Goal: Task Accomplishment & Management: Complete application form

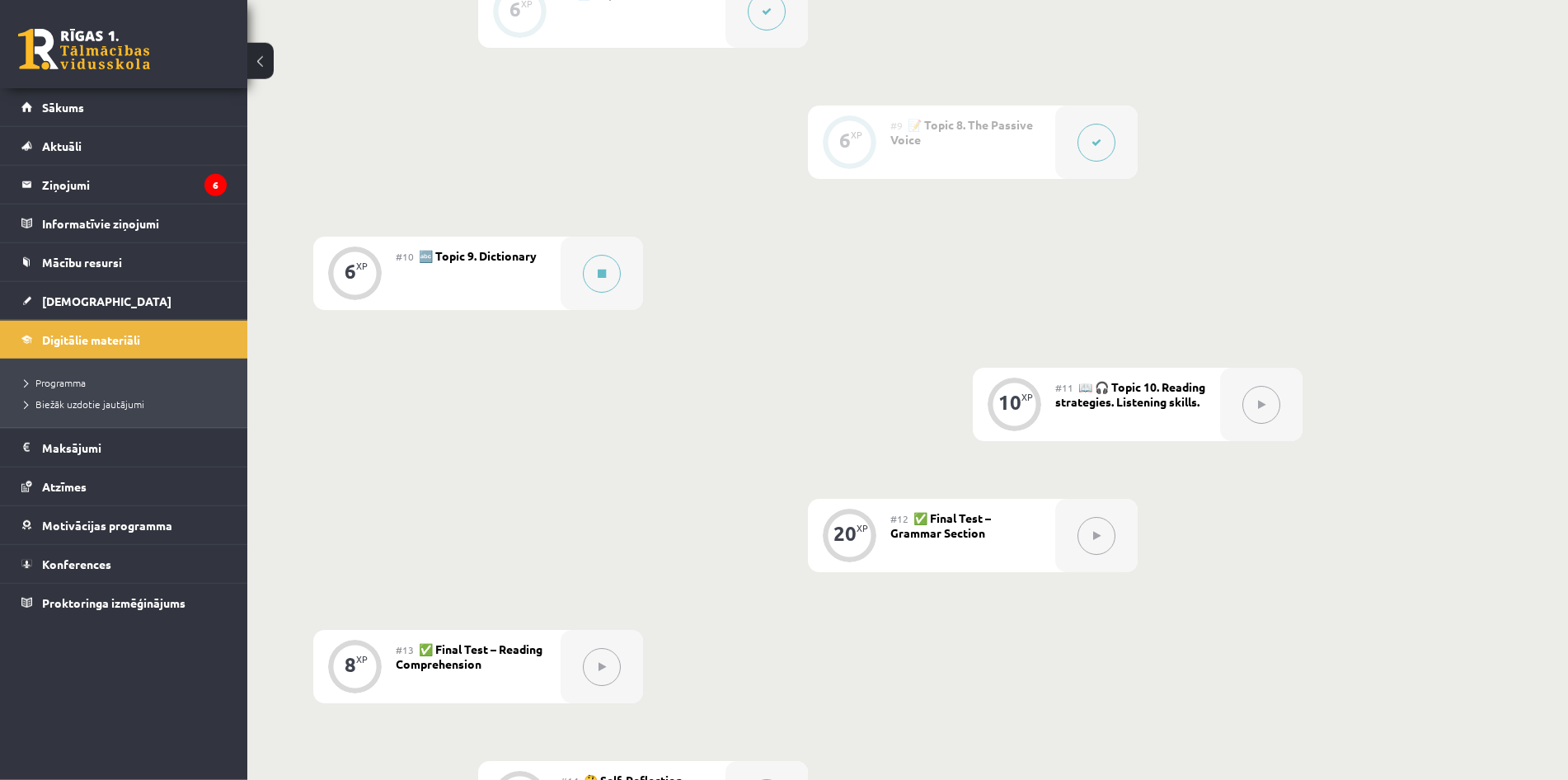
scroll to position [1415, 0]
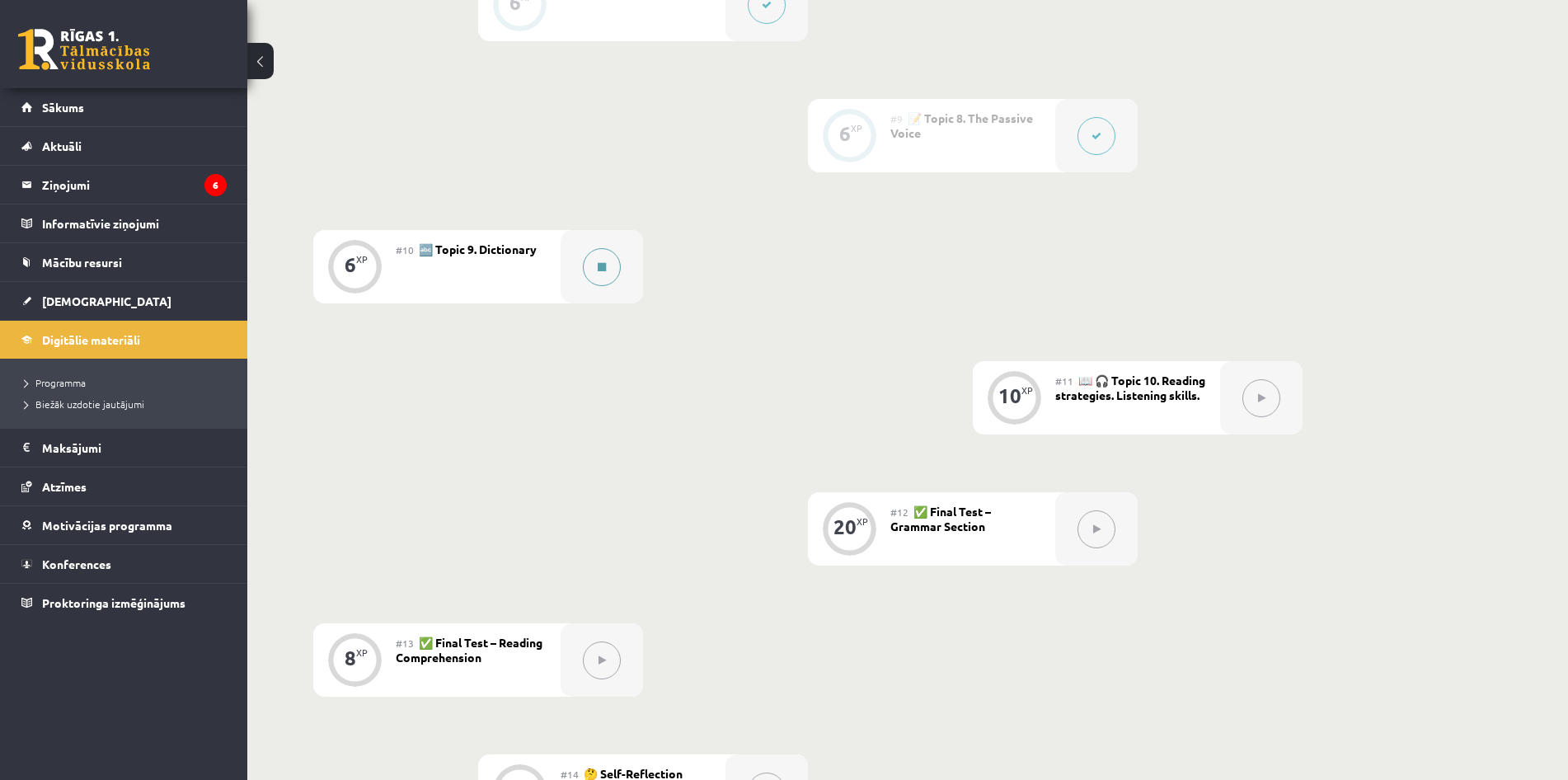
click at [605, 278] on button at bounding box center [602, 267] width 38 height 38
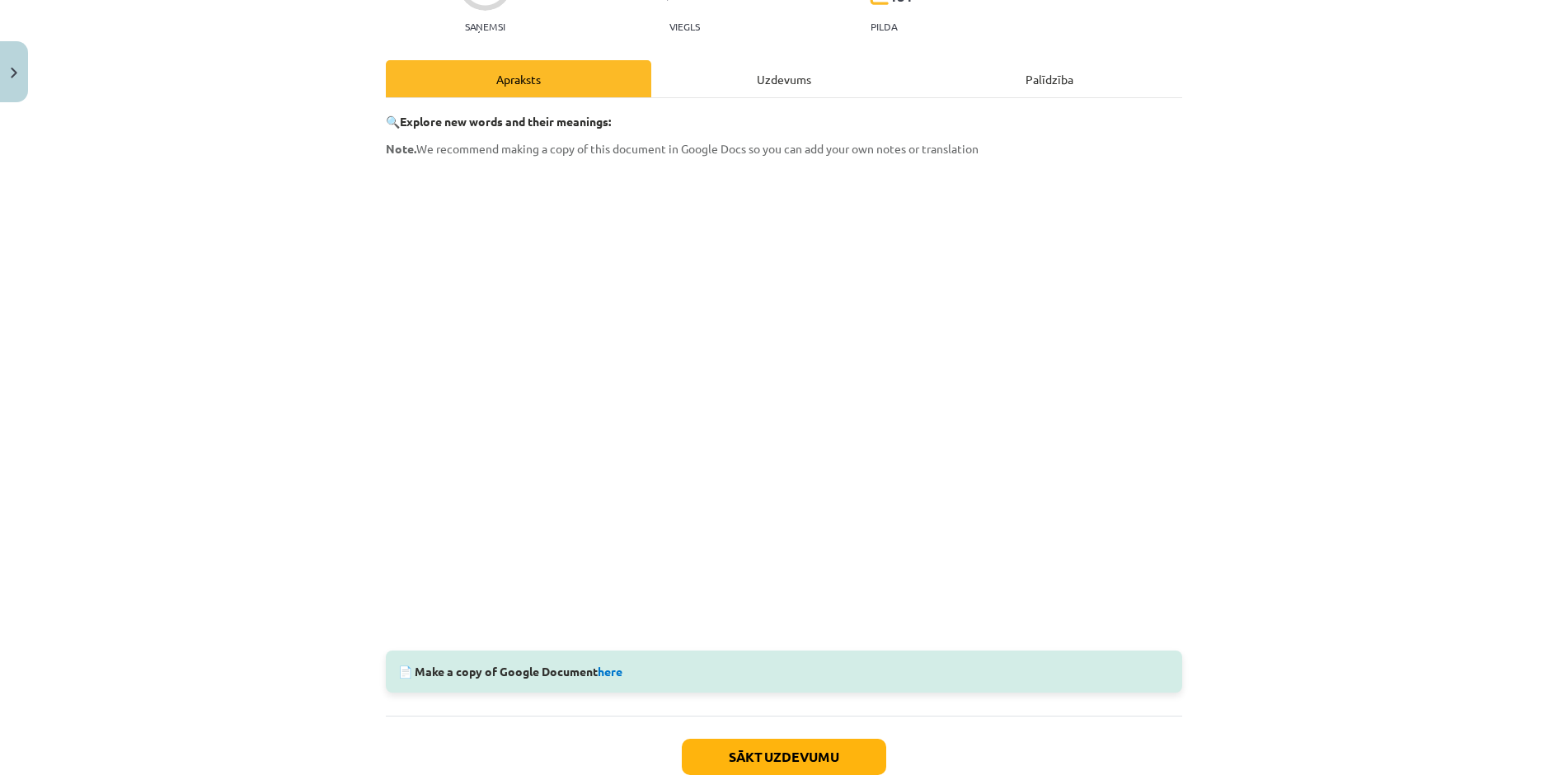
scroll to position [238, 0]
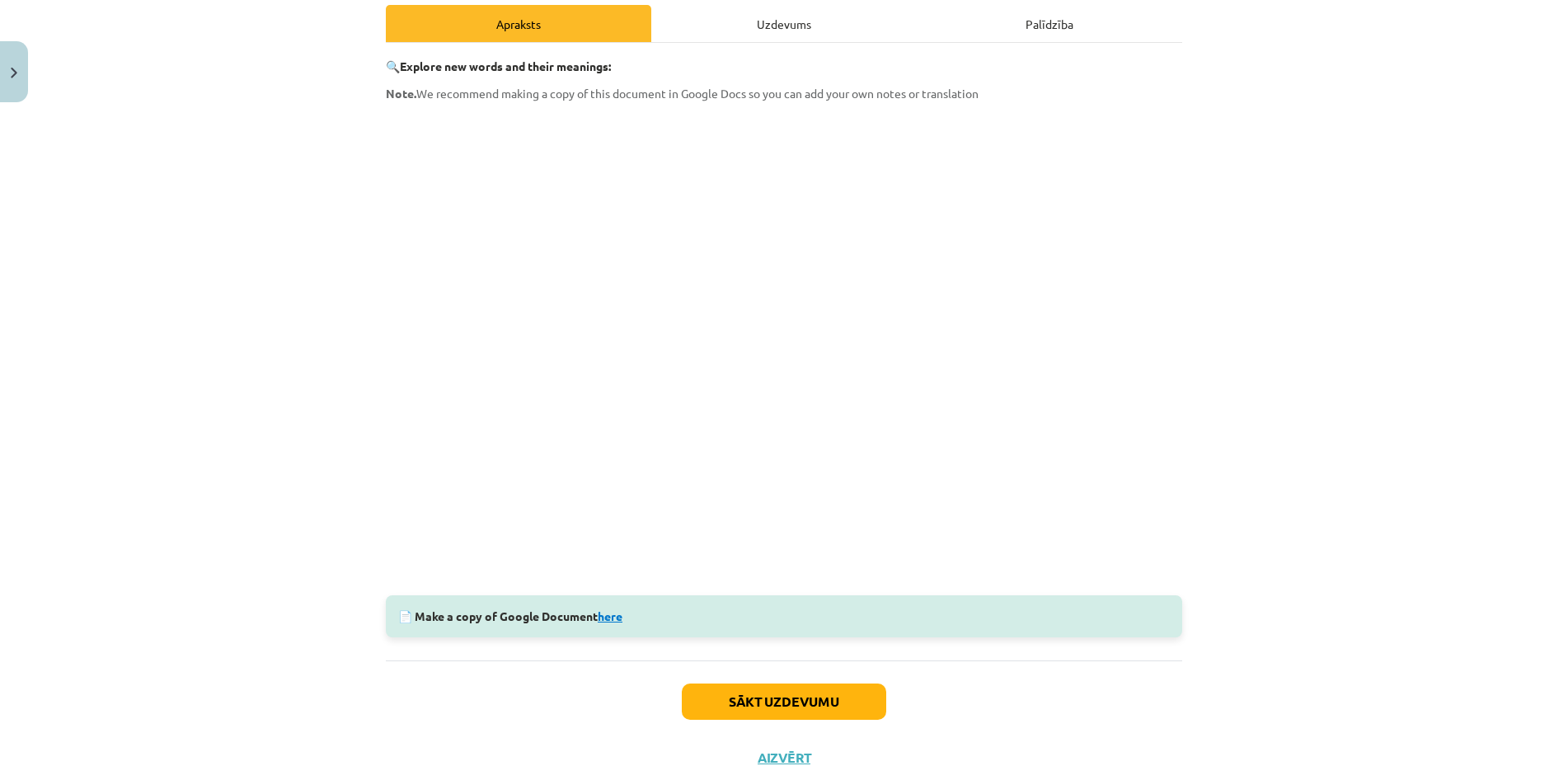
click at [617, 618] on link "here" at bounding box center [610, 615] width 25 height 15
click at [749, 702] on button "Sākt uzdevumu" at bounding box center [784, 702] width 204 height 36
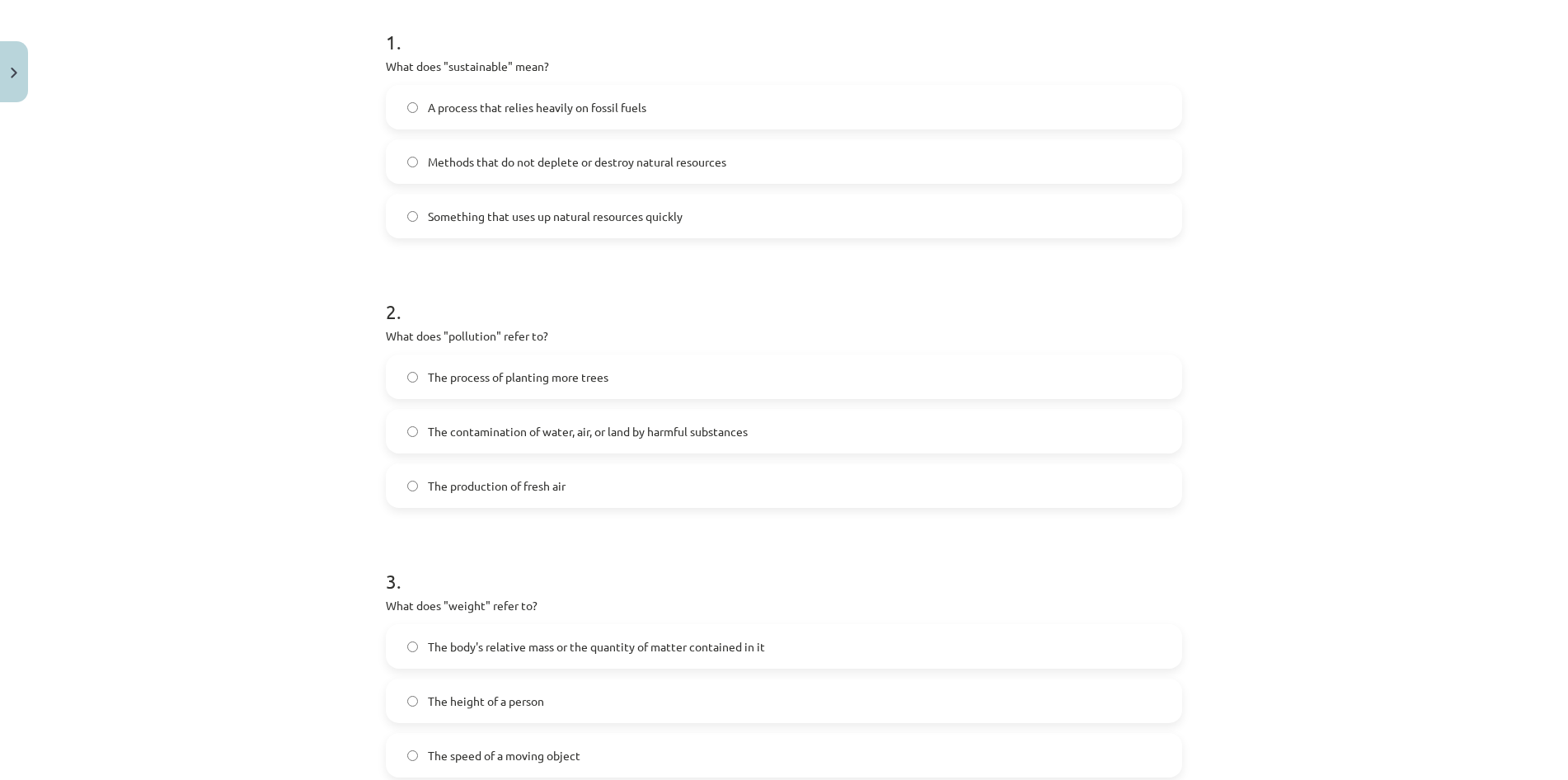
scroll to position [357, 0]
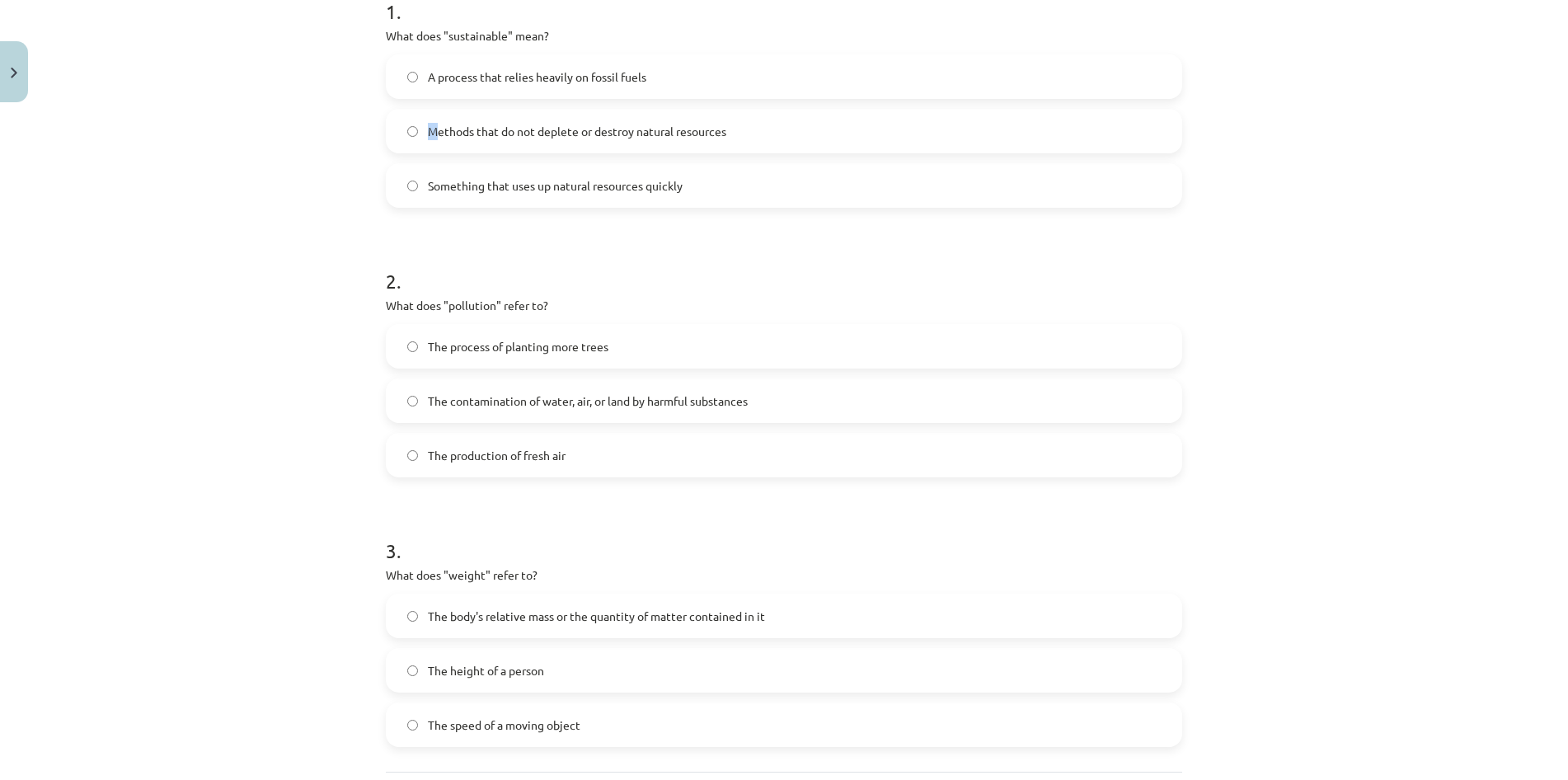
click at [431, 134] on span "Methods that do not deplete or destroy natural resources" at bounding box center [577, 132] width 298 height 17
click at [516, 396] on span "The contamination of water, air, or land by harmful substances" at bounding box center [587, 401] width 320 height 17
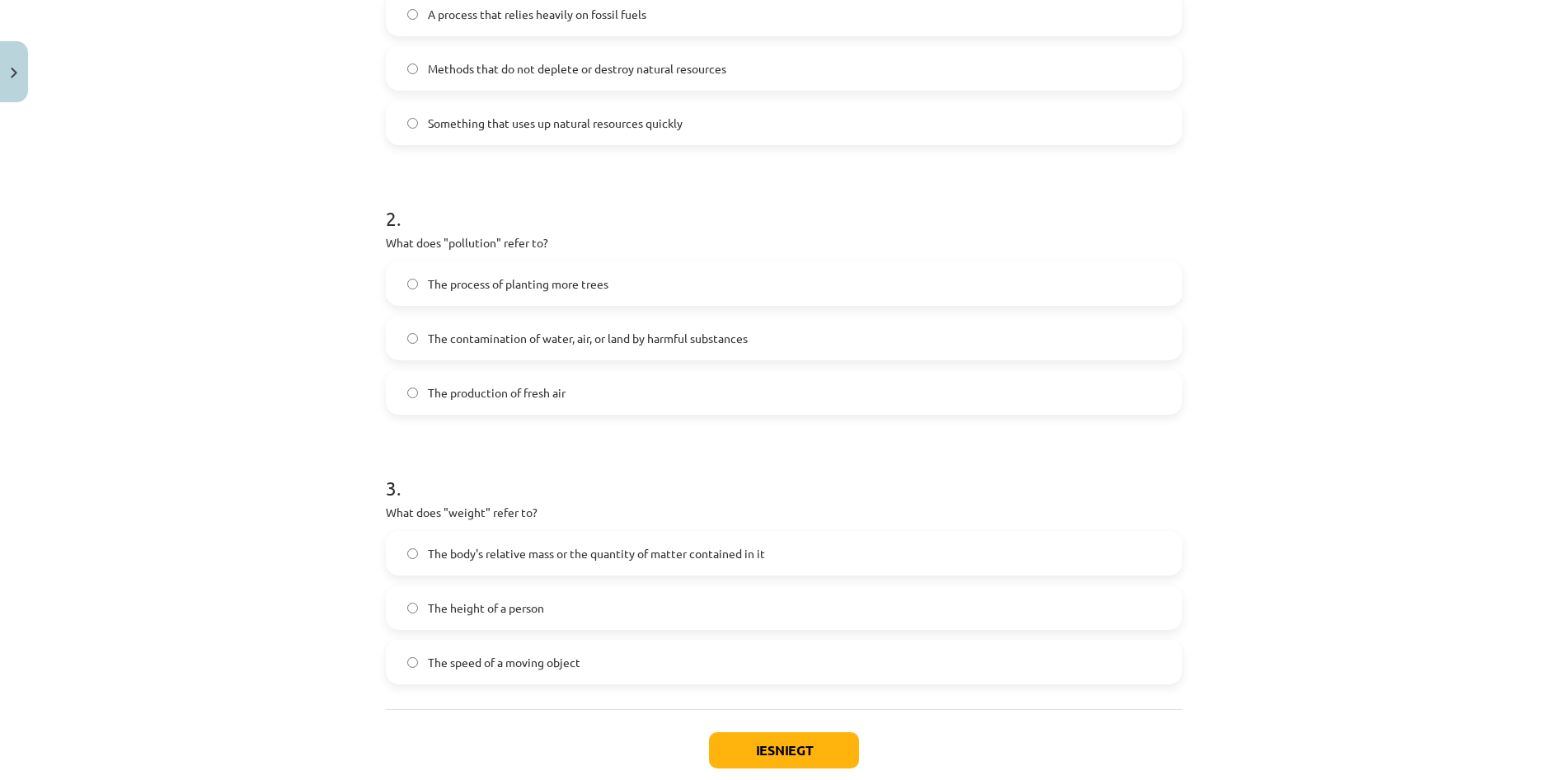
scroll to position [515, 0]
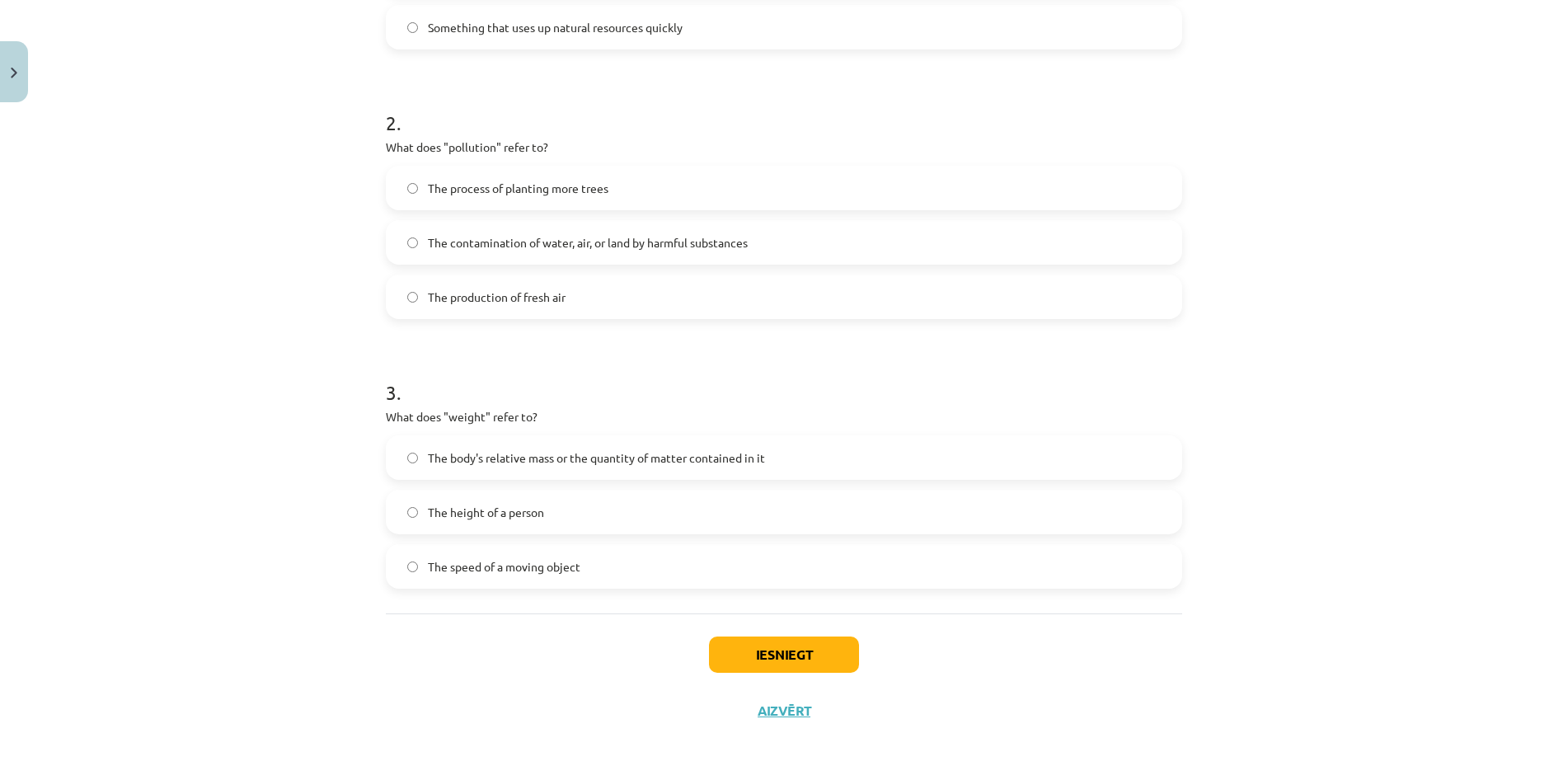
click at [525, 460] on span "The body's relative mass or the quantity of matter contained in it" at bounding box center [596, 458] width 337 height 17
click at [763, 644] on button "Iesniegt" at bounding box center [784, 655] width 150 height 36
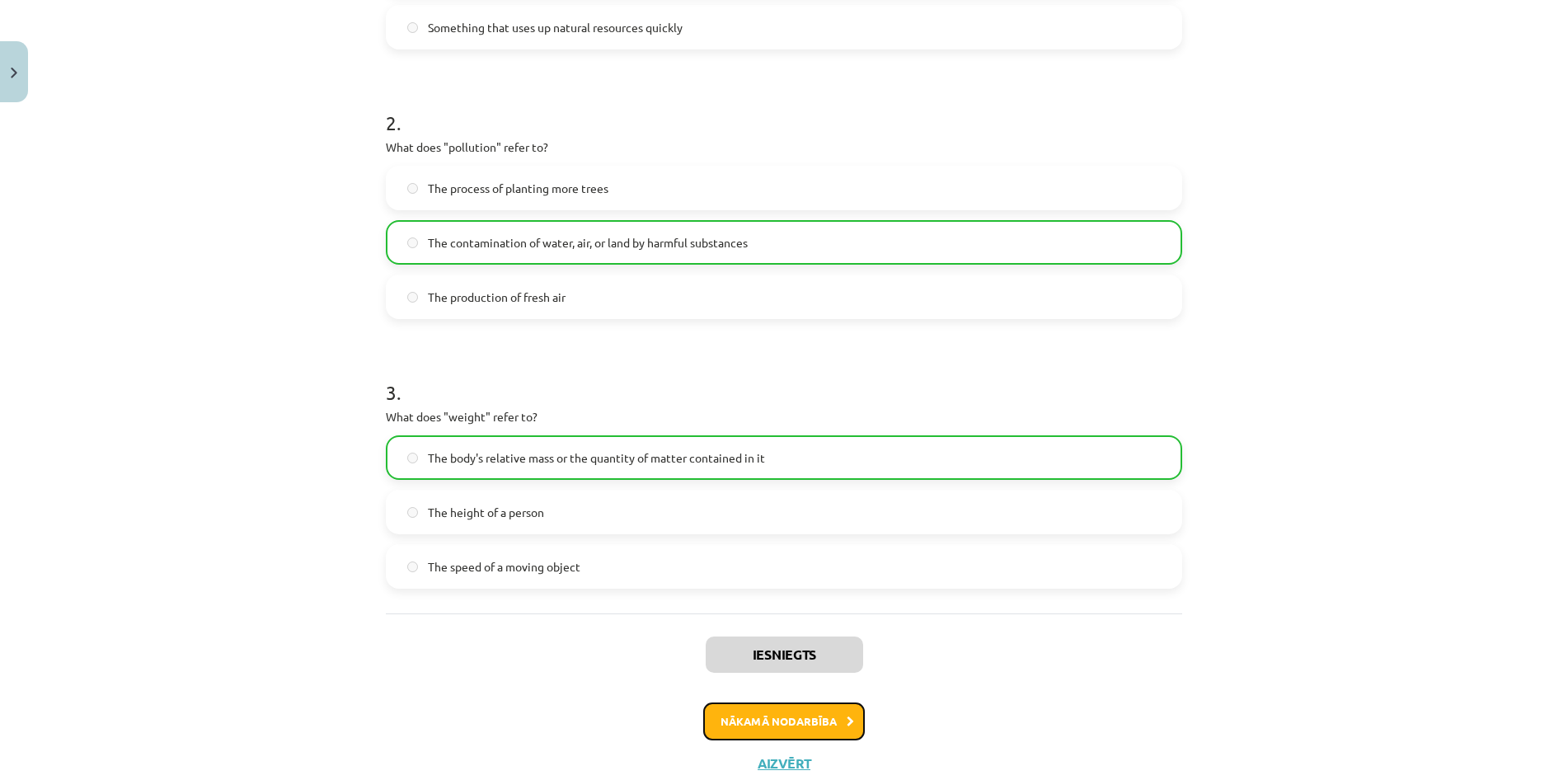
click at [788, 727] on button "Nākamā nodarbība" at bounding box center [784, 721] width 161 height 38
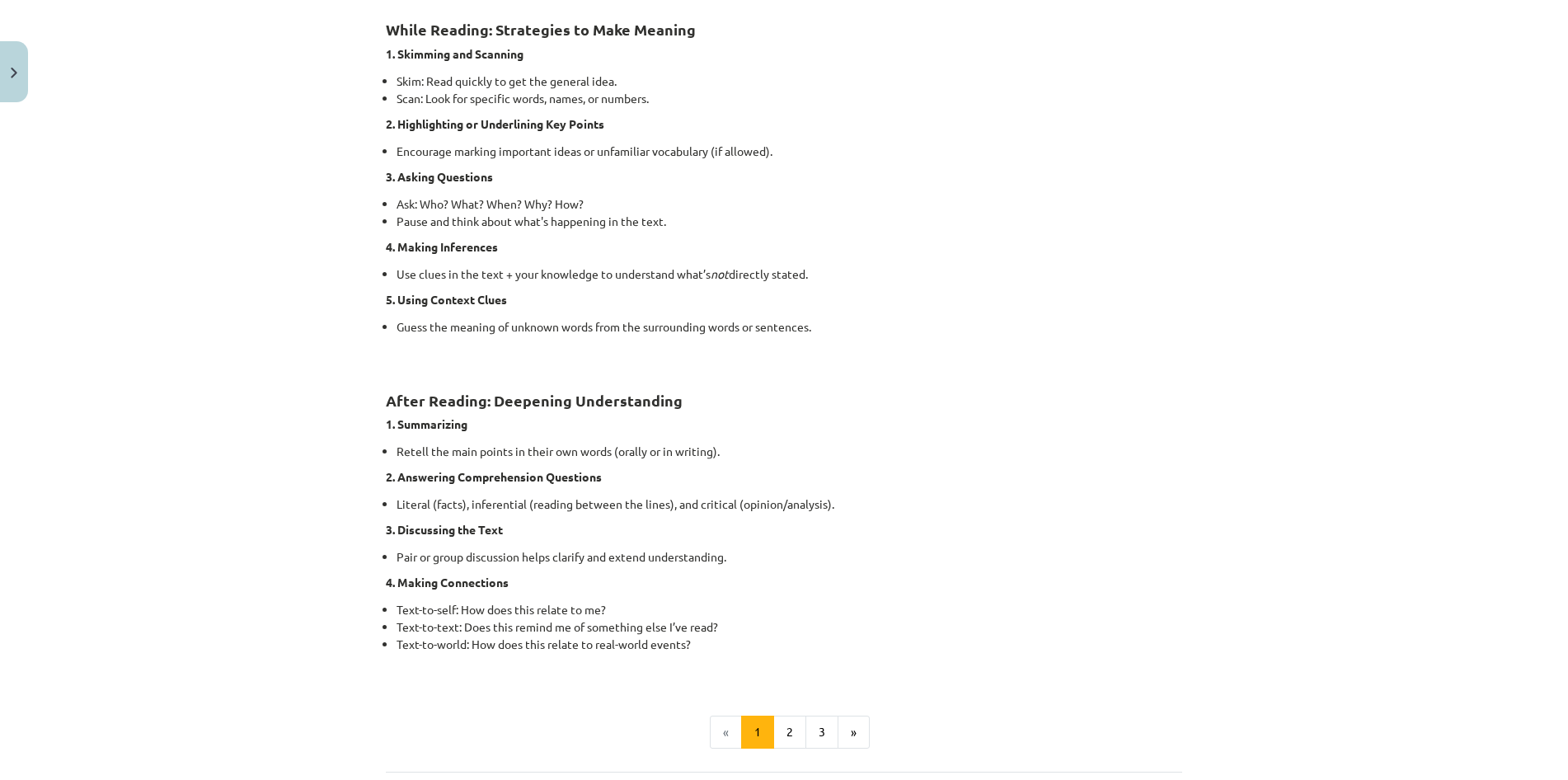
scroll to position [1045, 0]
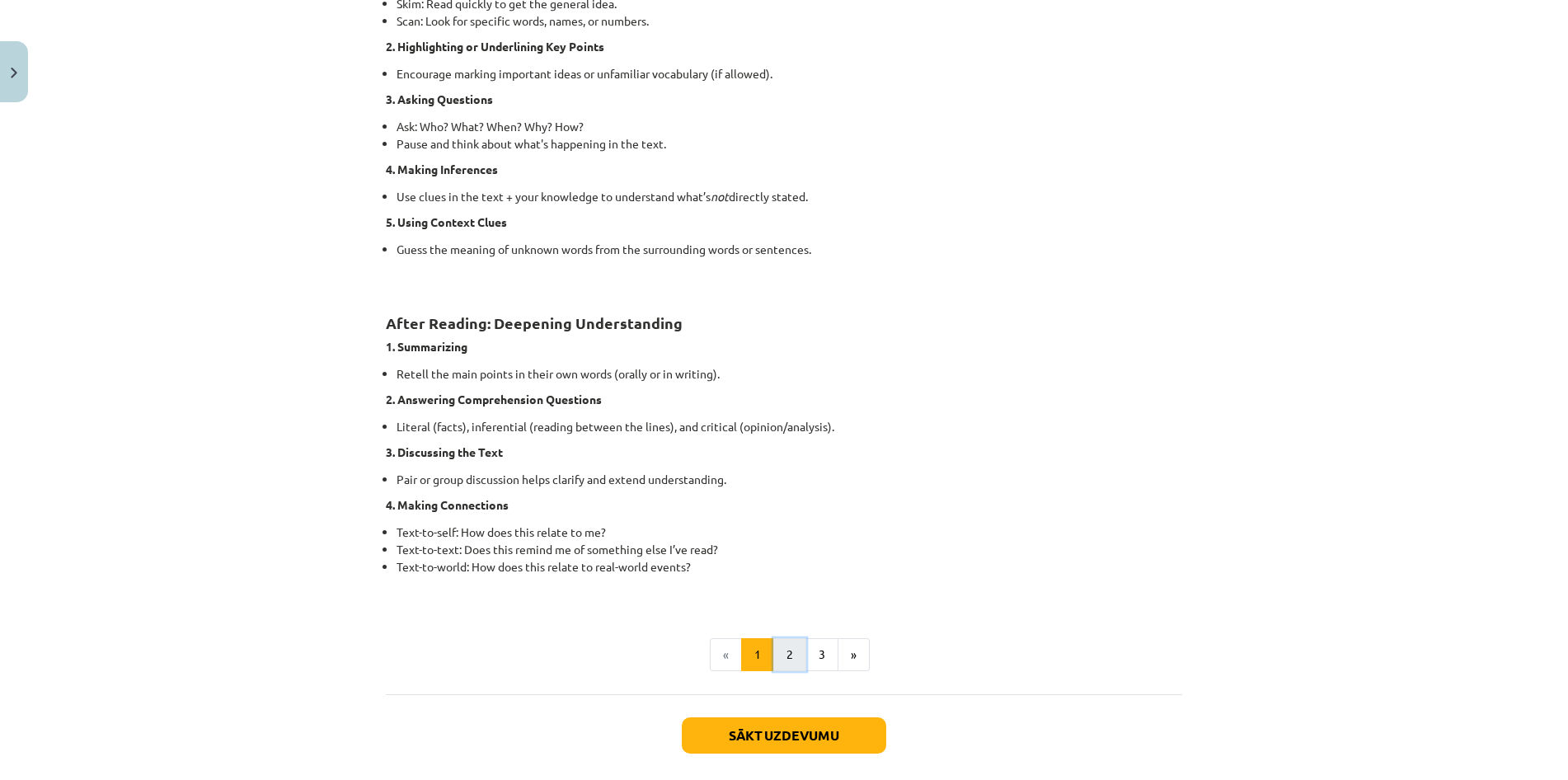
click at [793, 650] on button "2" at bounding box center [790, 654] width 33 height 33
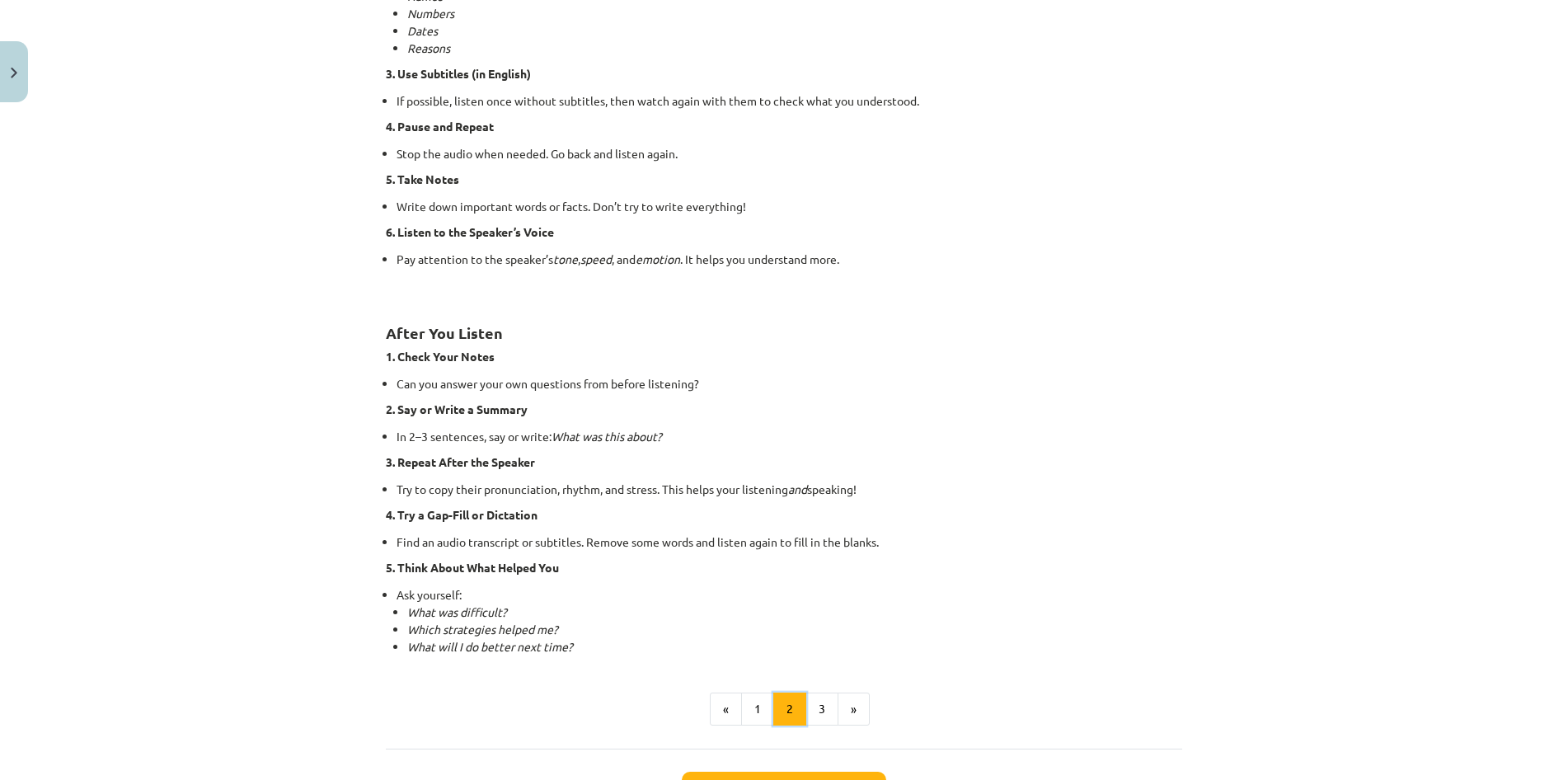
scroll to position [950, 0]
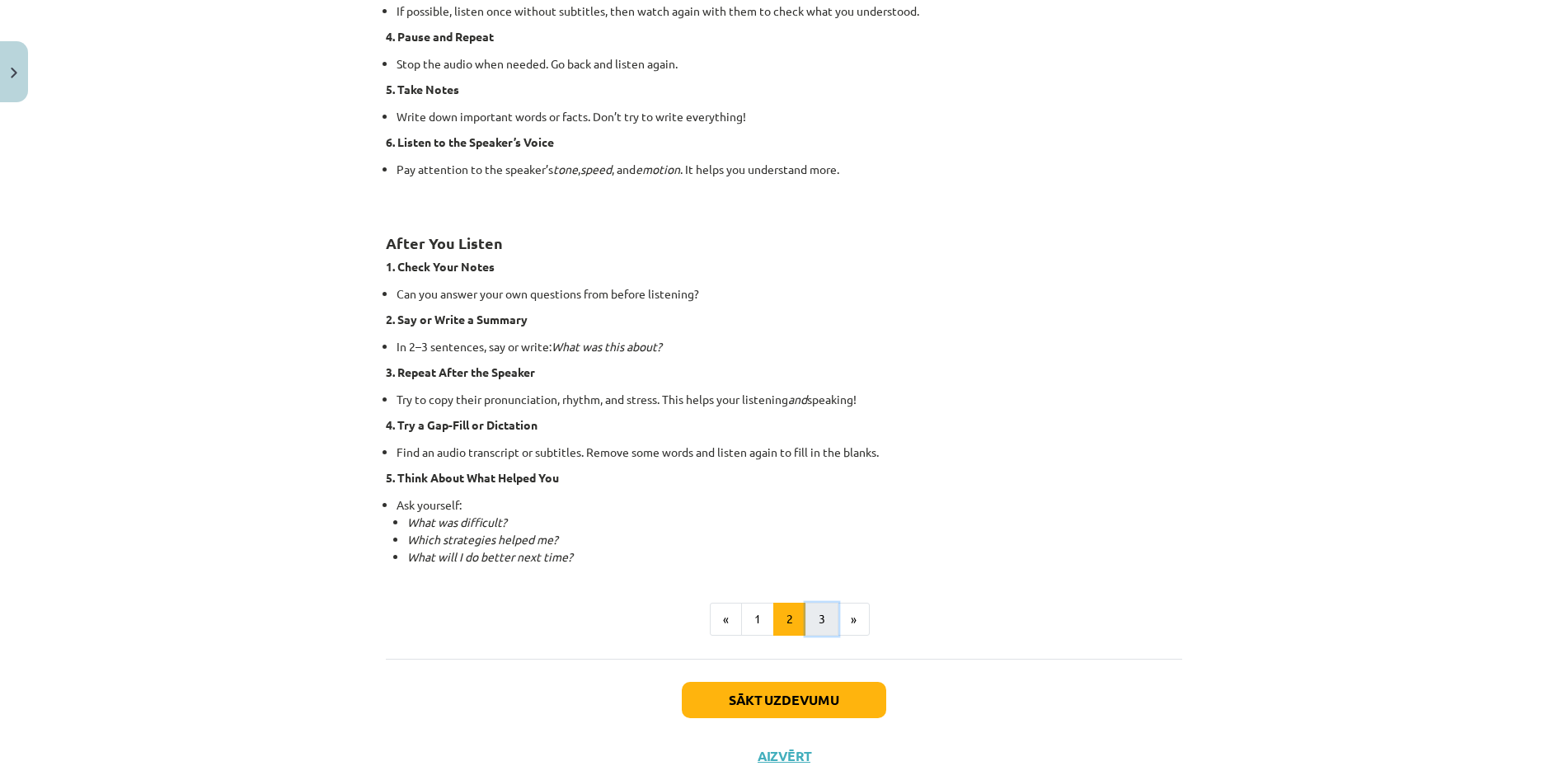
click at [817, 617] on button "3" at bounding box center [822, 619] width 33 height 33
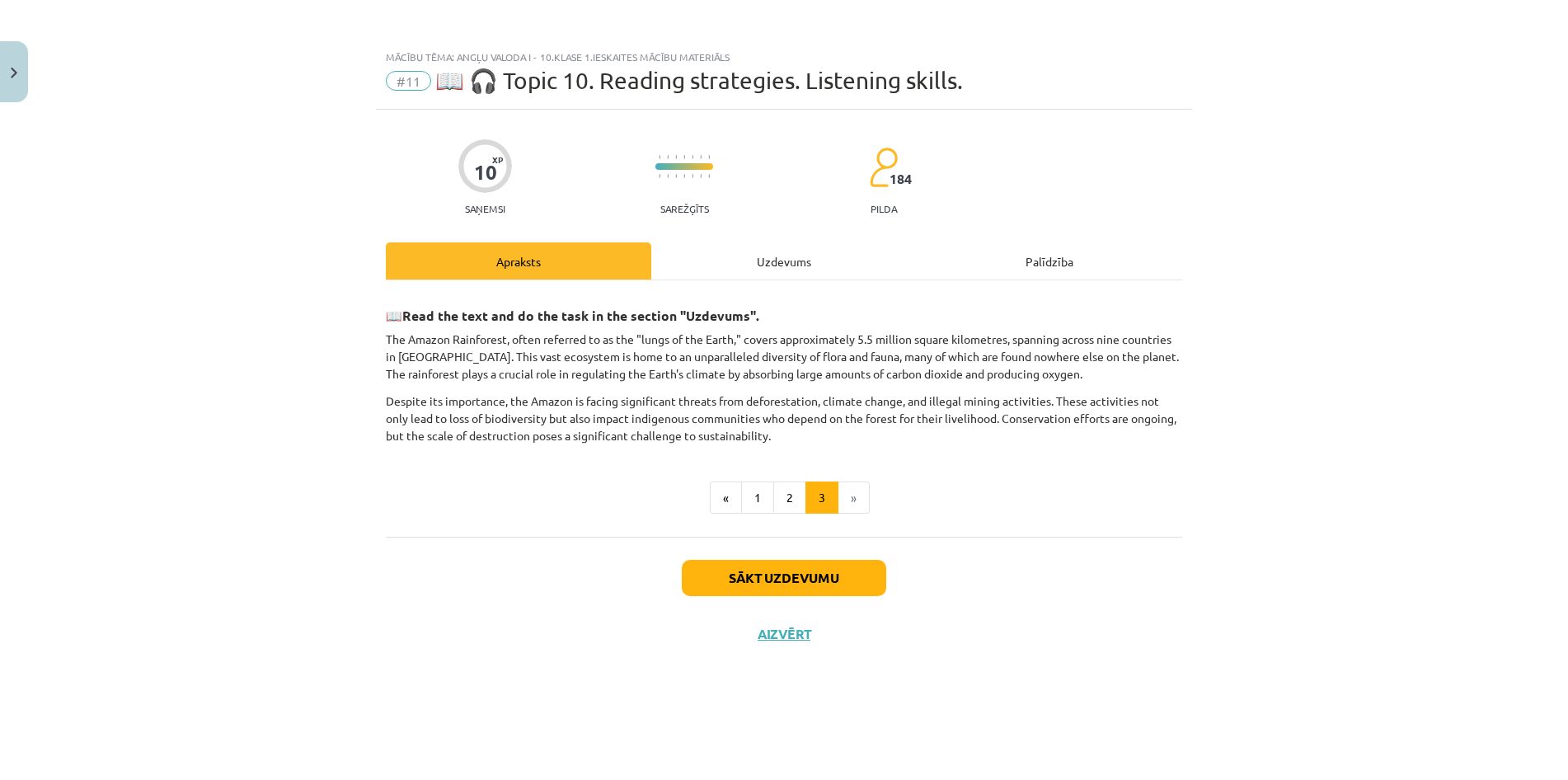
click at [779, 268] on div "Uzdevums" at bounding box center [784, 260] width 265 height 37
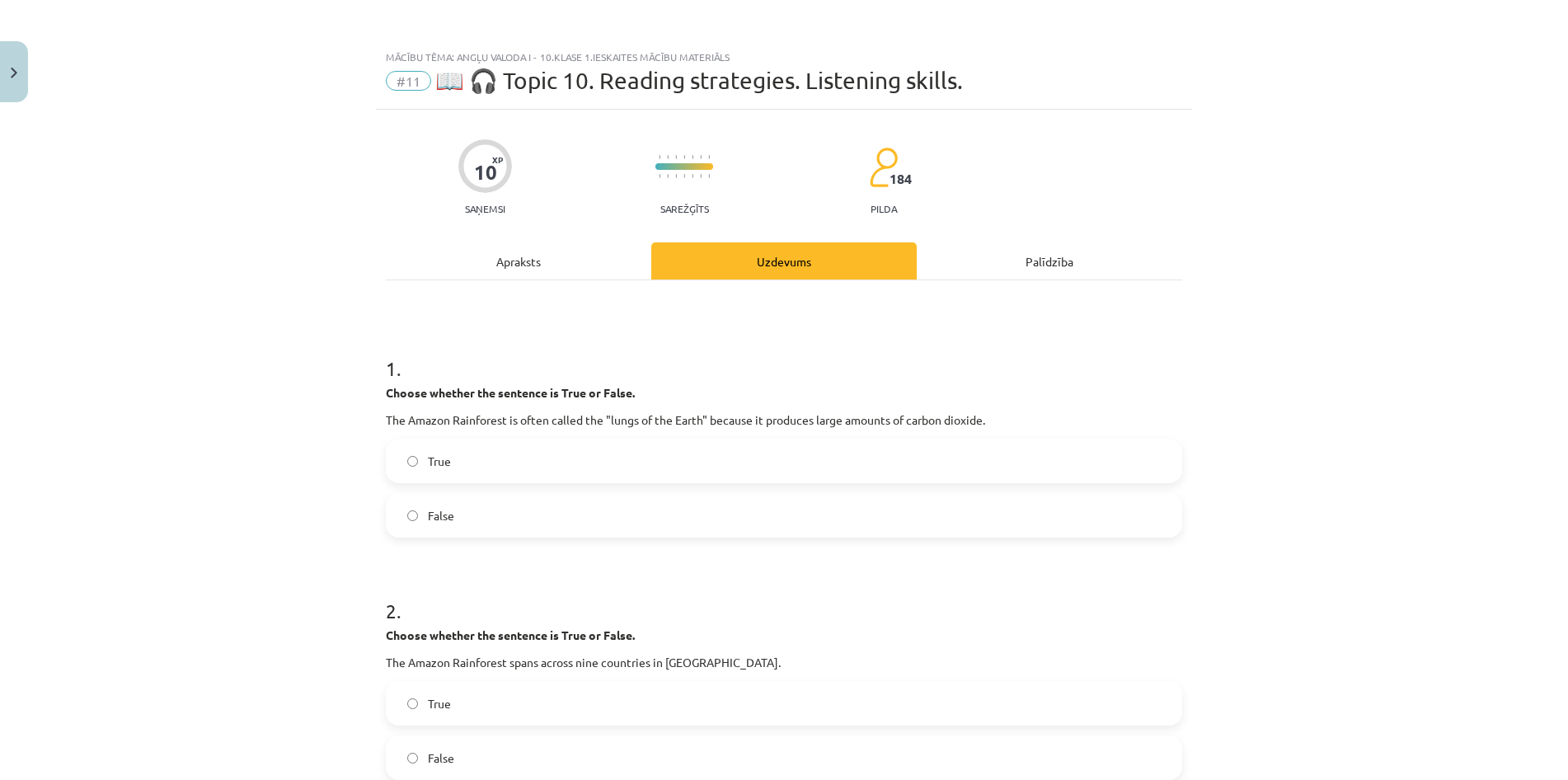
click at [582, 261] on div "Apraksts" at bounding box center [519, 260] width 265 height 37
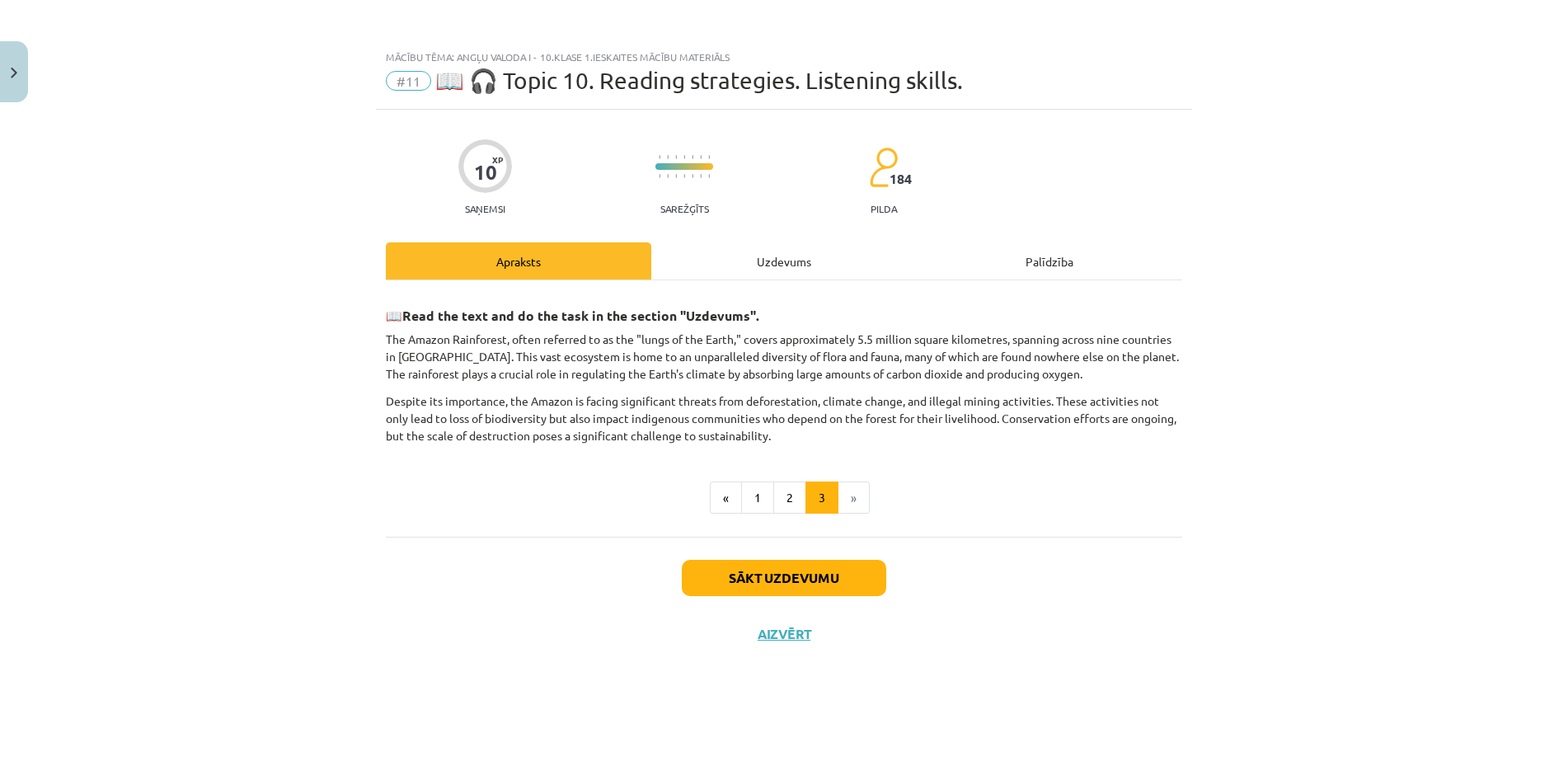
click at [1007, 260] on div "Palīdzība" at bounding box center [1050, 260] width 265 height 37
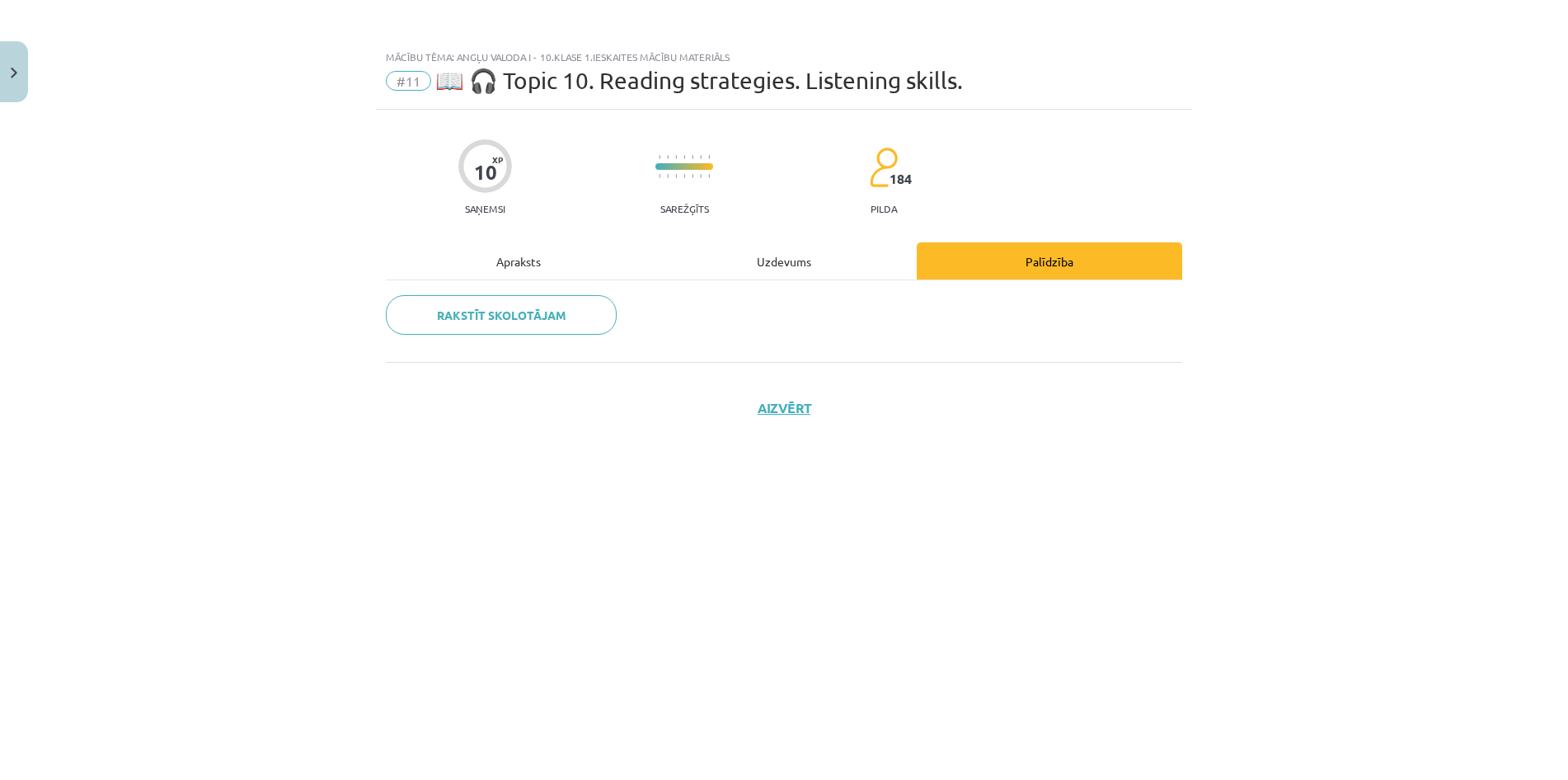
click at [828, 259] on div "Uzdevums" at bounding box center [784, 260] width 265 height 37
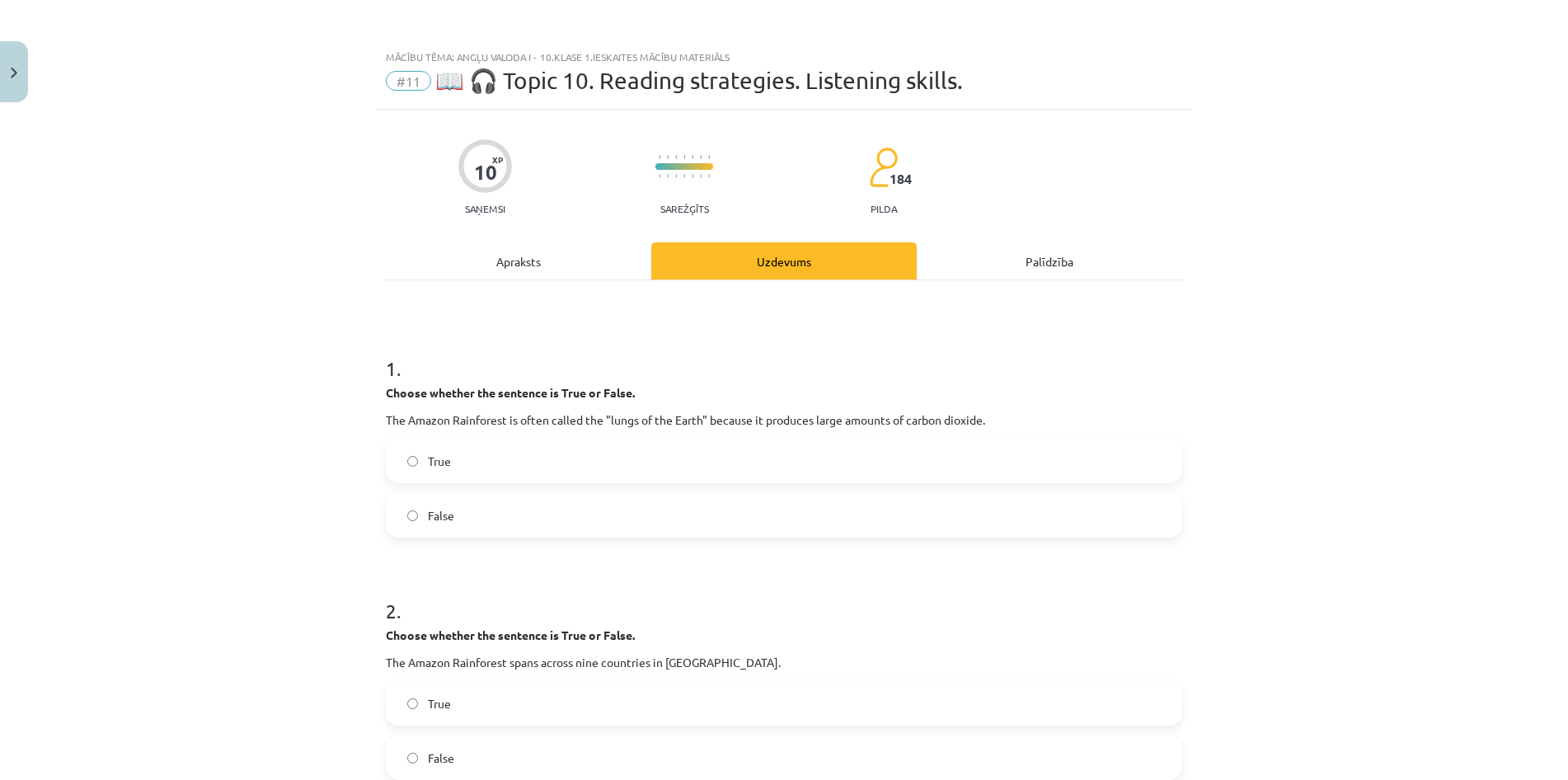
click at [540, 271] on div "Apraksts" at bounding box center [519, 260] width 265 height 37
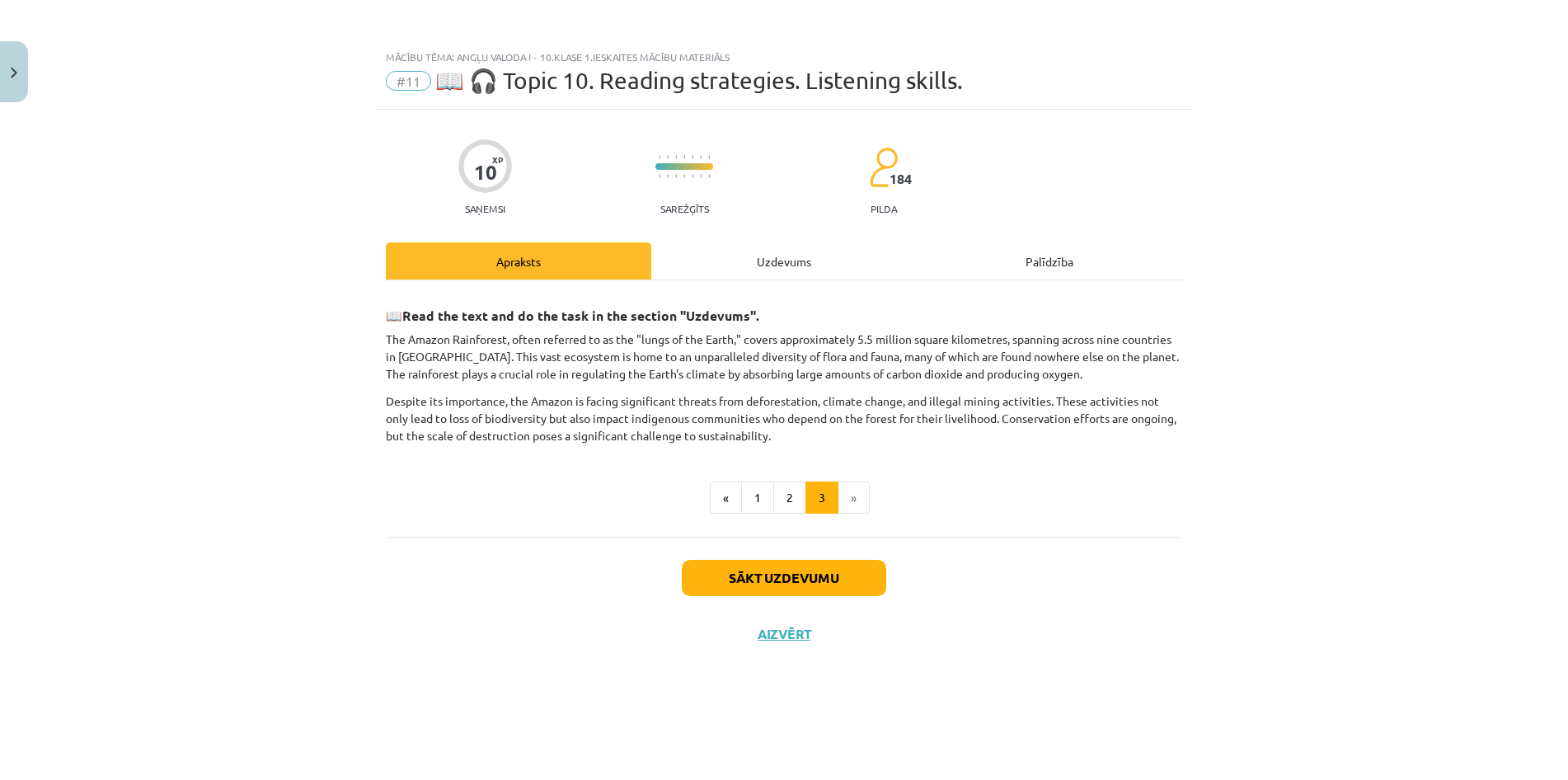
click at [779, 257] on div "Uzdevums" at bounding box center [784, 260] width 265 height 37
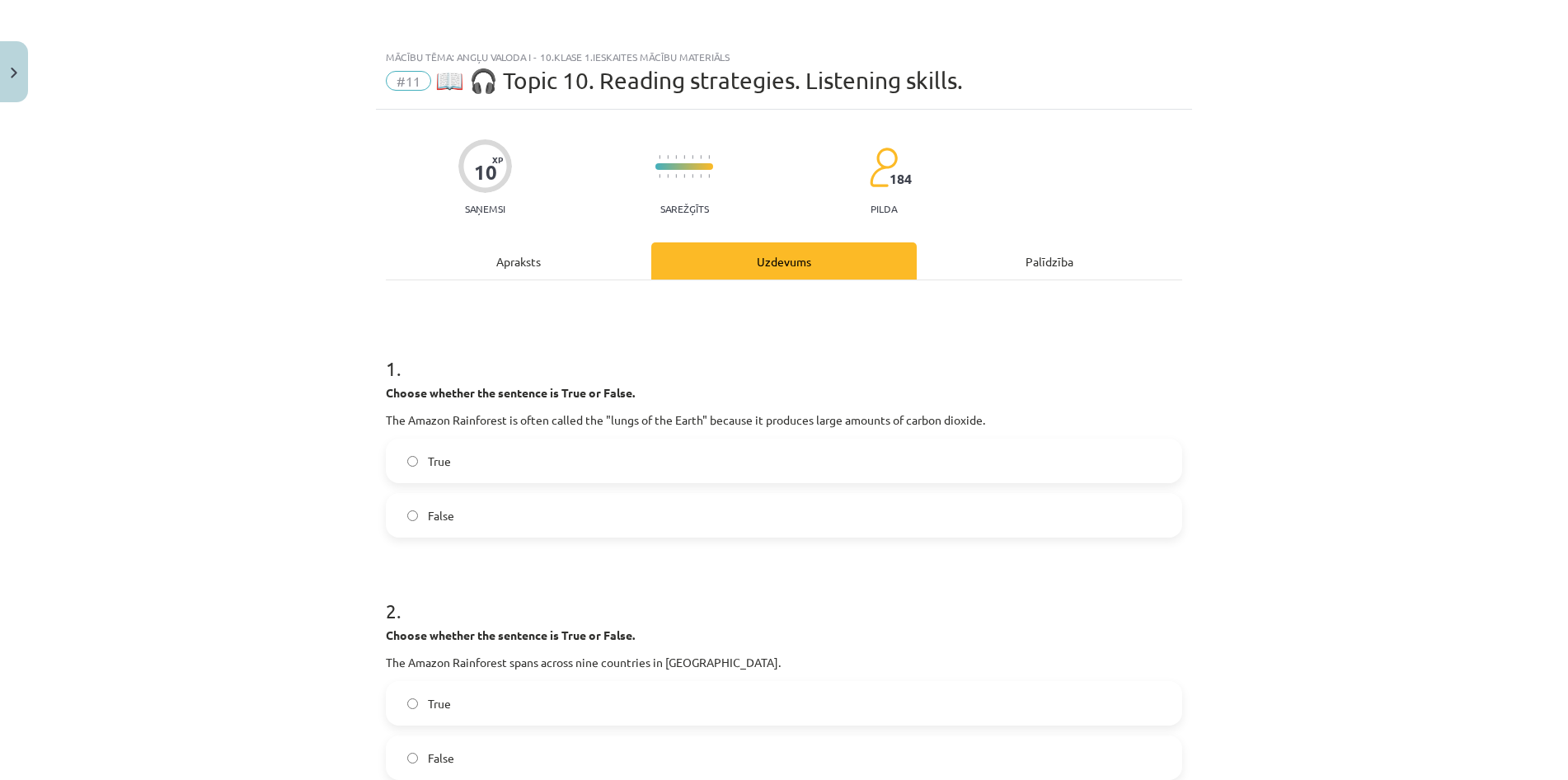
click at [772, 496] on label "False" at bounding box center [784, 515] width 793 height 41
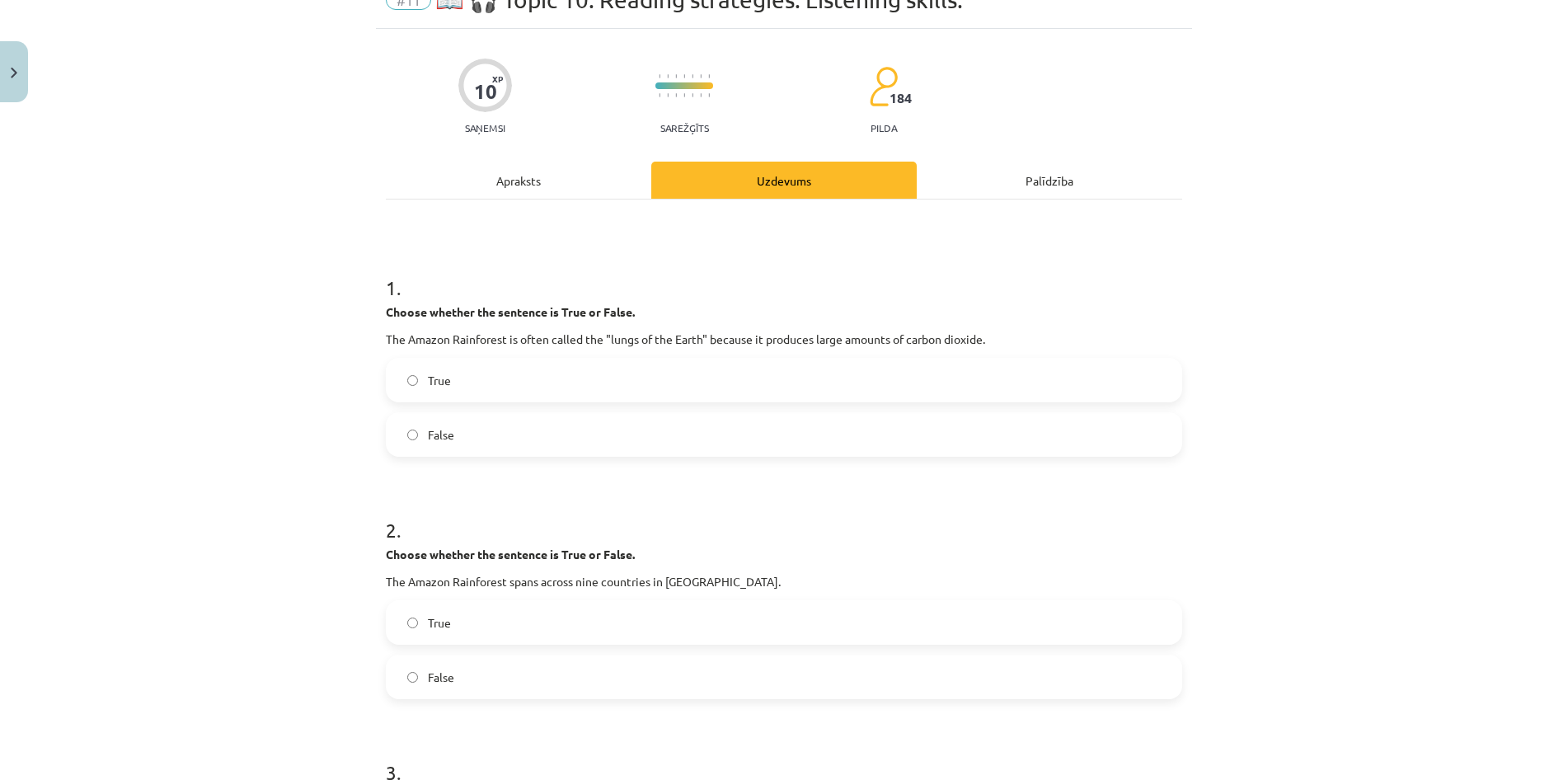
scroll to position [79, 0]
click at [690, 618] on label "True" at bounding box center [784, 624] width 793 height 41
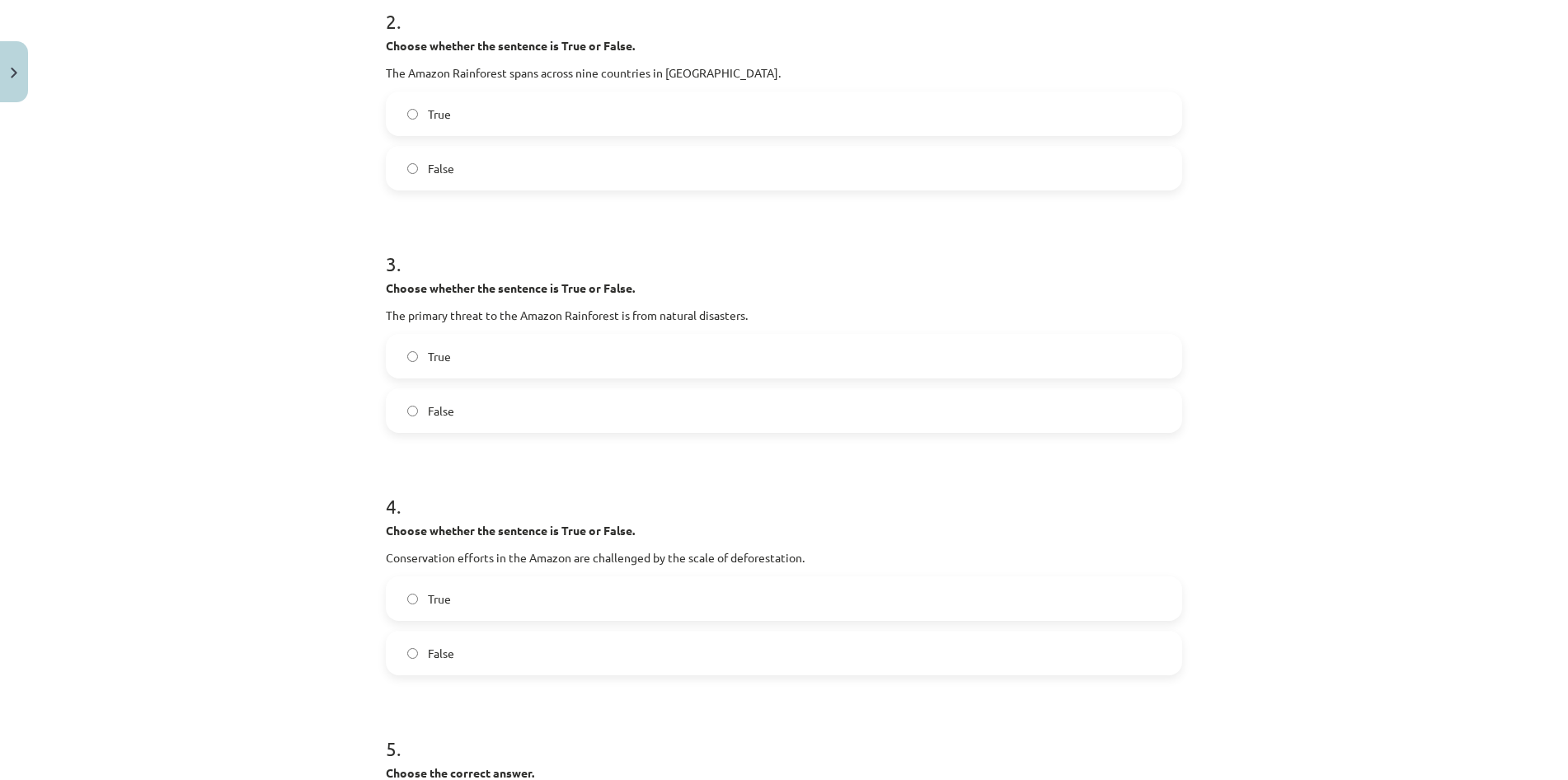
scroll to position [633, 0]
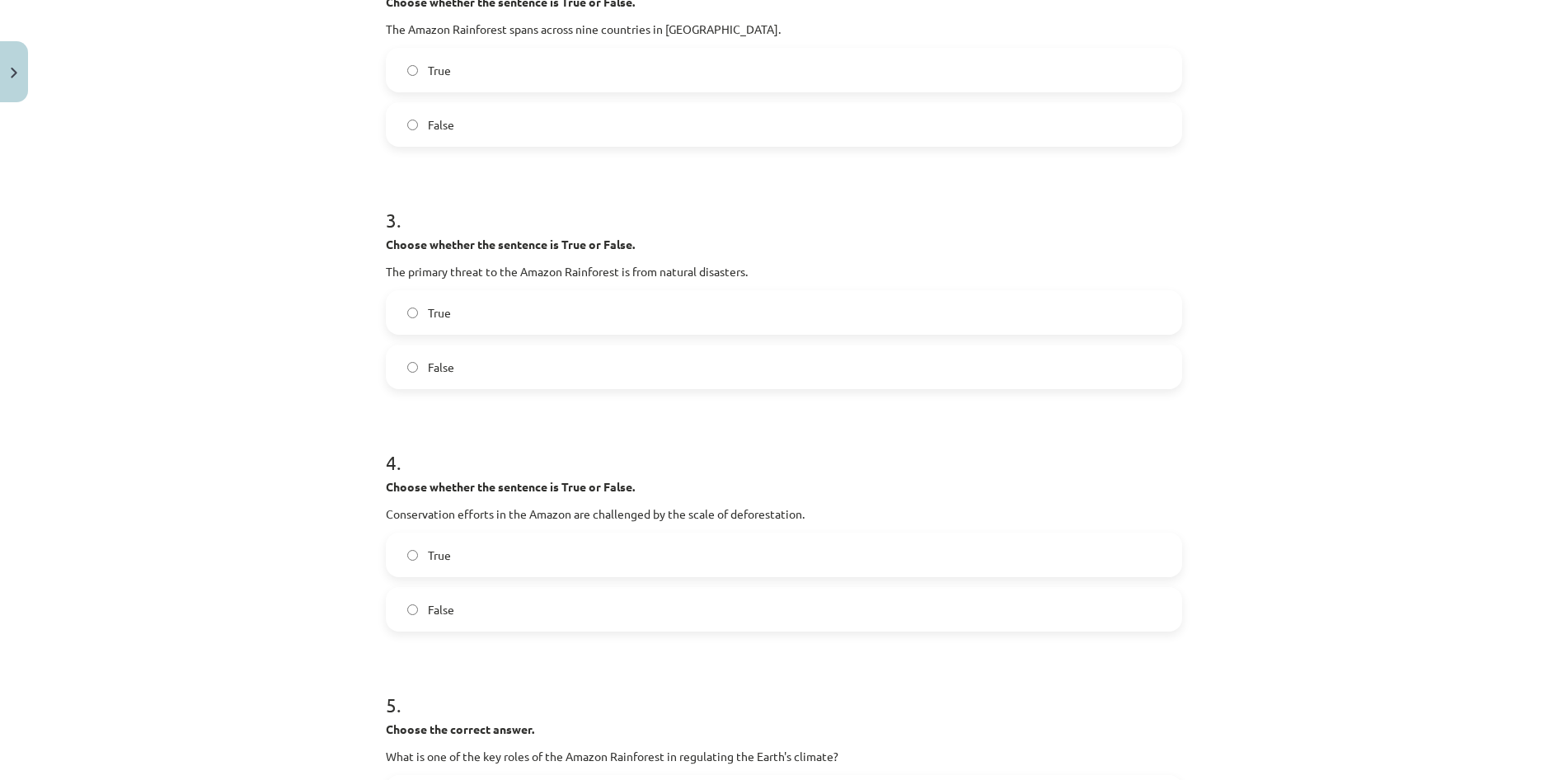
click at [622, 359] on label "False" at bounding box center [784, 367] width 793 height 41
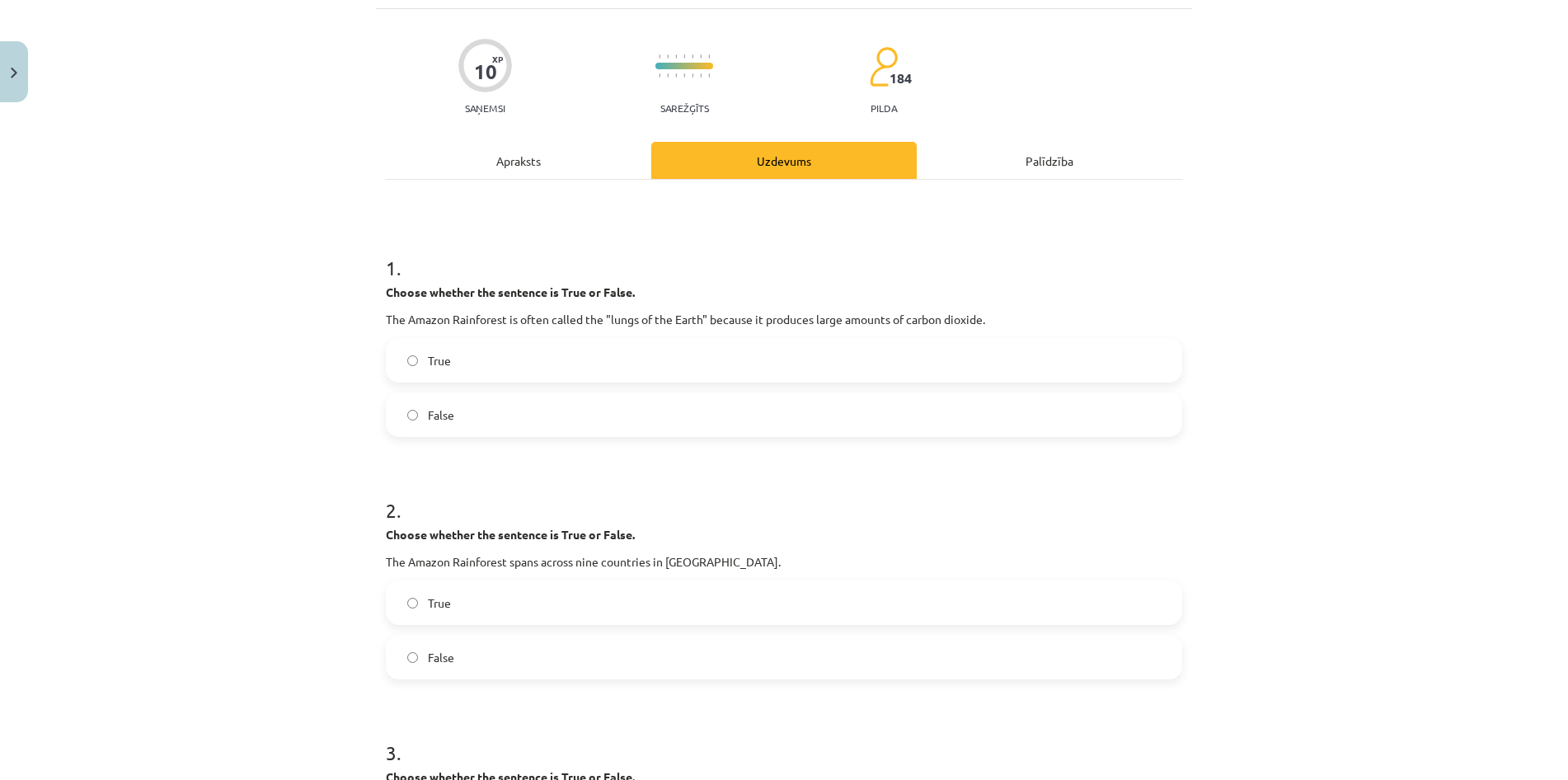
scroll to position [79, 0]
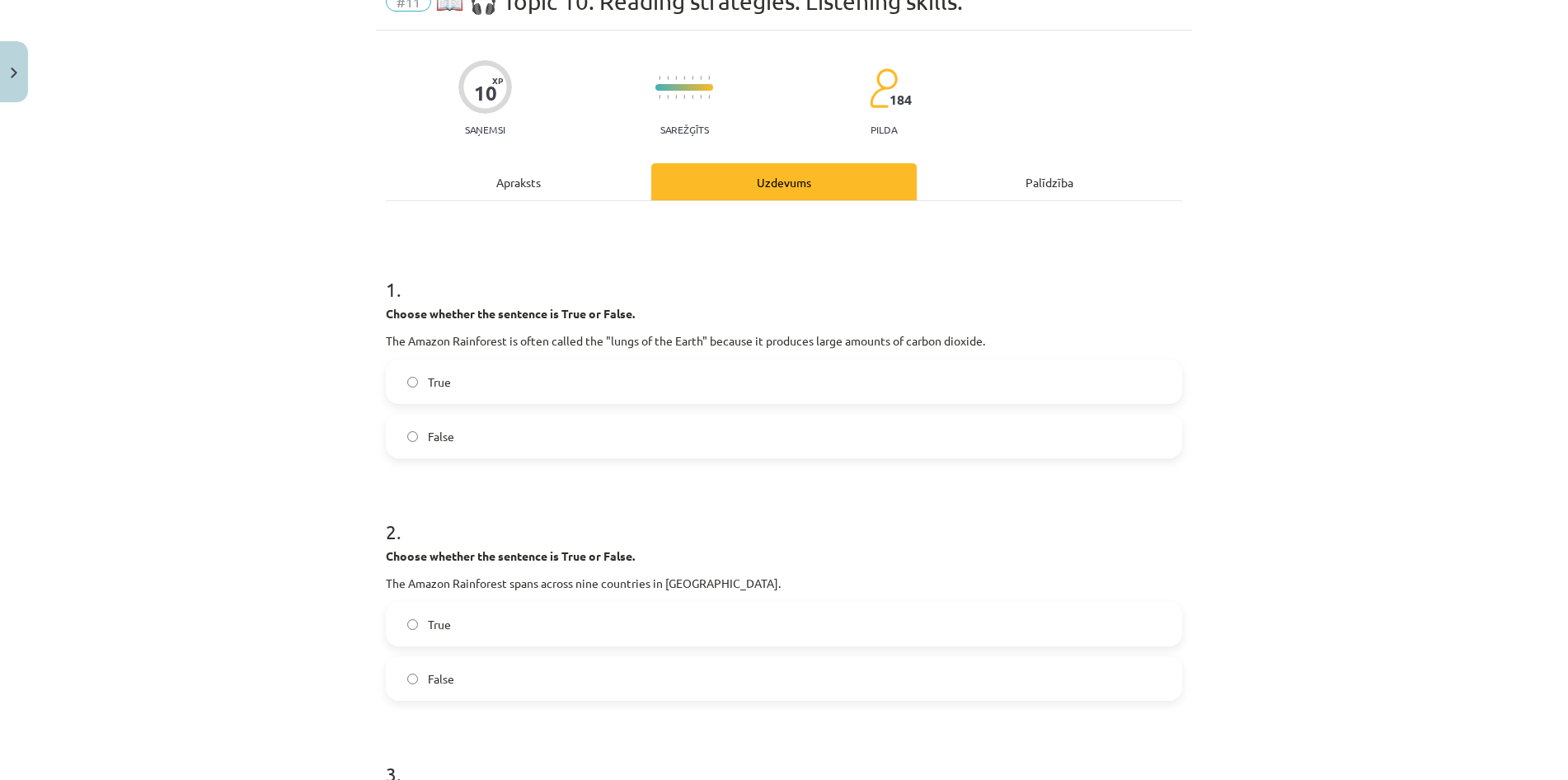
click at [559, 189] on div "Apraksts" at bounding box center [519, 181] width 265 height 37
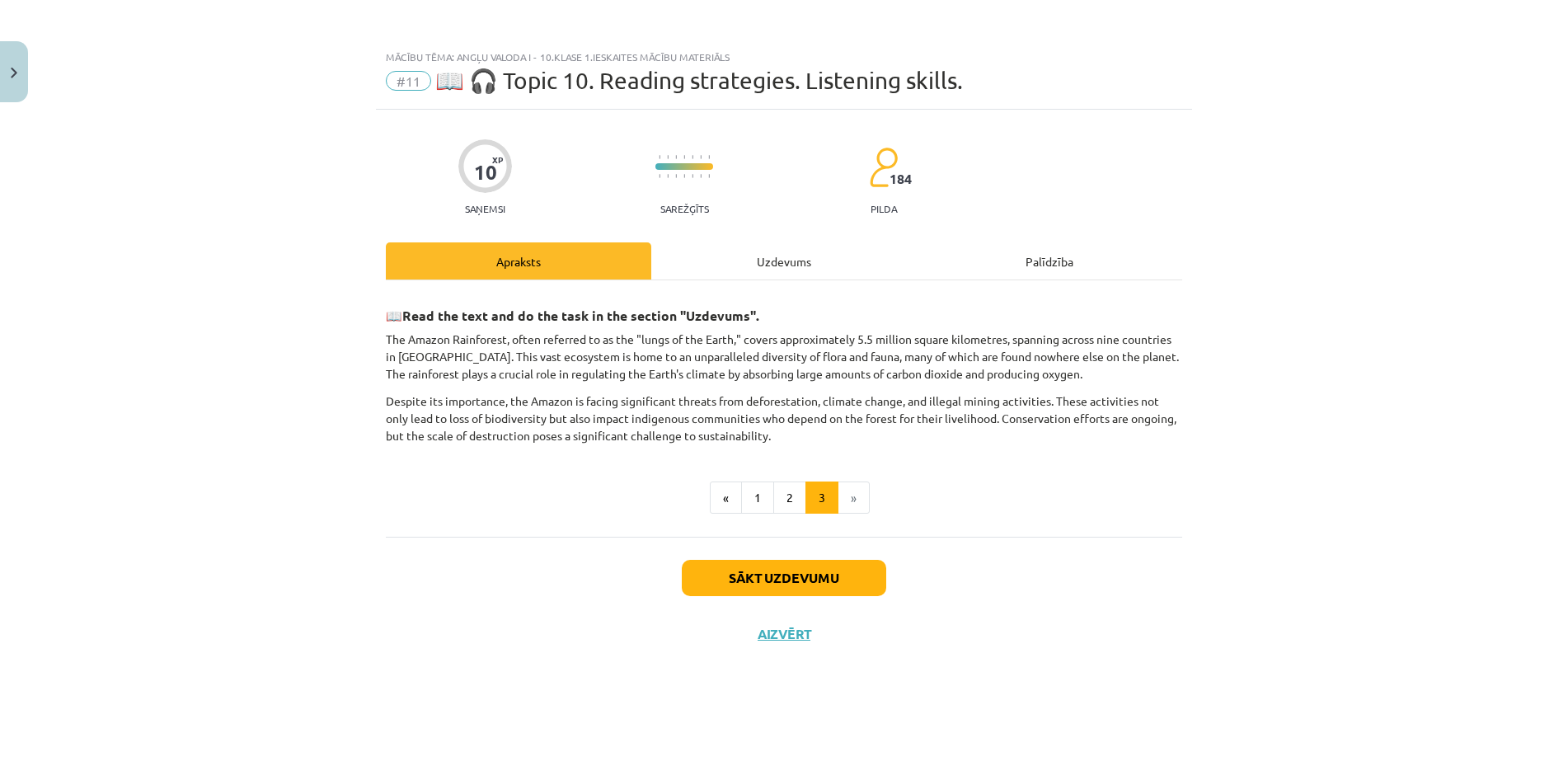
scroll to position [0, 0]
click at [727, 264] on div "Uzdevums" at bounding box center [784, 260] width 265 height 37
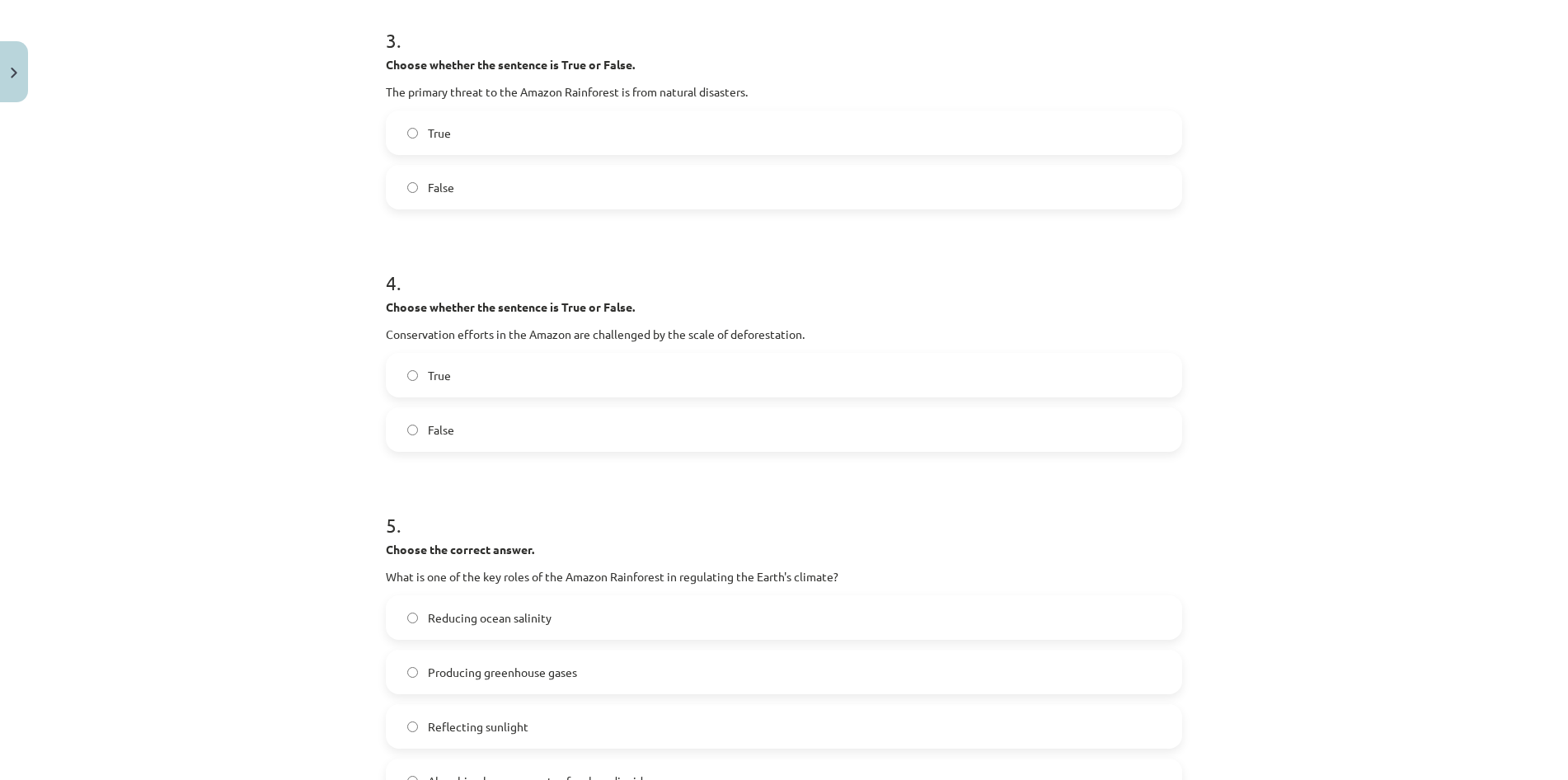
scroll to position [870, 0]
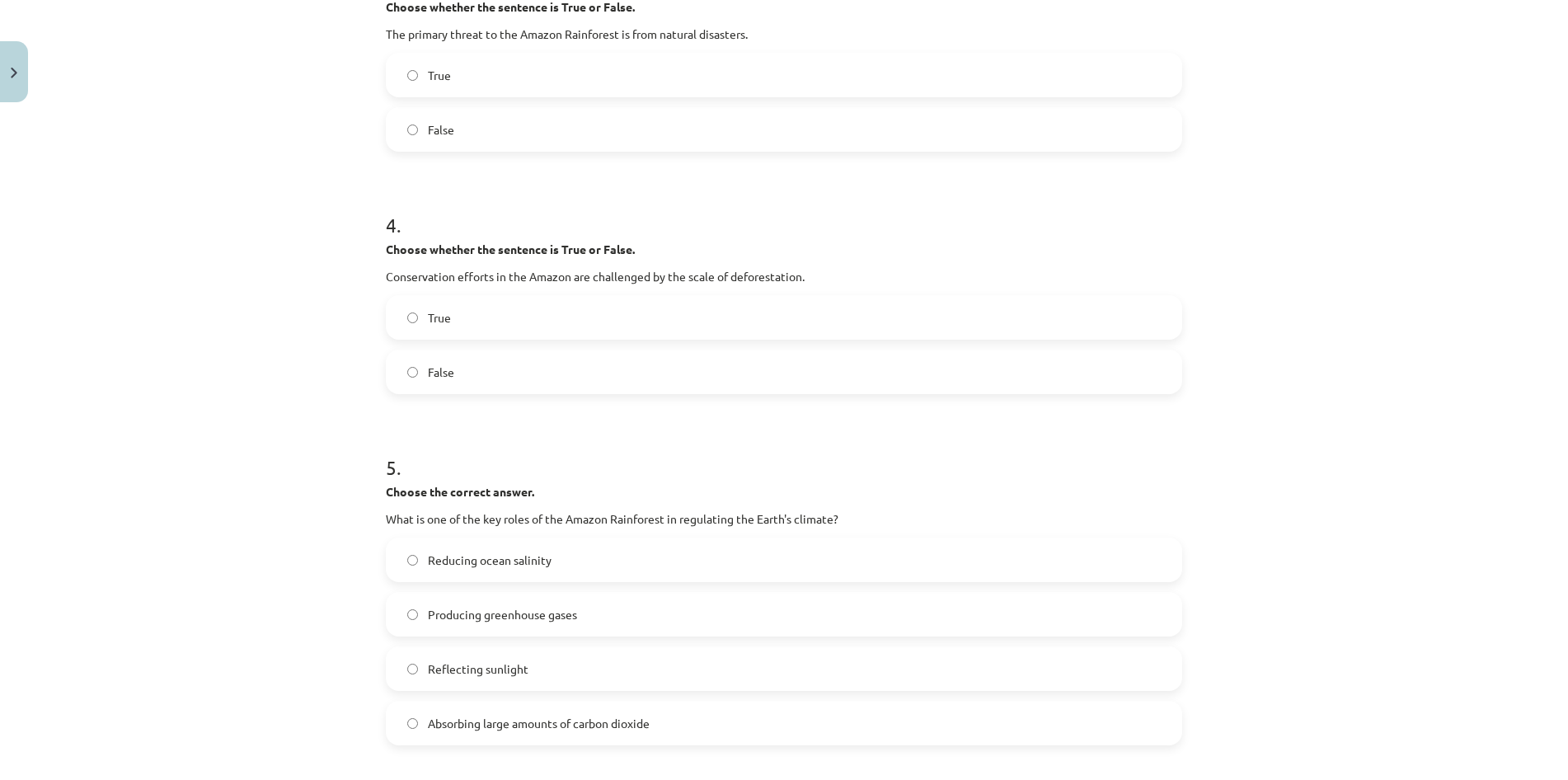
click at [671, 305] on label "True" at bounding box center [784, 317] width 793 height 41
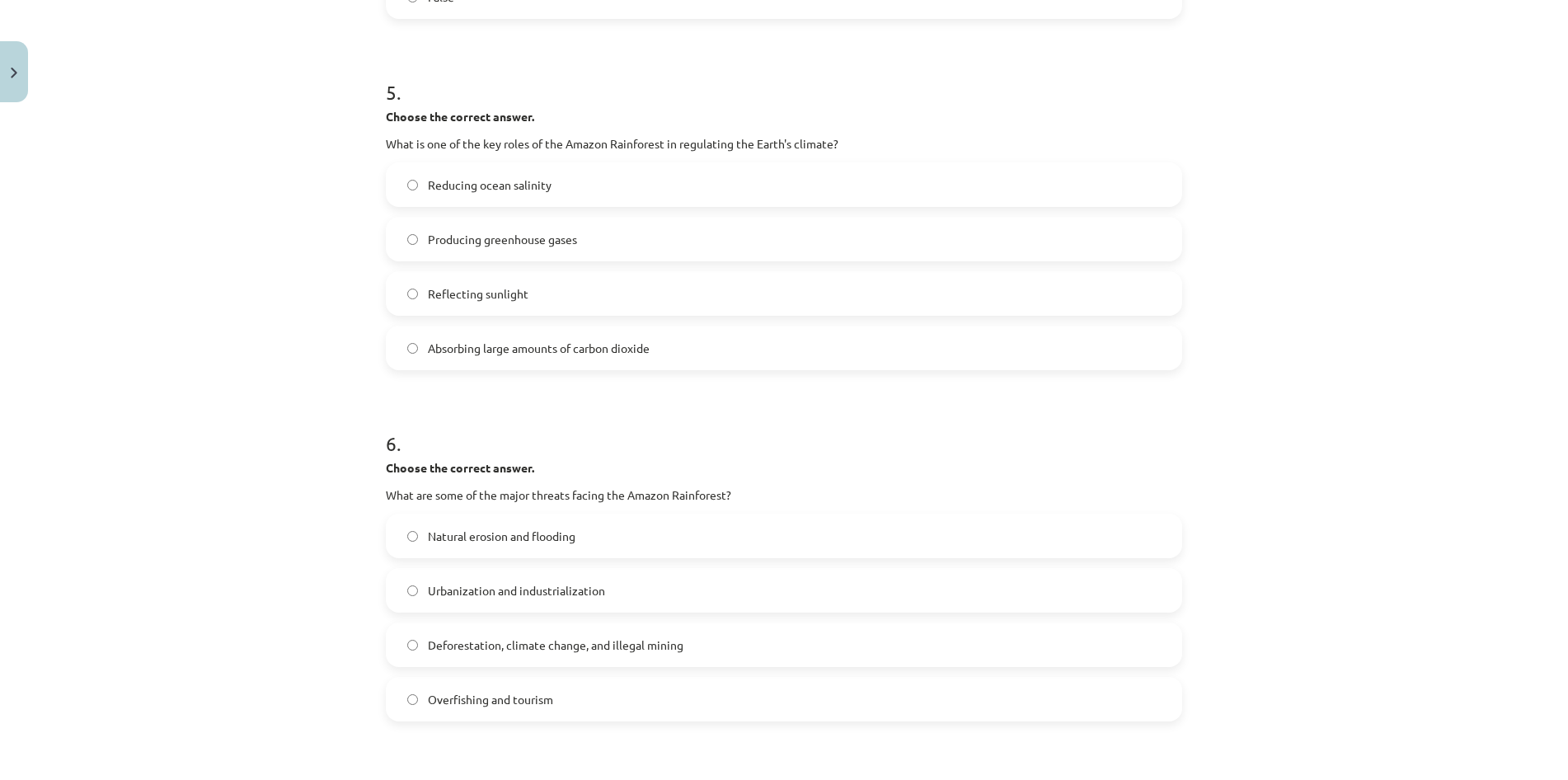
scroll to position [1266, 0]
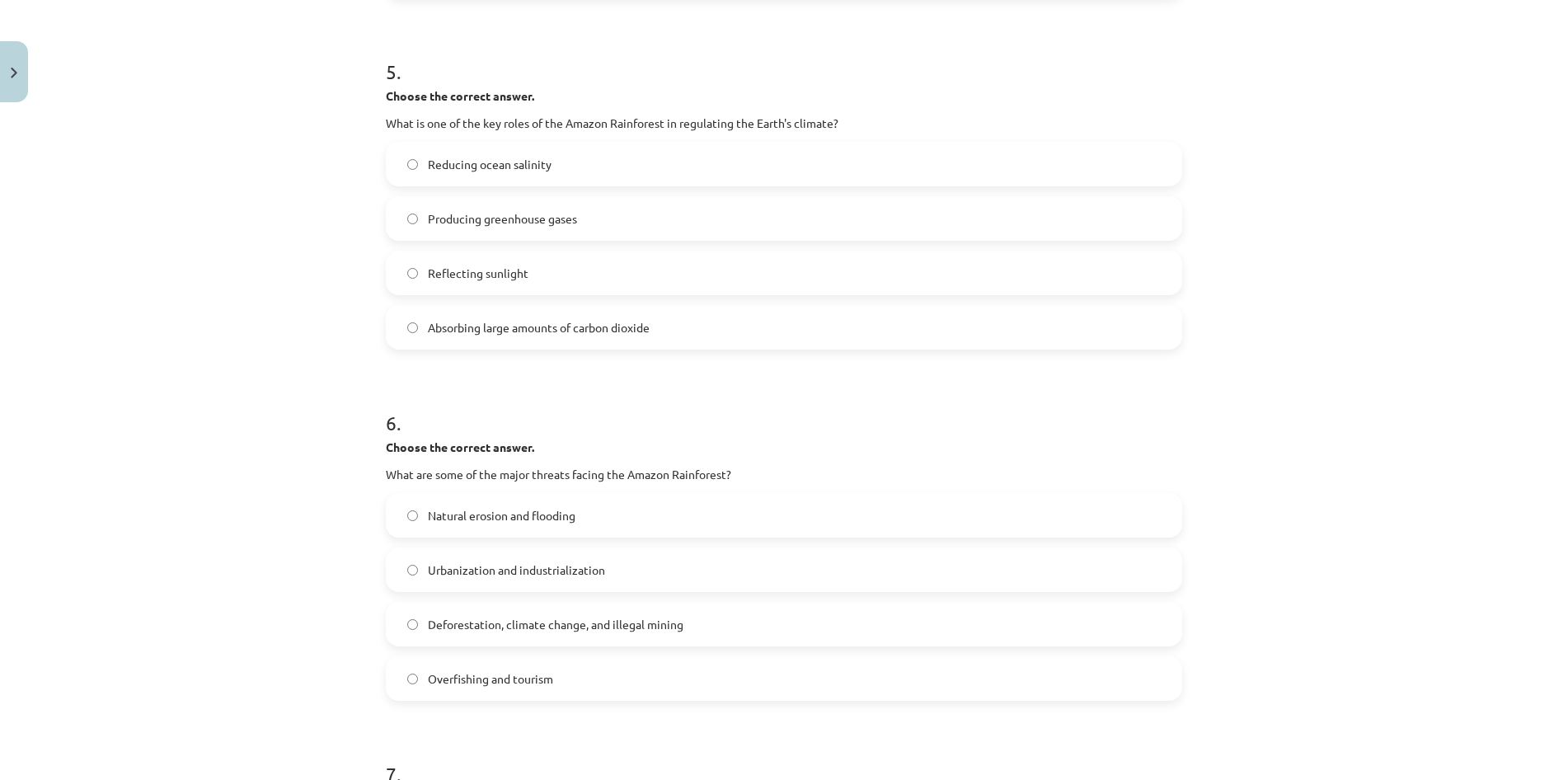
click at [669, 315] on label "Absorbing large amounts of carbon dioxide" at bounding box center [784, 328] width 793 height 41
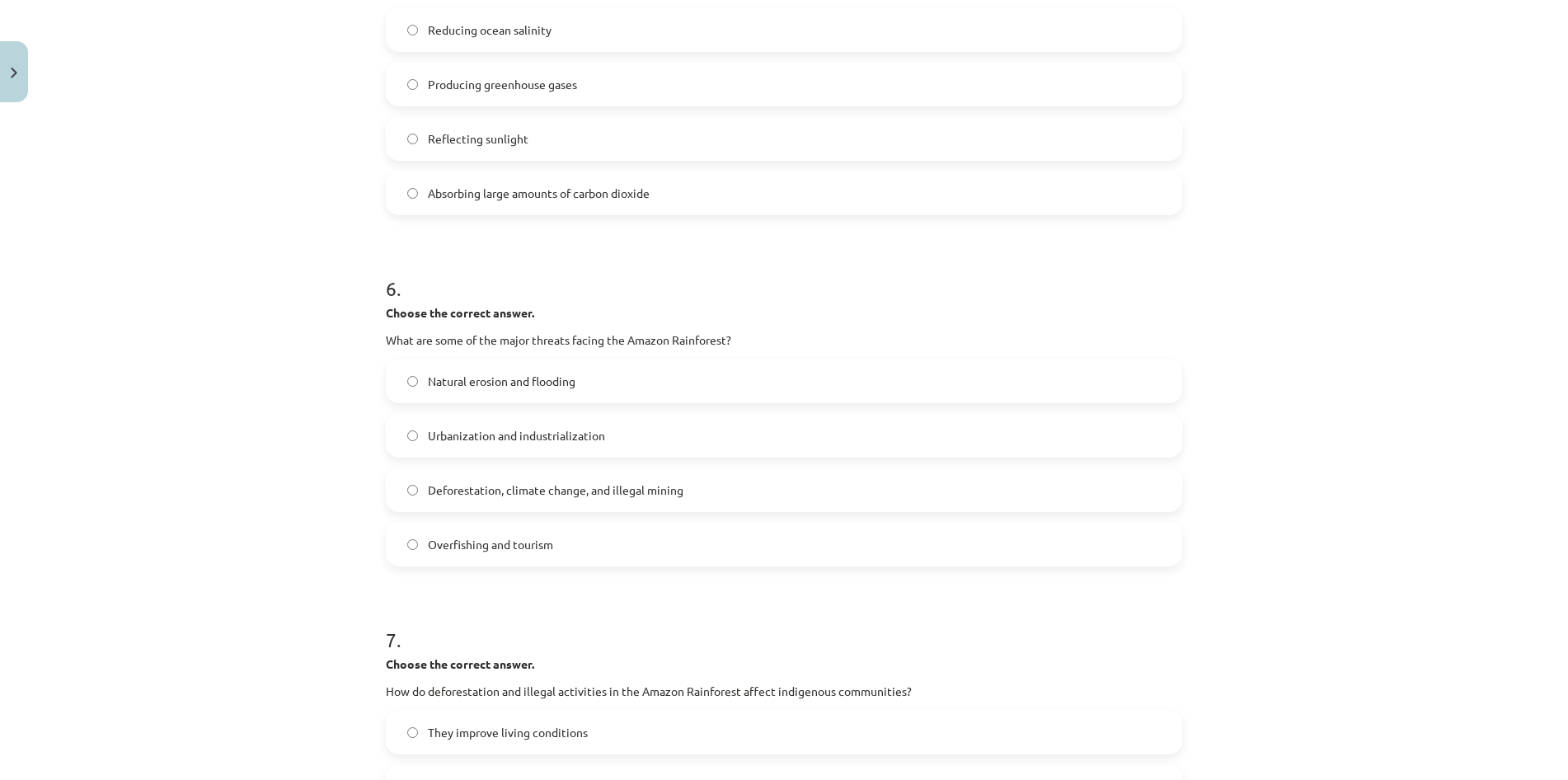
scroll to position [1425, 0]
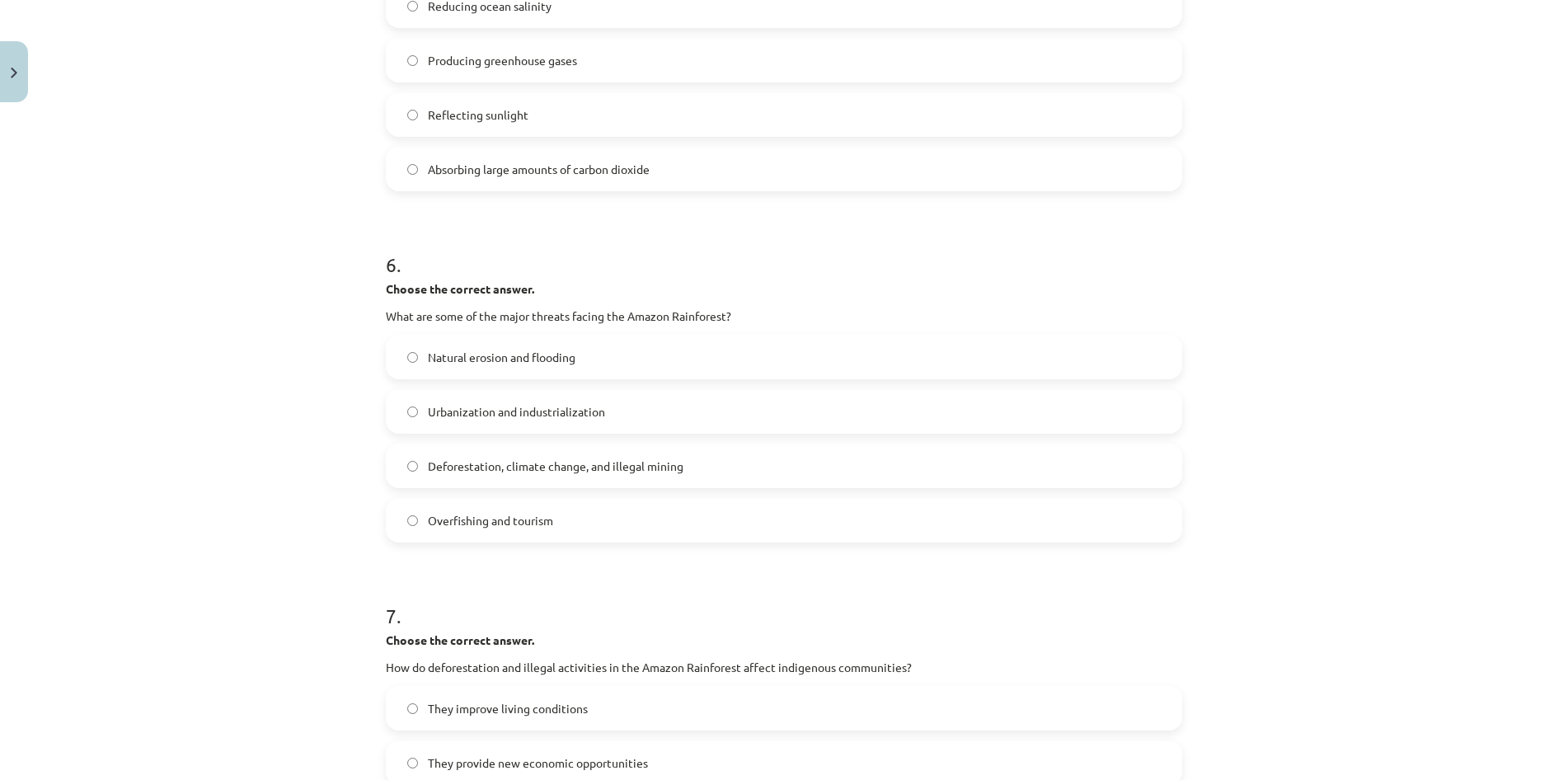
click at [709, 466] on label "Deforestation, climate change, and illegal mining" at bounding box center [784, 466] width 793 height 41
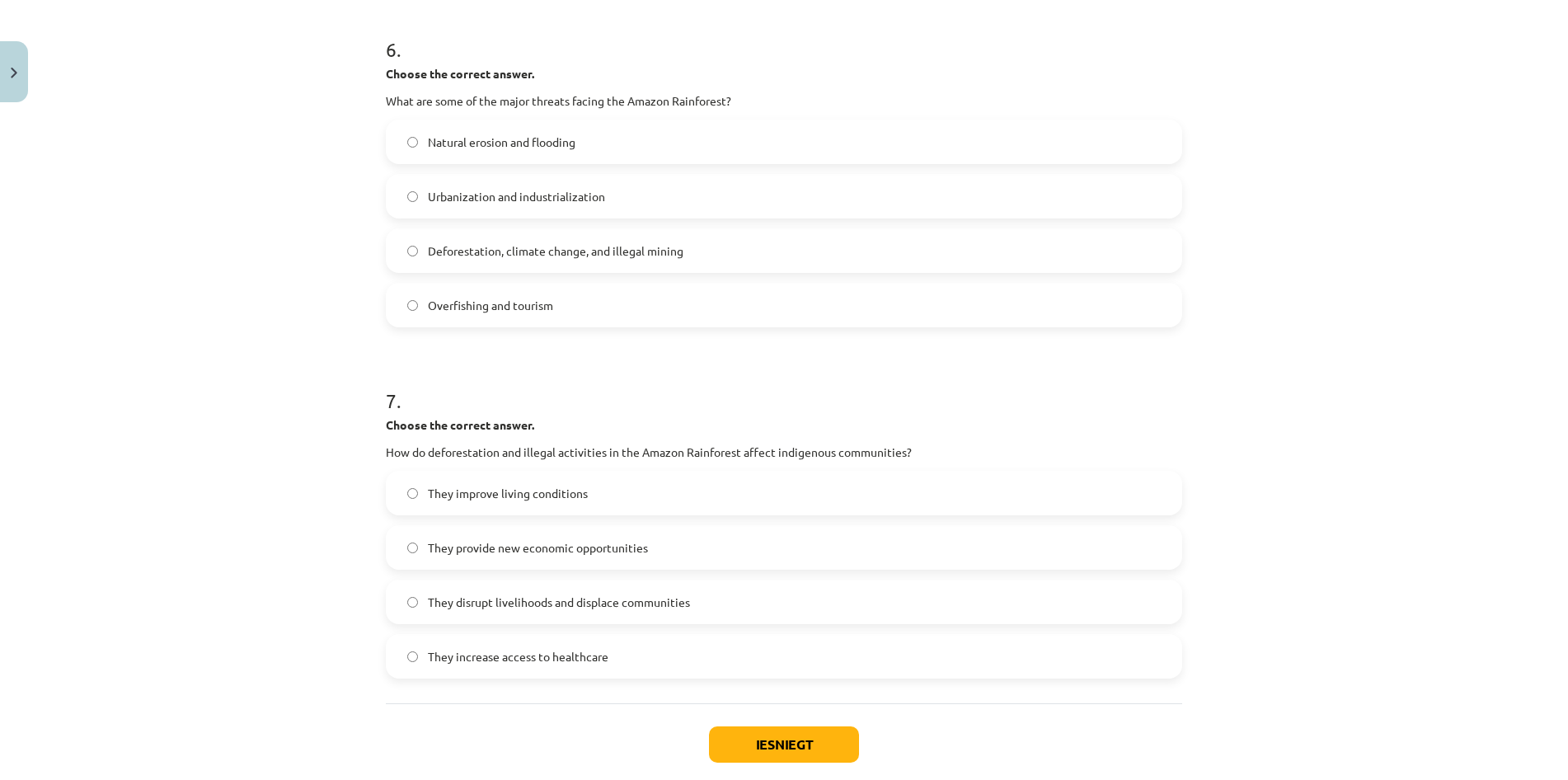
scroll to position [1663, 0]
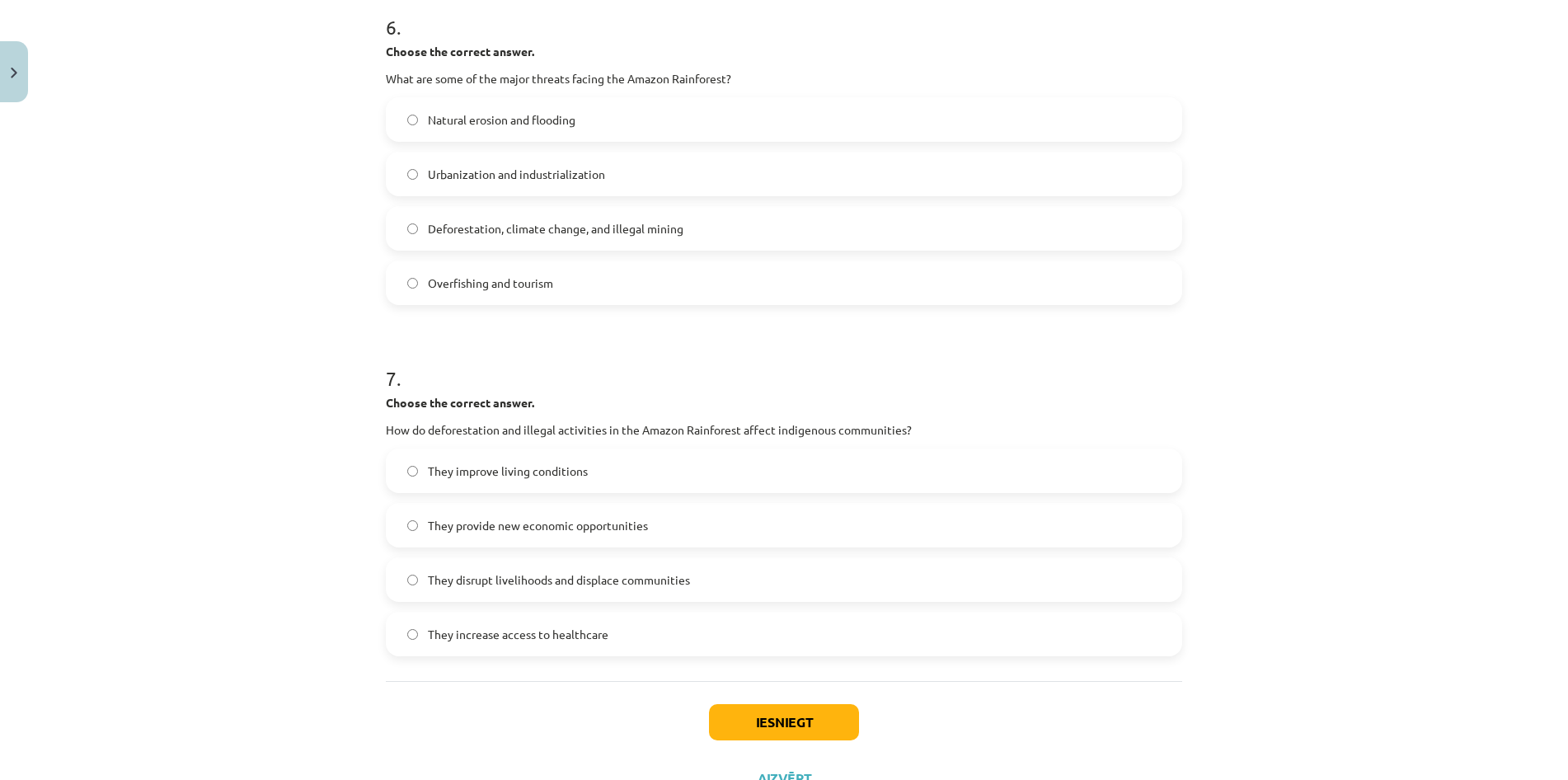
click at [682, 578] on span "They disrupt livelihoods and displace communities" at bounding box center [559, 580] width 262 height 17
click at [754, 729] on button "Iesniegt" at bounding box center [784, 722] width 150 height 36
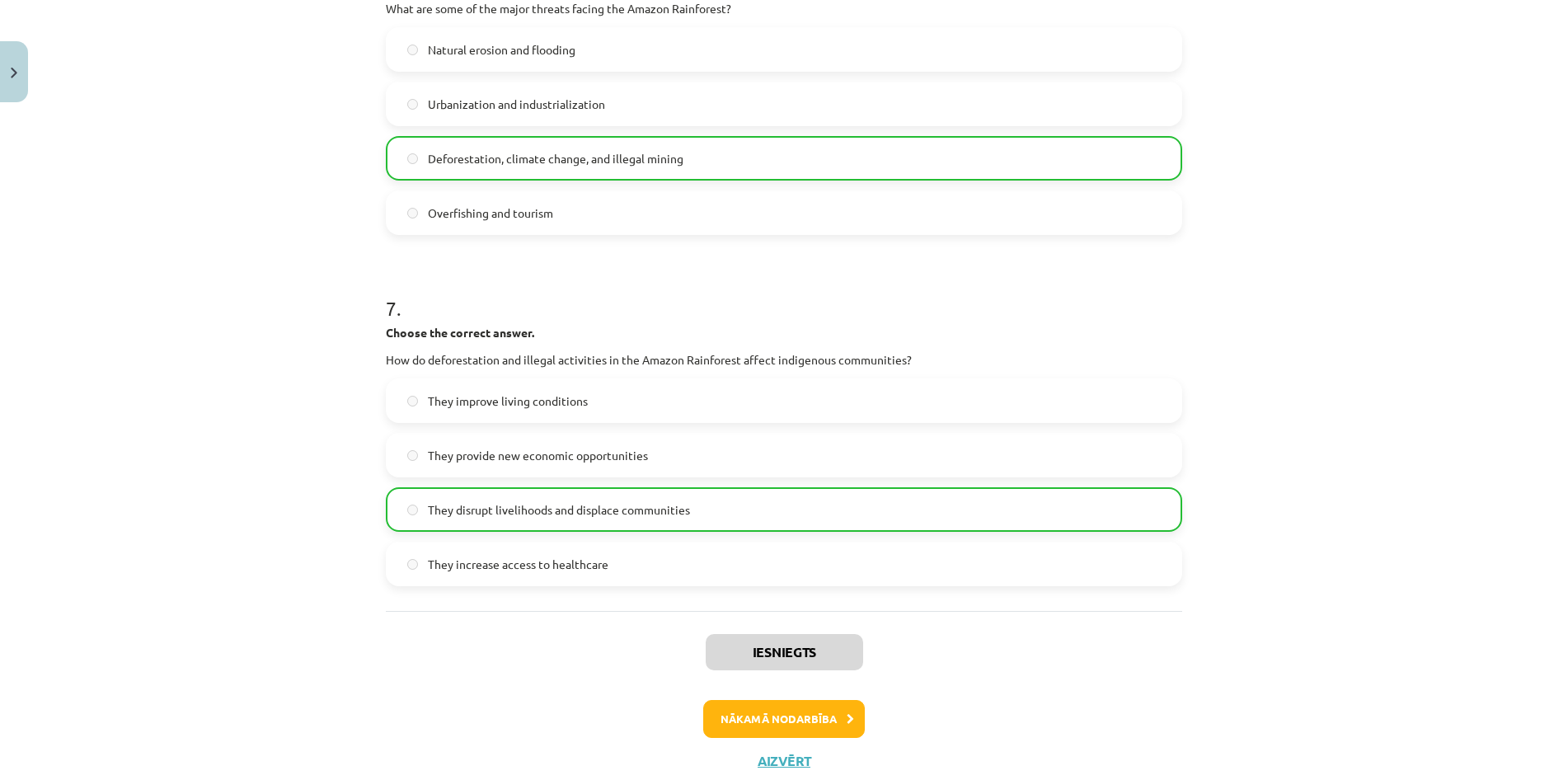
scroll to position [1782, 0]
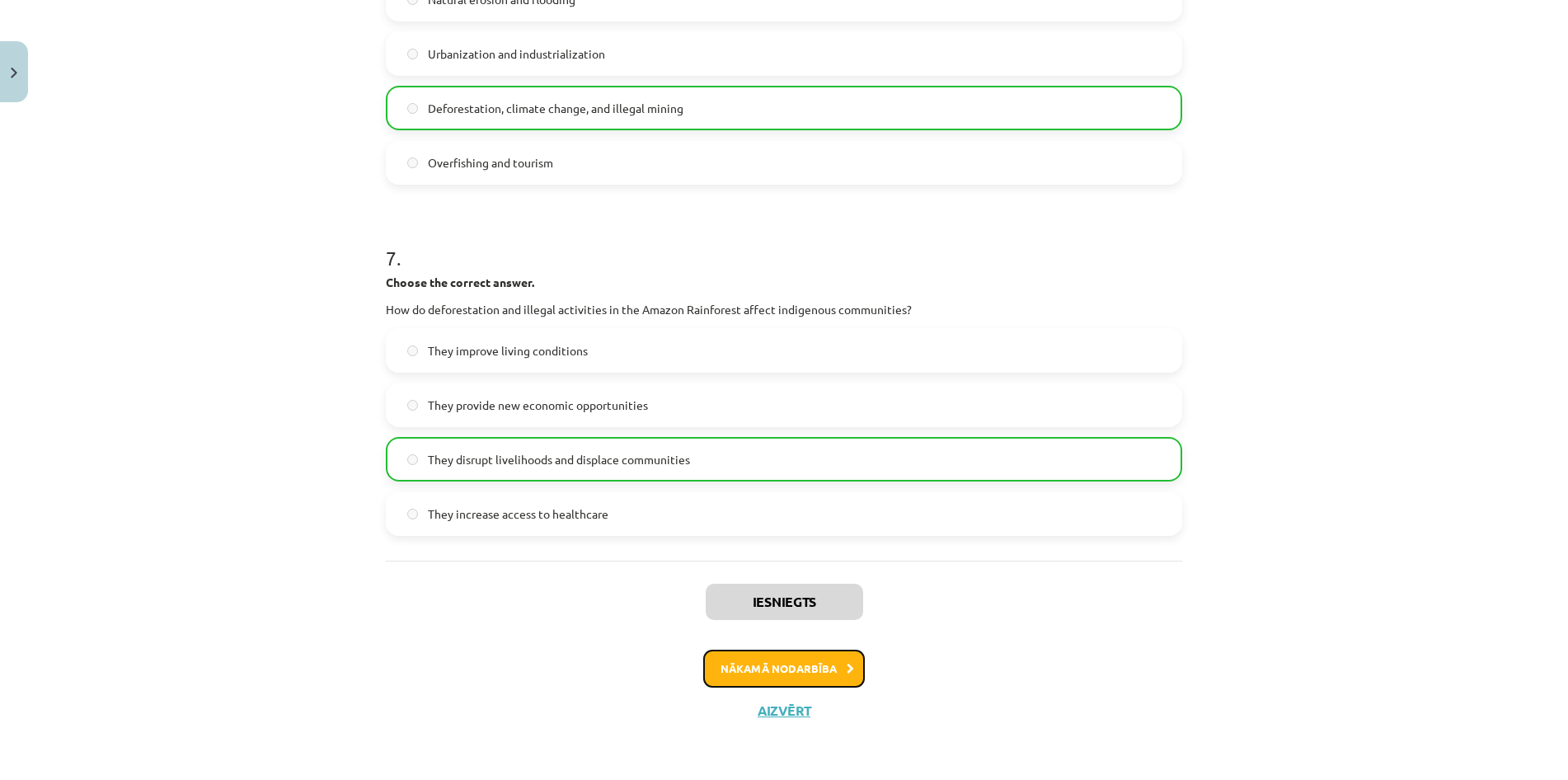
click at [838, 670] on button "Nākamā nodarbība" at bounding box center [784, 669] width 161 height 38
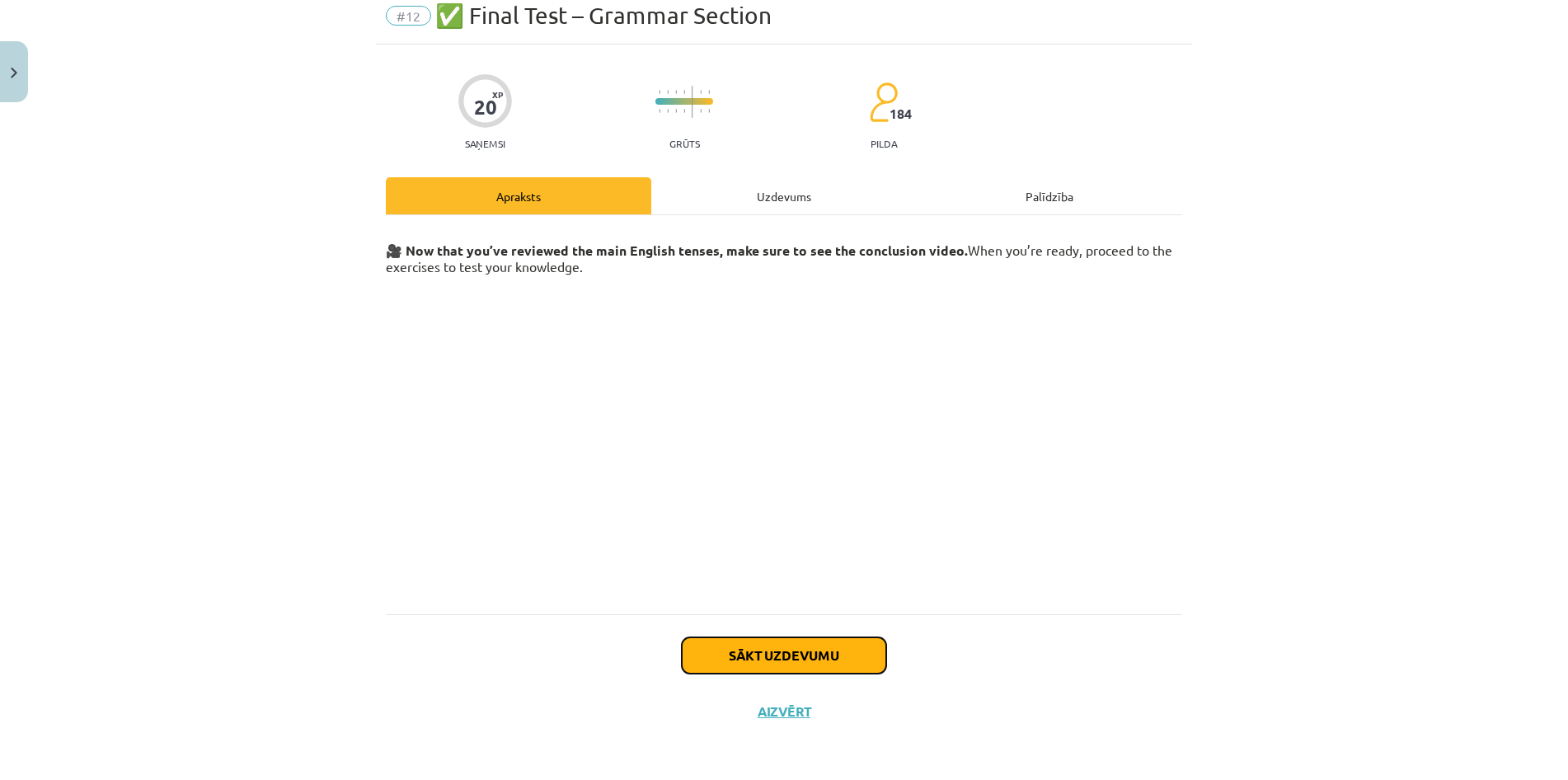
click at [763, 656] on button "Sākt uzdevumu" at bounding box center [784, 655] width 204 height 36
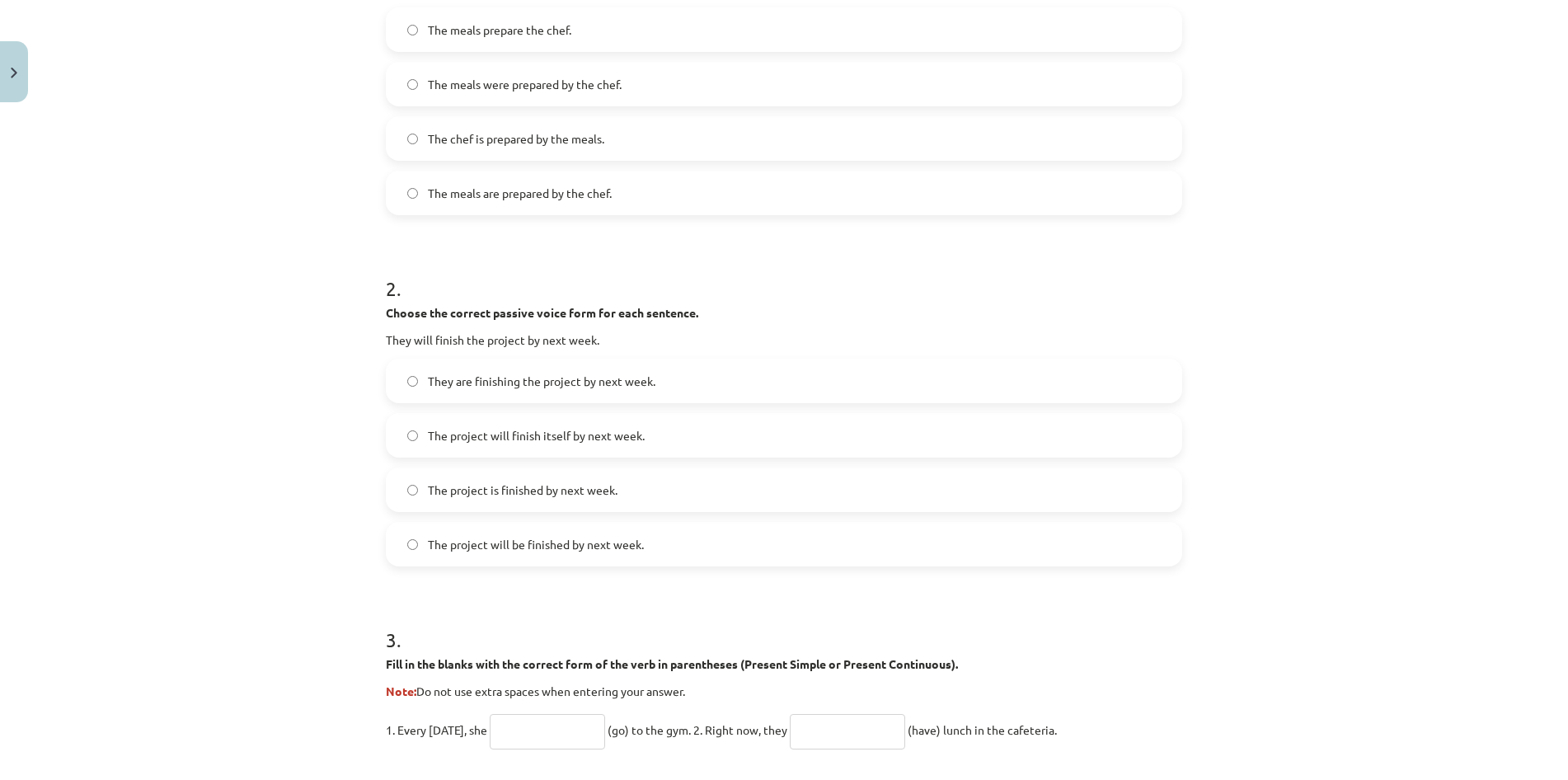
scroll to position [453, 0]
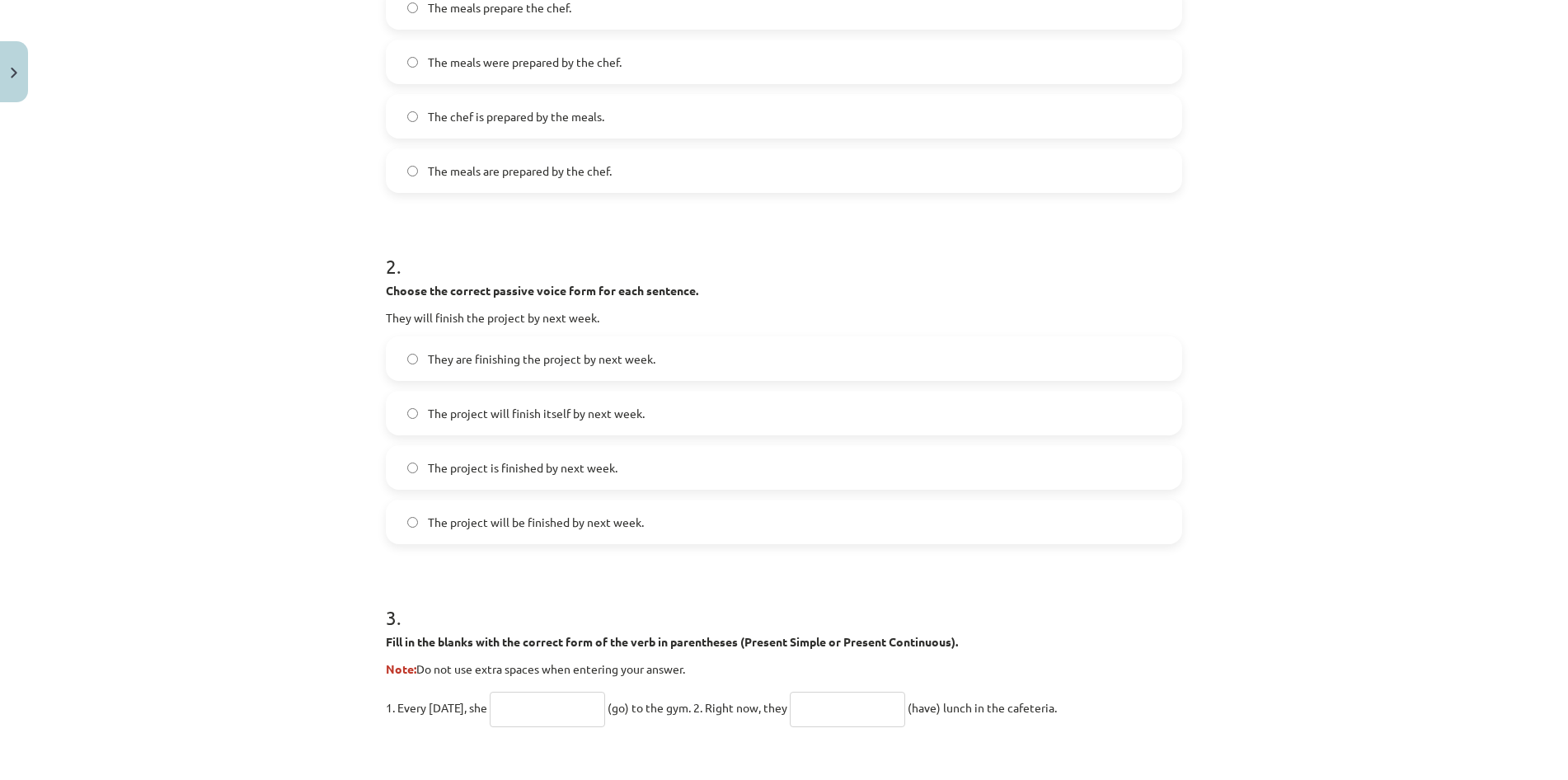
click at [407, 525] on label "The project will be finished by next week." at bounding box center [784, 522] width 793 height 41
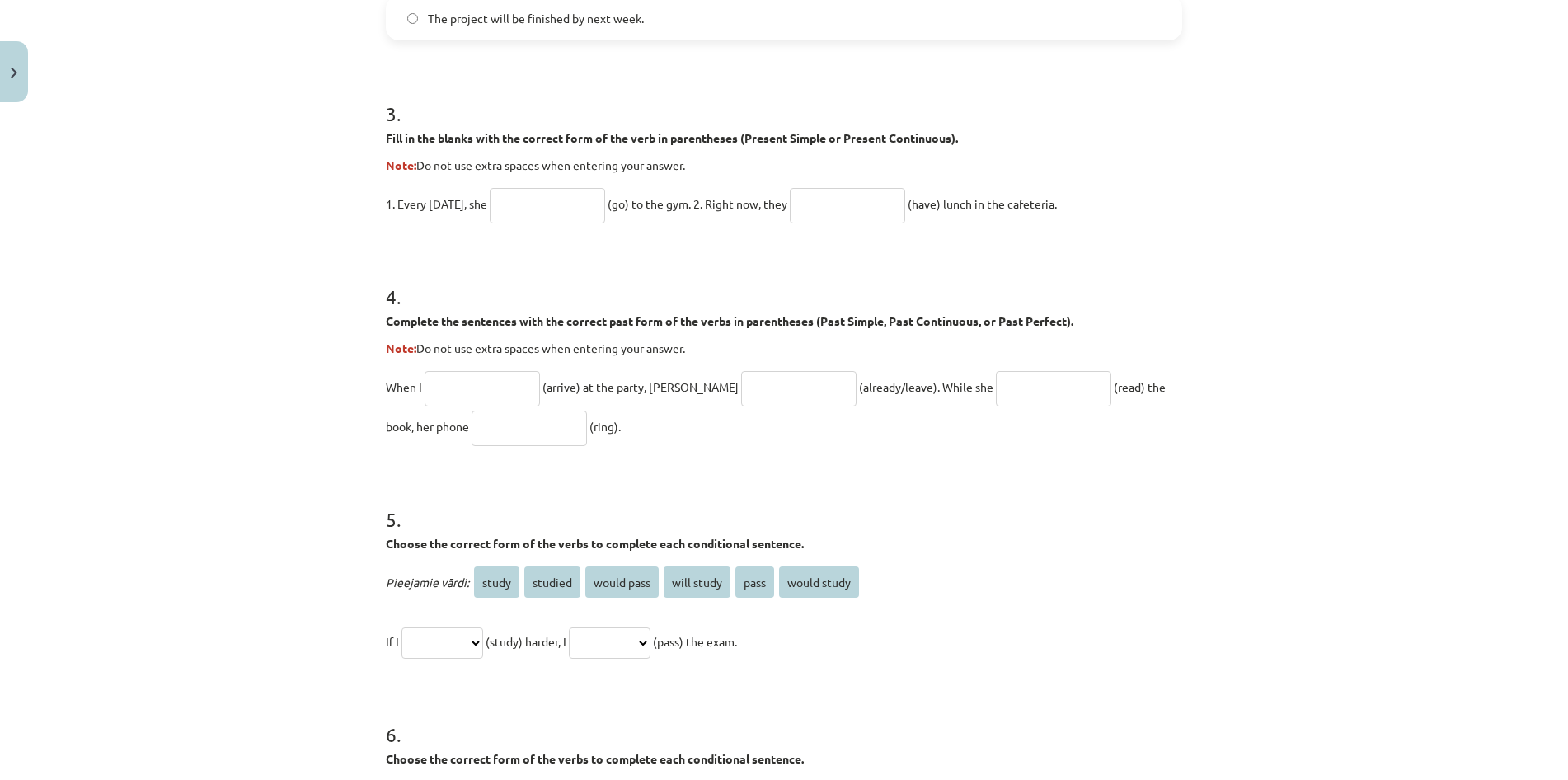
scroll to position [928, 0]
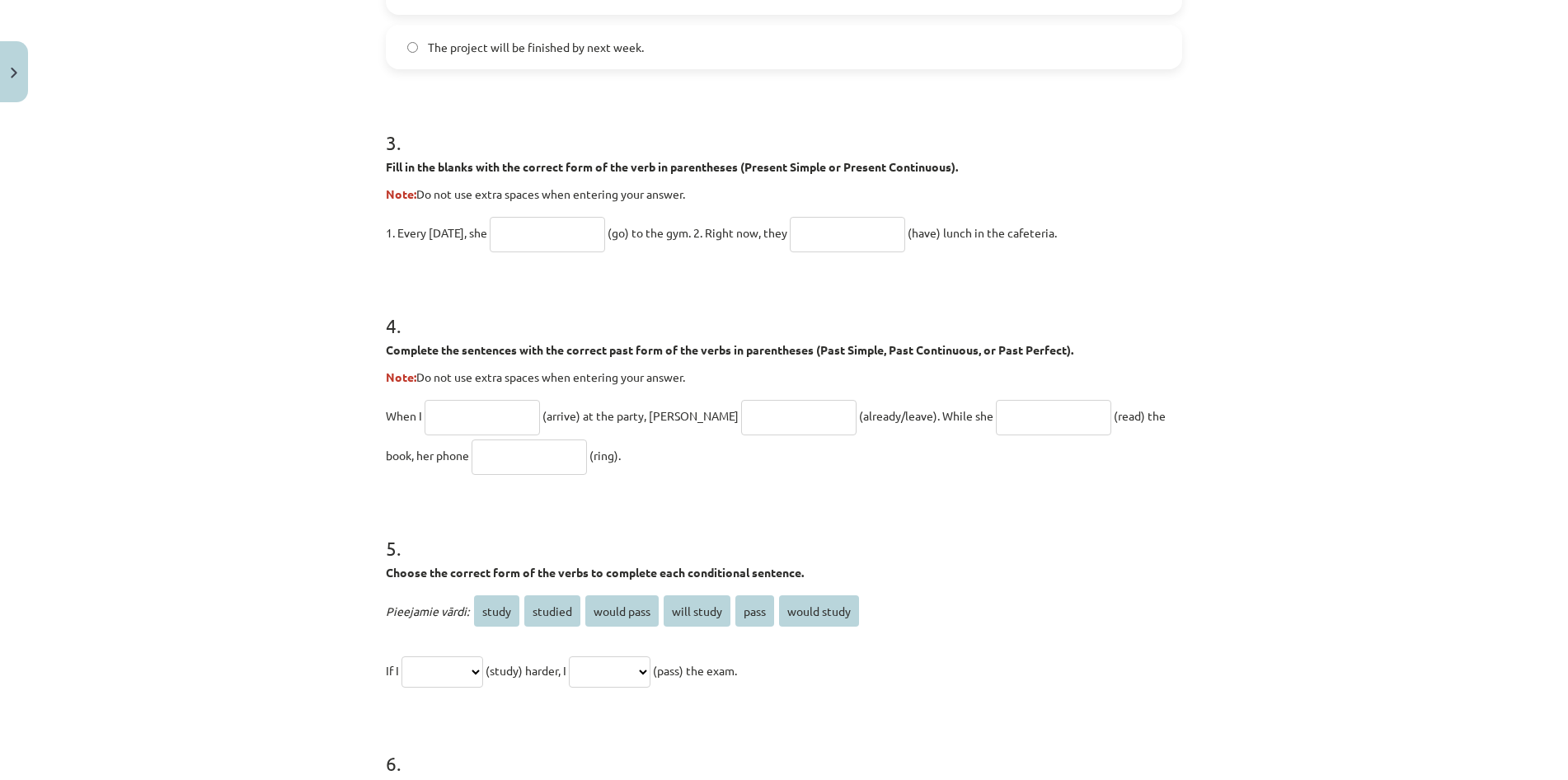
click at [538, 234] on input "text" at bounding box center [547, 234] width 116 height 35
type input "****"
click at [823, 229] on input "text" at bounding box center [847, 234] width 116 height 35
type input "**********"
click at [502, 417] on input "text" at bounding box center [483, 417] width 116 height 35
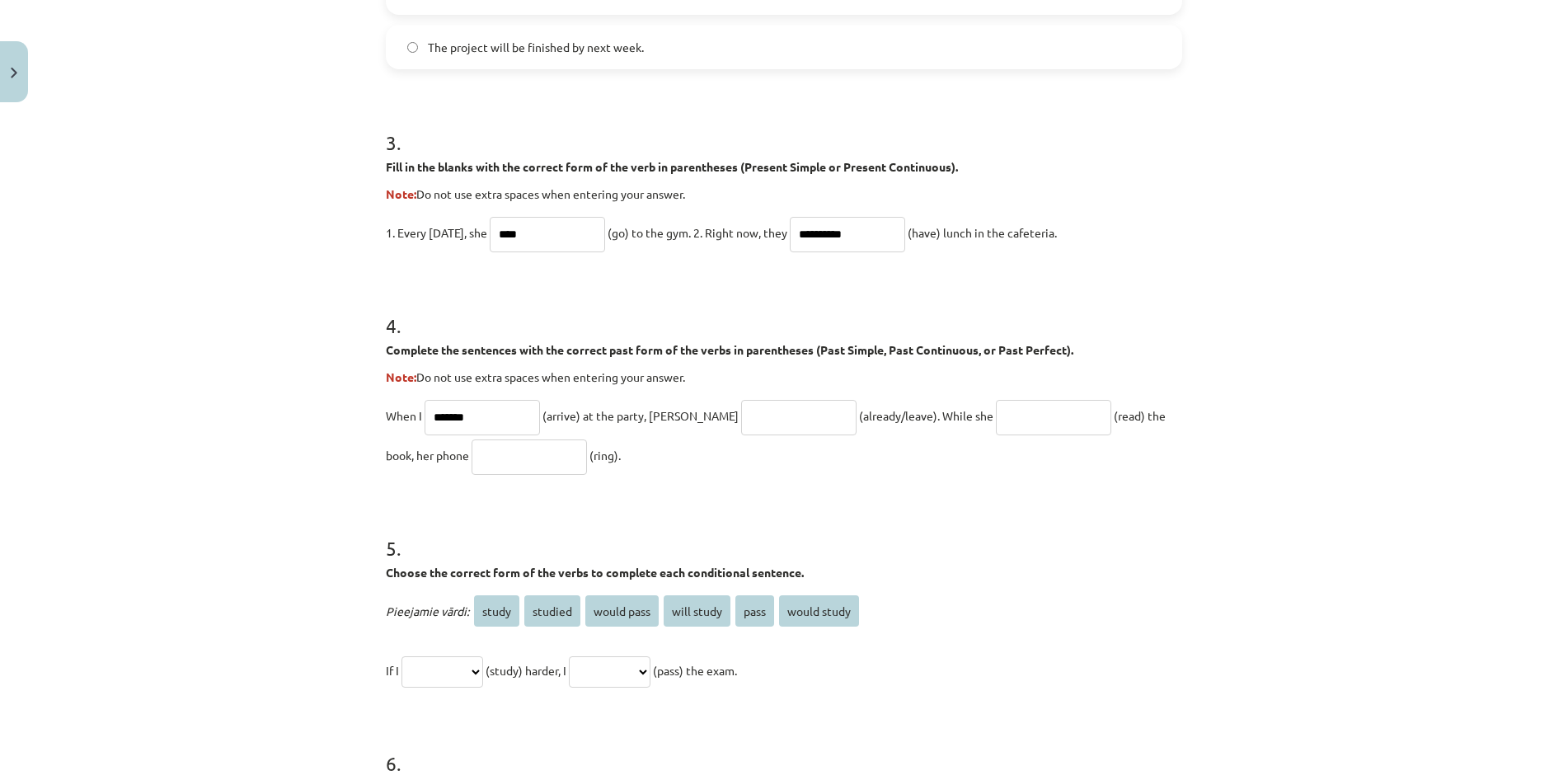
type input "*******"
click at [755, 421] on input "text" at bounding box center [799, 417] width 116 height 35
type input "**********"
click at [1019, 411] on input "text" at bounding box center [1054, 417] width 116 height 35
type input "**********"
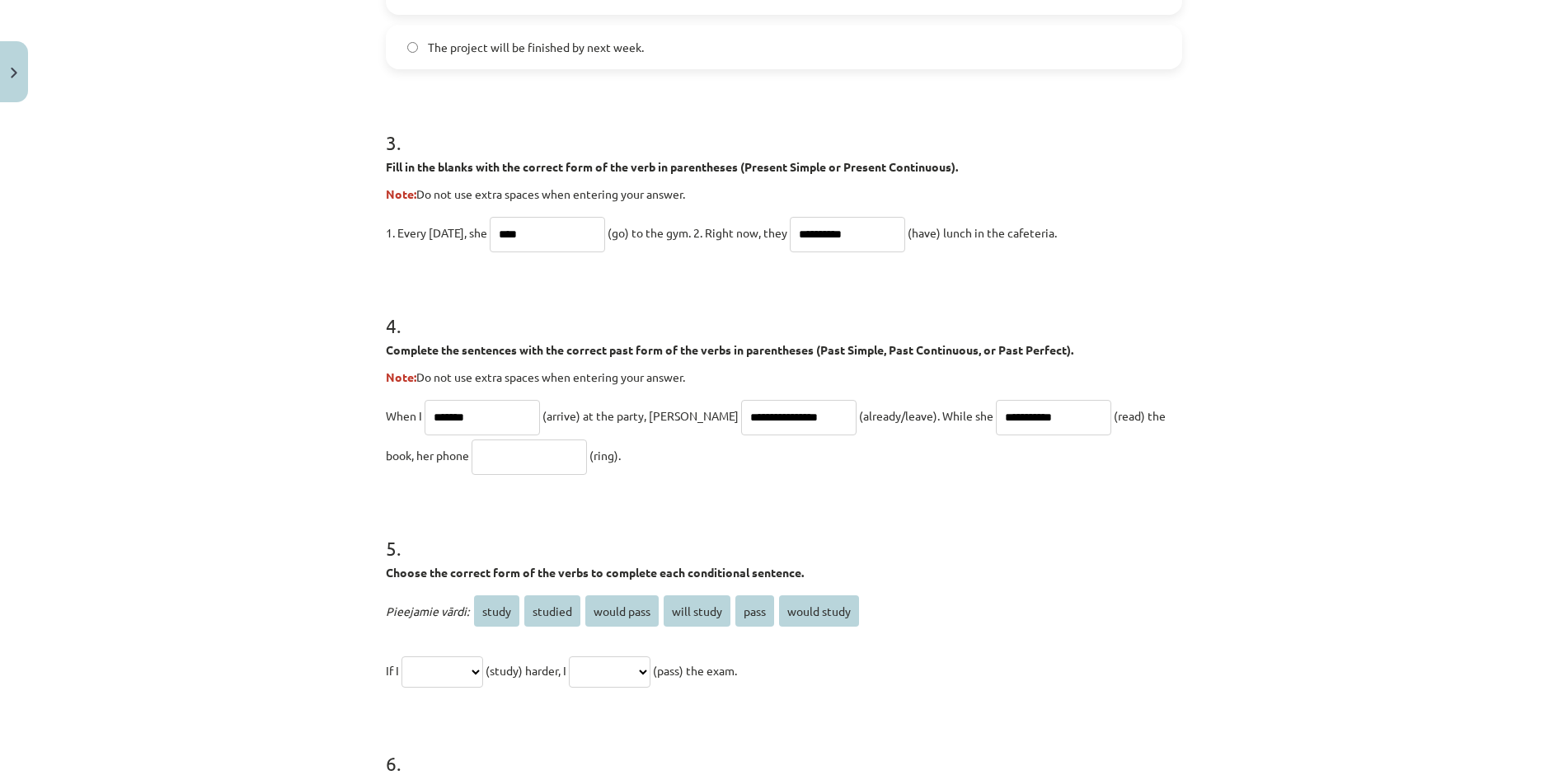
click at [472, 464] on input "text" at bounding box center [529, 457] width 116 height 35
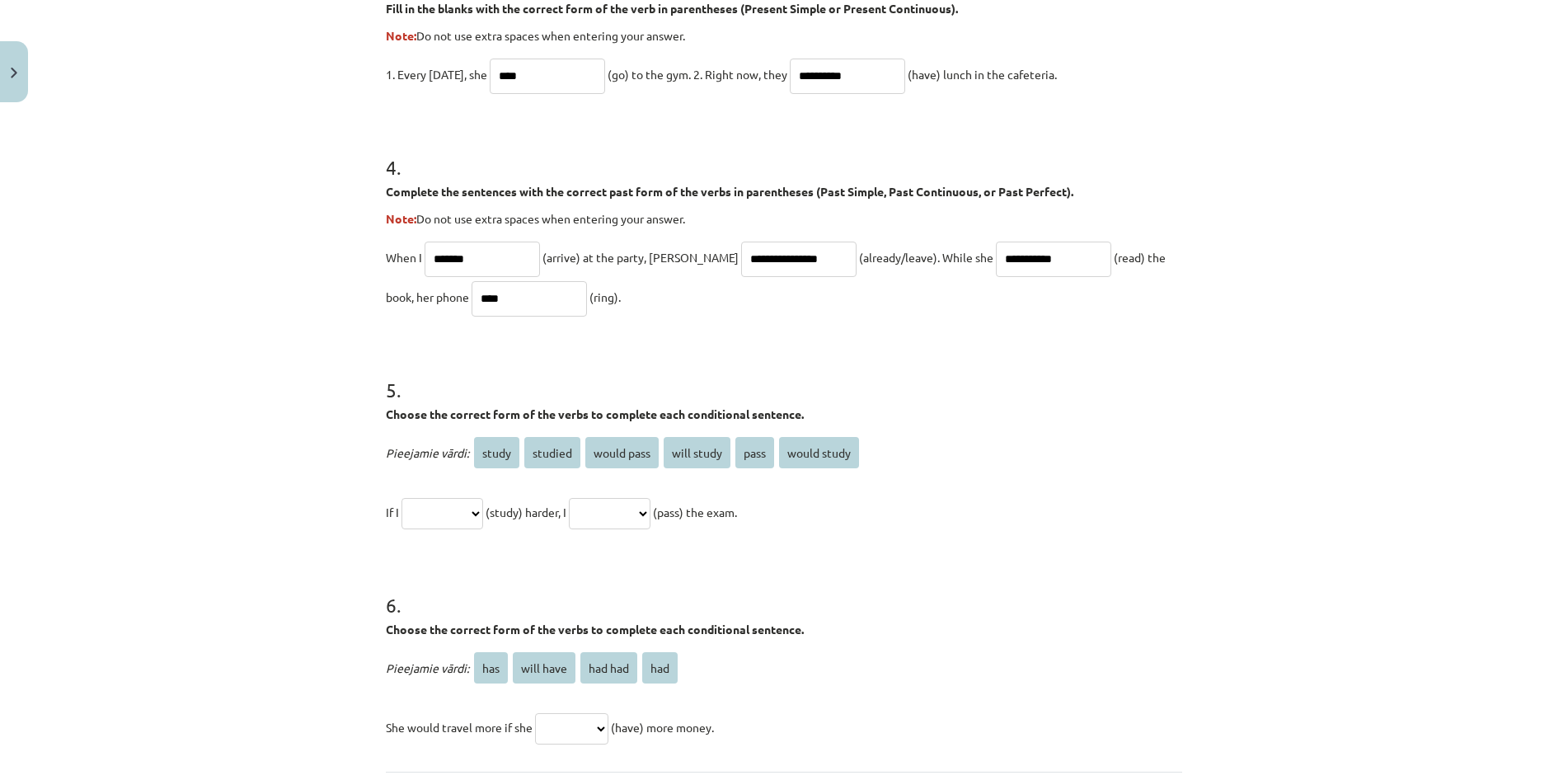
scroll to position [1166, 0]
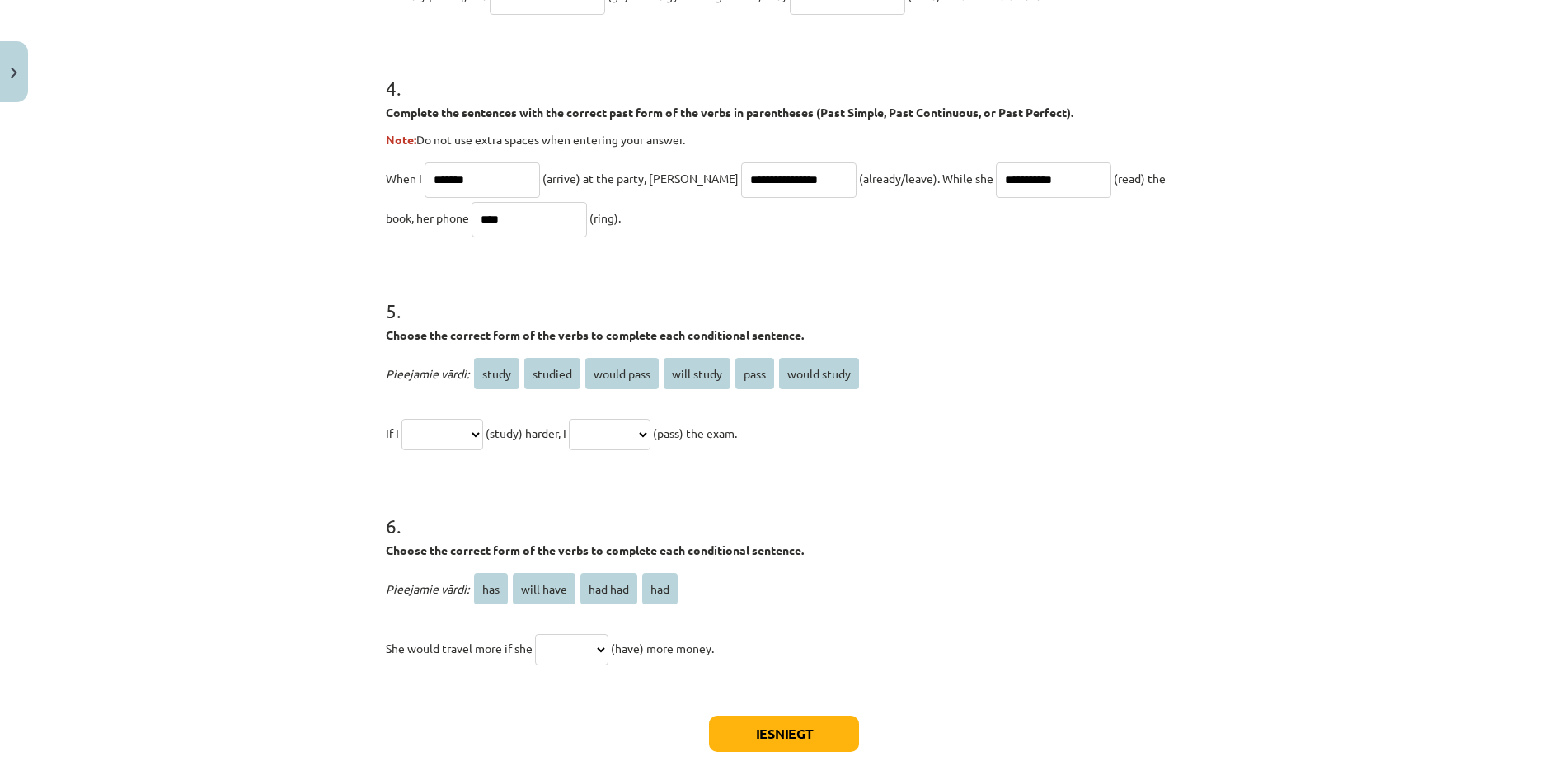
type input "****"
click at [402, 419] on select "**********" at bounding box center [442, 434] width 82 height 31
select select "*******"
click option "*******" at bounding box center [0, 0] width 0 height 0
click at [569, 419] on select "**********" at bounding box center [609, 434] width 82 height 31
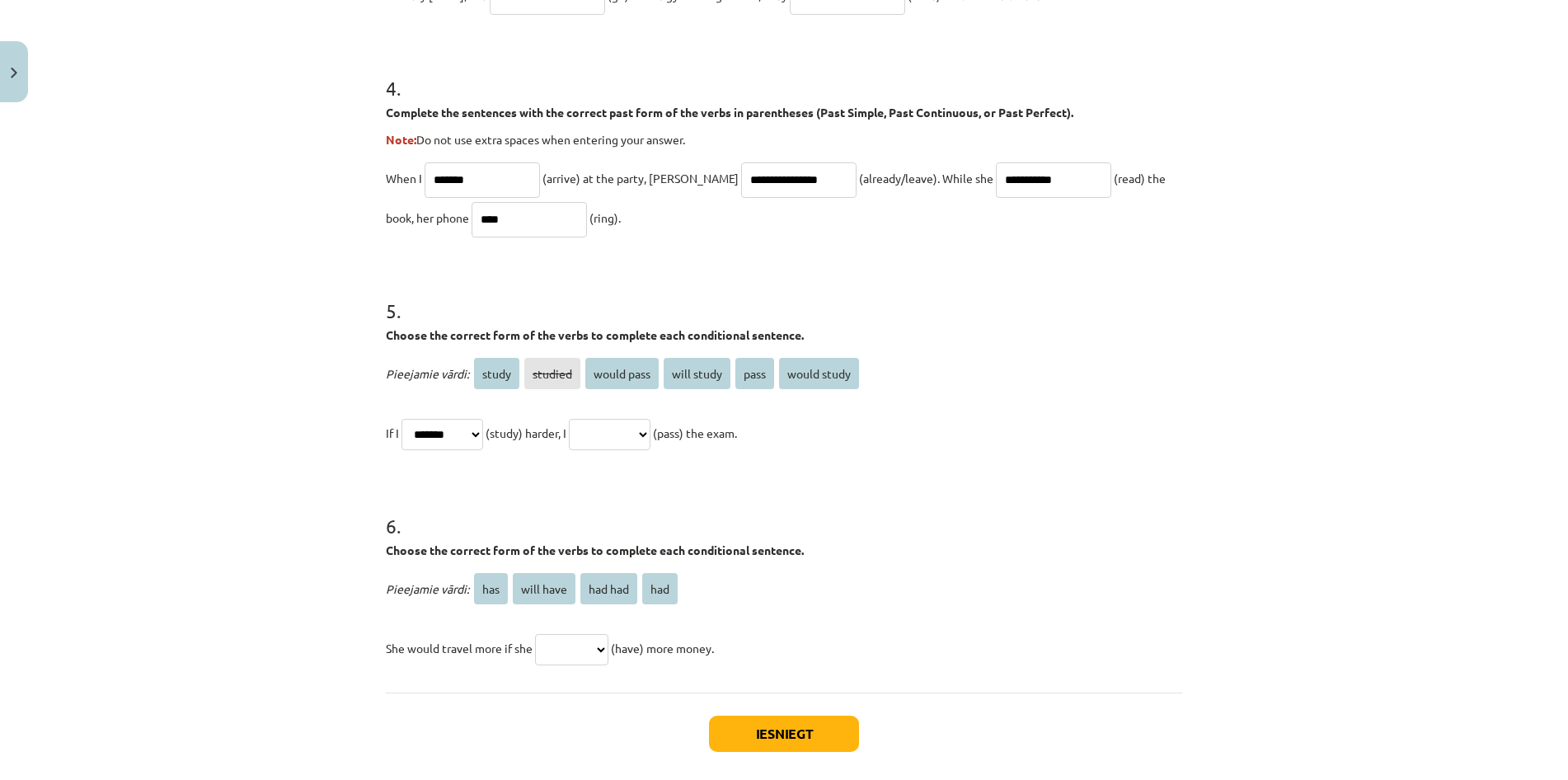
select select "**********"
click option "**********" at bounding box center [0, 0] width 0 height 0
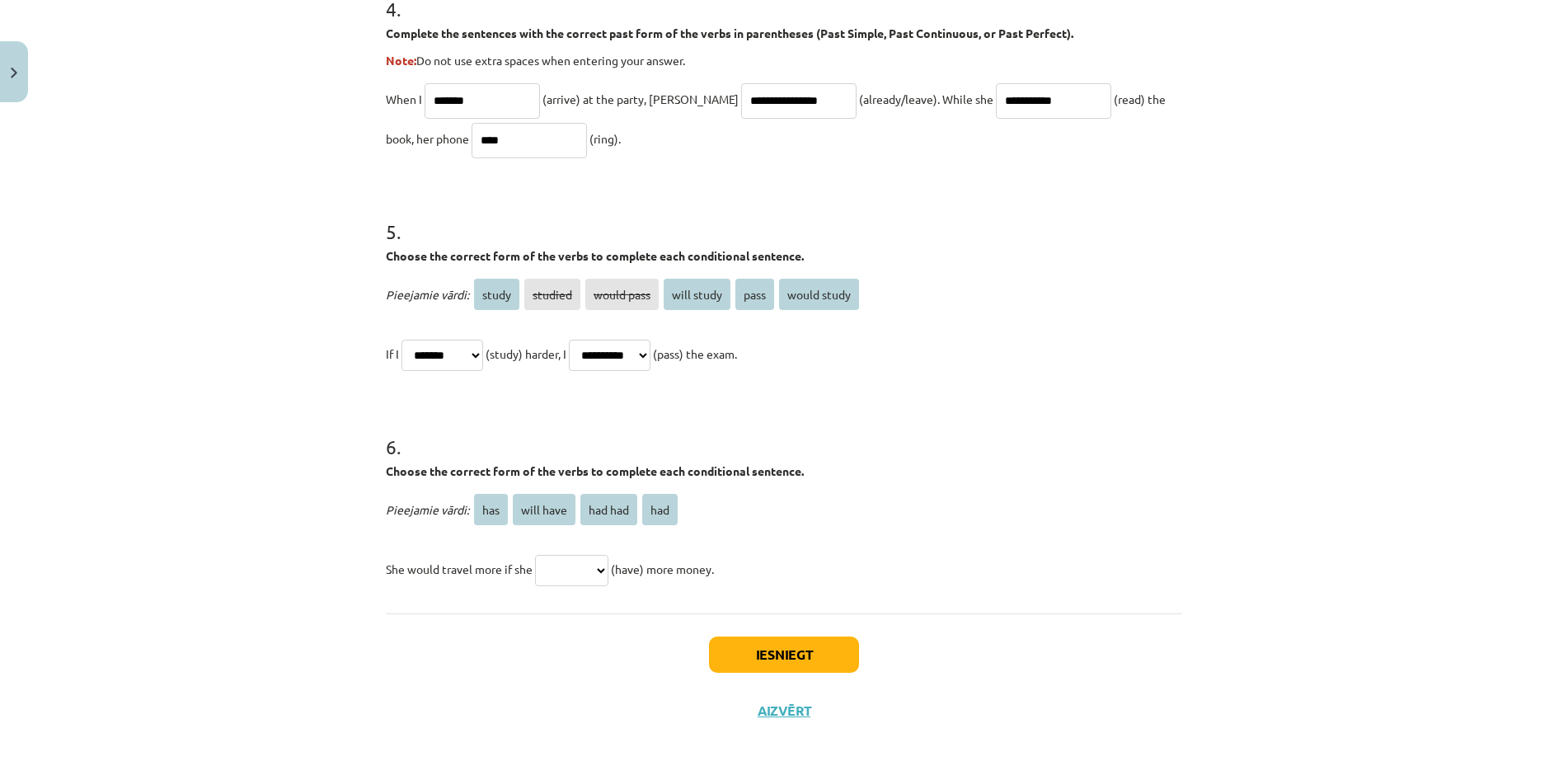
click at [653, 514] on span "had" at bounding box center [659, 509] width 35 height 31
click at [669, 511] on span "had" at bounding box center [659, 509] width 35 height 31
drag, startPoint x: 669, startPoint y: 511, endPoint x: 611, endPoint y: 538, distance: 64.0
click at [609, 538] on div "Pieejamie vārdi: has will have had had had She would travel more if she *** ***…" at bounding box center [784, 539] width 796 height 99
click at [535, 555] on select "*** ********* ******* ***" at bounding box center [572, 571] width 73 height 31
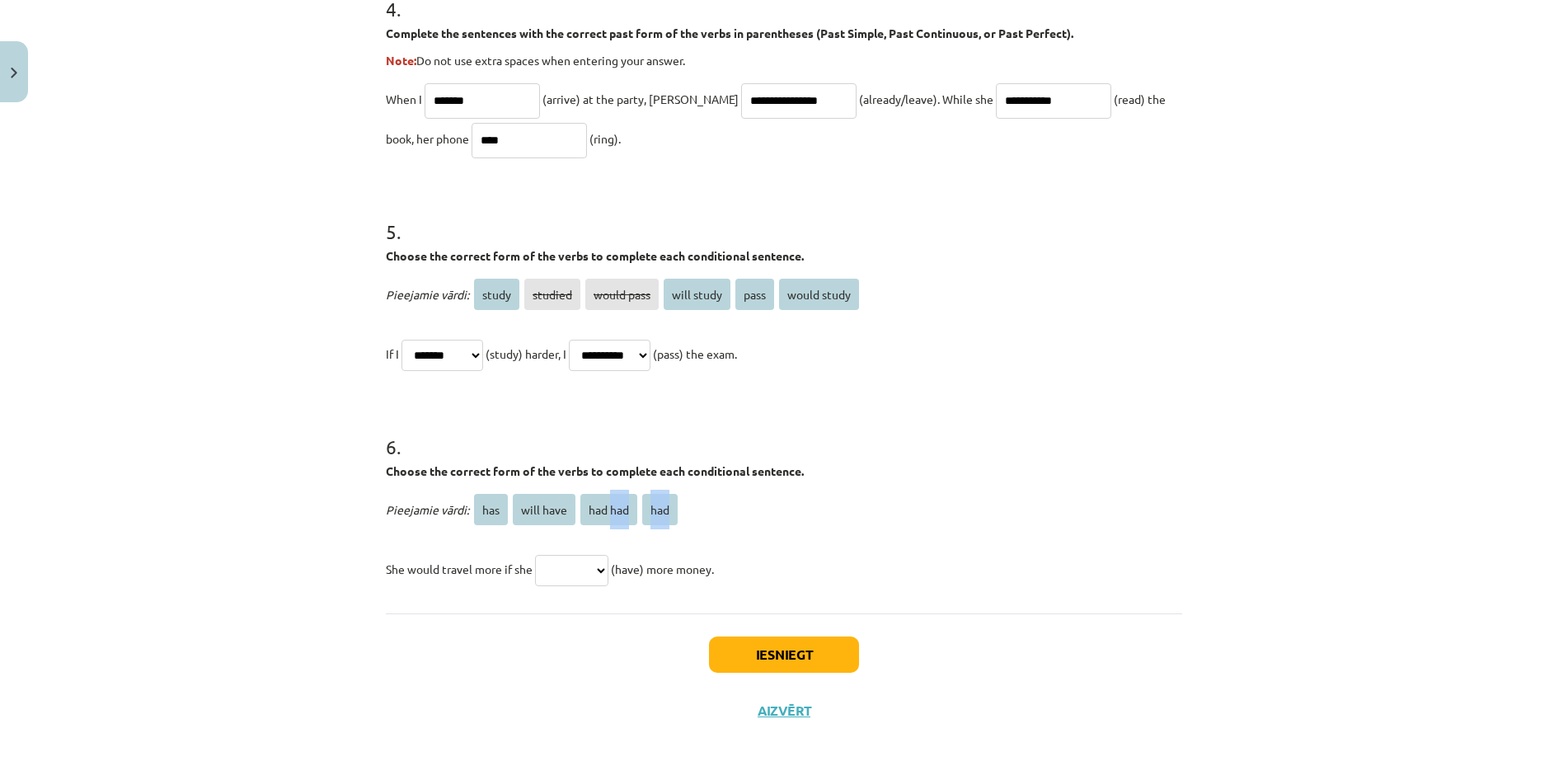
click at [778, 510] on p "Pieejamie vārdi: has will have had had had" at bounding box center [784, 509] width 796 height 40
click at [535, 555] on select "*** ********* ******* ***" at bounding box center [572, 571] width 73 height 31
select select "***"
click option "***" at bounding box center [0, 0] width 0 height 0
click at [765, 655] on button "Iesniegt" at bounding box center [784, 655] width 150 height 36
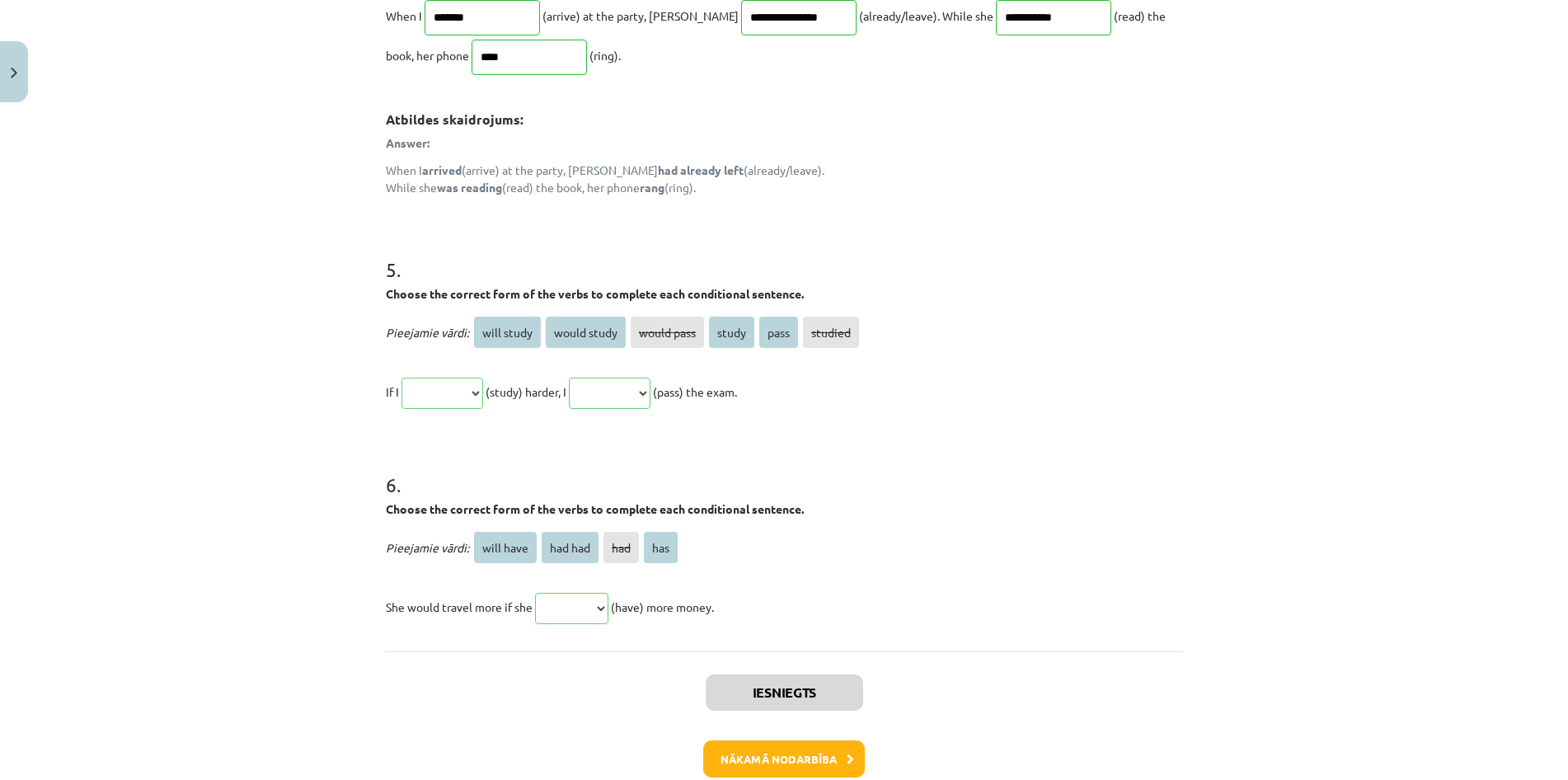
scroll to position [1539, 0]
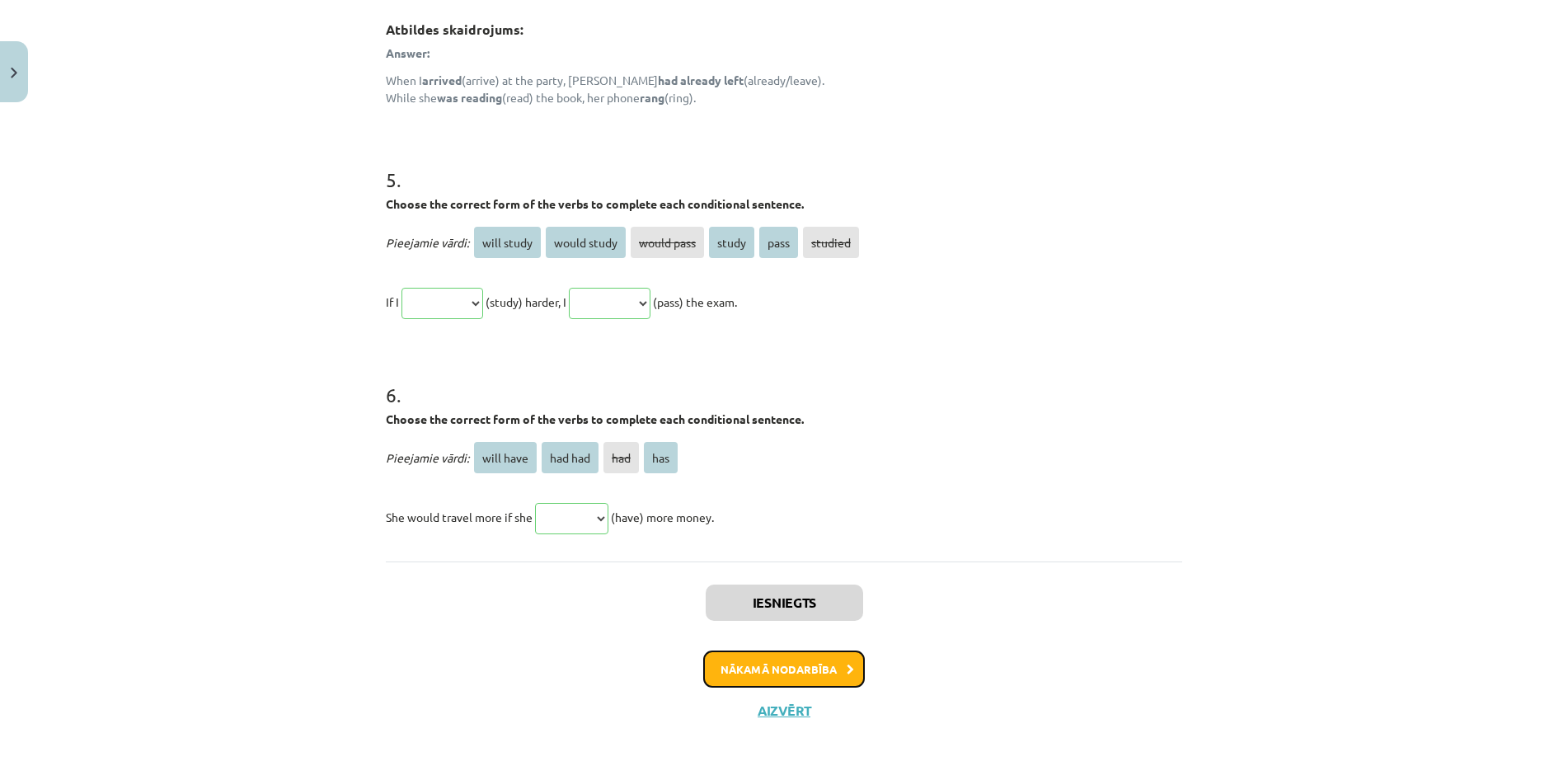
click at [839, 677] on button "Nākamā nodarbība" at bounding box center [784, 670] width 161 height 38
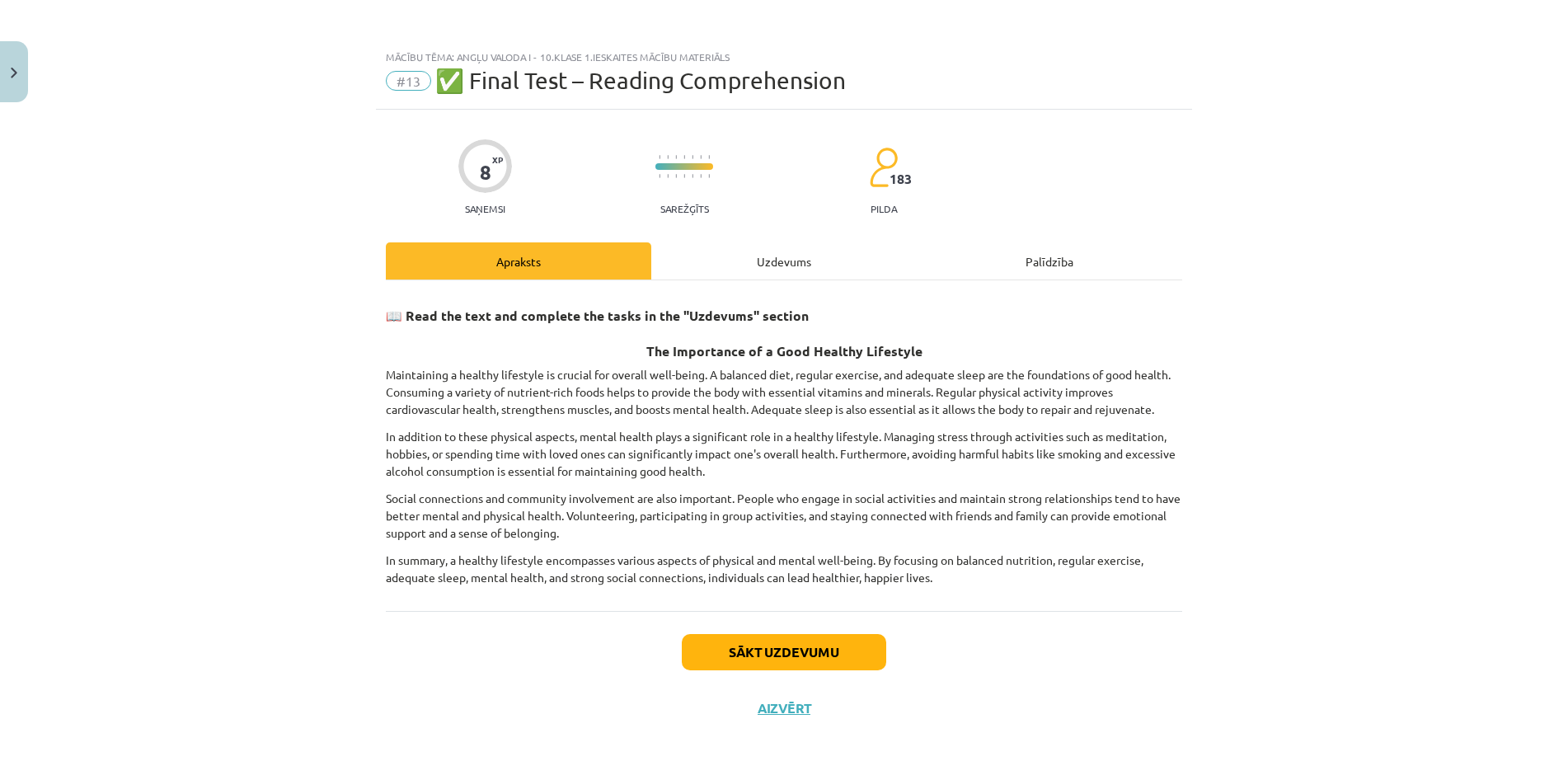
scroll to position [0, 0]
click at [821, 268] on div "Uzdevums" at bounding box center [784, 260] width 265 height 37
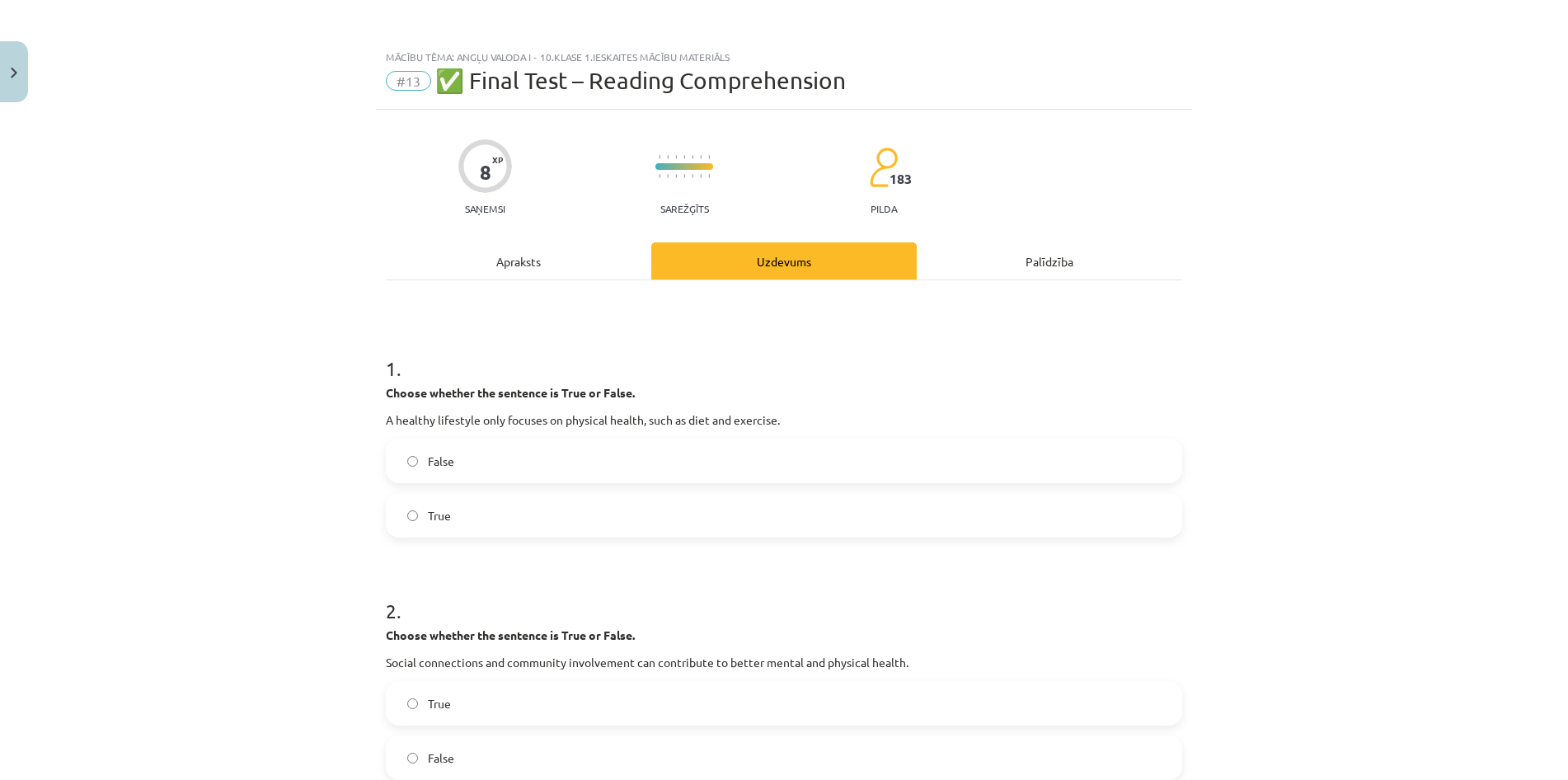
click at [609, 266] on div "Apraksts" at bounding box center [519, 260] width 265 height 37
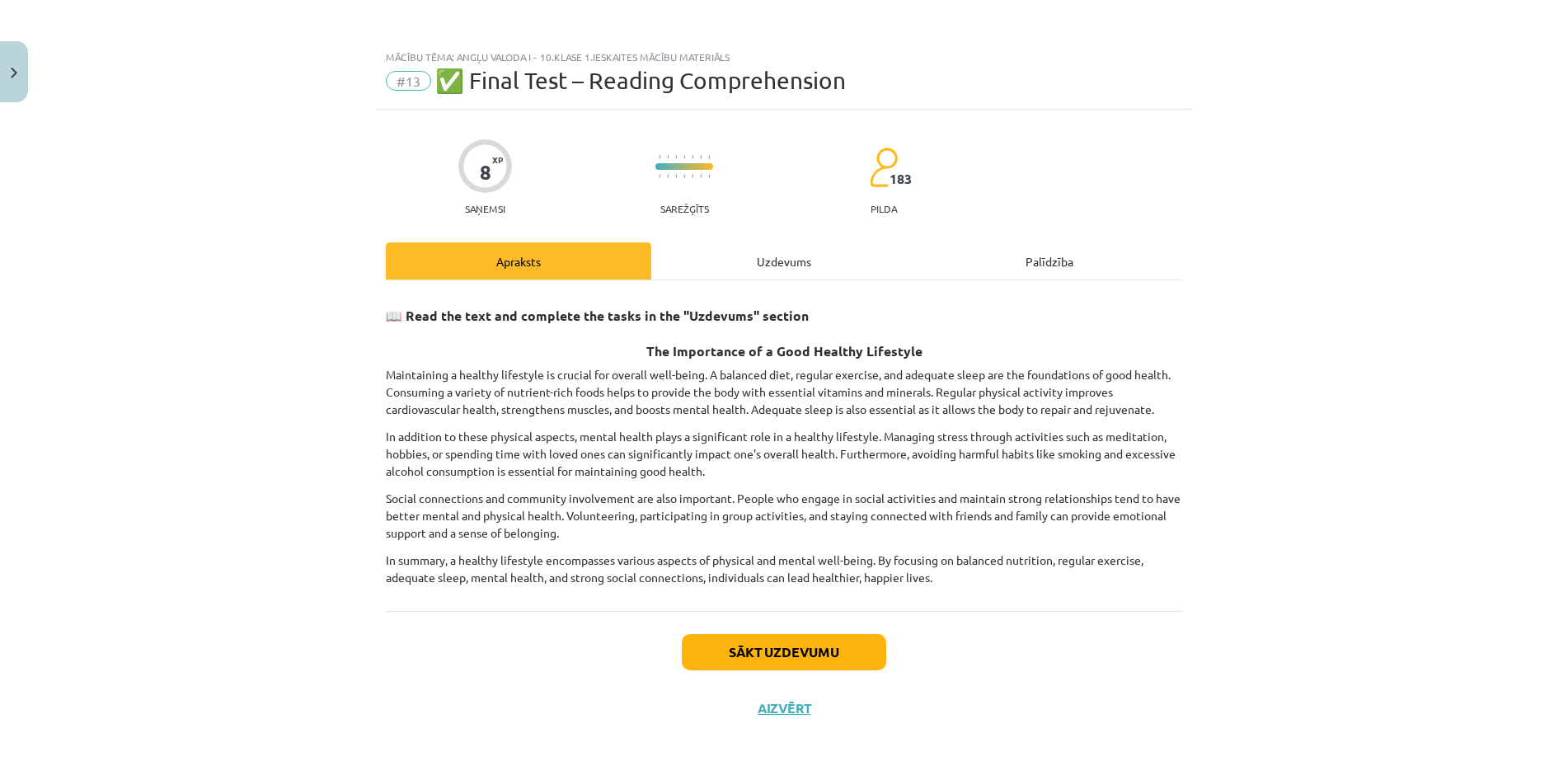
click at [768, 265] on div "Uzdevums" at bounding box center [784, 260] width 265 height 37
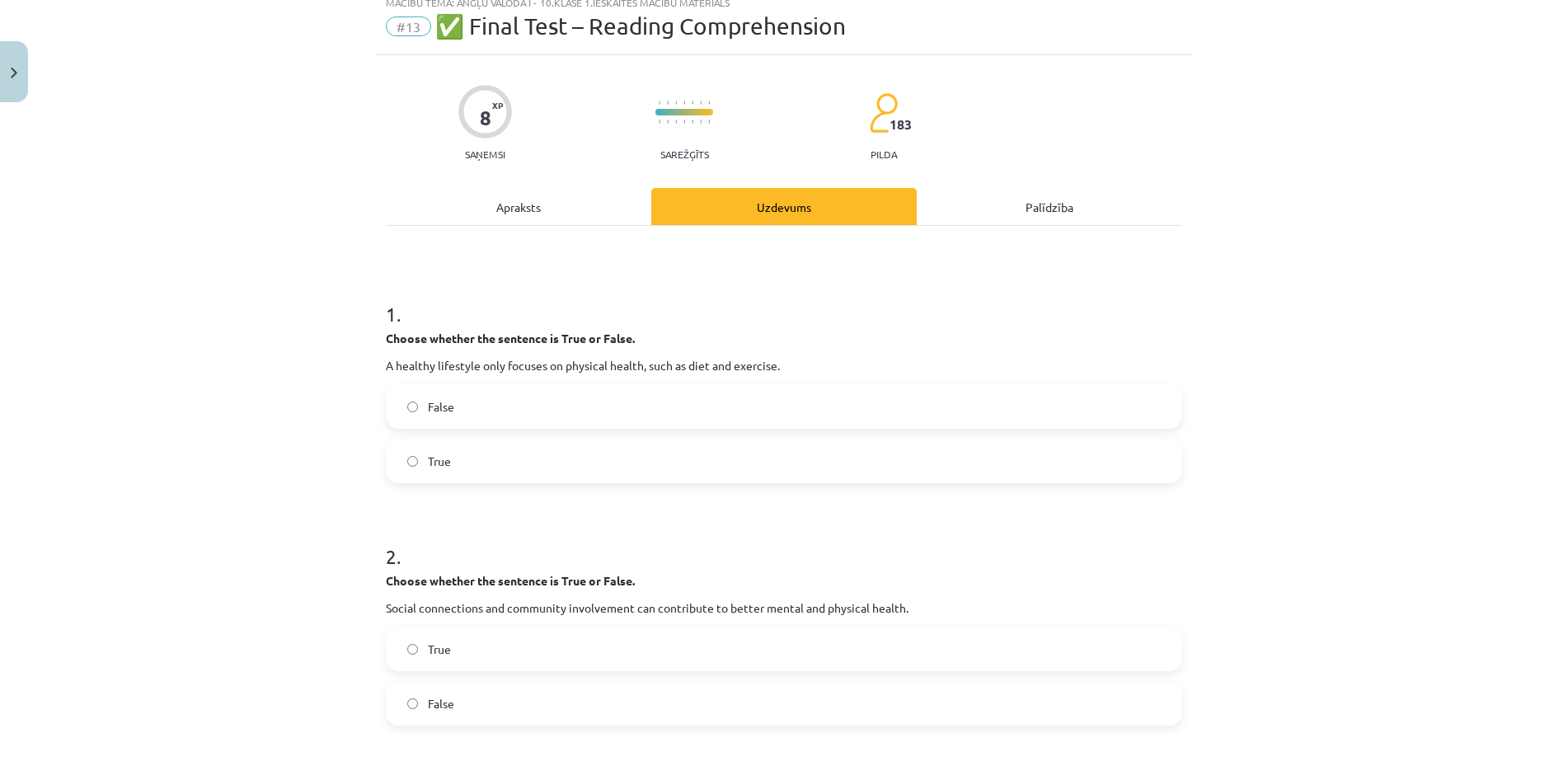
scroll to position [79, 0]
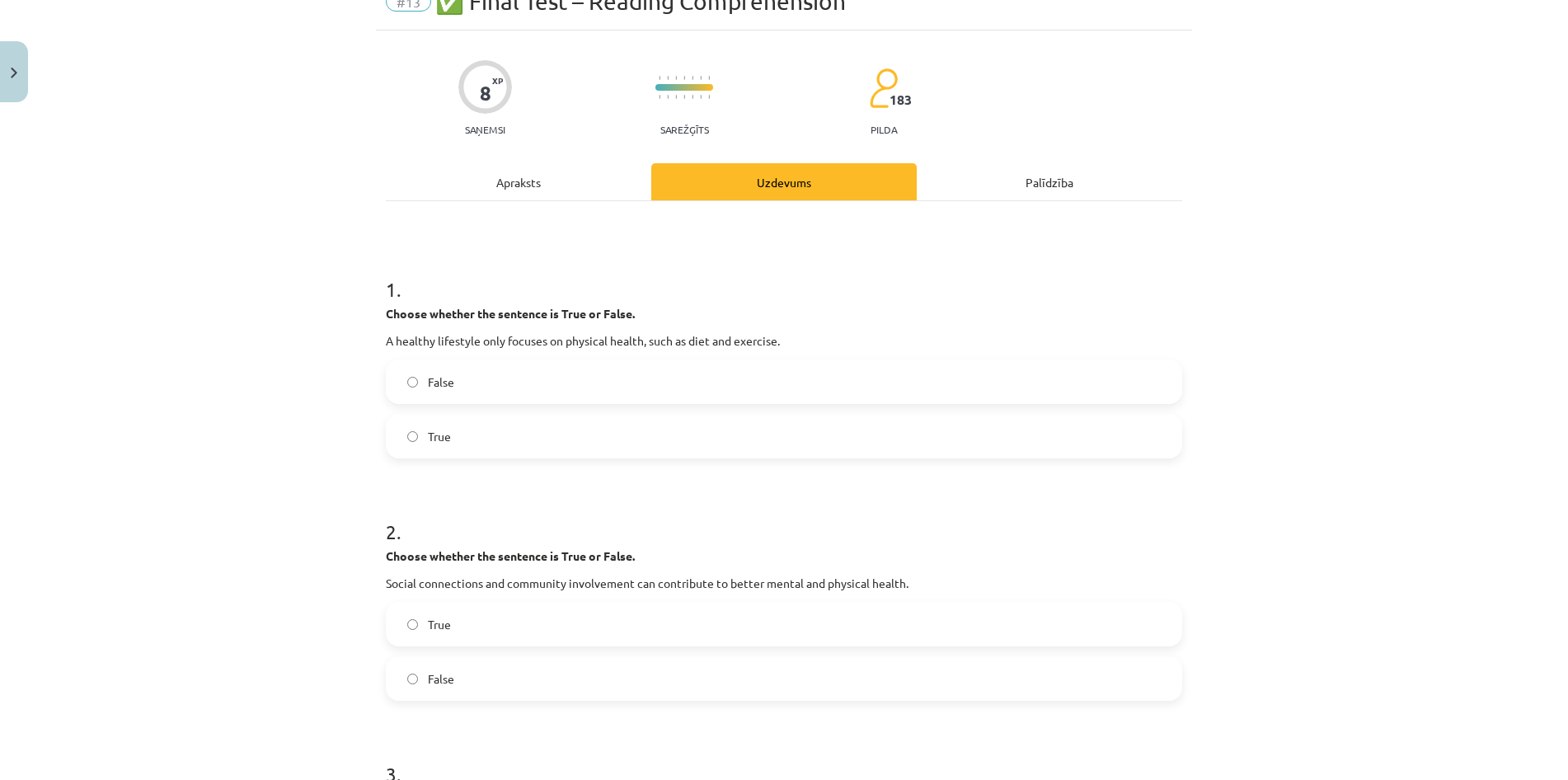
click at [426, 371] on label "False" at bounding box center [784, 382] width 793 height 41
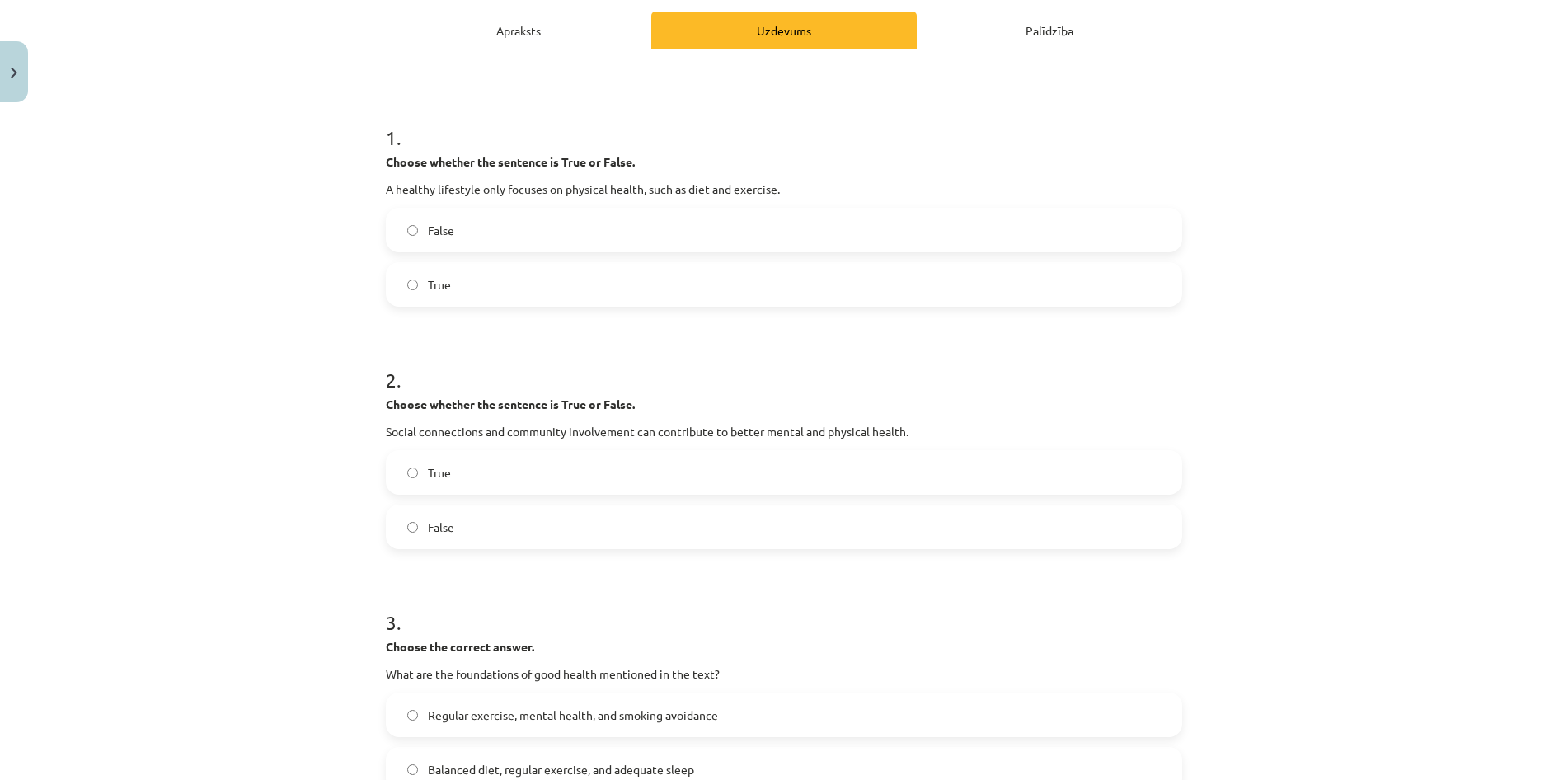
scroll to position [238, 0]
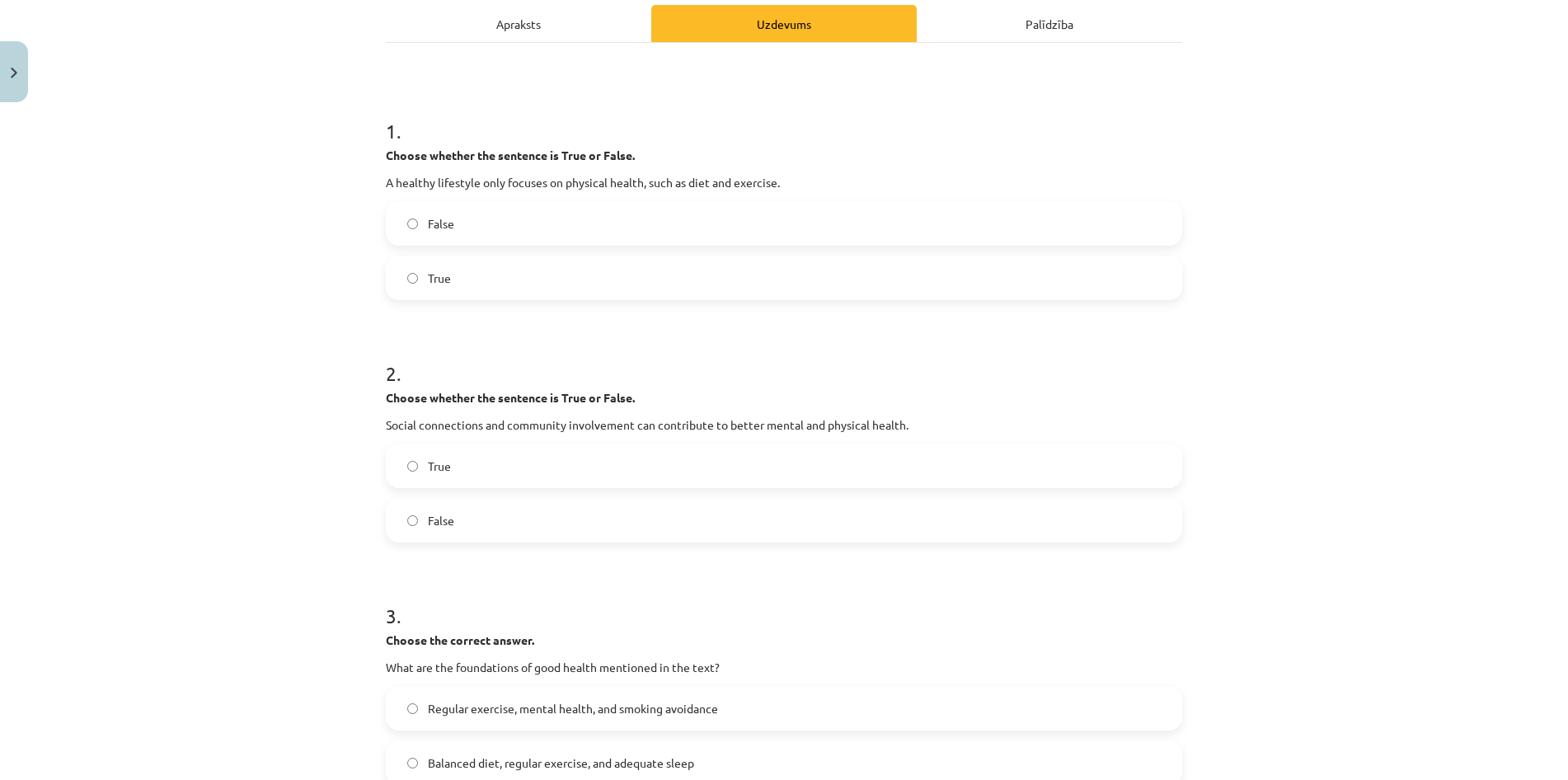
click at [601, 469] on label "True" at bounding box center [784, 466] width 793 height 41
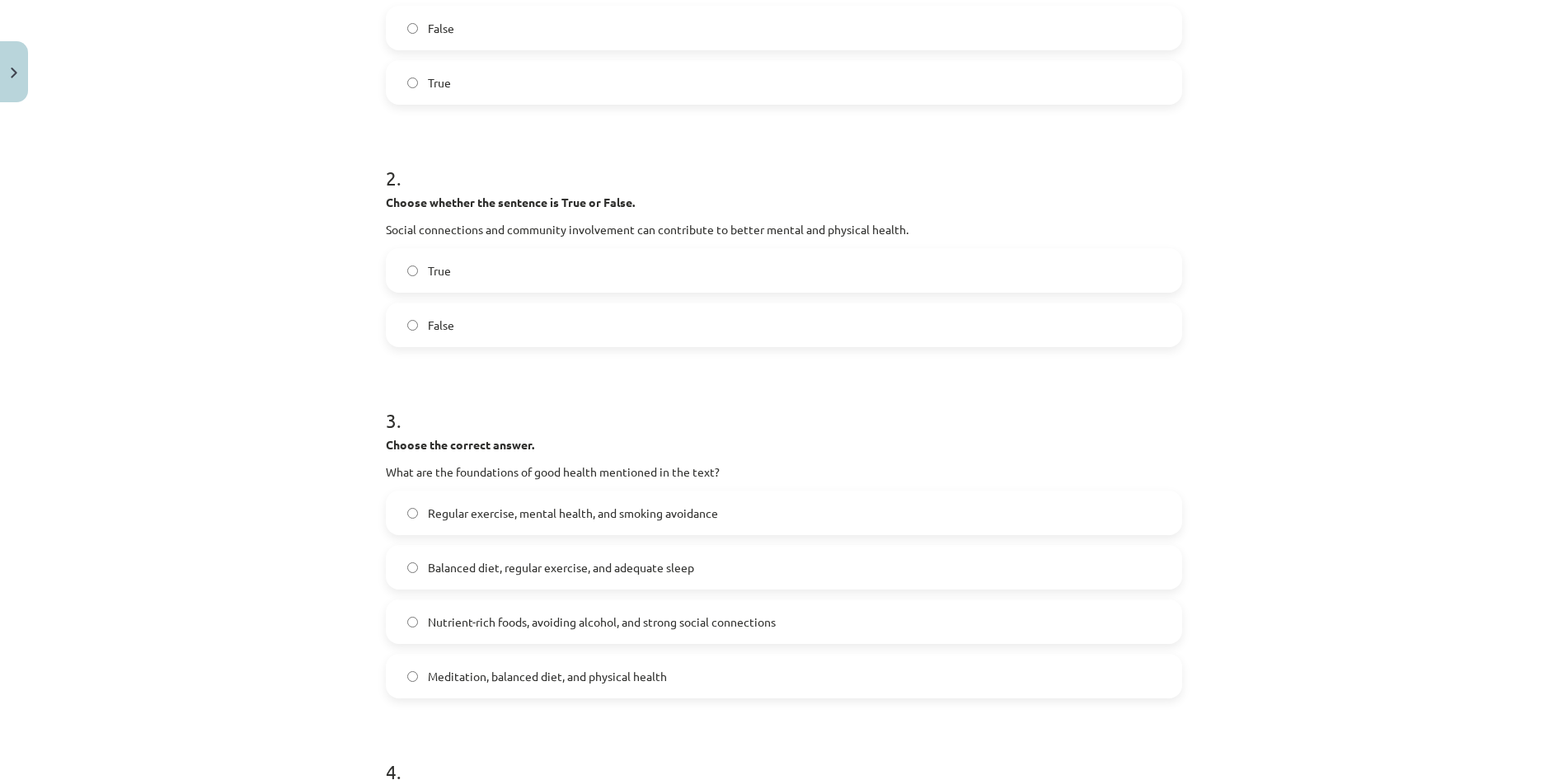
scroll to position [475, 0]
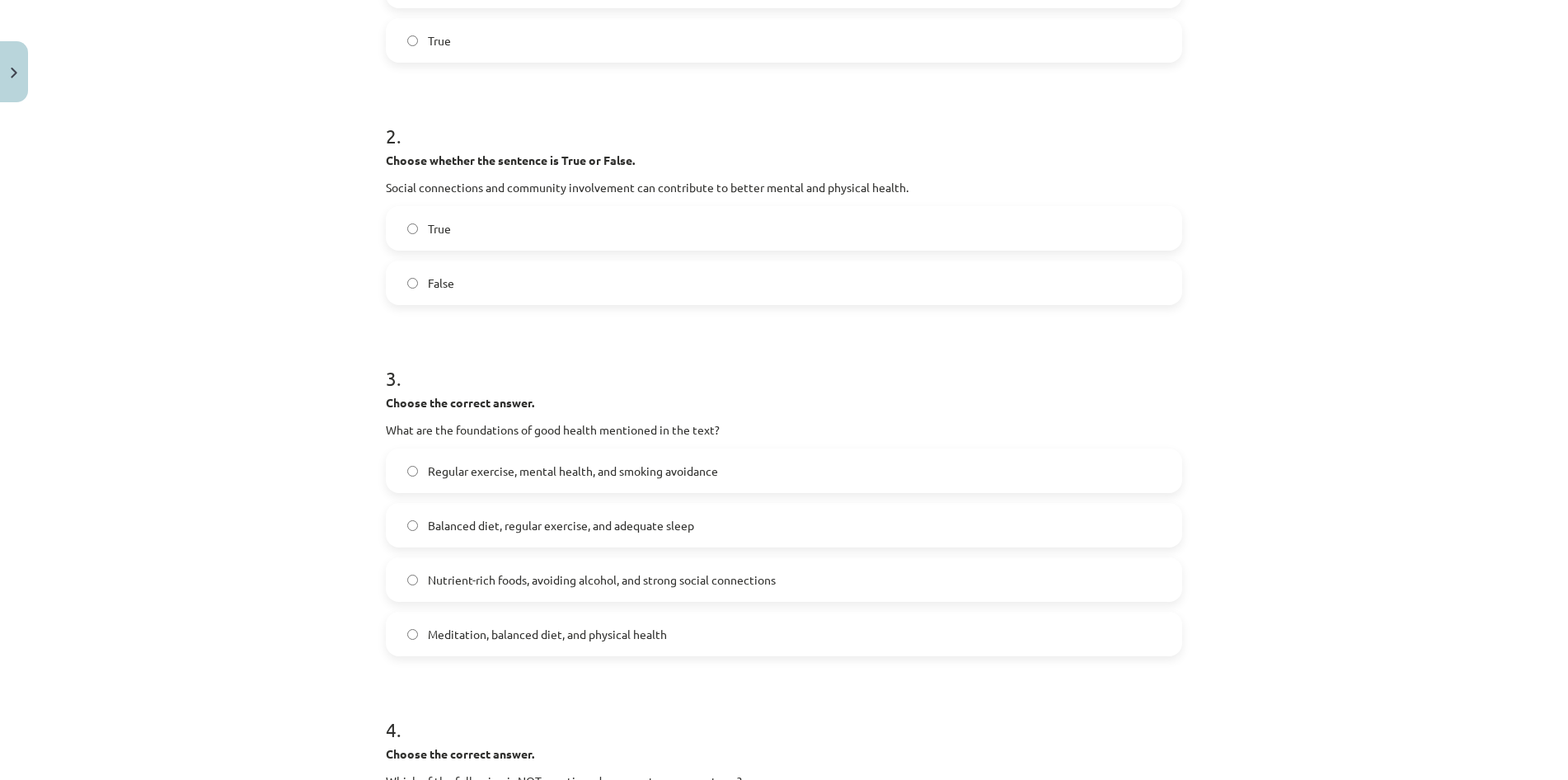
click at [605, 522] on span "Balanced diet, regular exercise, and adequate sleep" at bounding box center [560, 526] width 266 height 17
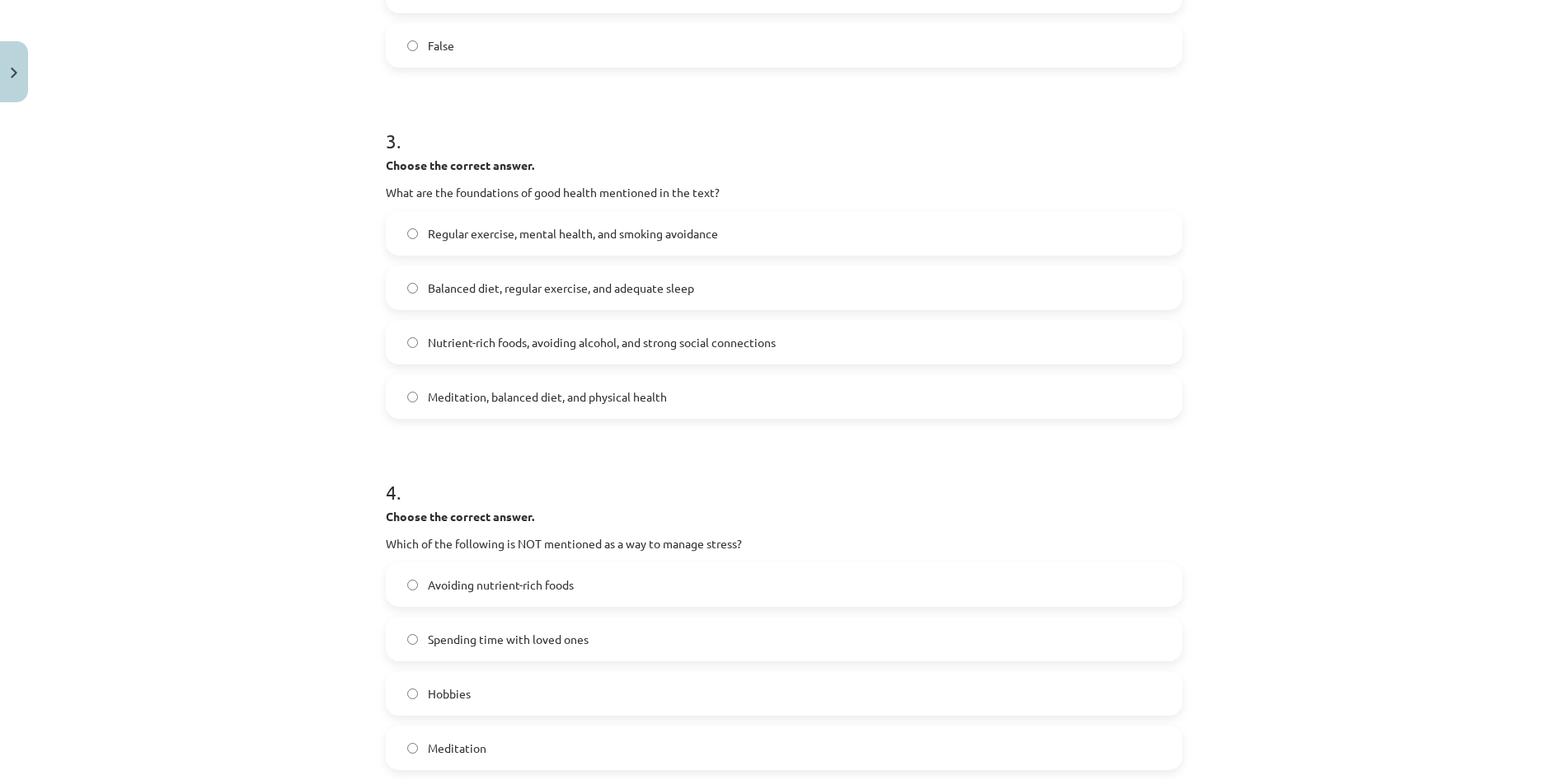
scroll to position [791, 0]
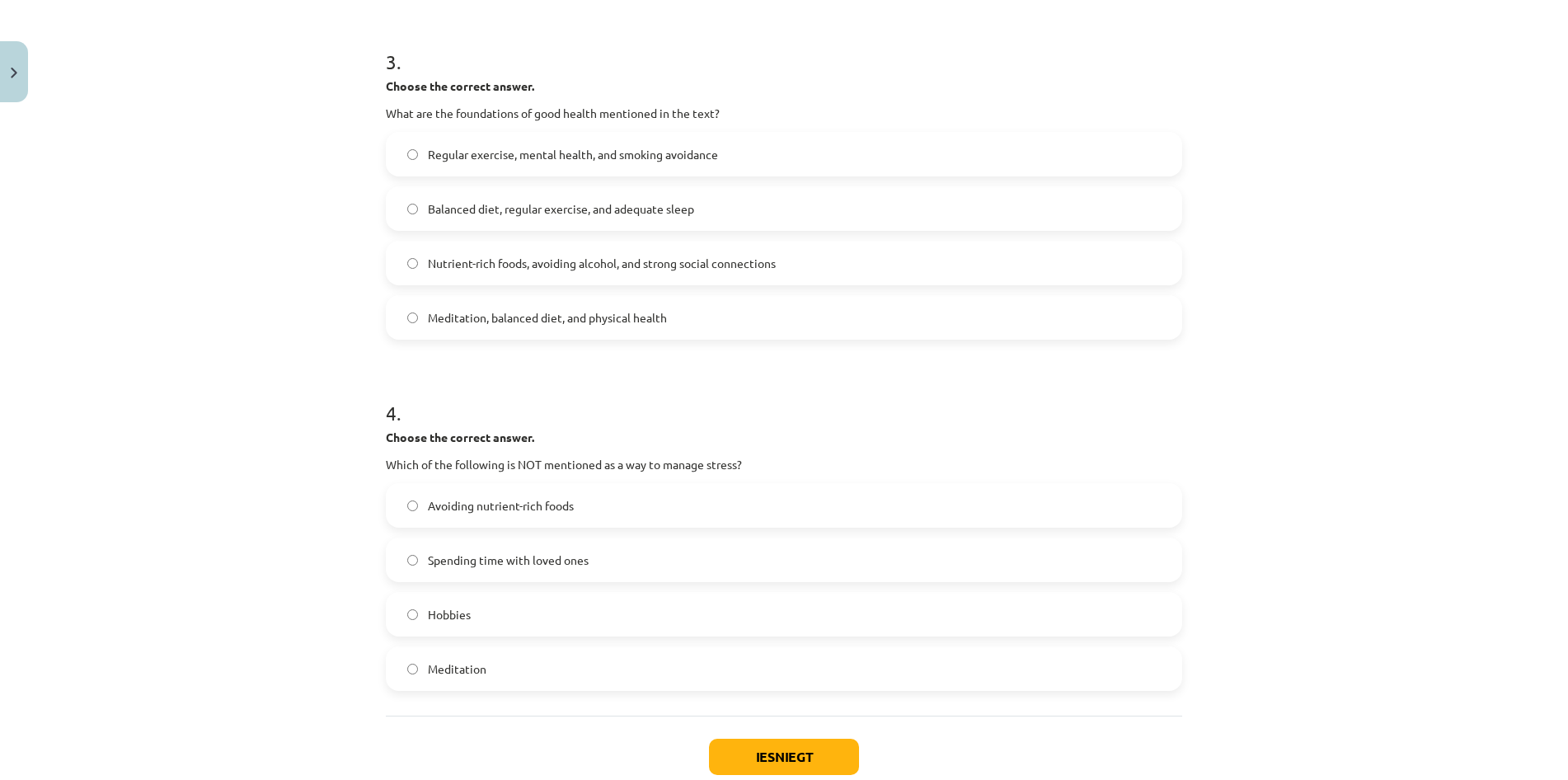
click at [638, 659] on label "Meditation" at bounding box center [784, 669] width 793 height 41
click at [821, 766] on button "Iesniegt" at bounding box center [784, 757] width 150 height 36
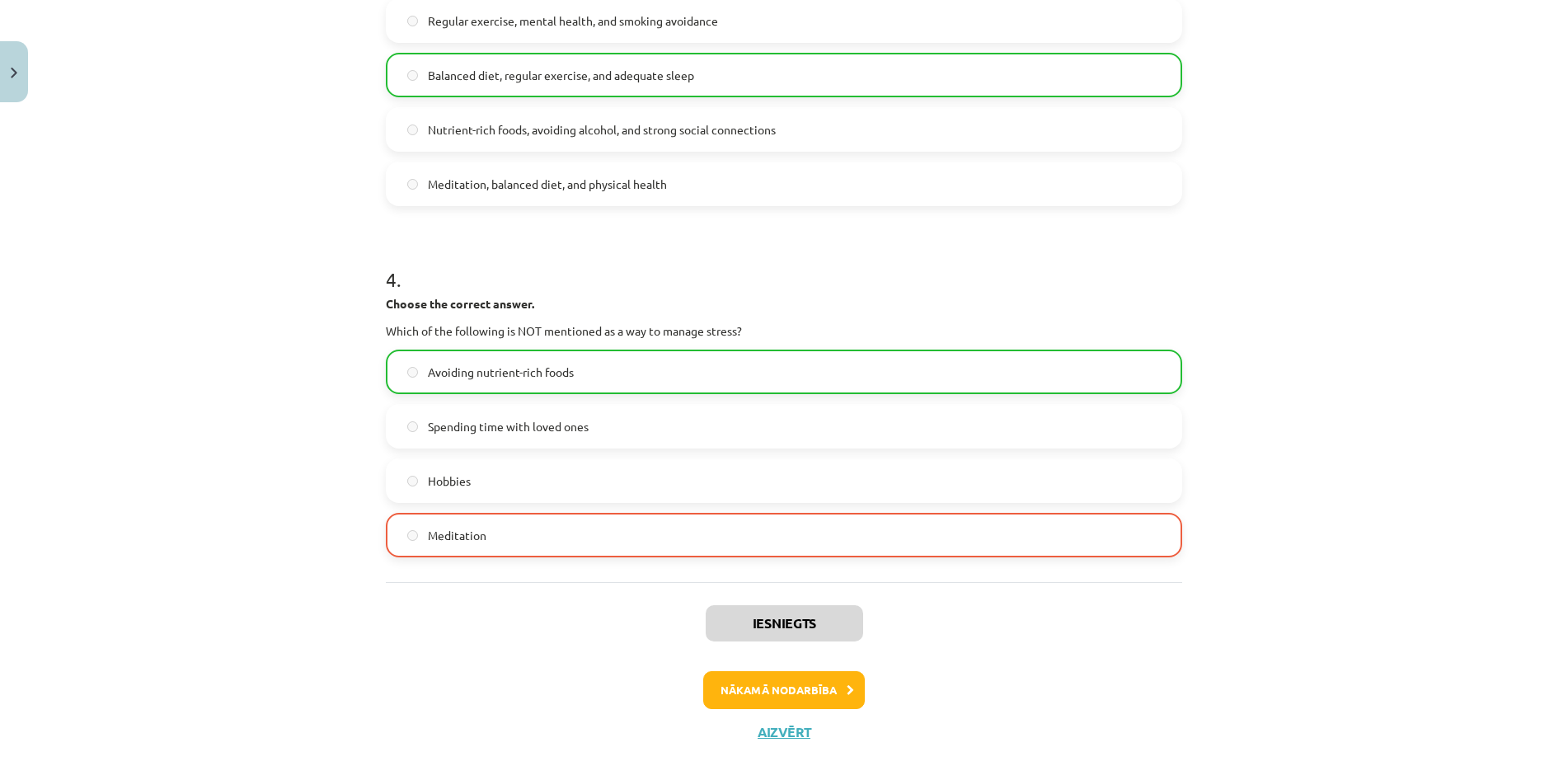
scroll to position [946, 0]
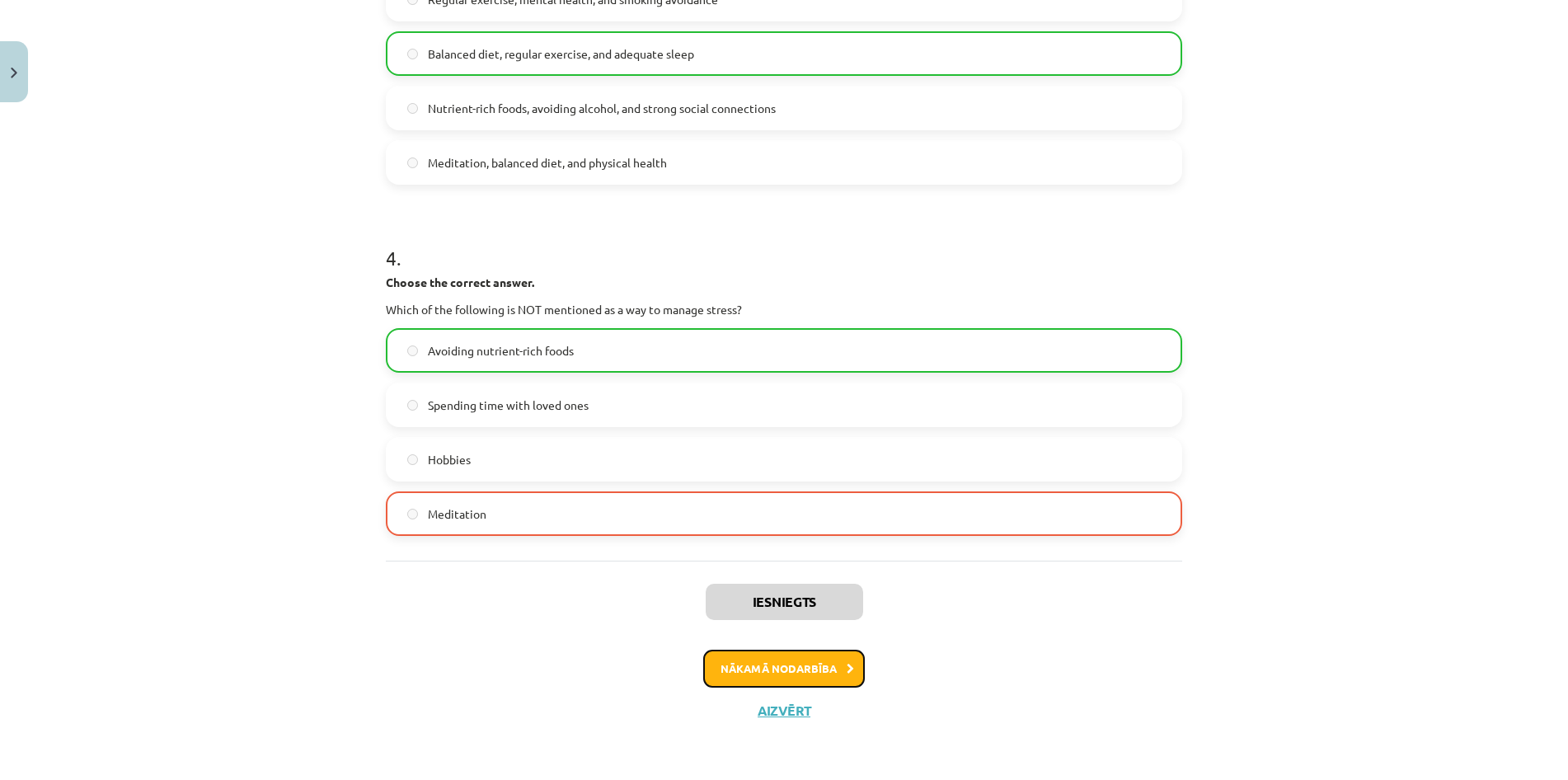
click at [828, 666] on button "Nākamā nodarbība" at bounding box center [784, 669] width 161 height 38
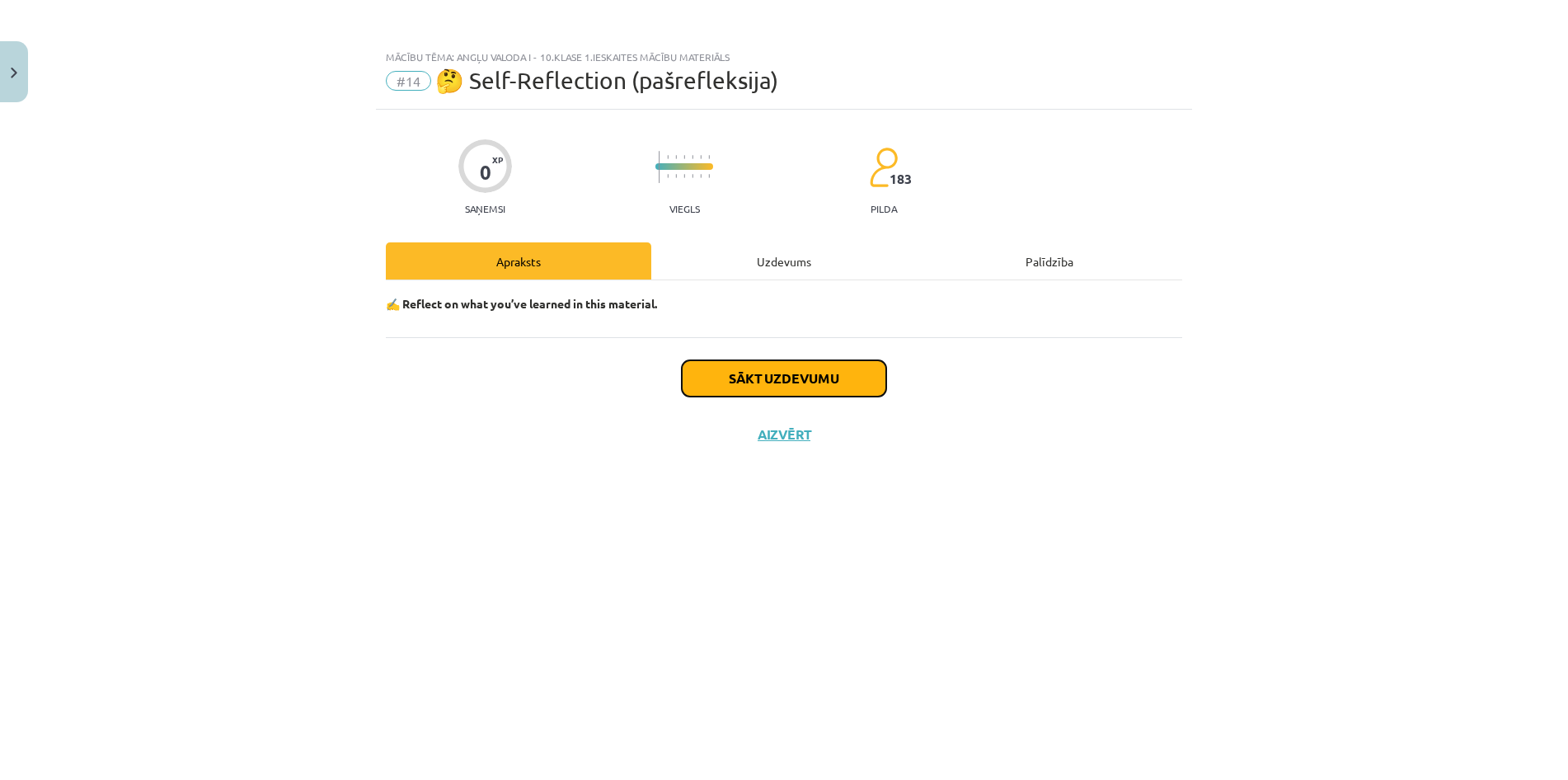
click at [754, 380] on button "Sākt uzdevumu" at bounding box center [784, 378] width 204 height 36
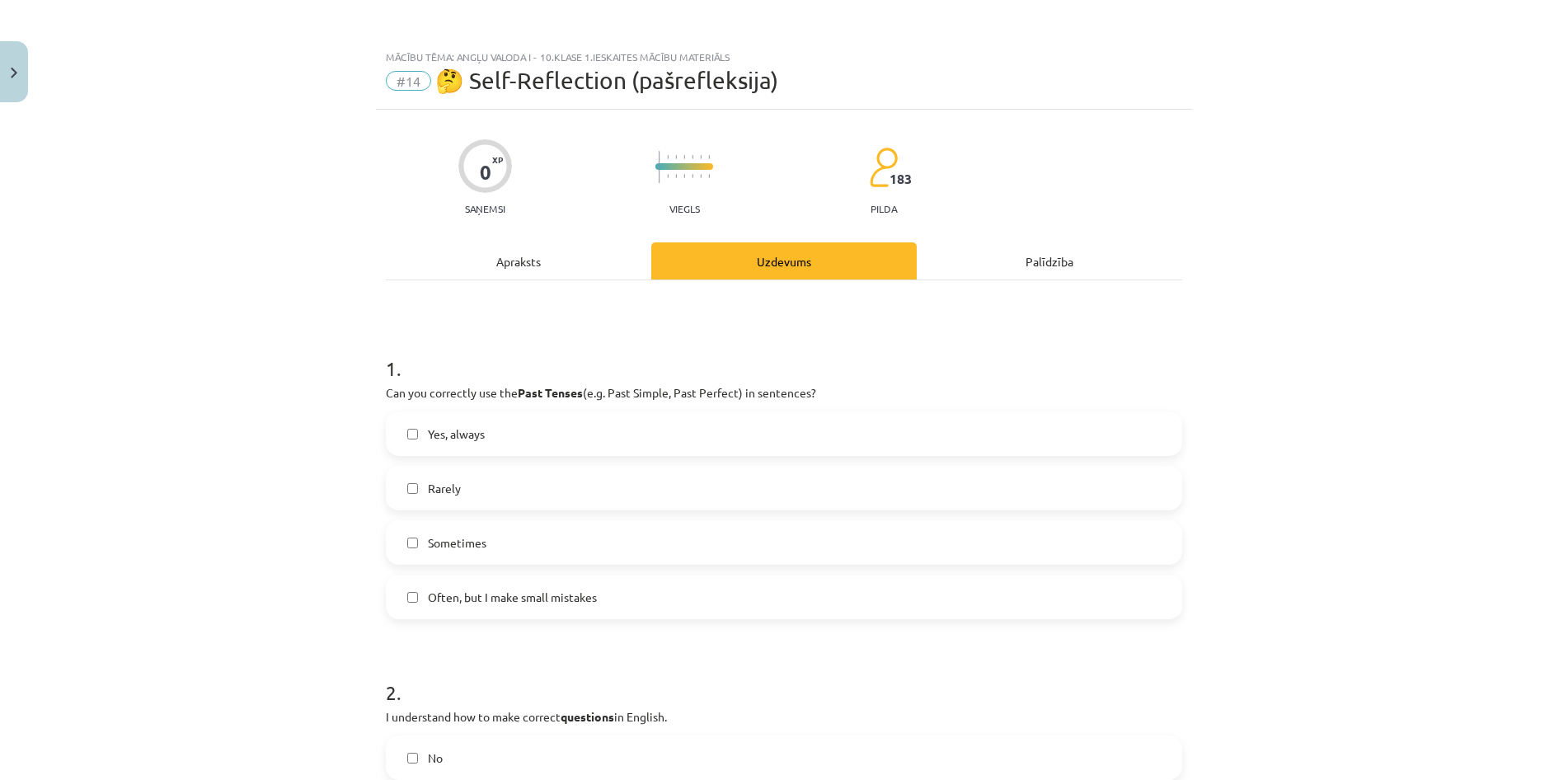
scroll to position [79, 0]
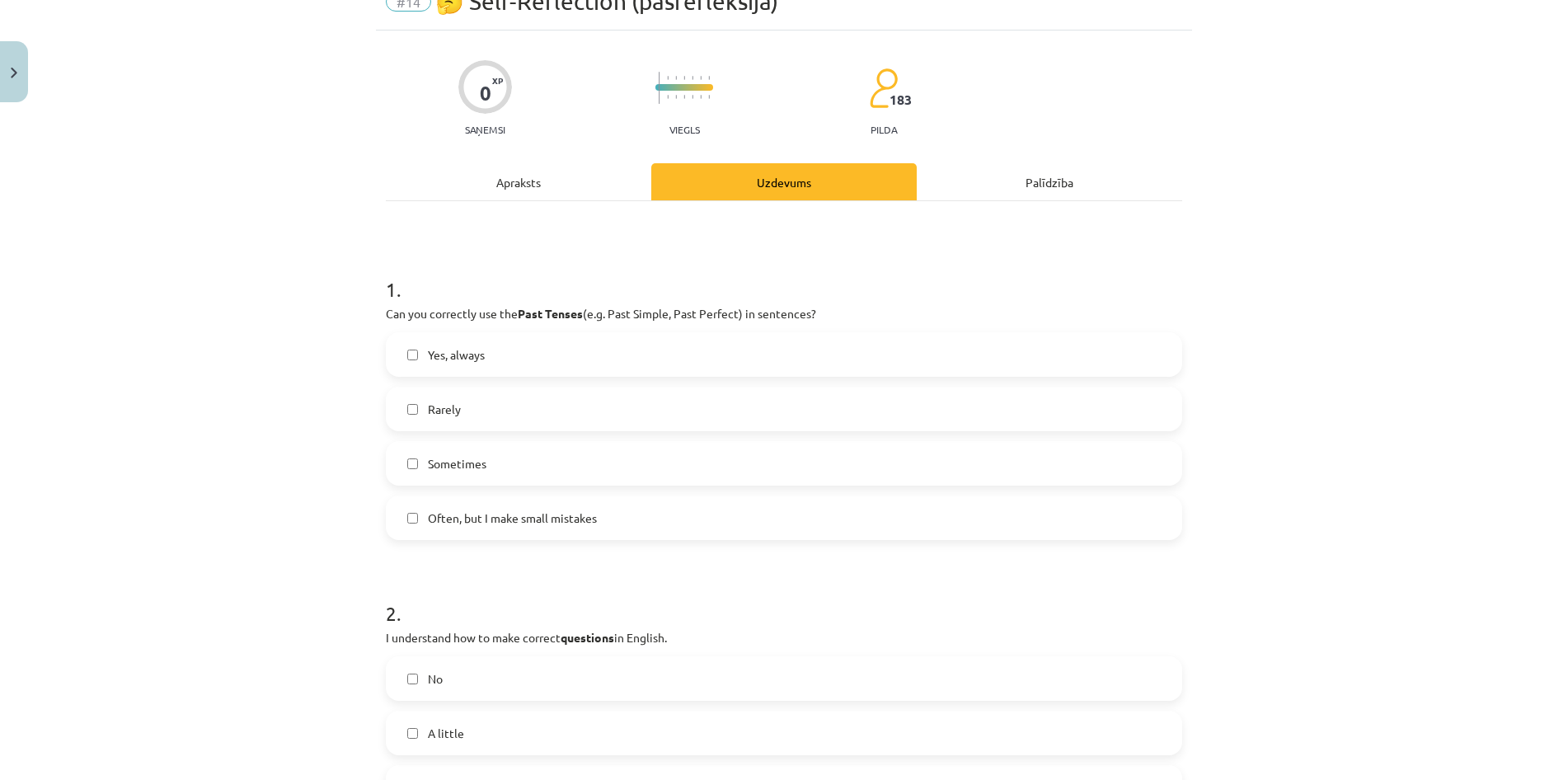
click at [740, 515] on label "Often, but I make small mistakes" at bounding box center [784, 518] width 793 height 41
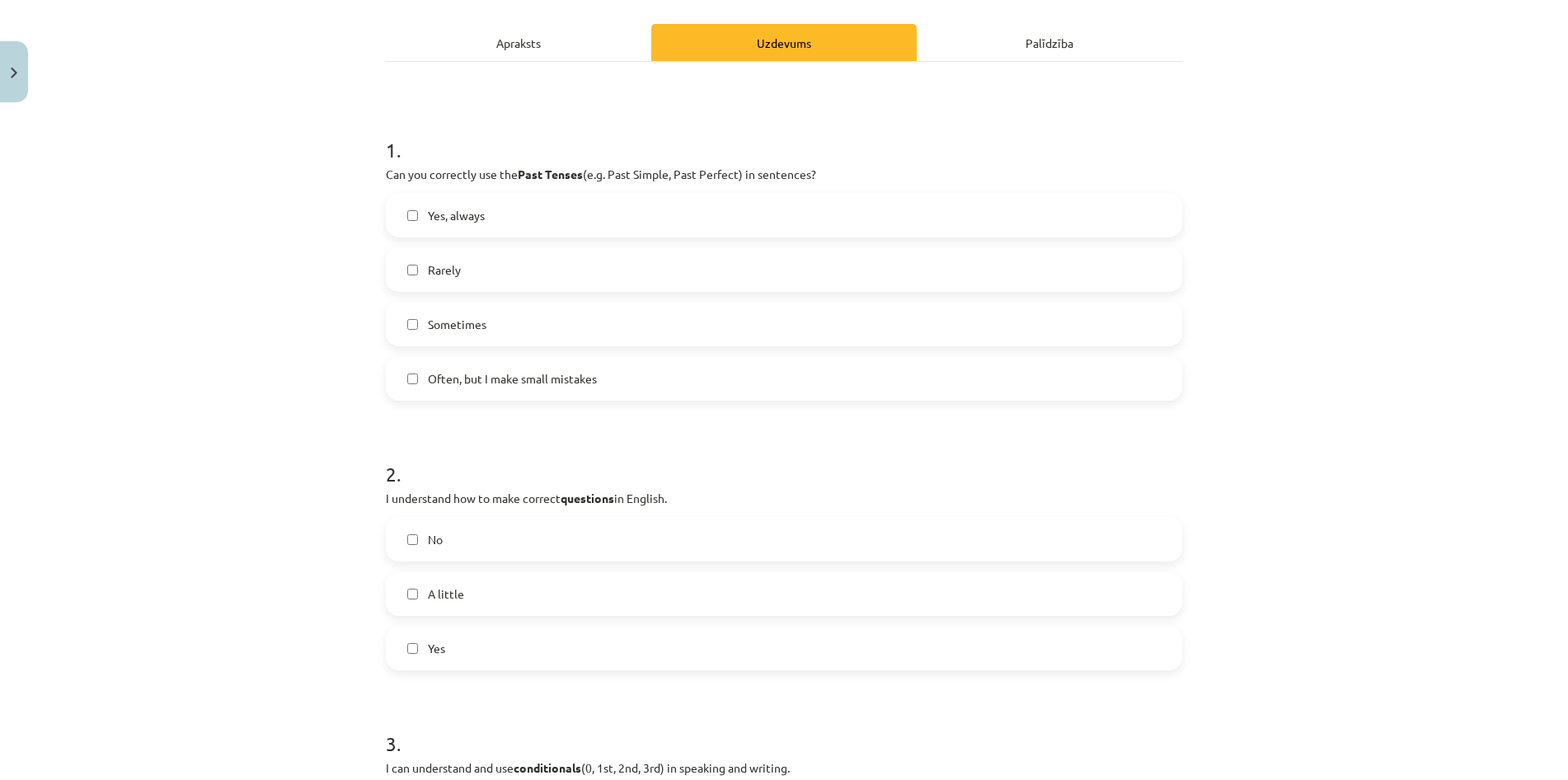
scroll to position [316, 0]
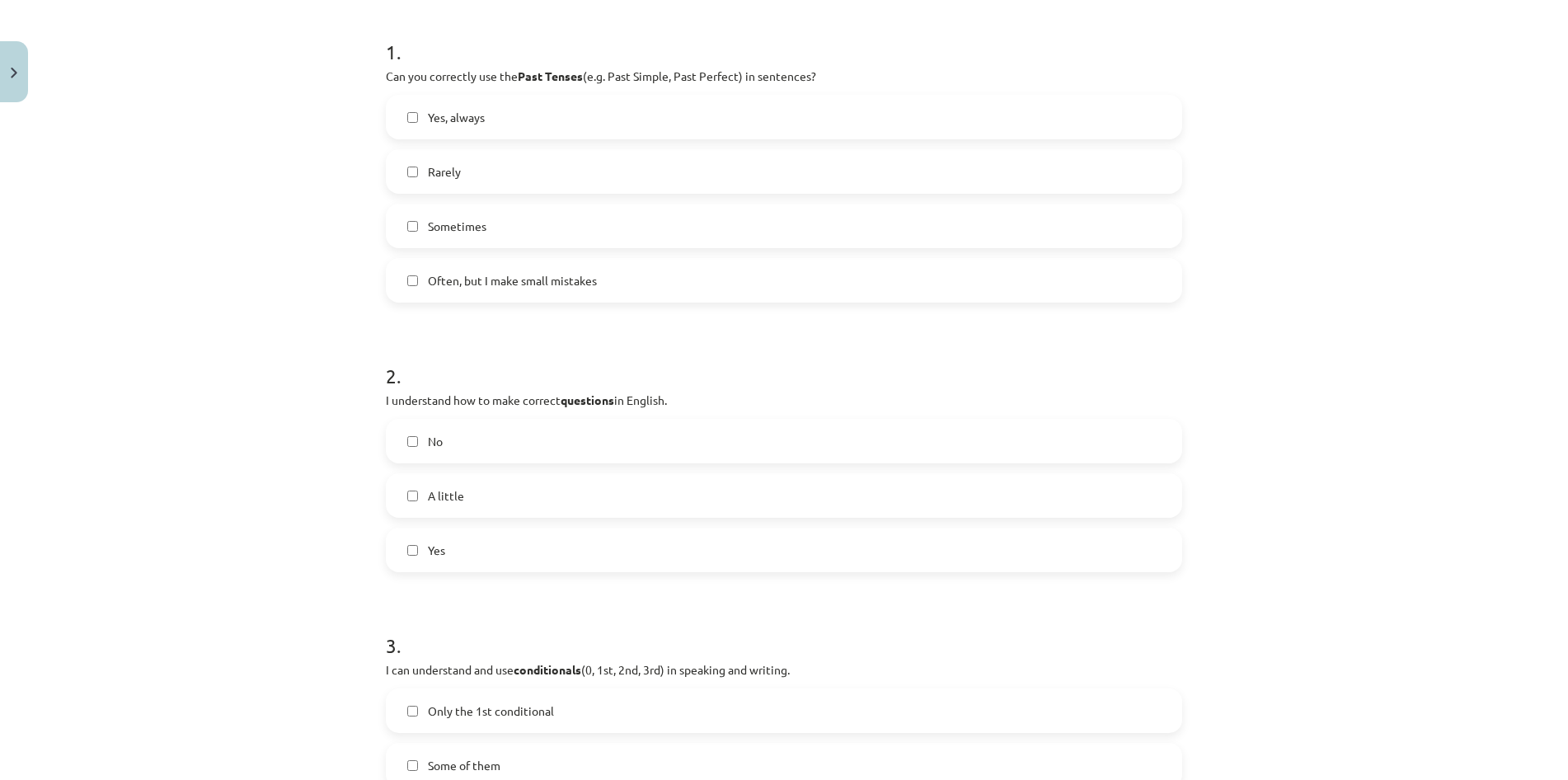
click at [713, 532] on label "Yes" at bounding box center [784, 550] width 793 height 41
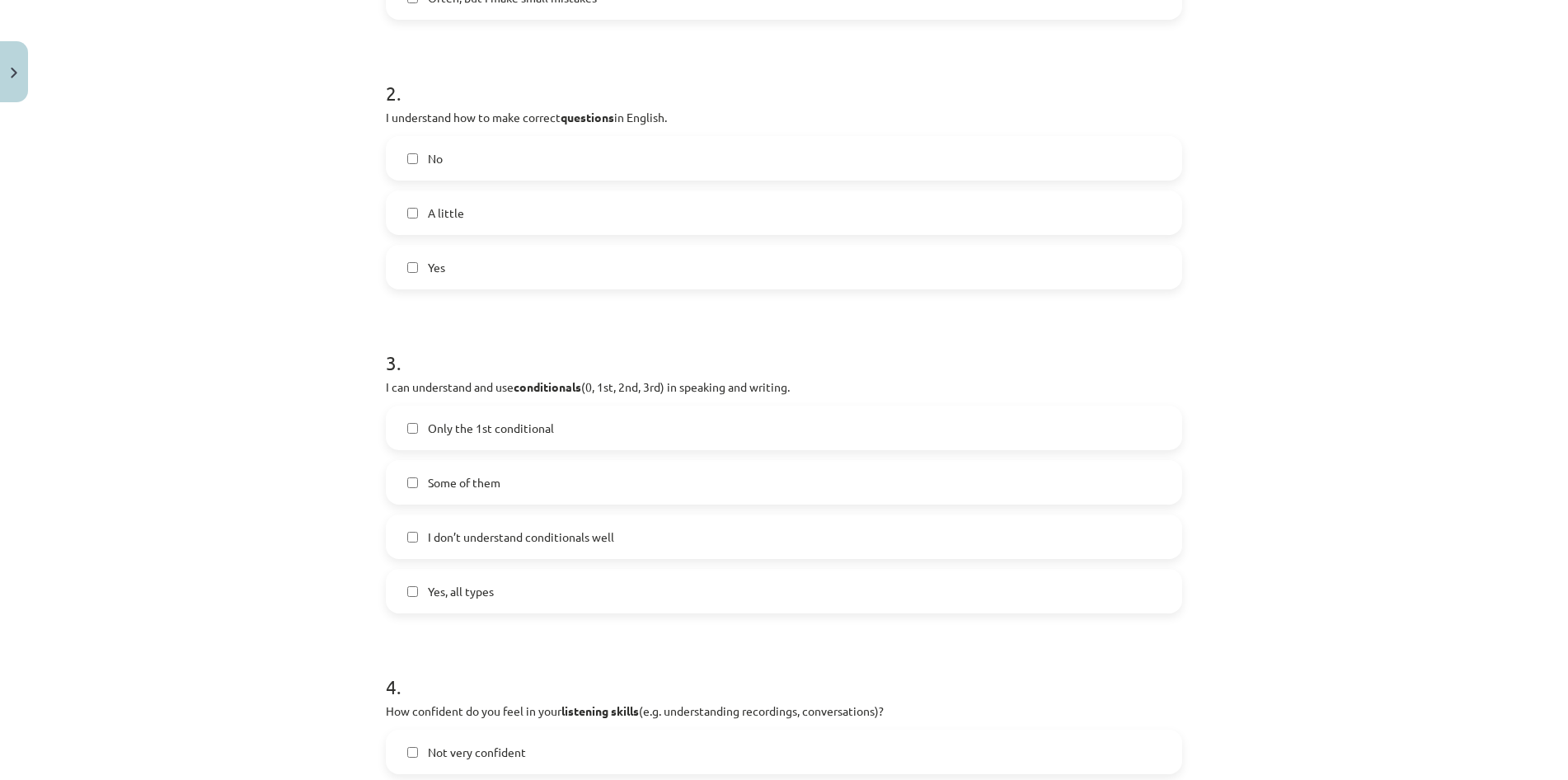
scroll to position [633, 0]
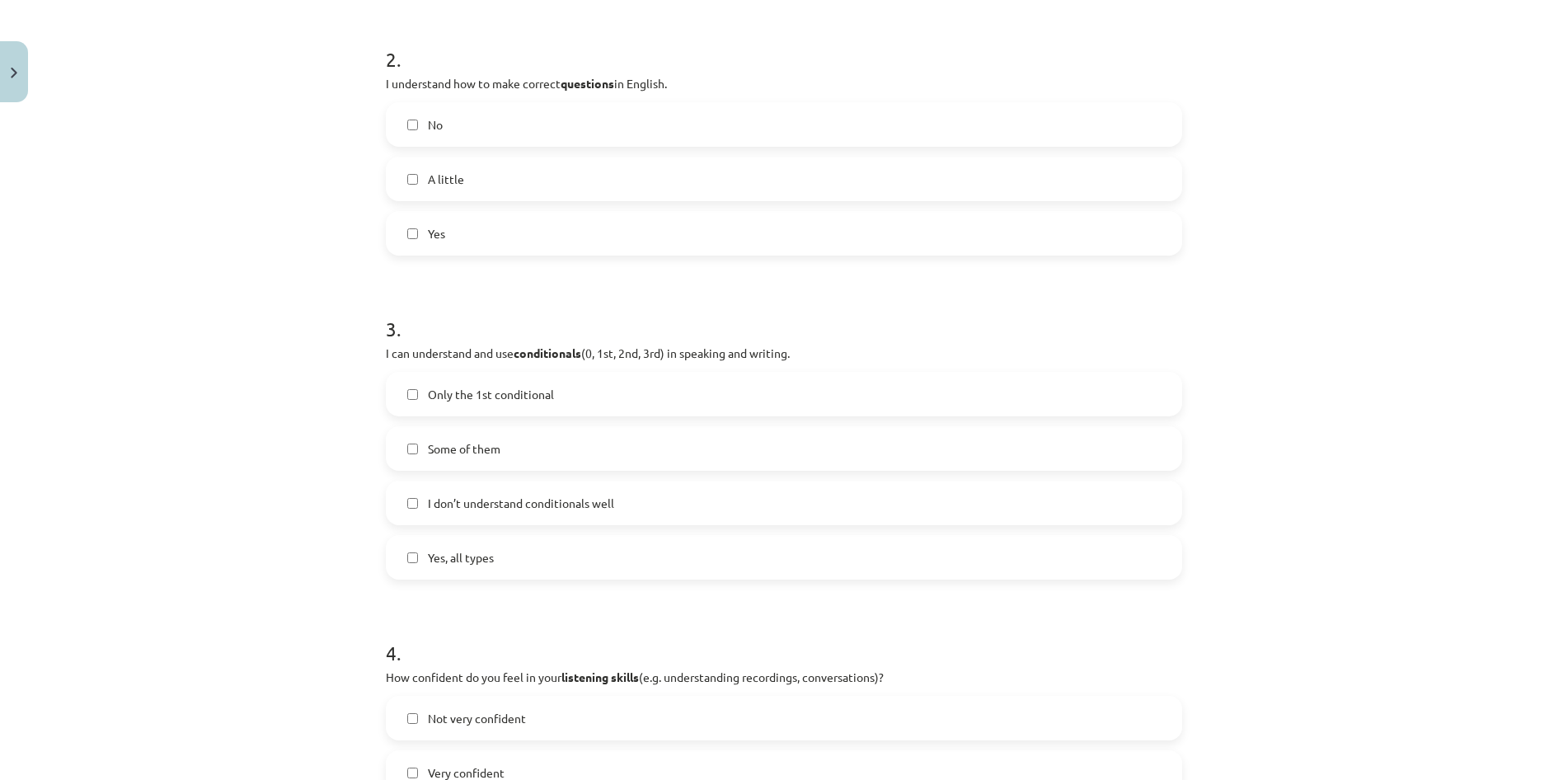
click at [653, 548] on label "Yes, all types" at bounding box center [784, 558] width 793 height 41
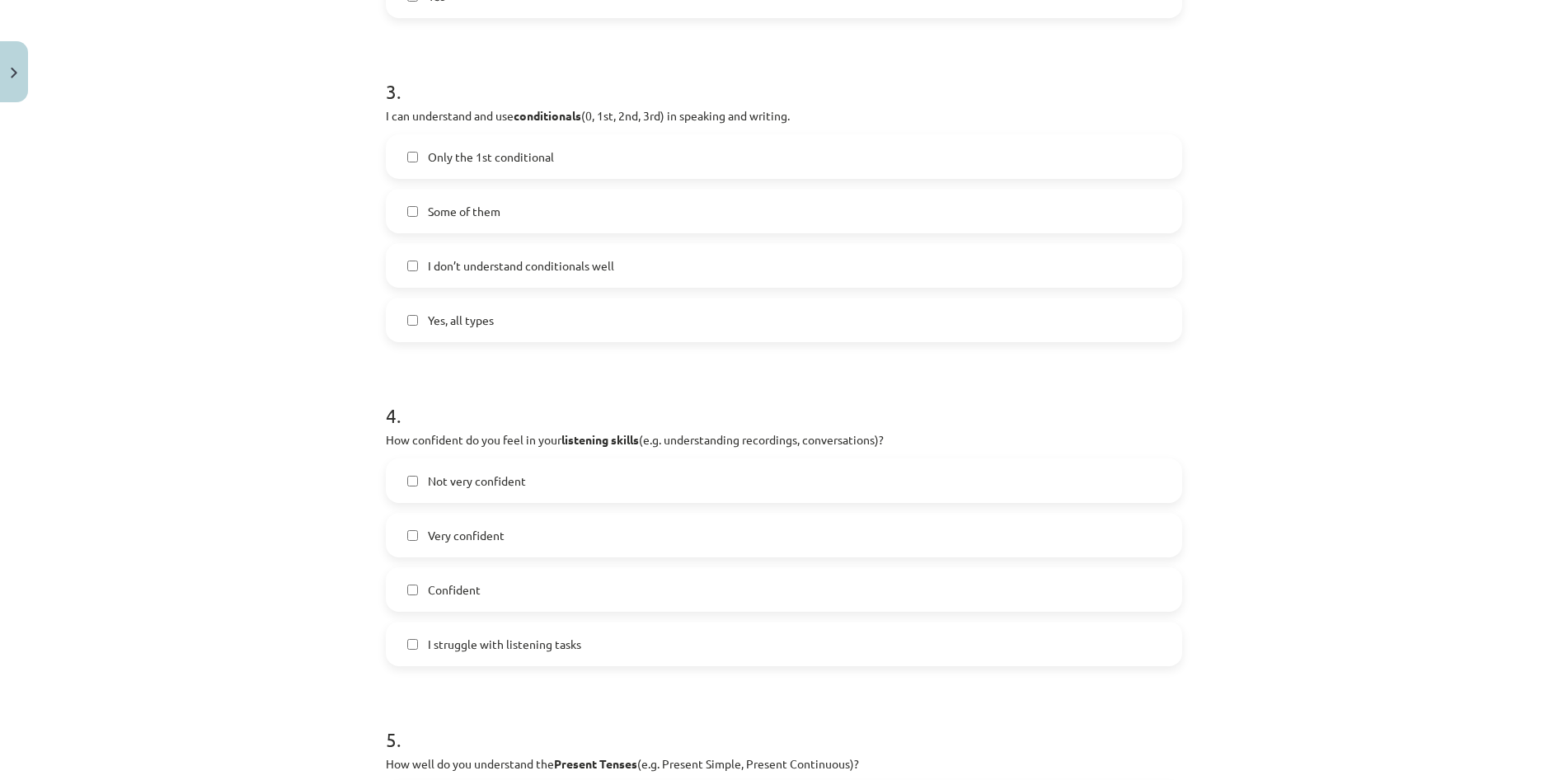
scroll to position [950, 0]
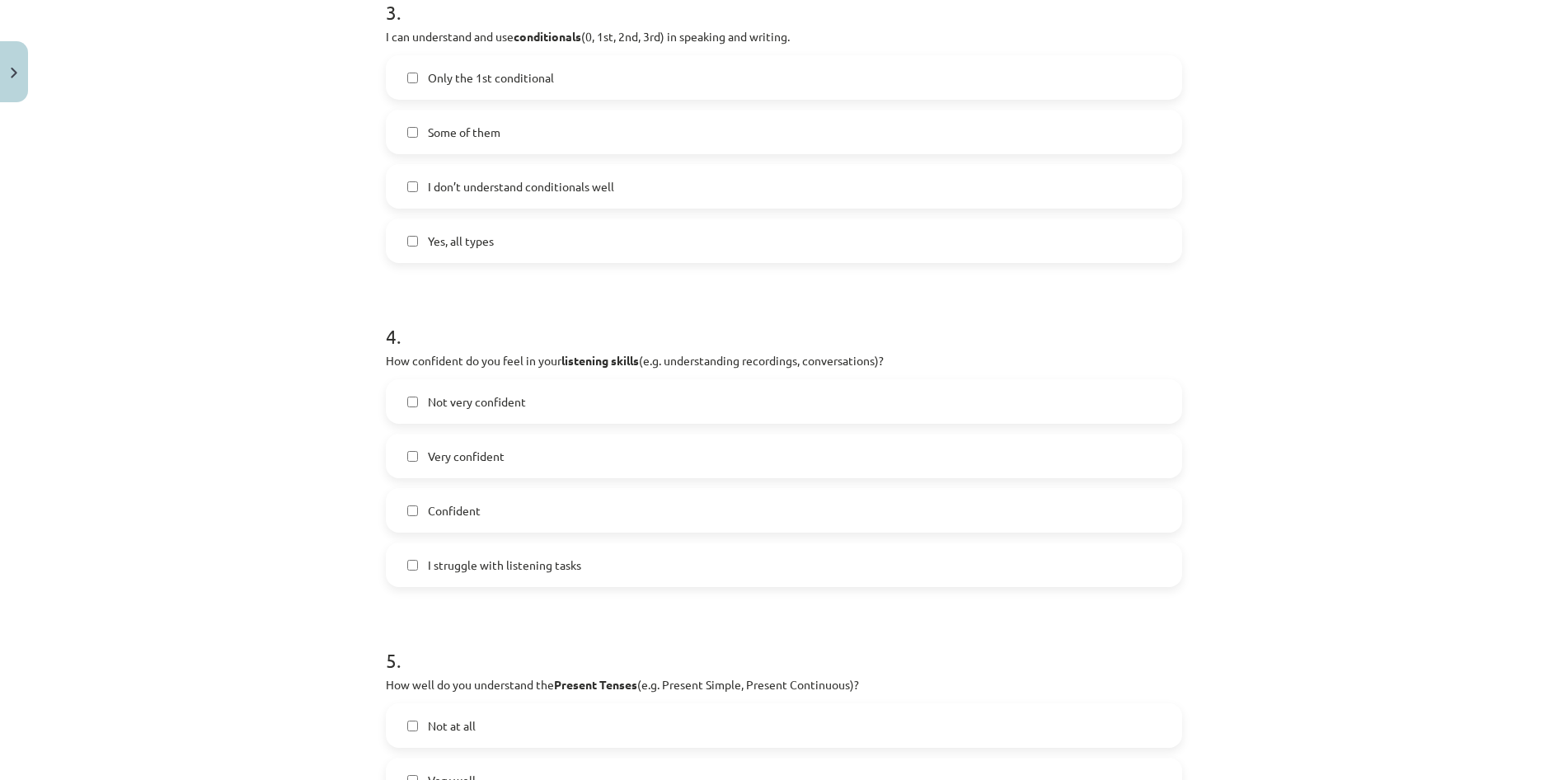
click at [647, 501] on label "Confident" at bounding box center [784, 510] width 793 height 41
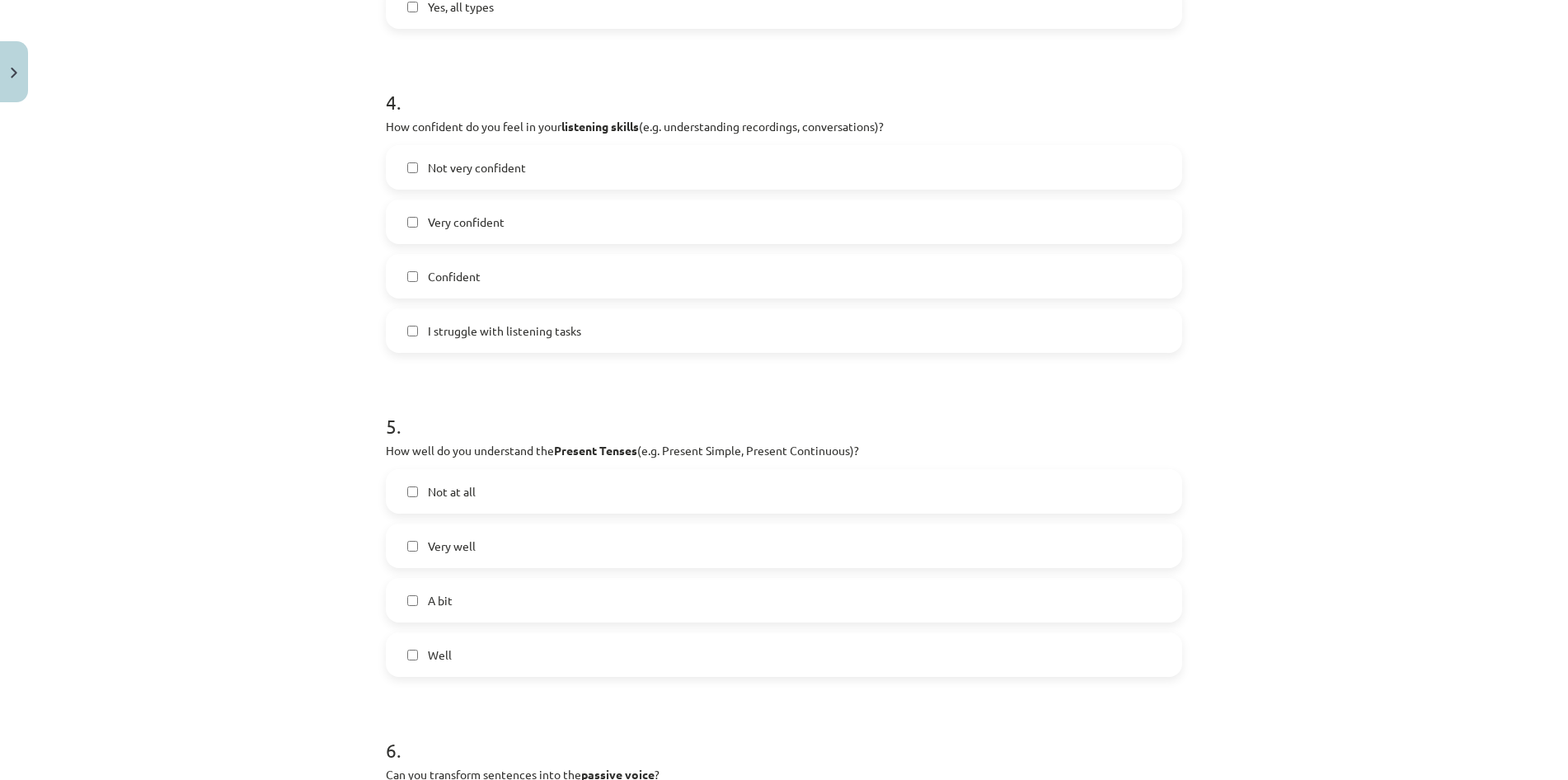
scroll to position [1188, 0]
click at [633, 640] on label "Well" at bounding box center [784, 652] width 793 height 41
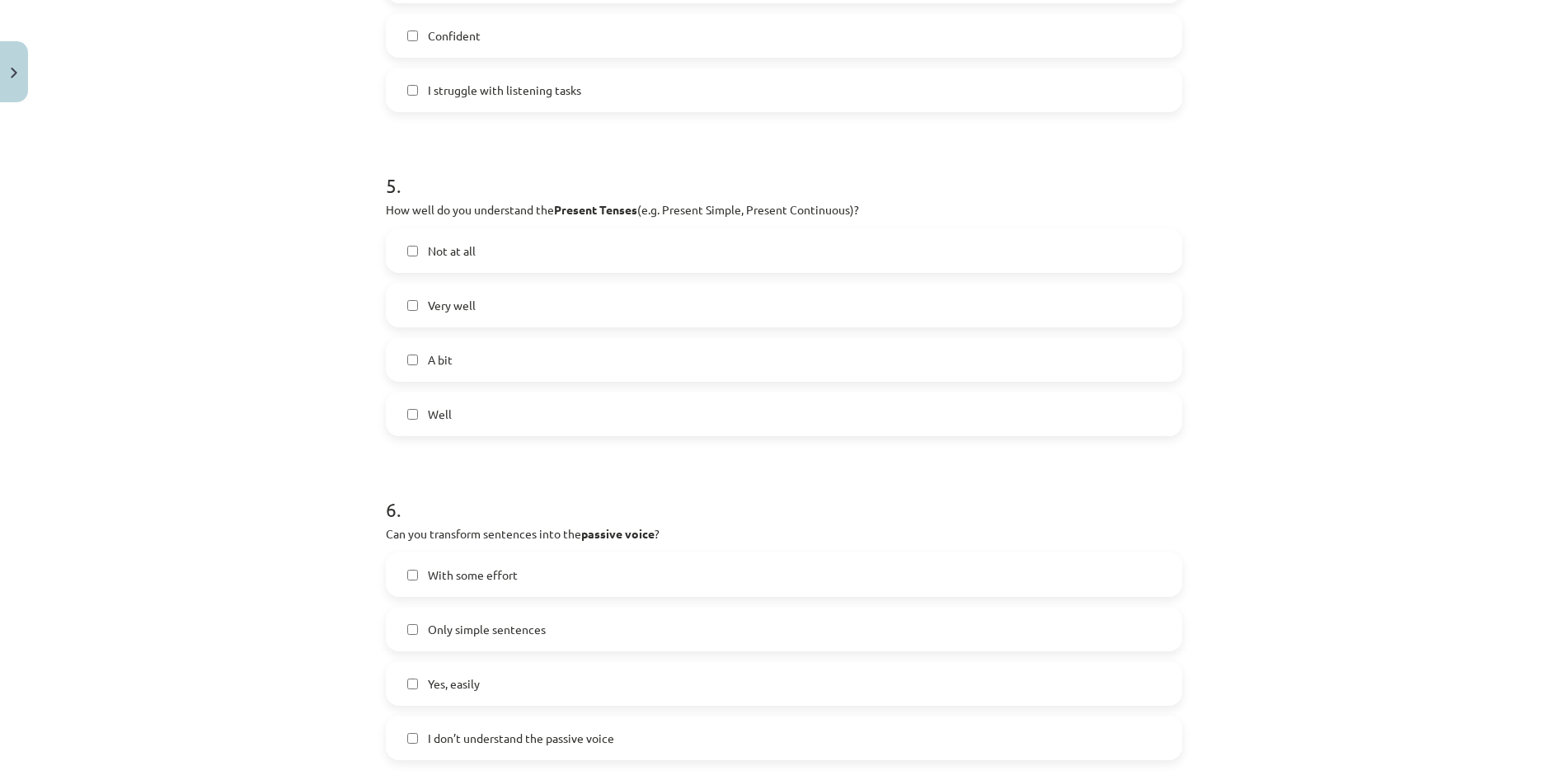
scroll to position [1504, 0]
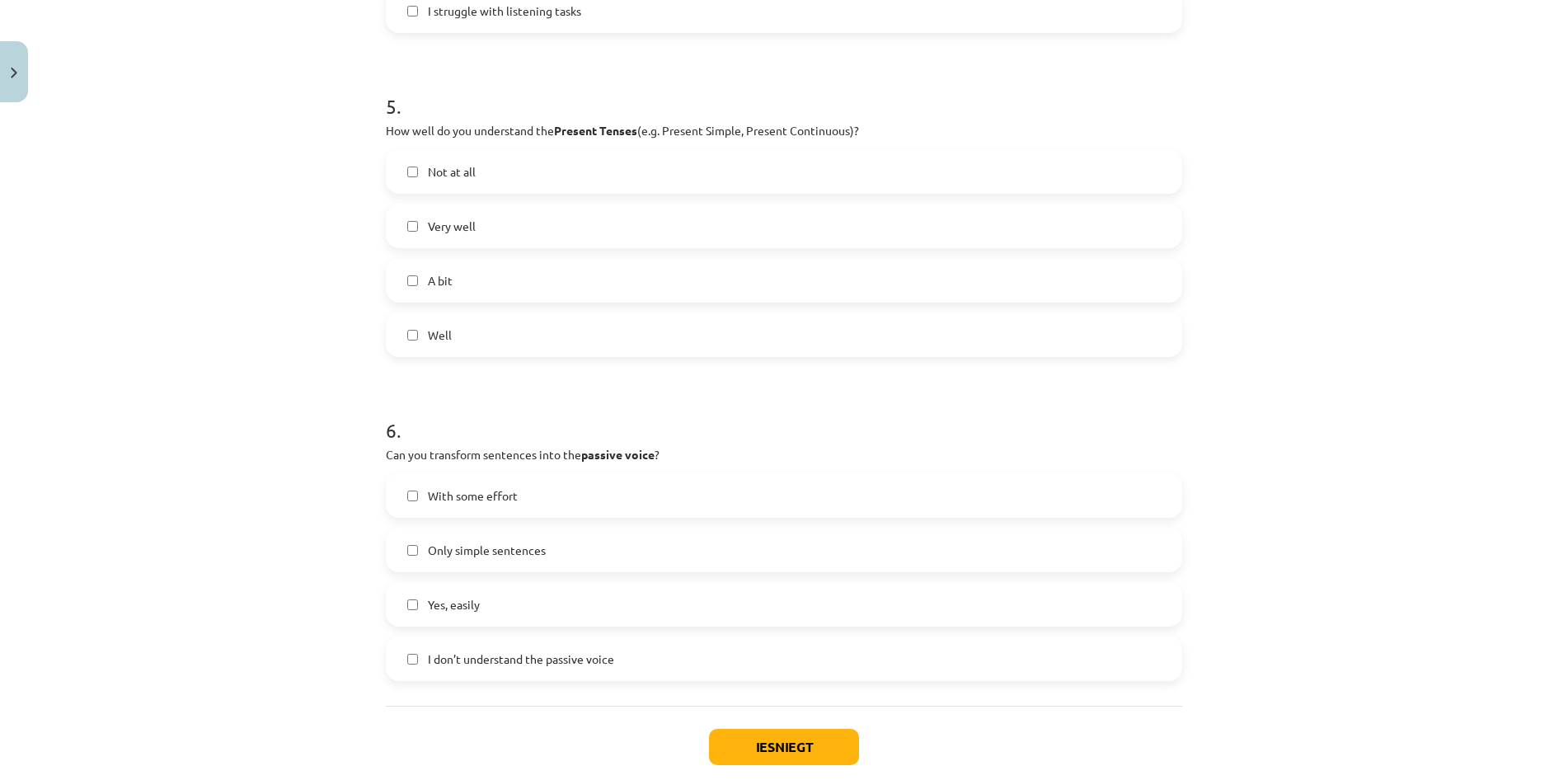
click at [609, 499] on label "With some effort" at bounding box center [784, 496] width 793 height 41
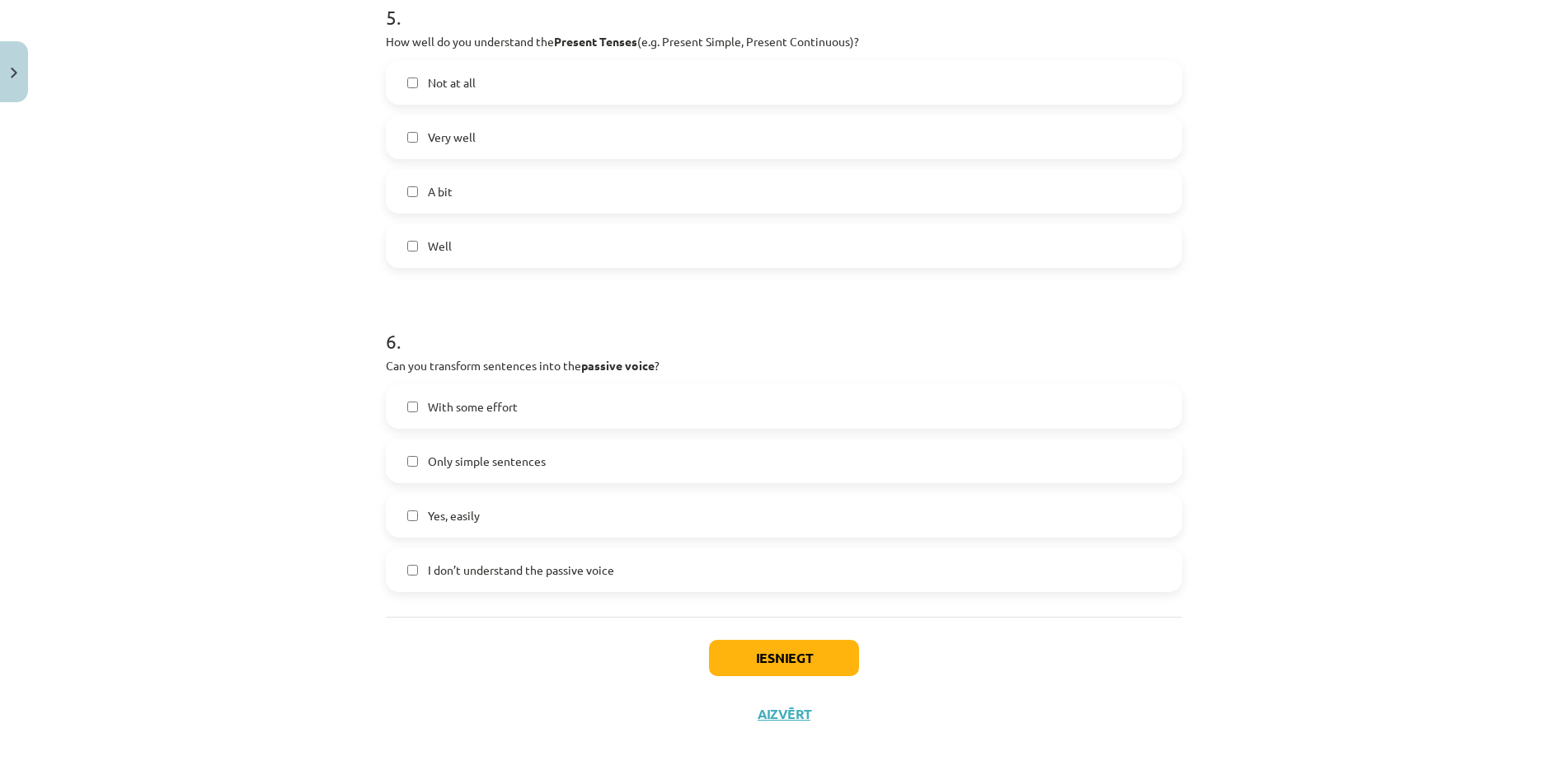
scroll to position [1596, 0]
click at [758, 650] on button "Iesniegt" at bounding box center [784, 655] width 150 height 36
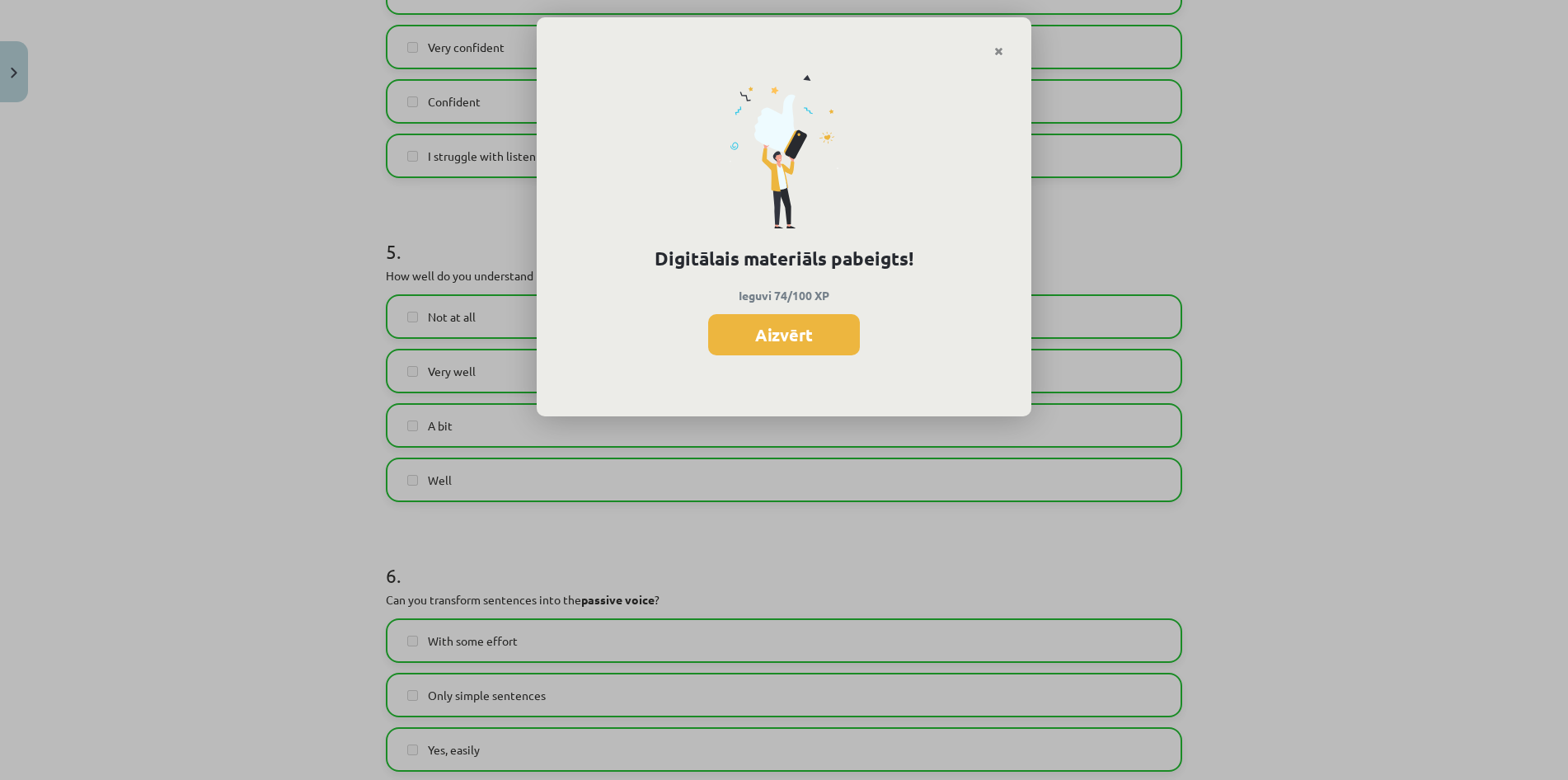
scroll to position [1413, 0]
click at [828, 343] on button "Aizvērt" at bounding box center [784, 334] width 152 height 41
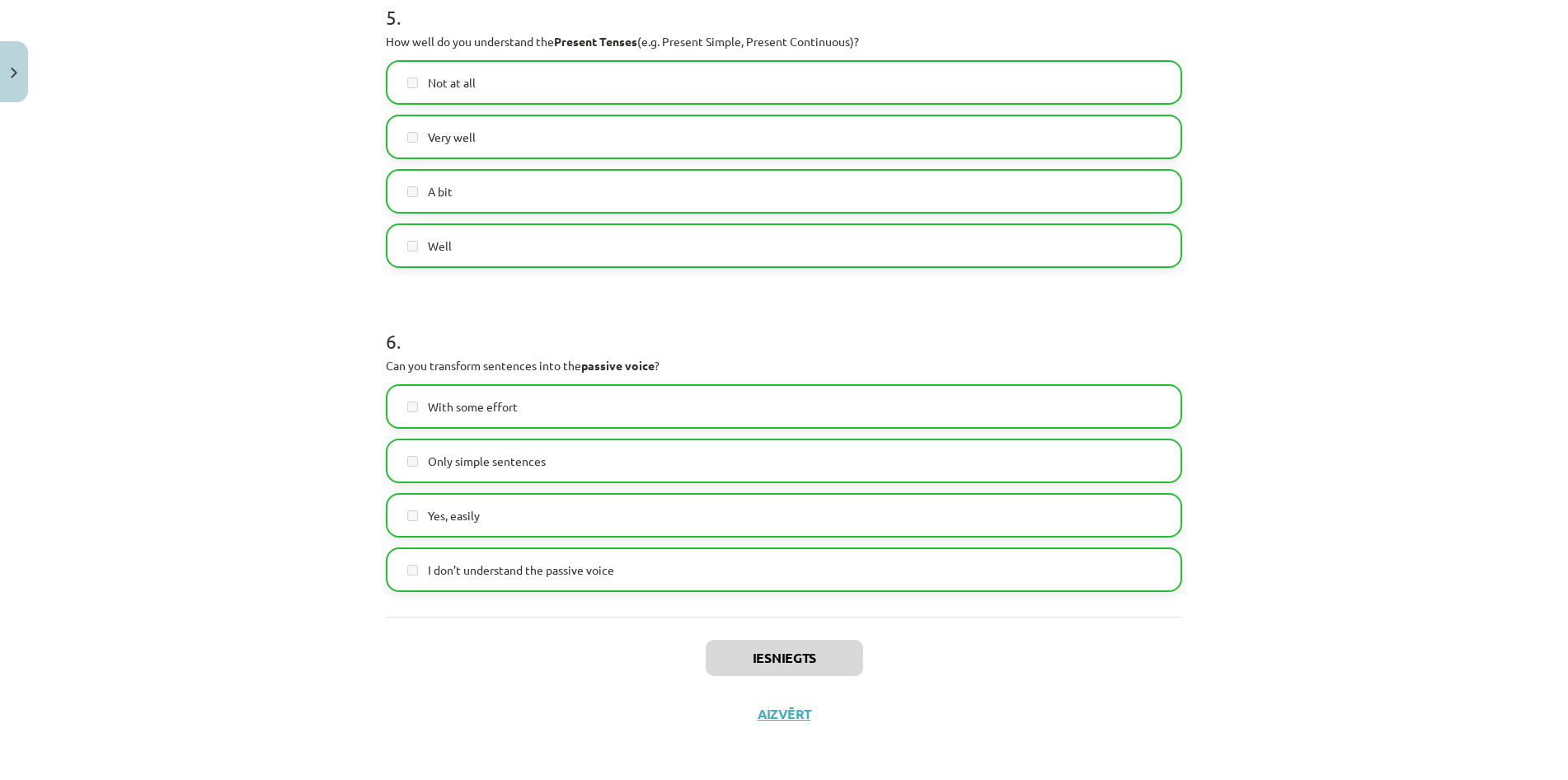
scroll to position [1596, 0]
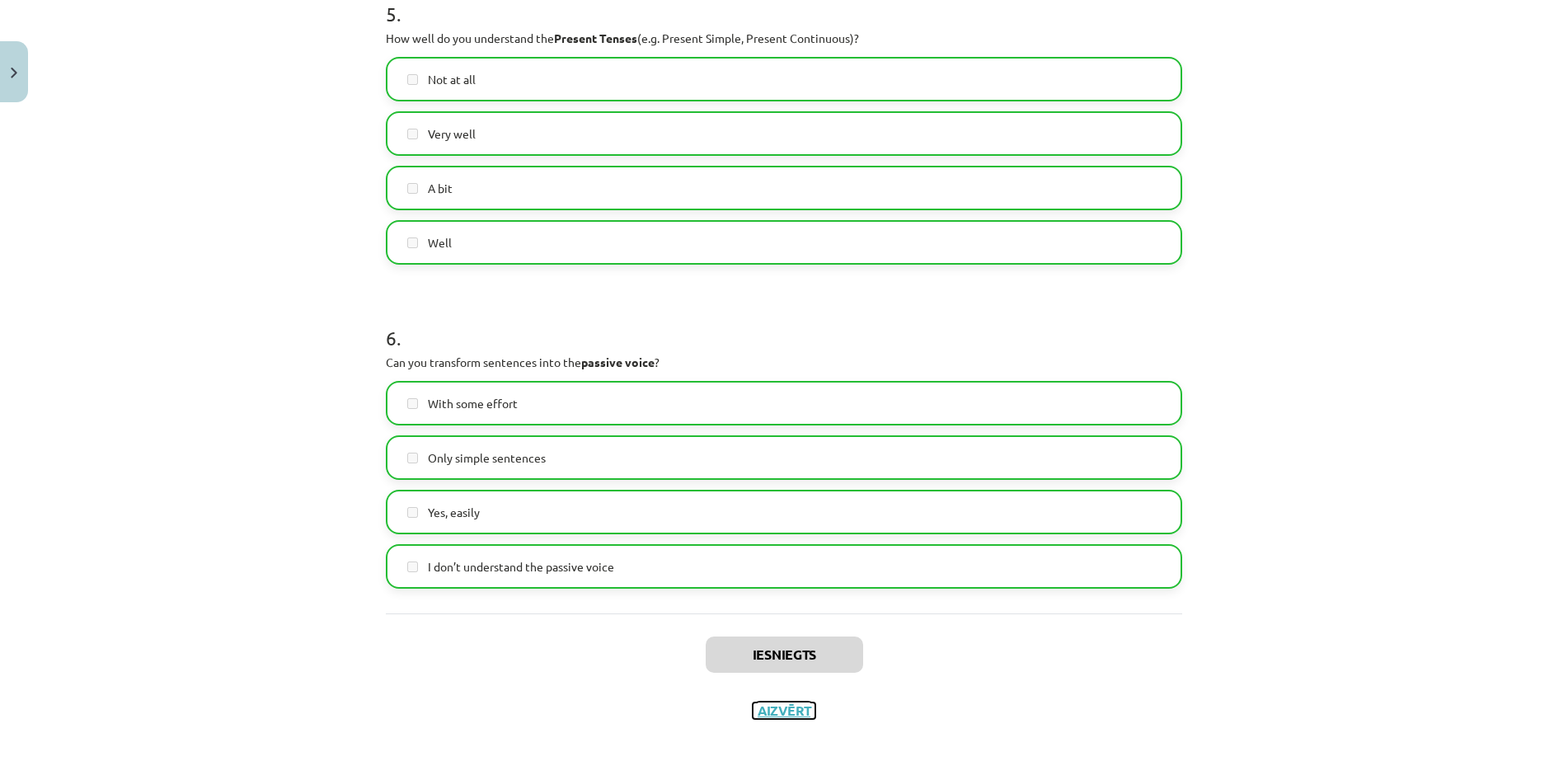
click at [778, 709] on button "Aizvērt" at bounding box center [784, 710] width 63 height 16
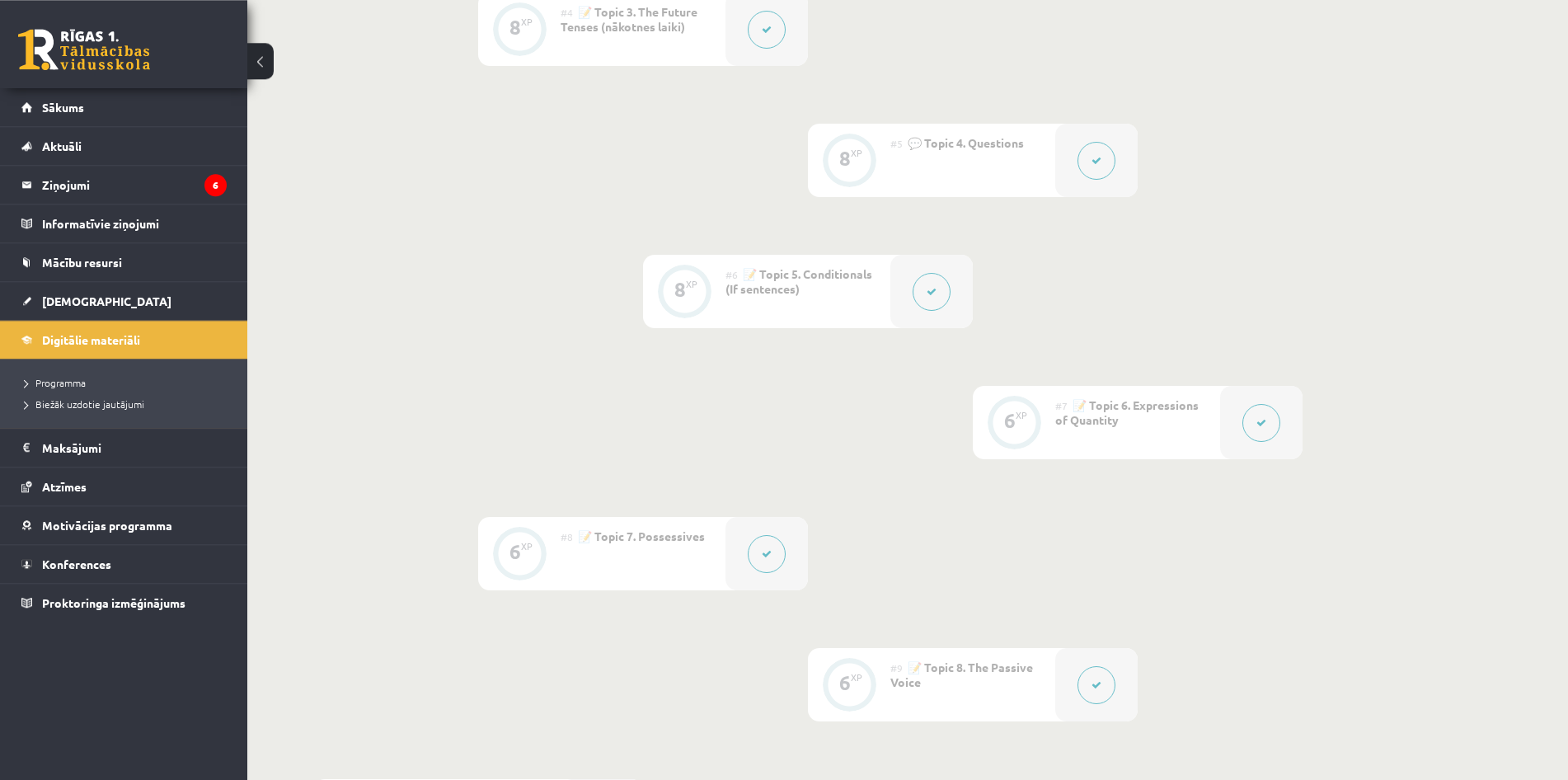
scroll to position [825, 0]
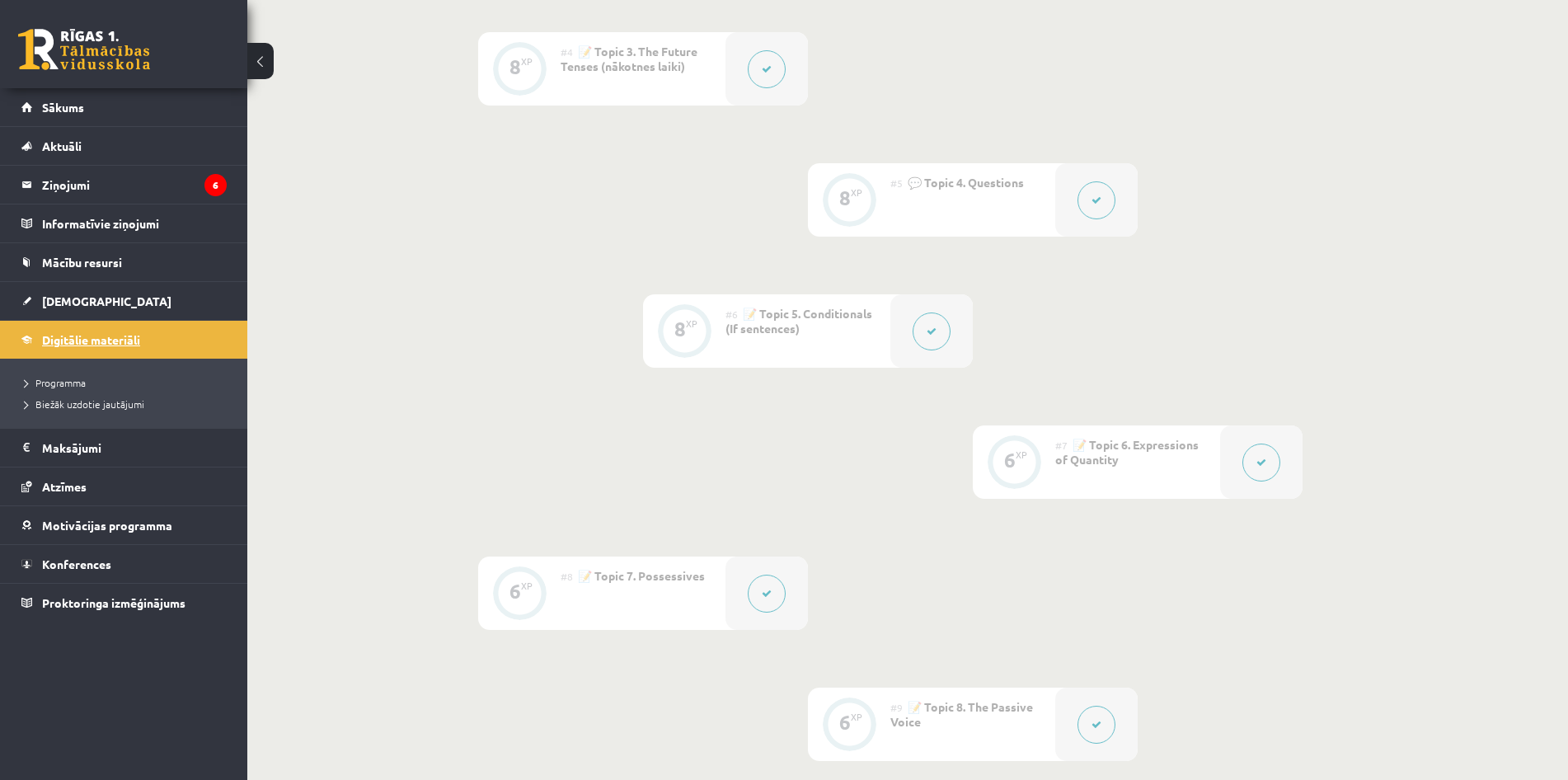
click at [142, 346] on link "Digitālie materiāli" at bounding box center [124, 340] width 205 height 38
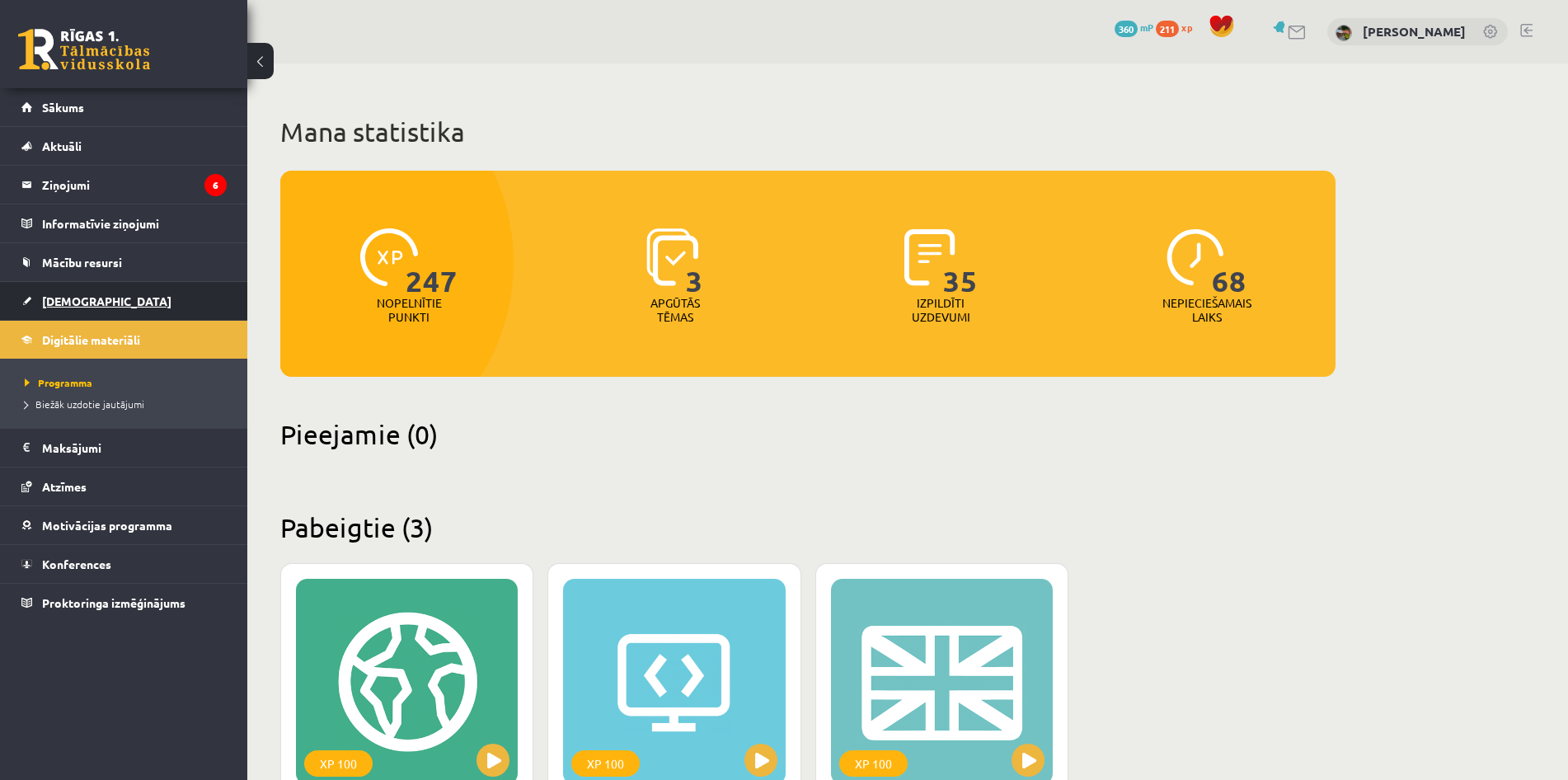
click at [123, 295] on link "[DEMOGRAPHIC_DATA]" at bounding box center [124, 301] width 205 height 38
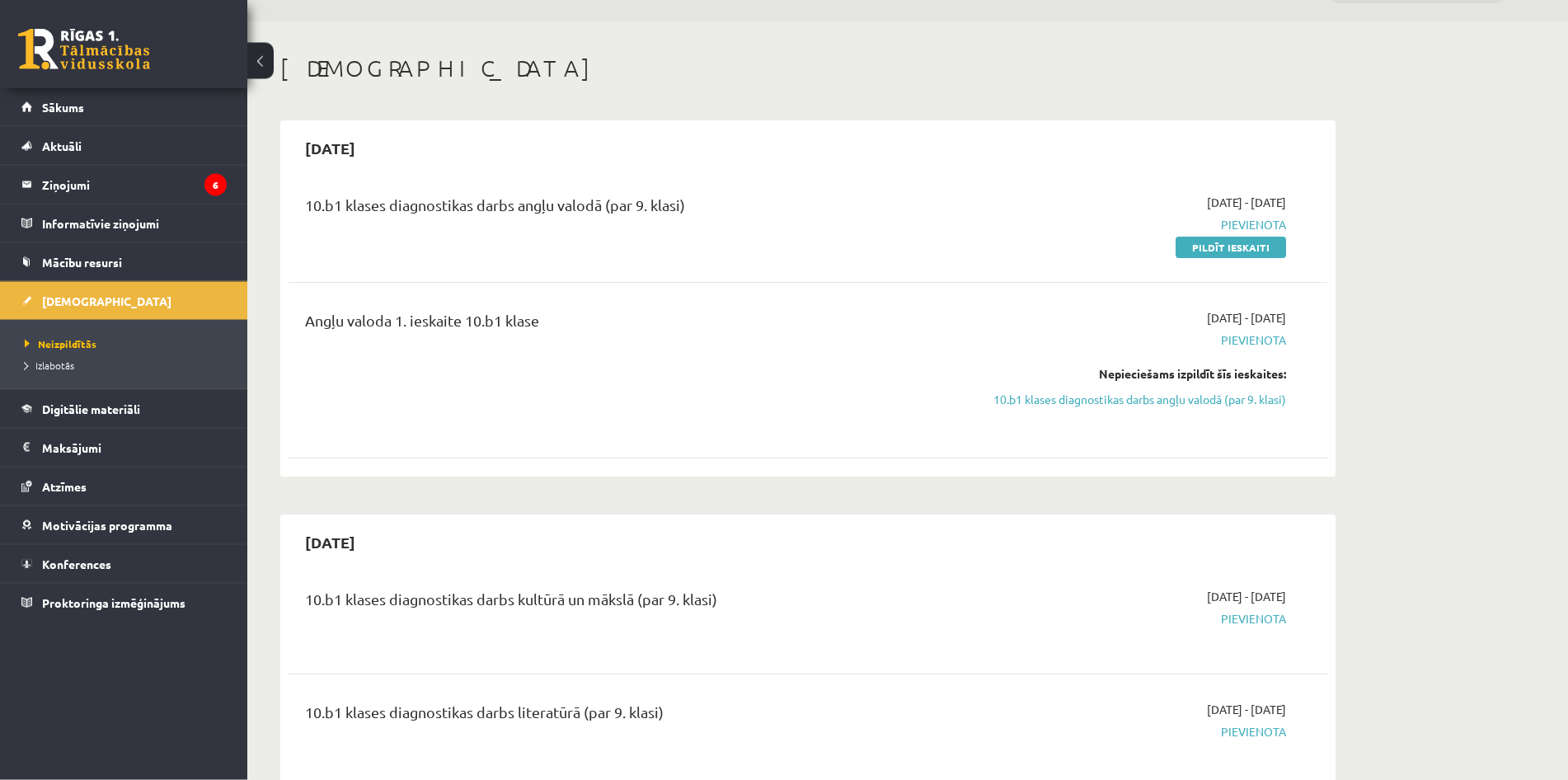
scroll to position [84, 0]
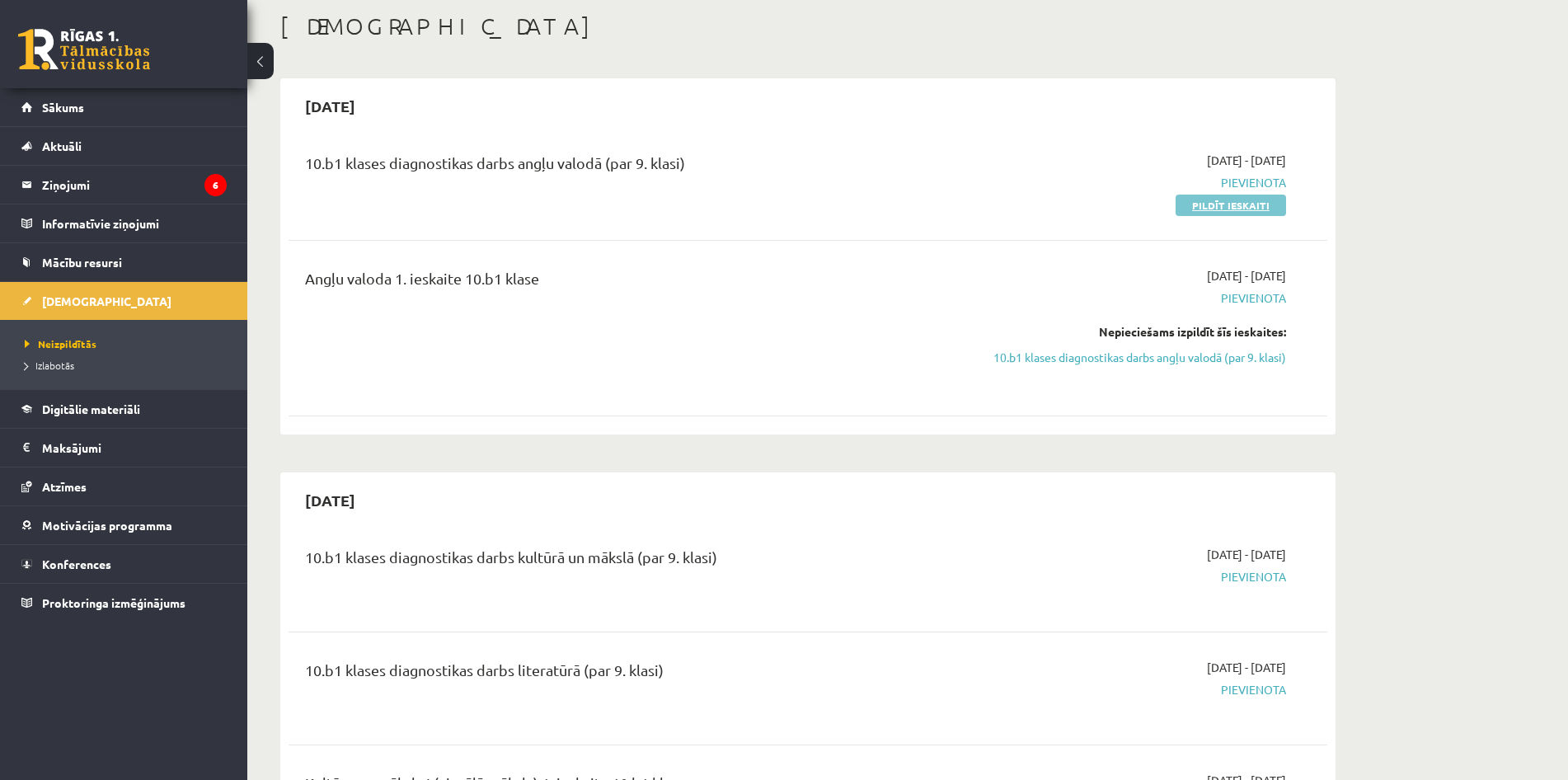
click at [1201, 206] on link "Pildīt ieskaiti" at bounding box center [1231, 205] width 110 height 22
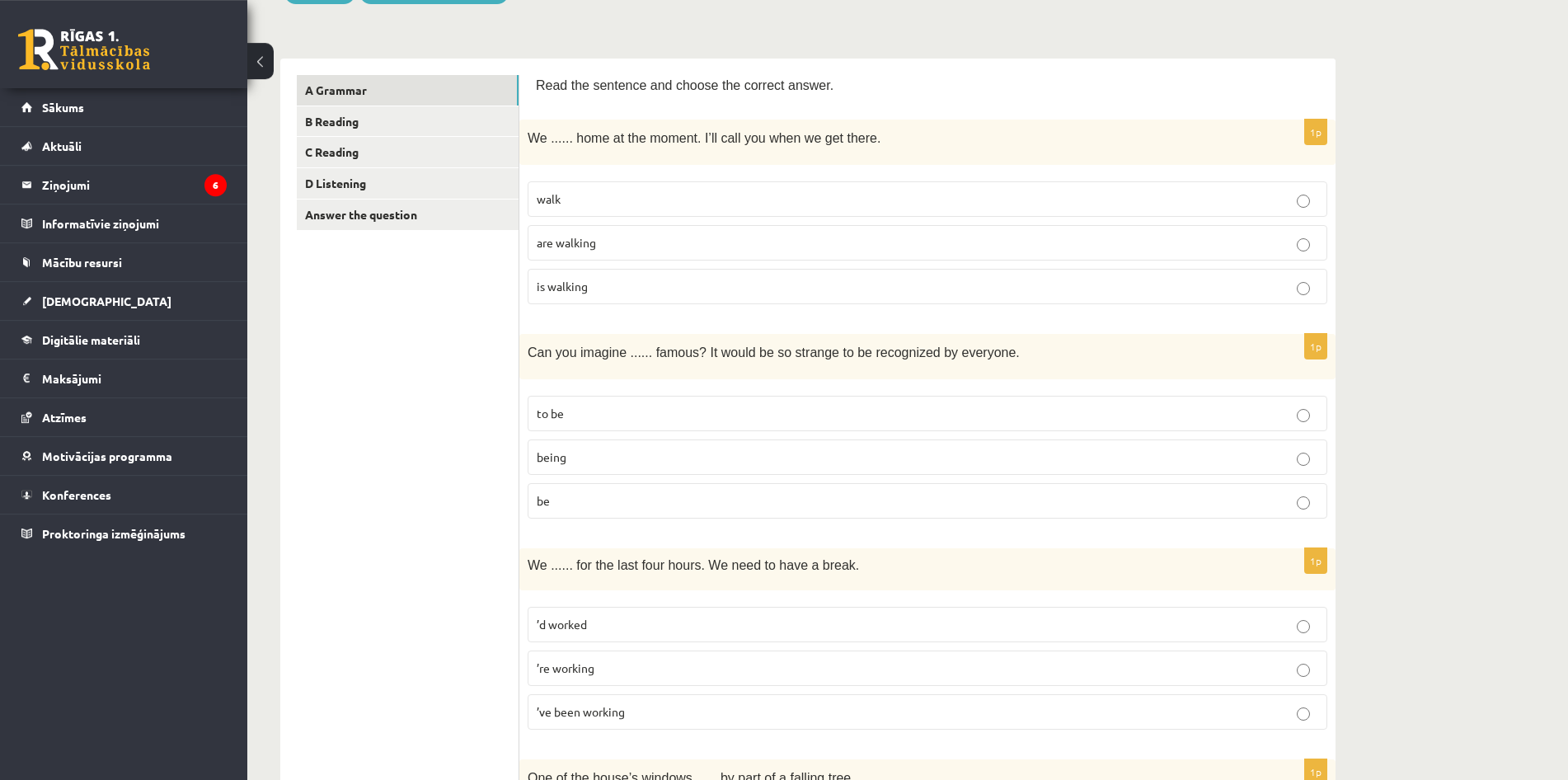
scroll to position [165, 0]
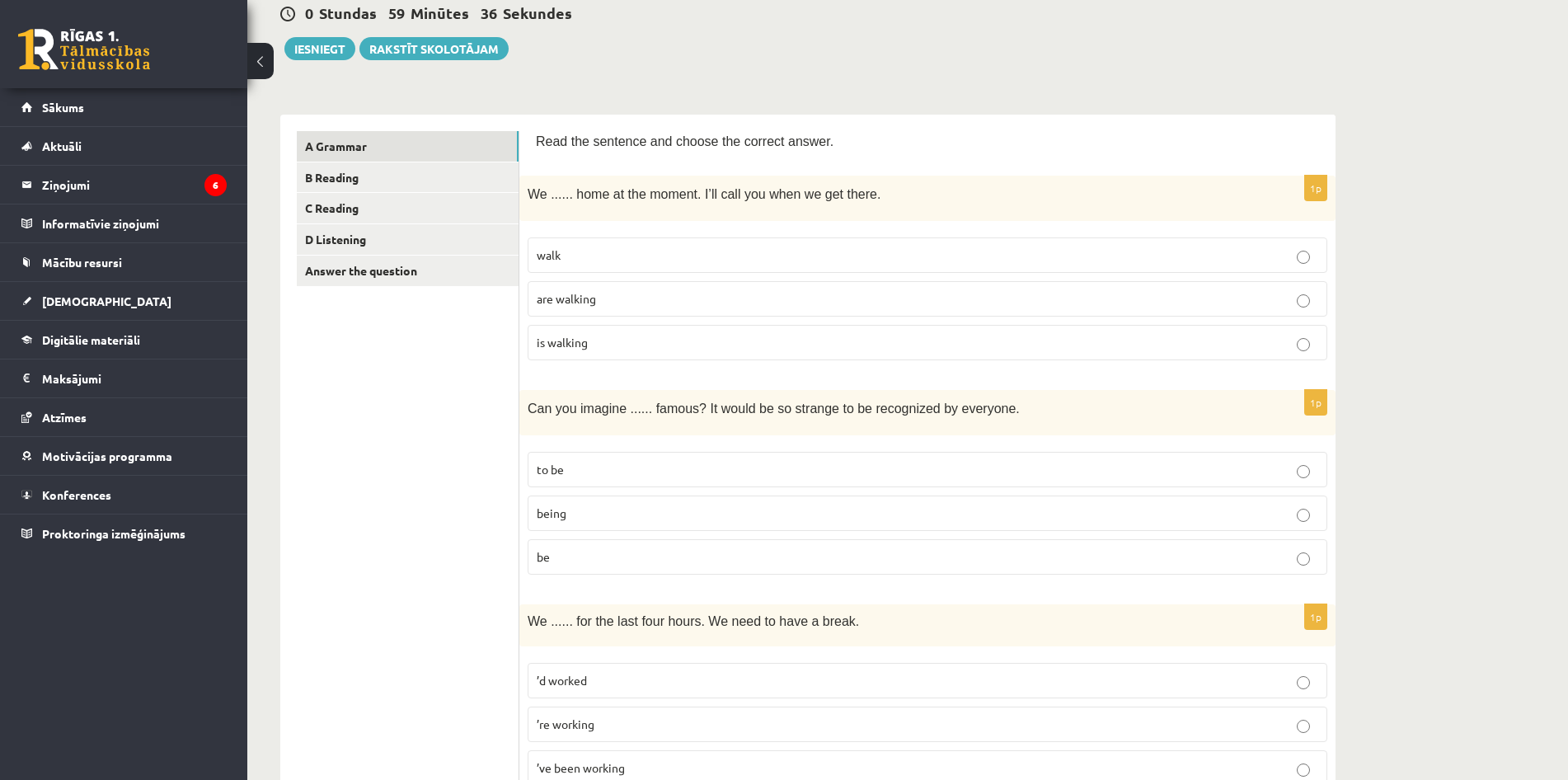
click at [770, 296] on p "are walking" at bounding box center [928, 299] width 782 height 17
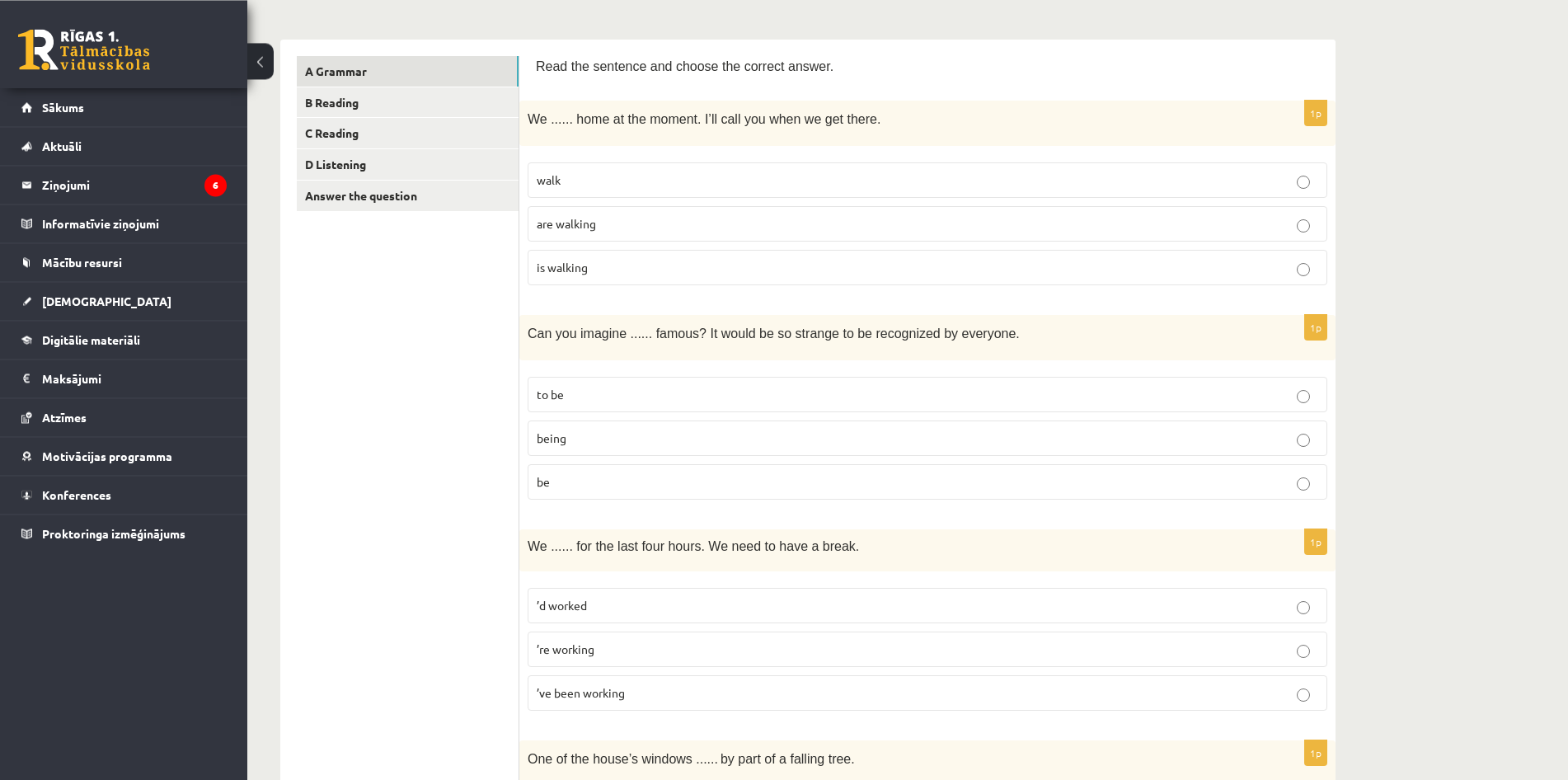
scroll to position [333, 0]
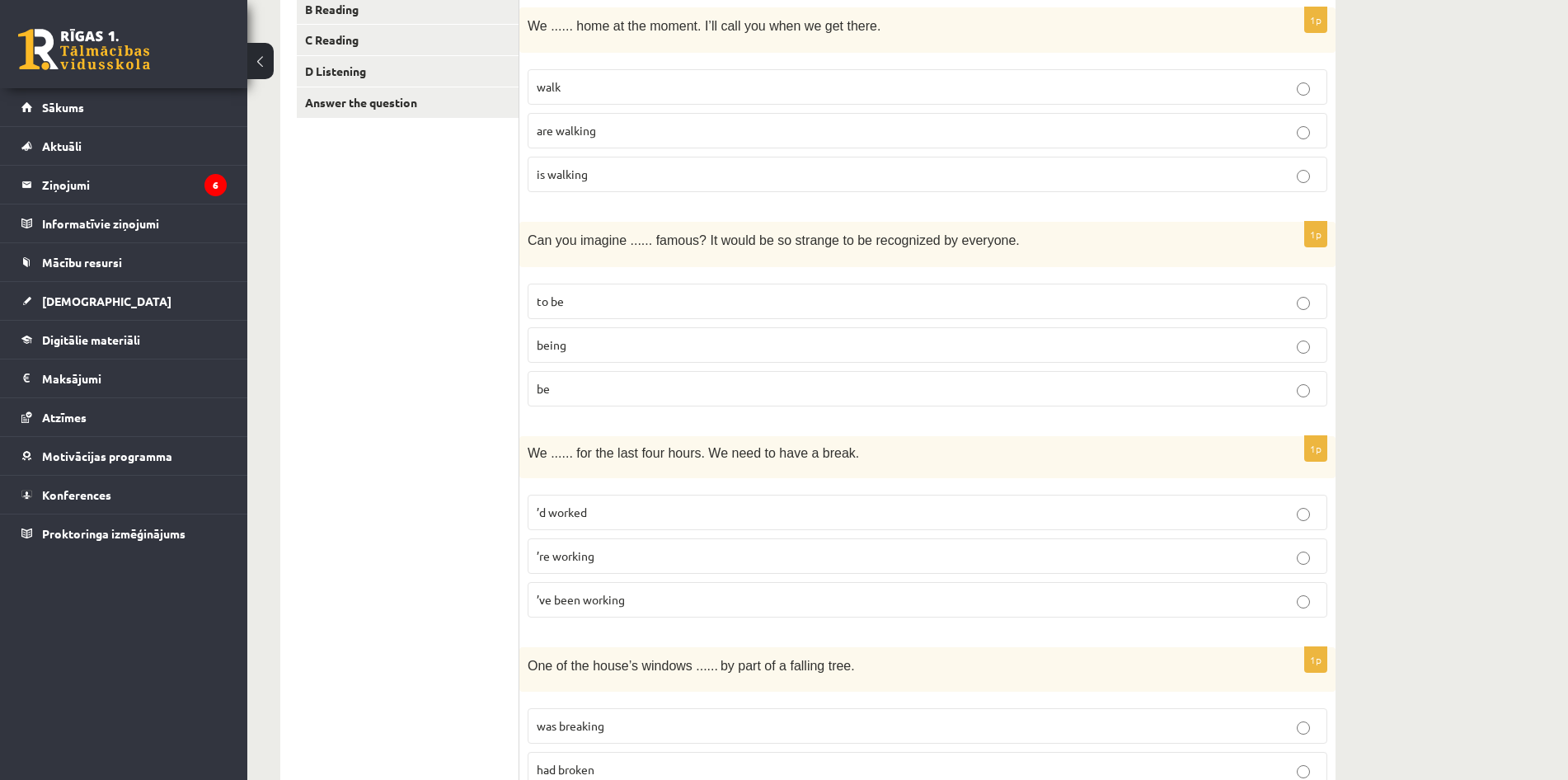
click at [768, 335] on label "being" at bounding box center [928, 345] width 800 height 35
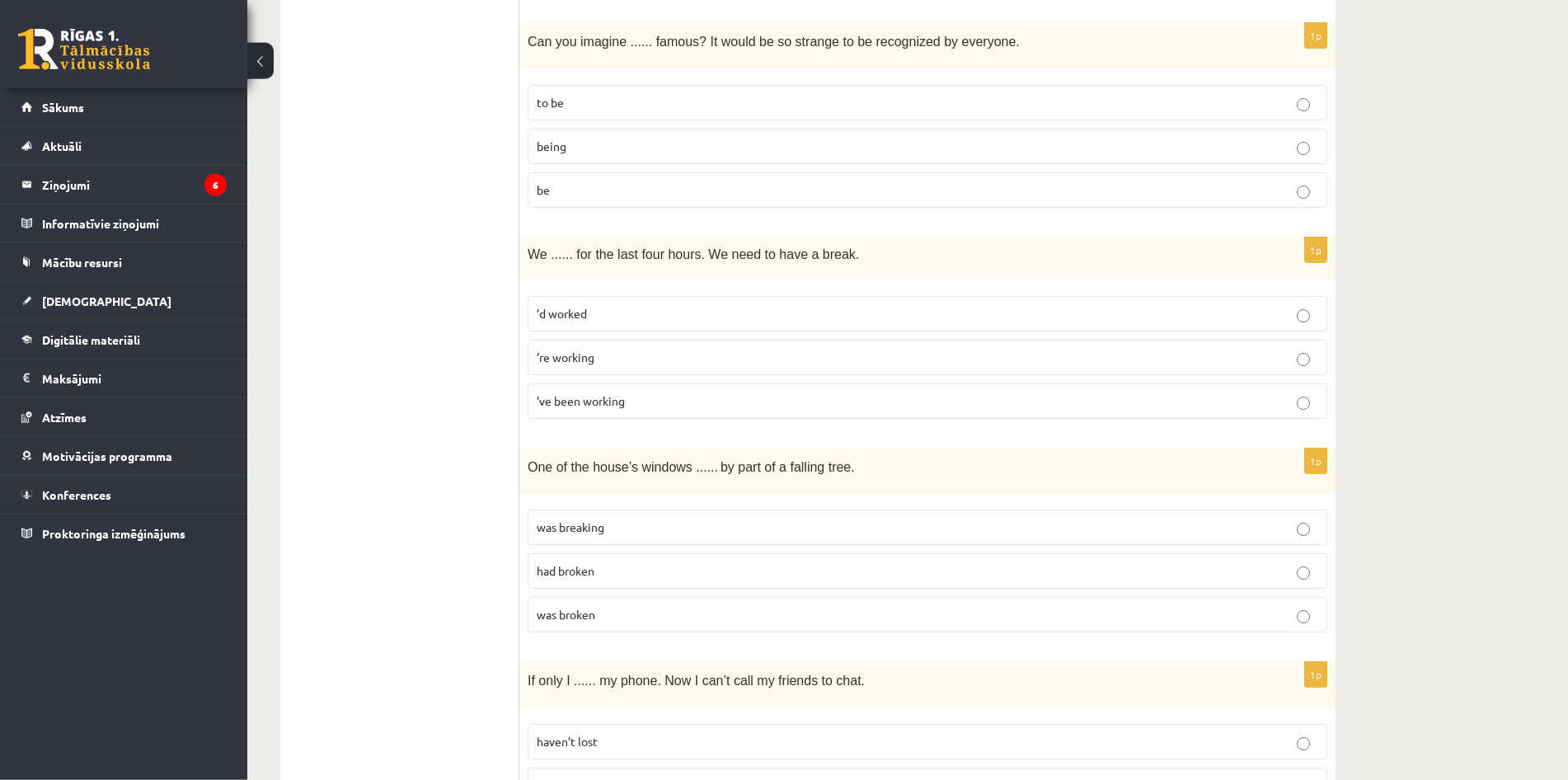
scroll to position [585, 0]
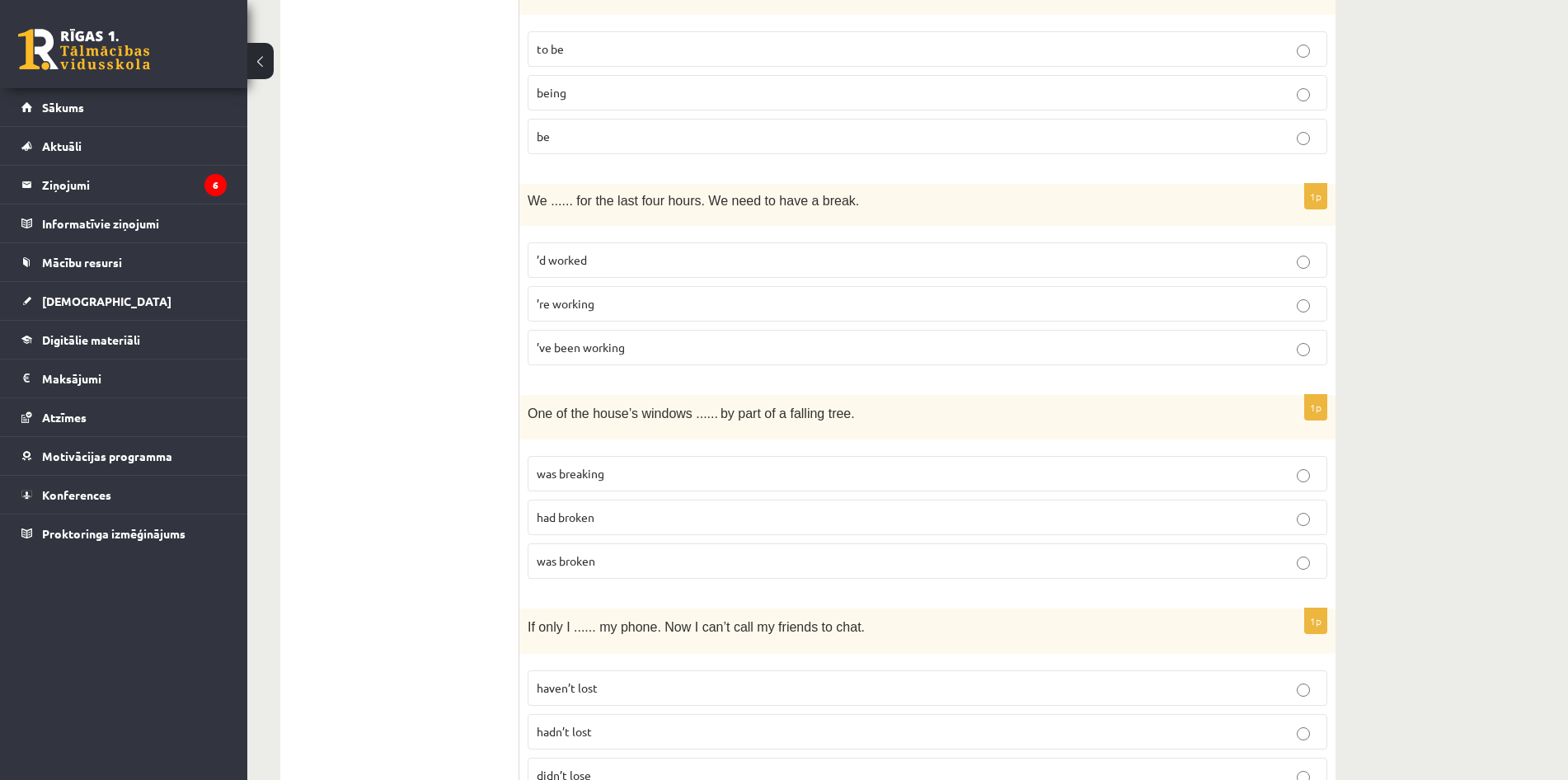
click at [722, 306] on p "’re working" at bounding box center [928, 303] width 782 height 17
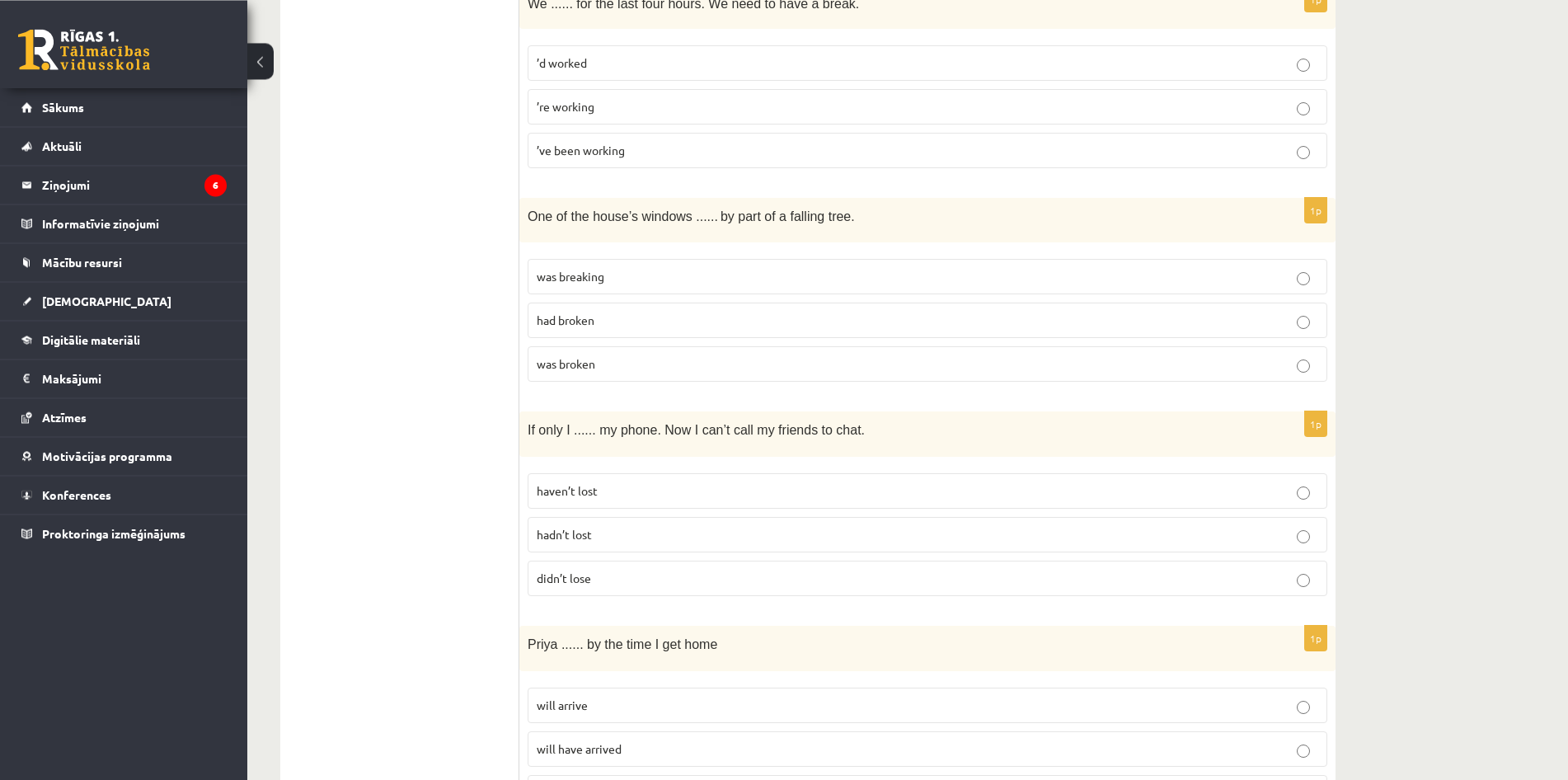
scroll to position [838, 0]
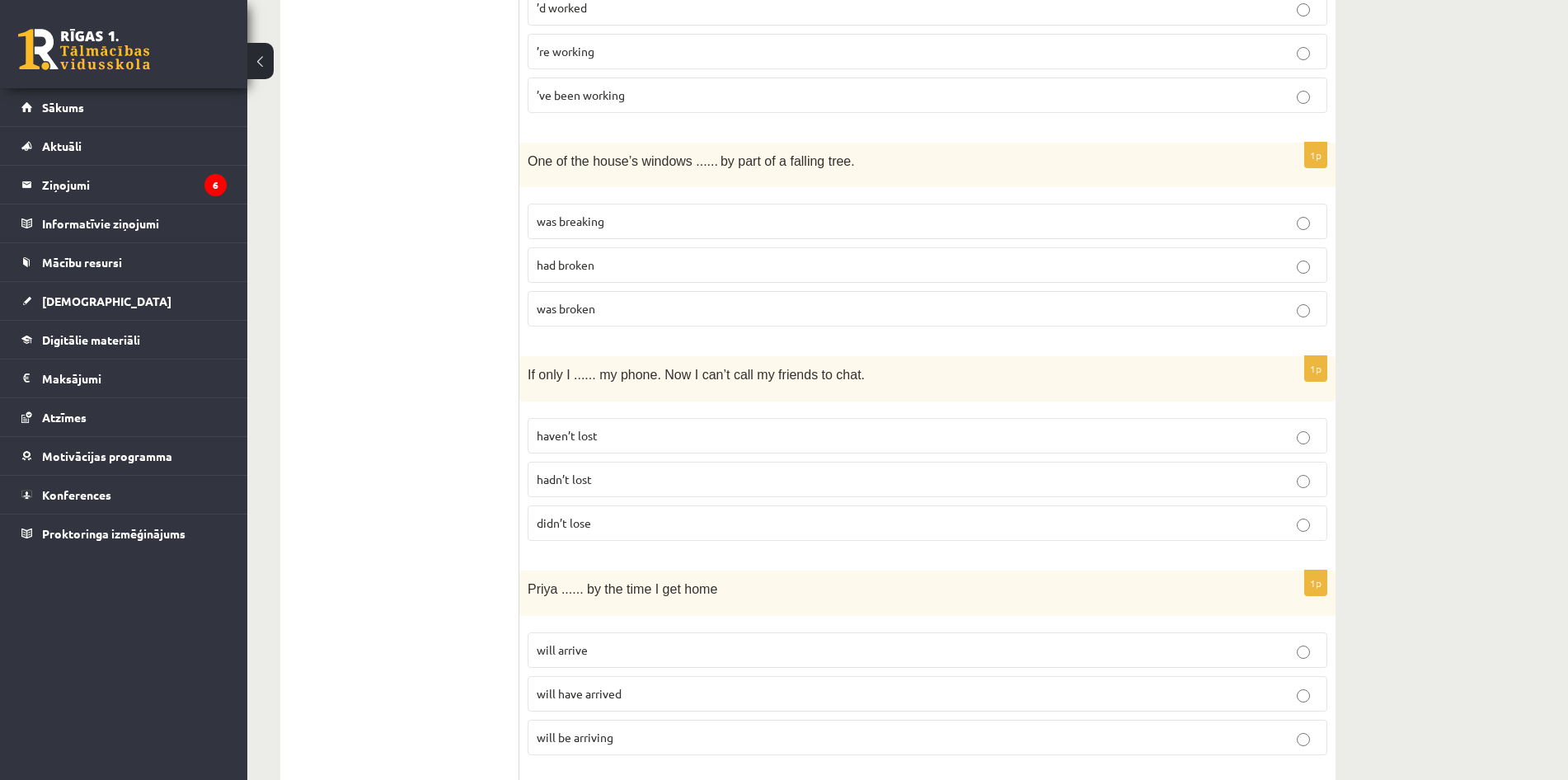
click at [706, 309] on p "was broken" at bounding box center [928, 309] width 782 height 17
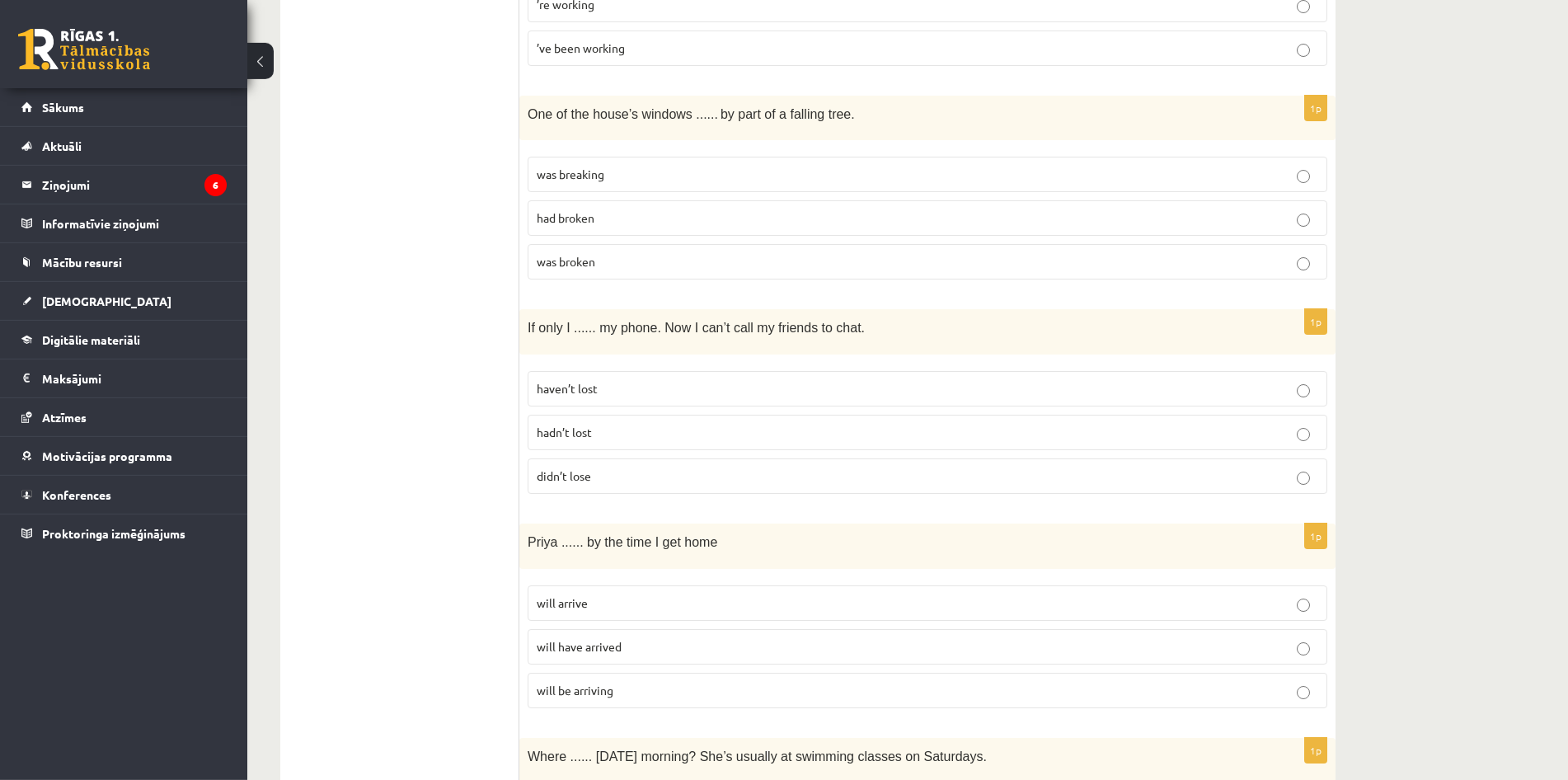
scroll to position [921, 0]
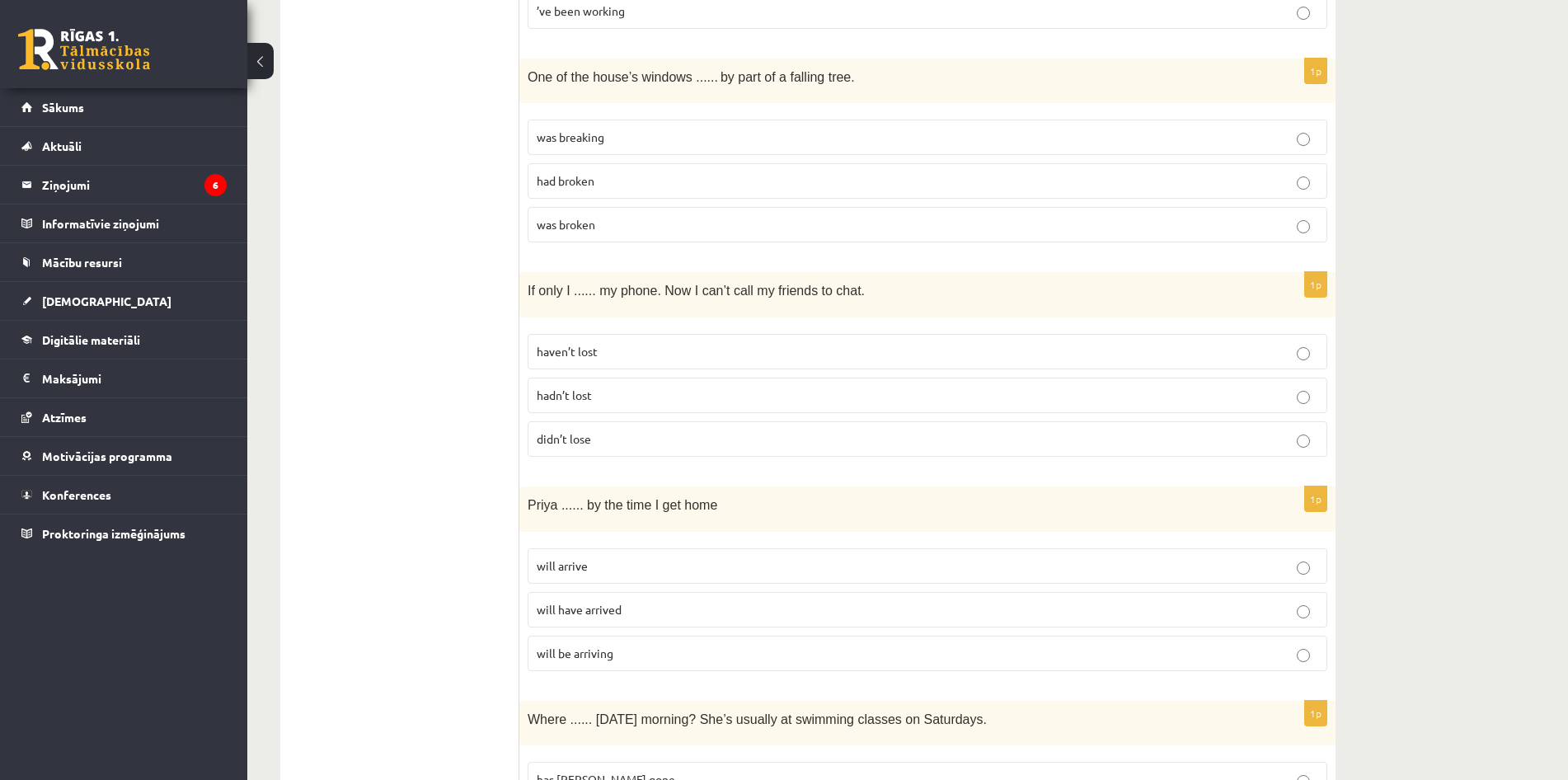
click at [715, 227] on p "was broken" at bounding box center [928, 225] width 782 height 17
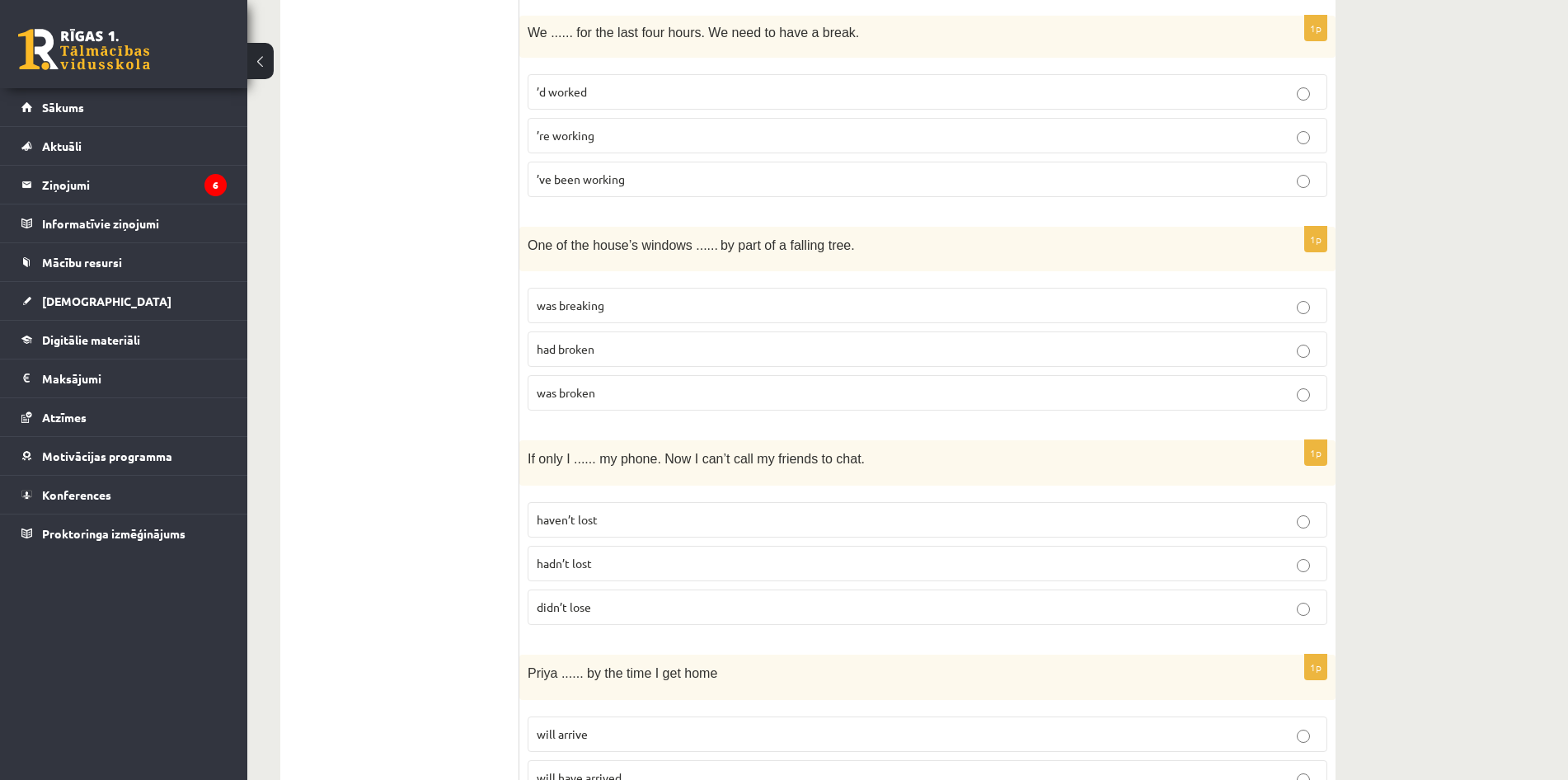
scroll to position [1006, 0]
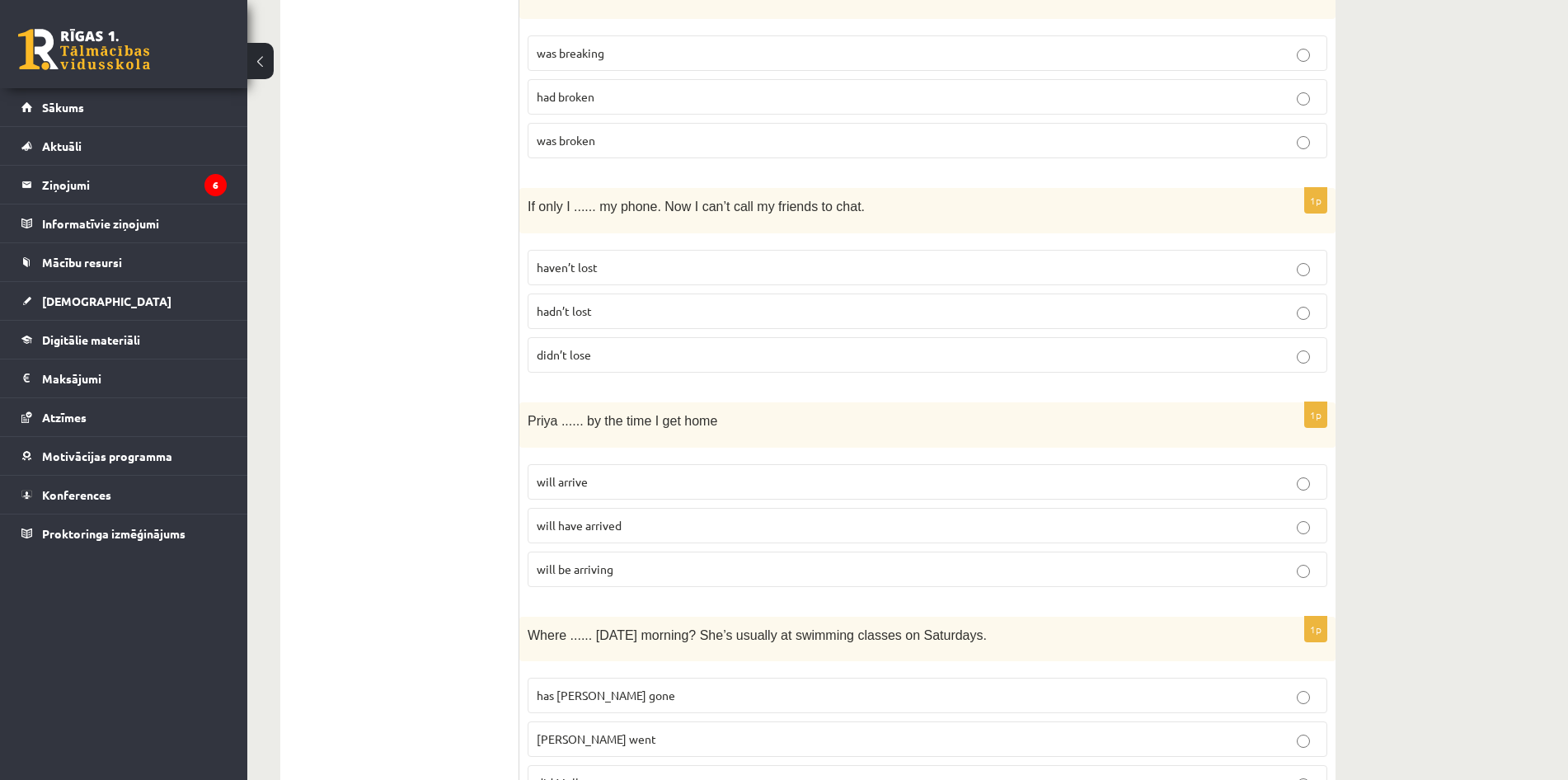
click at [789, 307] on p "hadn’t lost" at bounding box center [928, 311] width 782 height 17
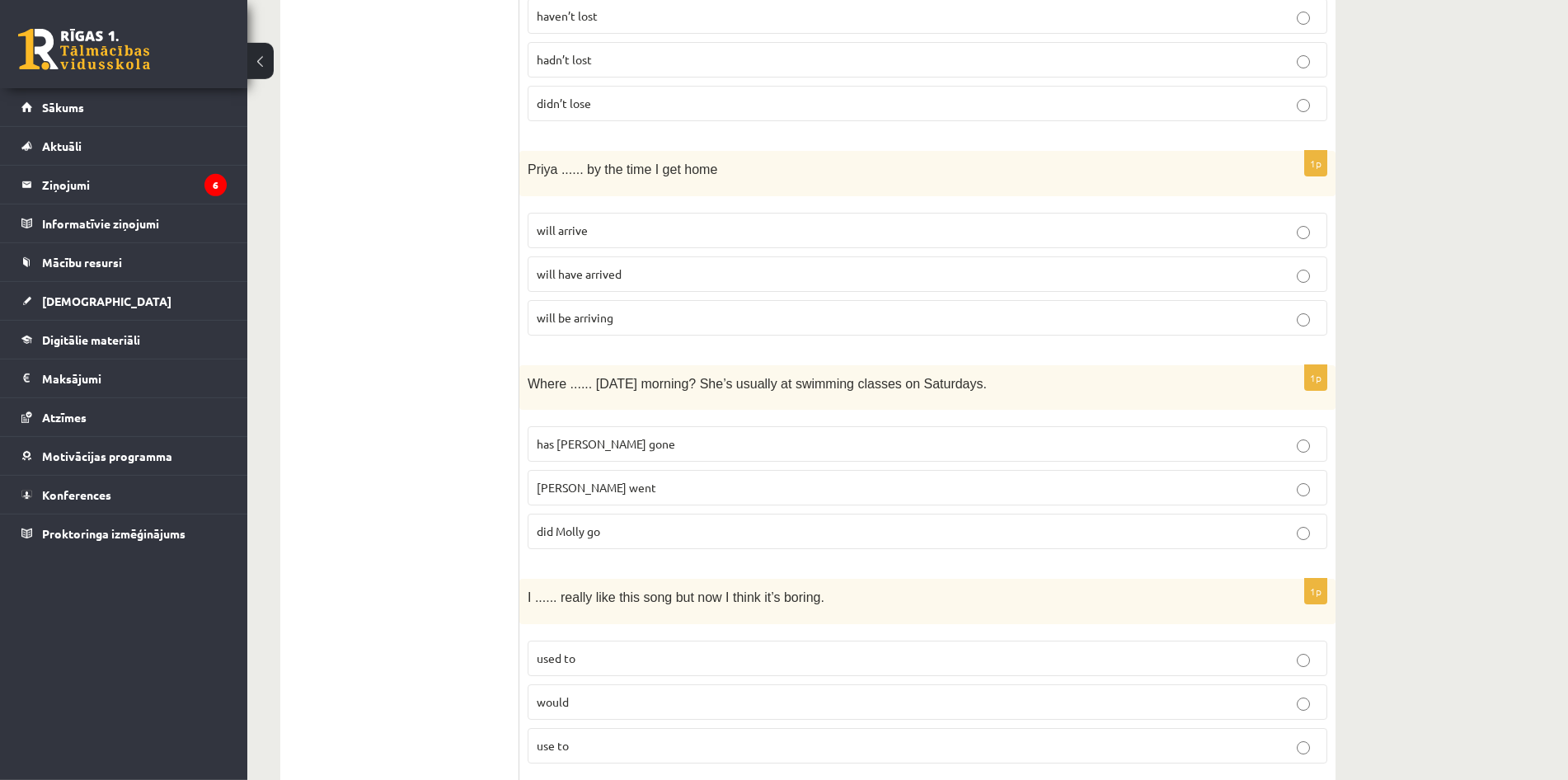
scroll to position [1258, 0]
click at [732, 221] on p "will arrive" at bounding box center [928, 229] width 782 height 17
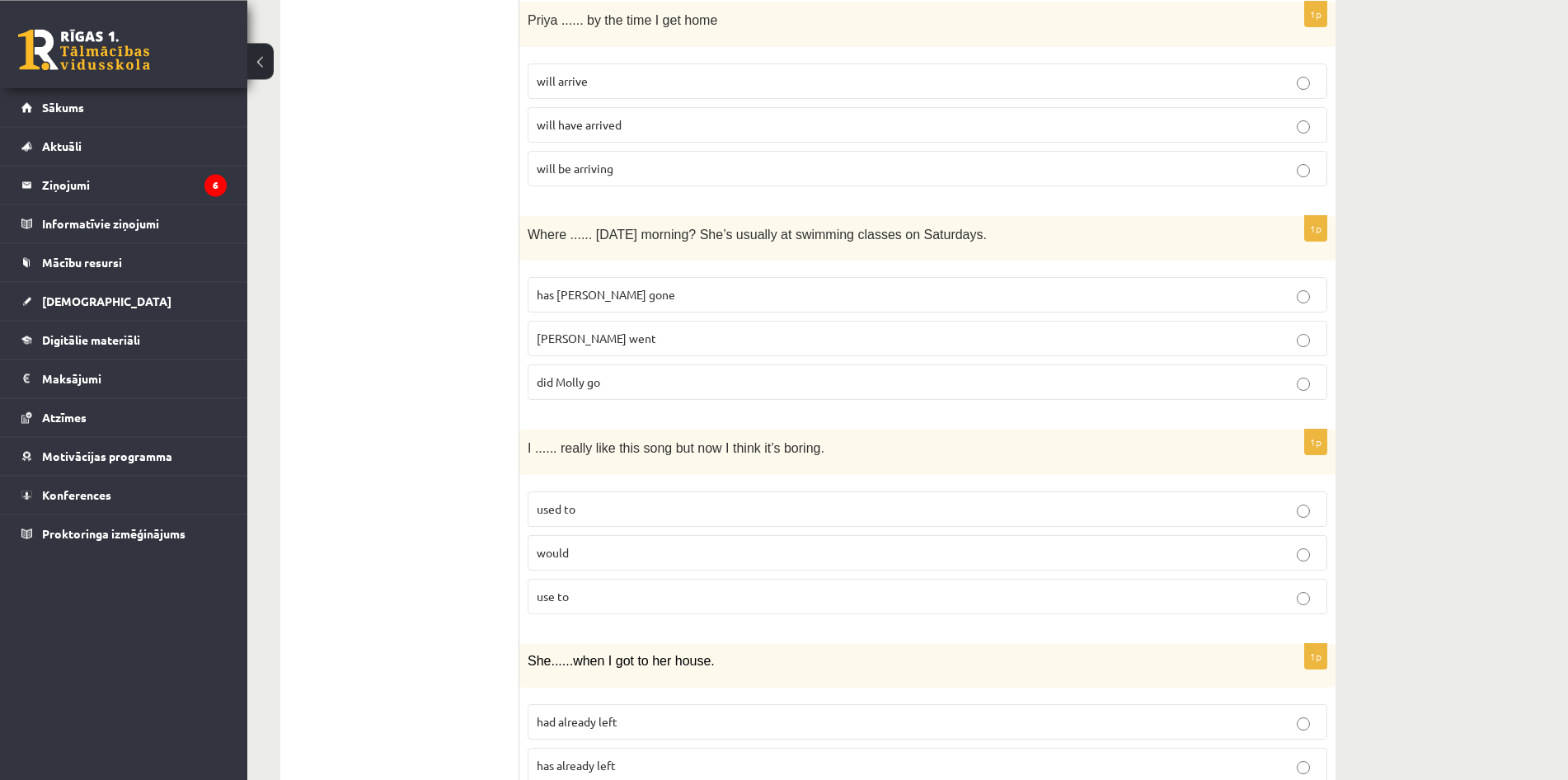
scroll to position [1426, 0]
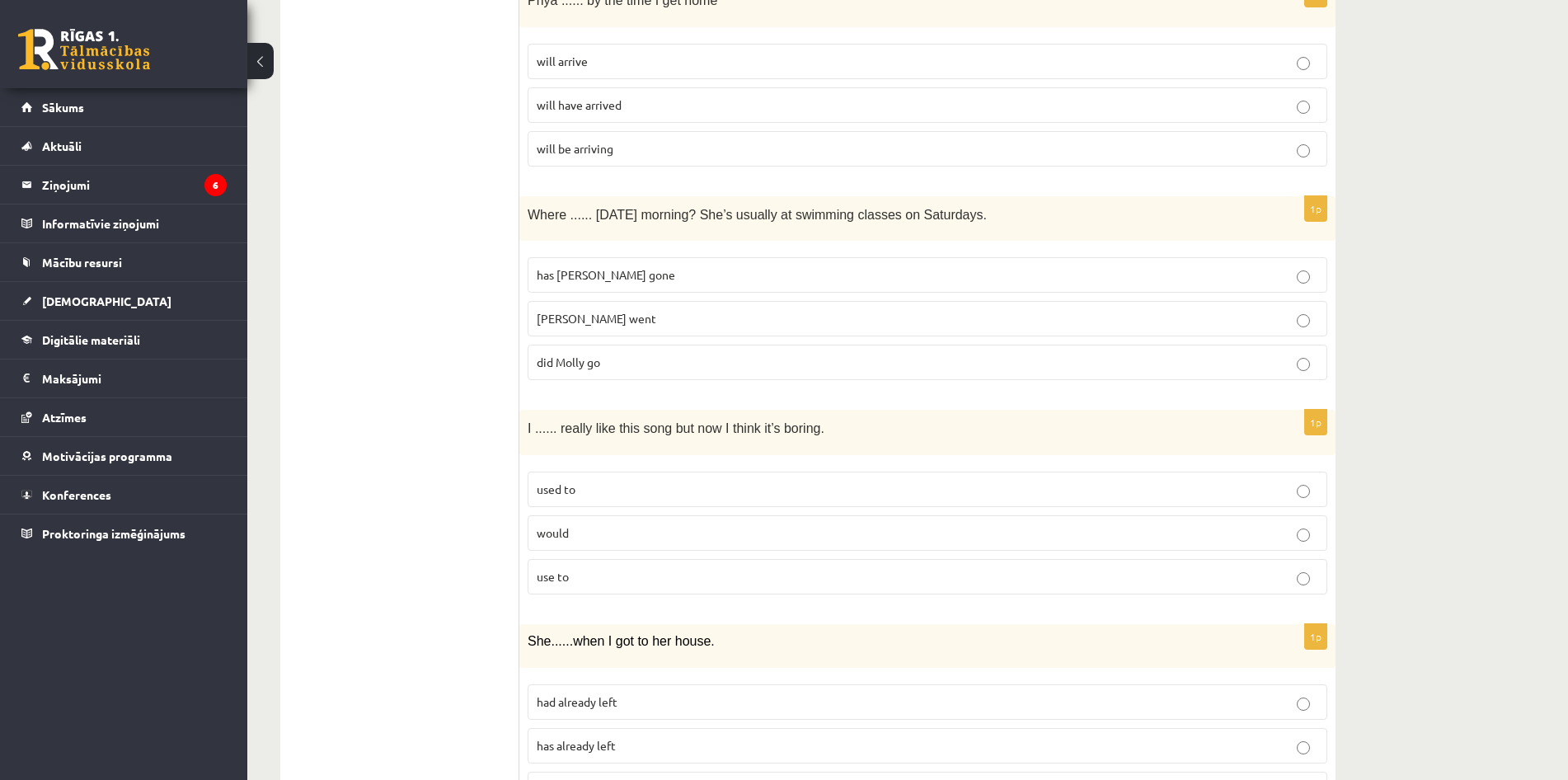
click at [766, 364] on p "did Molly go" at bounding box center [928, 362] width 782 height 17
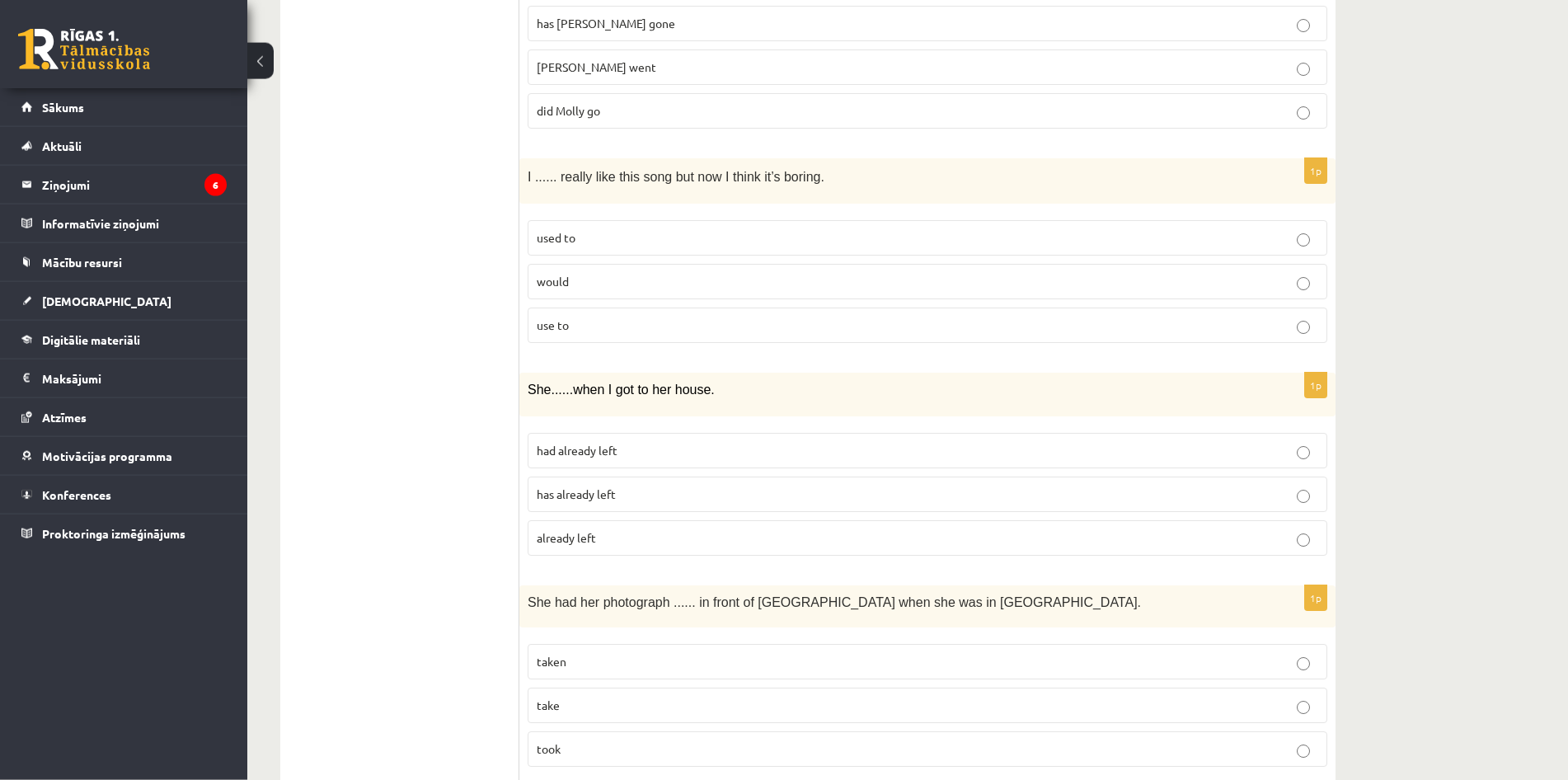
scroll to position [1679, 0]
click at [764, 235] on p "used to" at bounding box center [928, 237] width 782 height 17
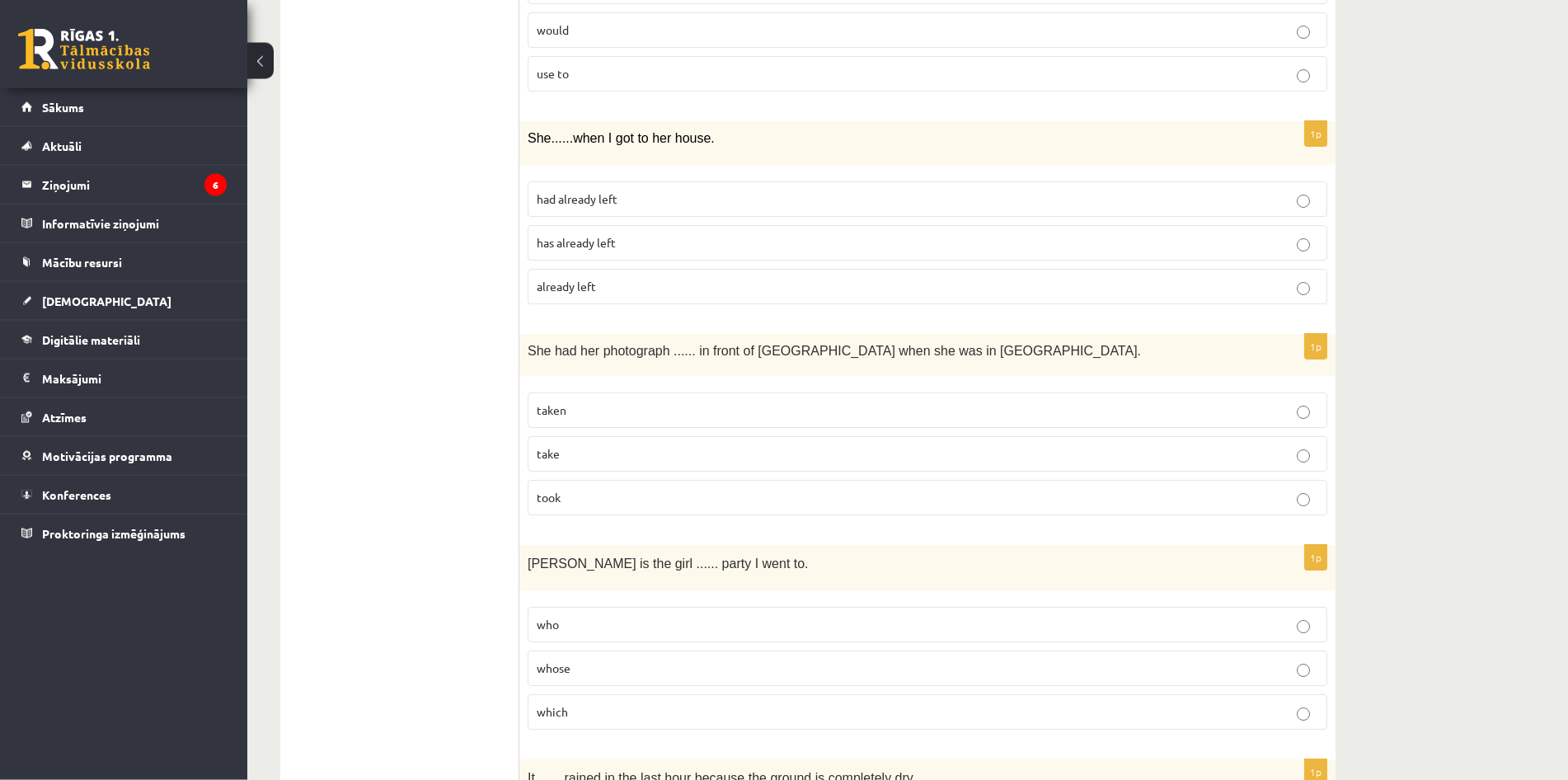
scroll to position [1931, 0]
click at [776, 191] on p "had already left" at bounding box center [928, 197] width 782 height 17
click at [804, 401] on p "taken" at bounding box center [928, 409] width 782 height 17
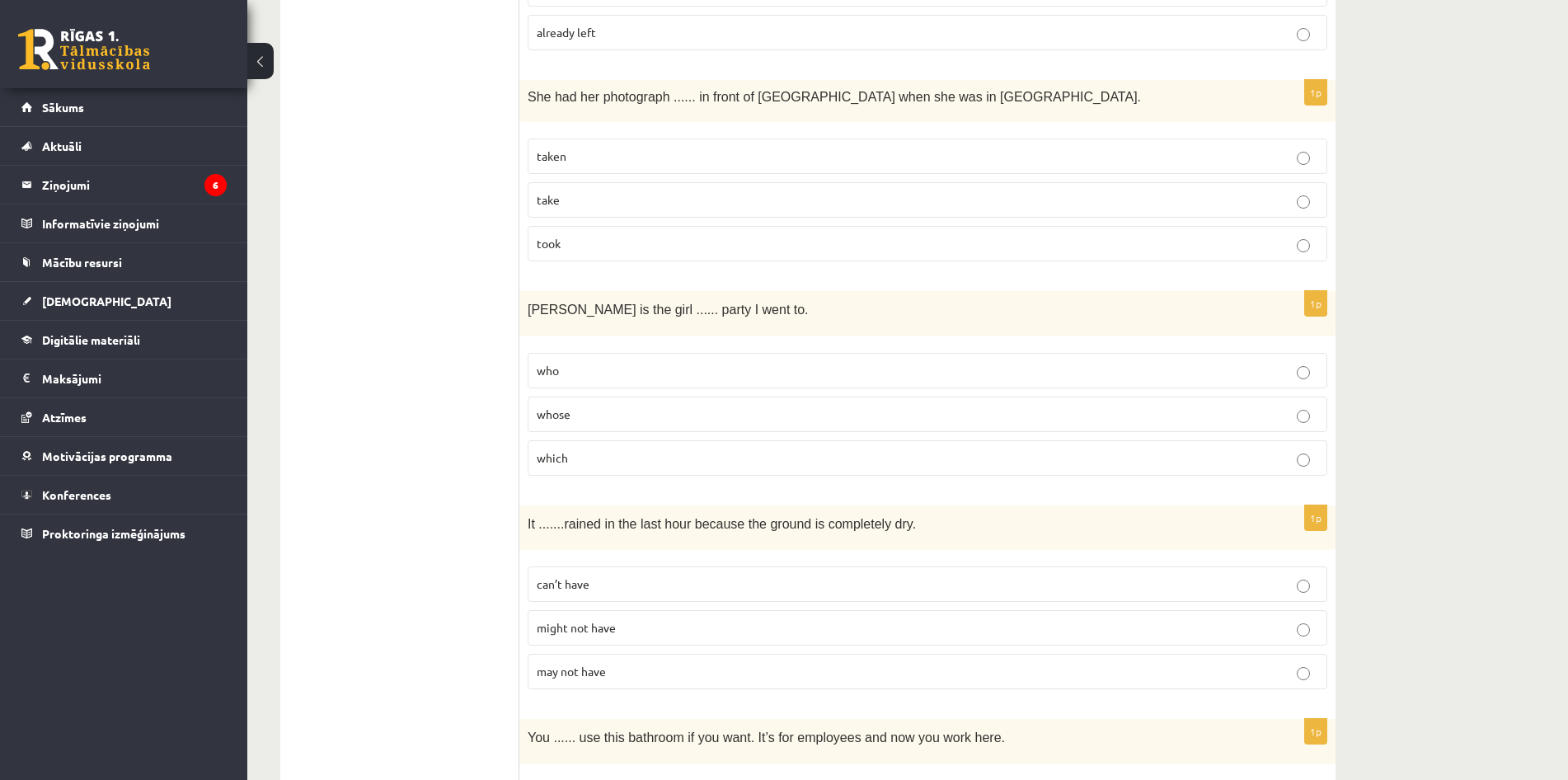
click at [811, 411] on p "whose" at bounding box center [928, 415] width 782 height 17
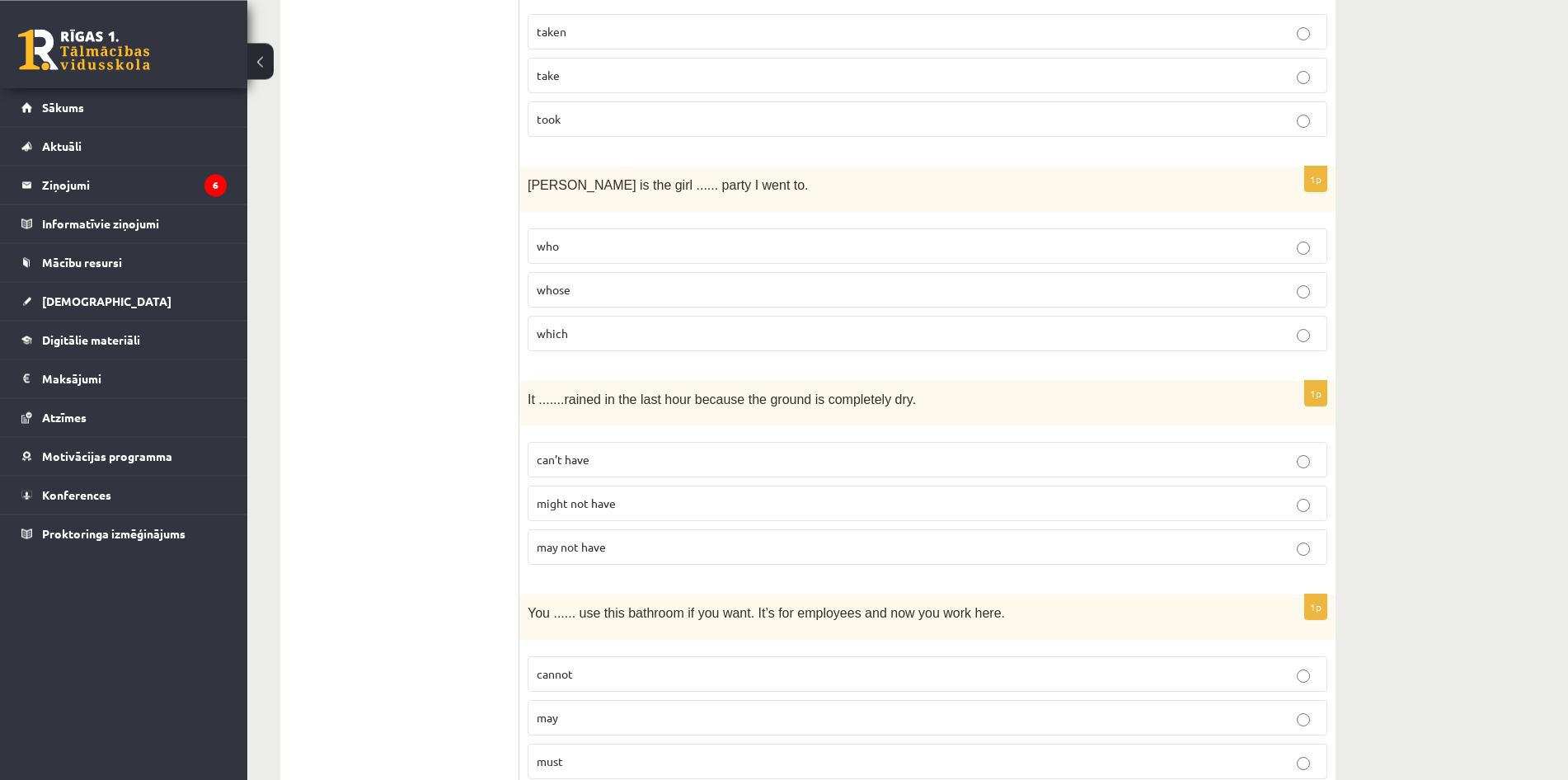
scroll to position [2436, 0]
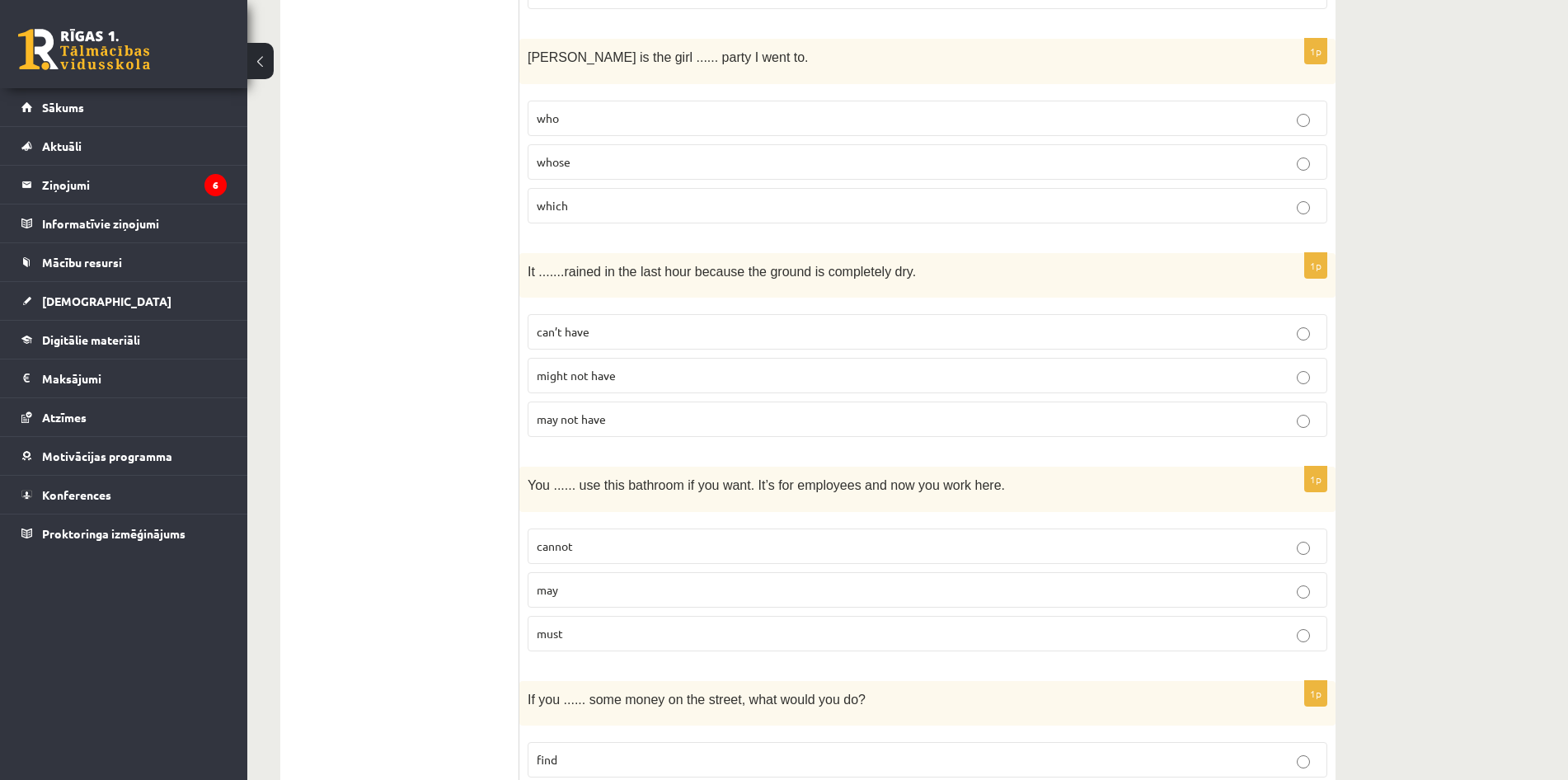
click at [809, 358] on label "might not have" at bounding box center [928, 375] width 800 height 35
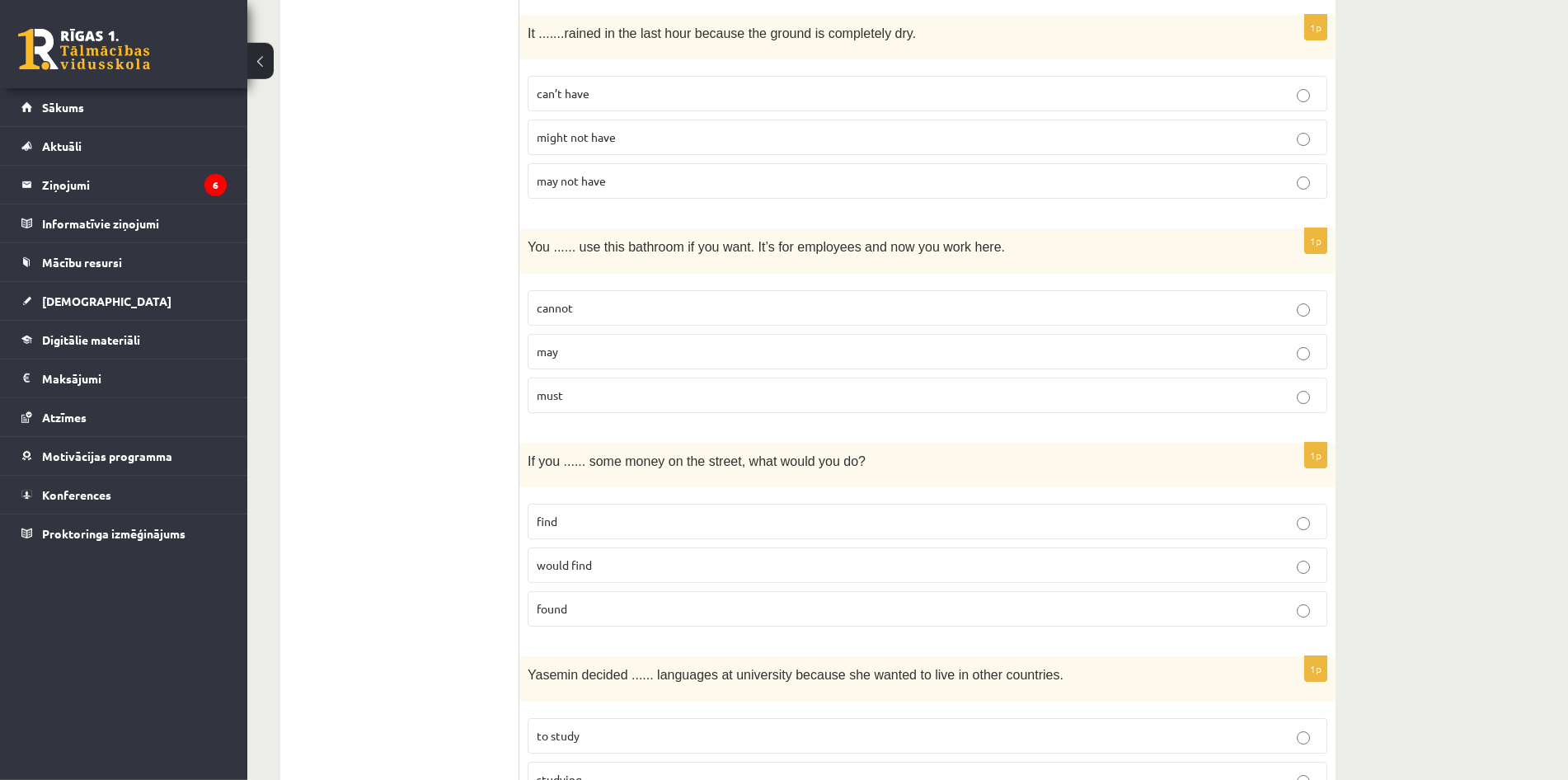
scroll to position [2688, 0]
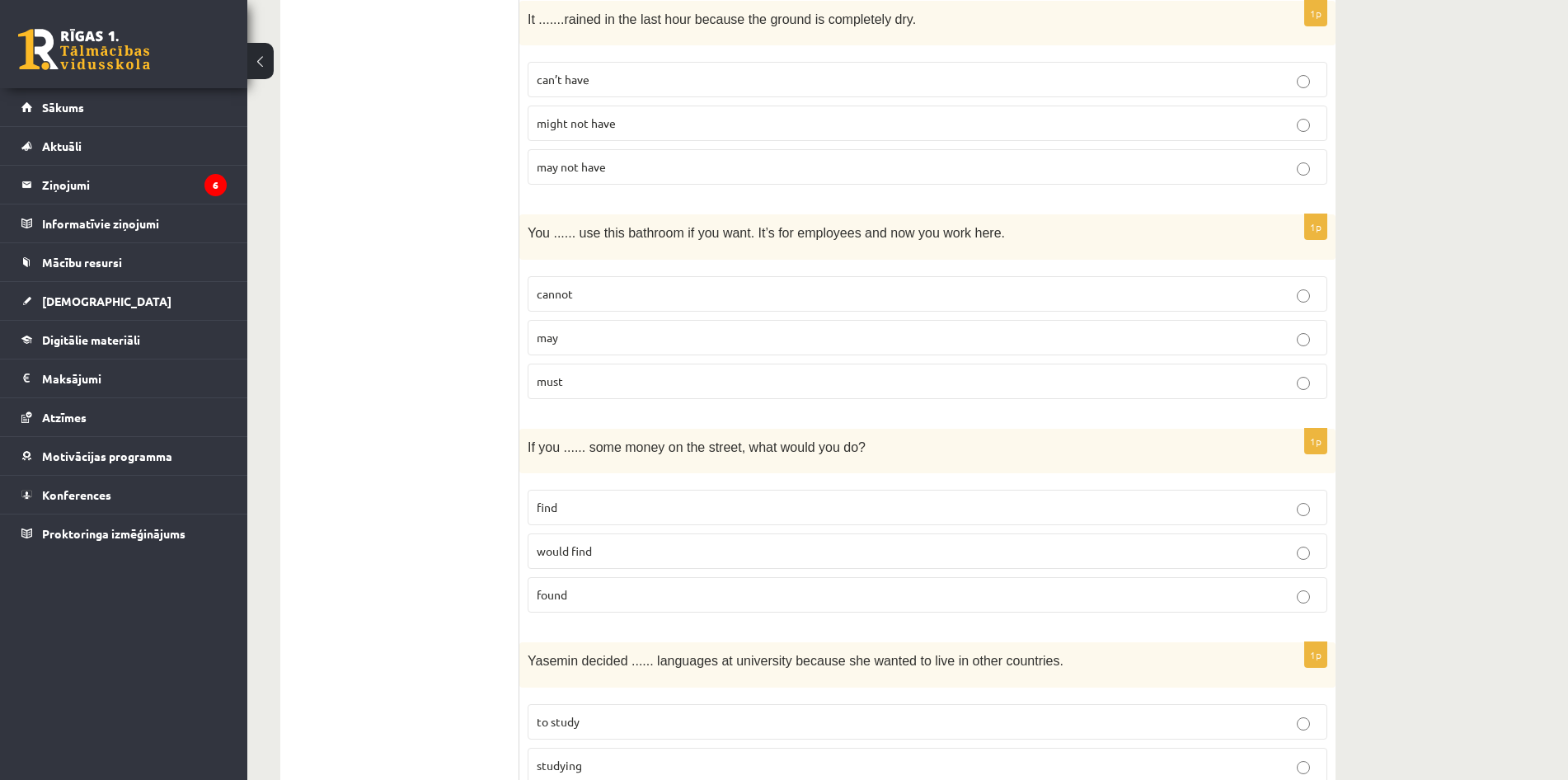
click at [840, 334] on p "may" at bounding box center [928, 338] width 782 height 17
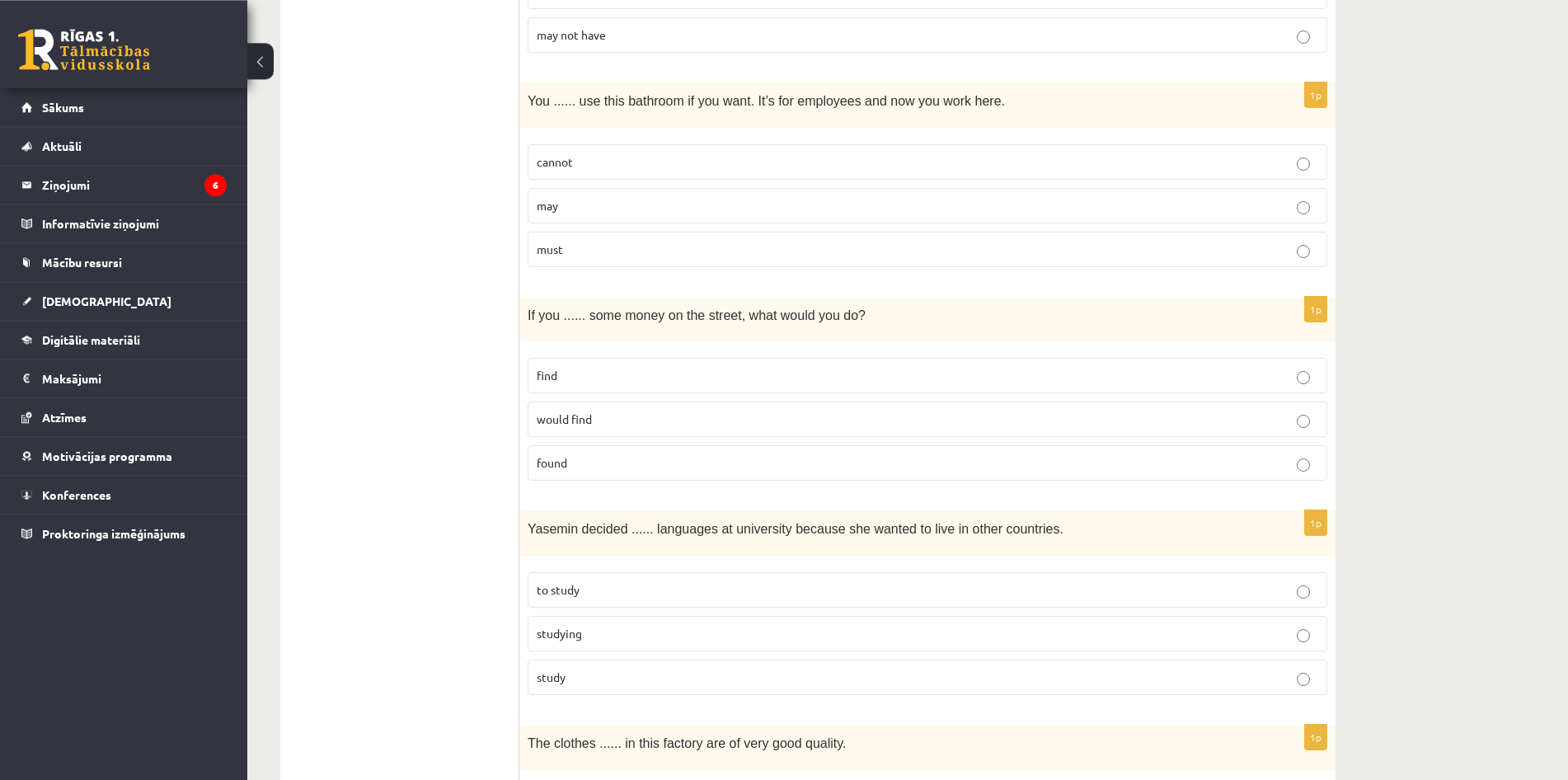
scroll to position [2856, 0]
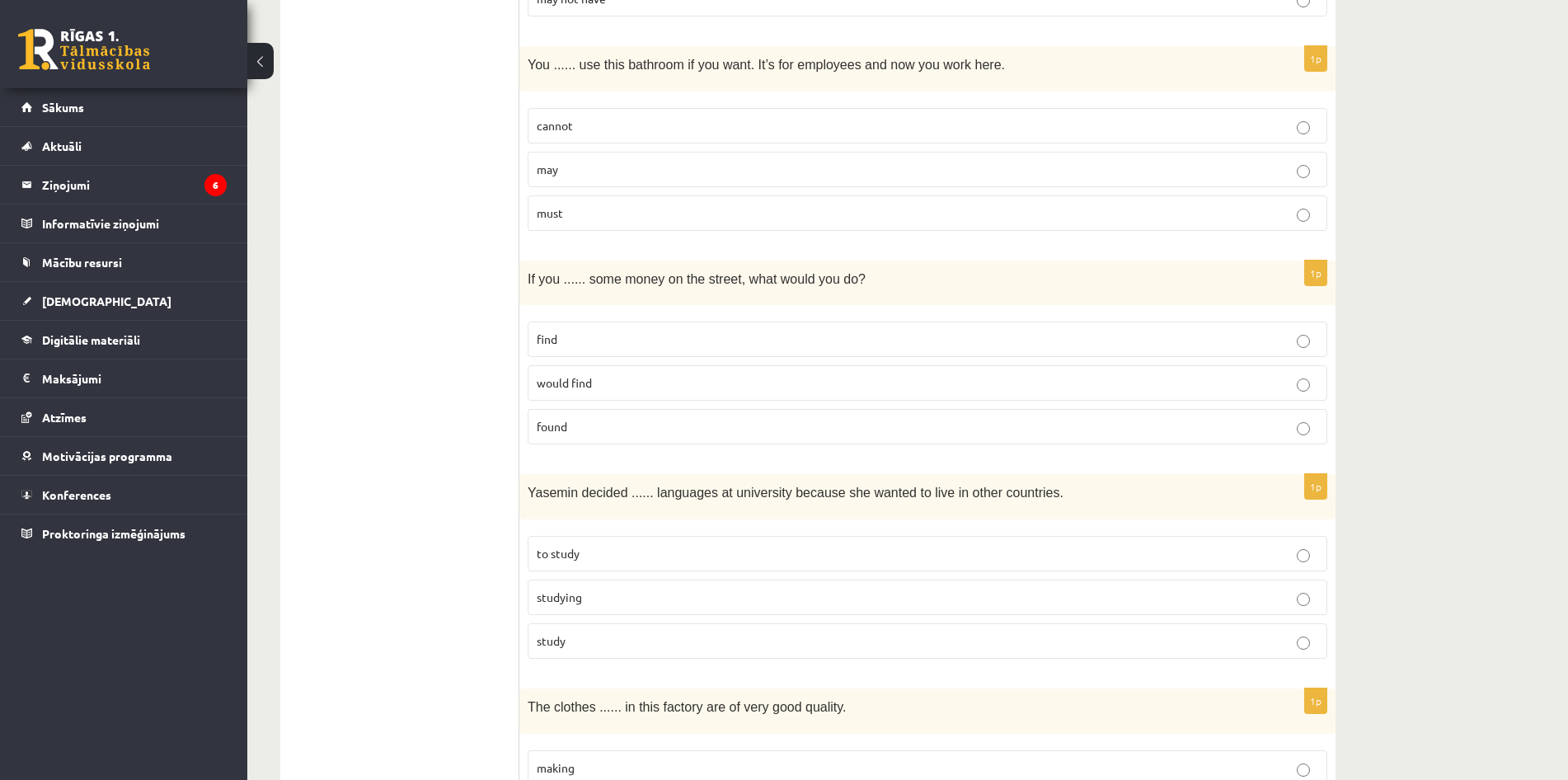
click at [823, 427] on p "found" at bounding box center [928, 427] width 782 height 17
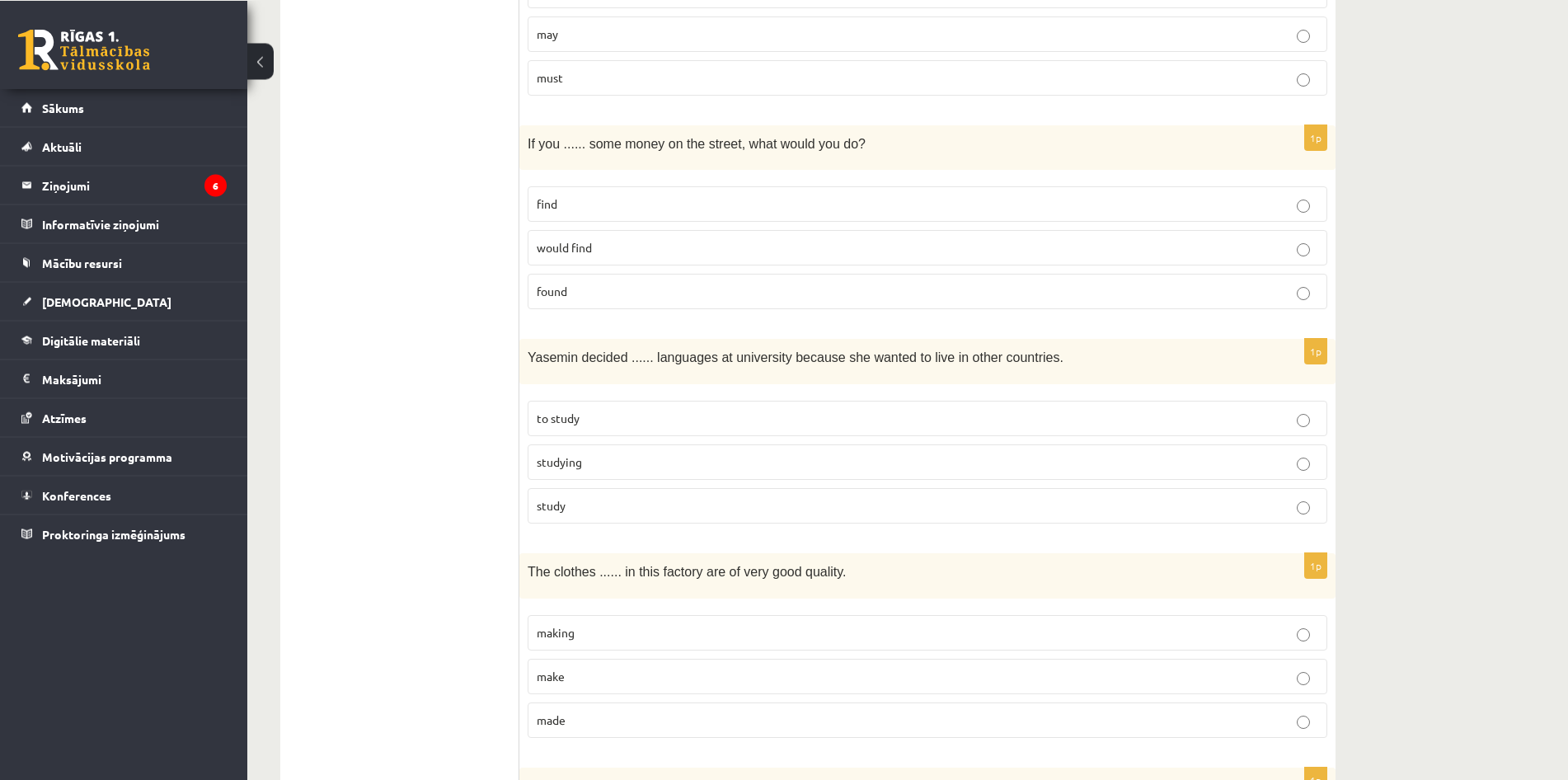
scroll to position [3024, 0]
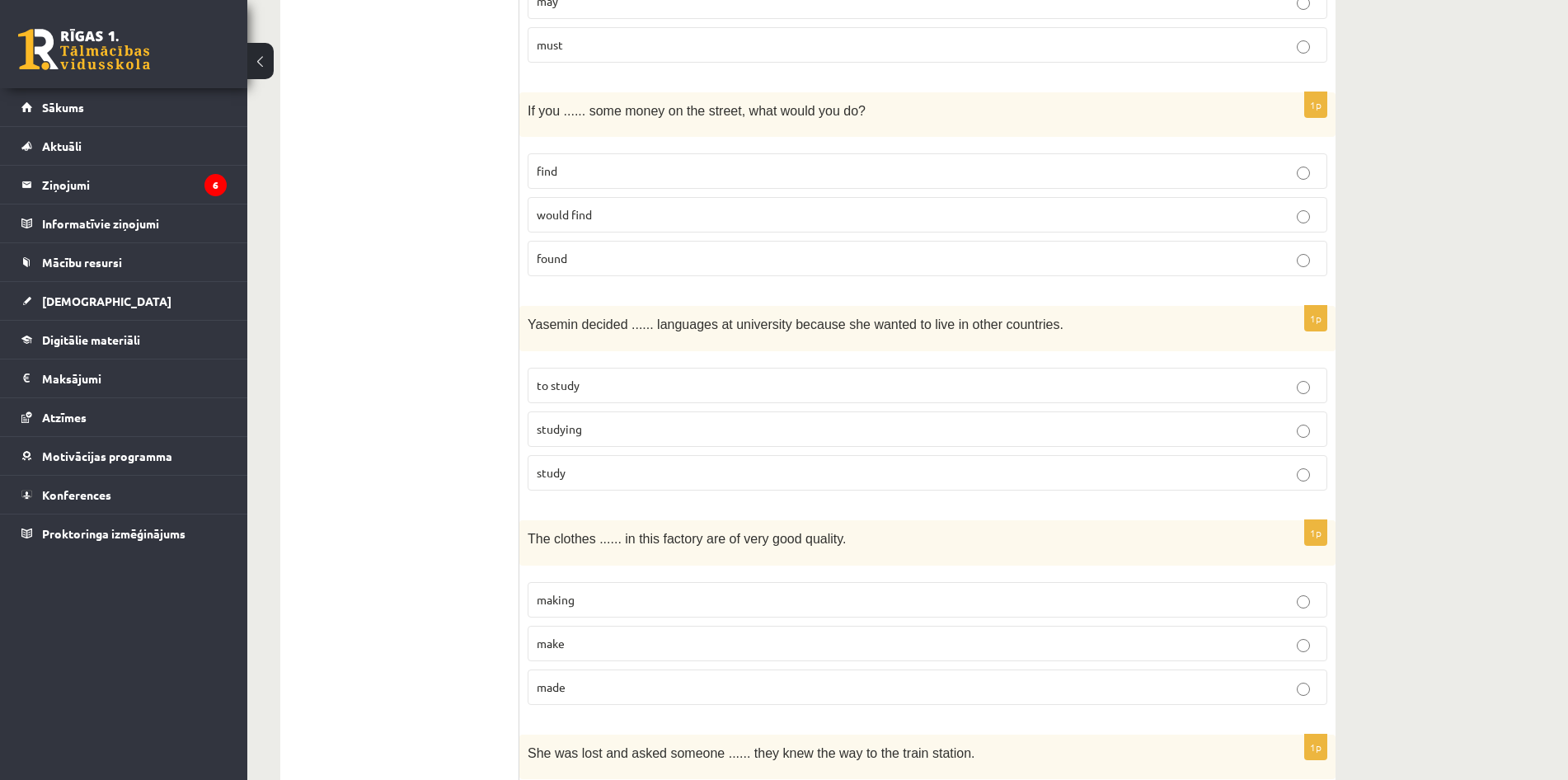
click at [846, 374] on label "to study" at bounding box center [928, 385] width 800 height 35
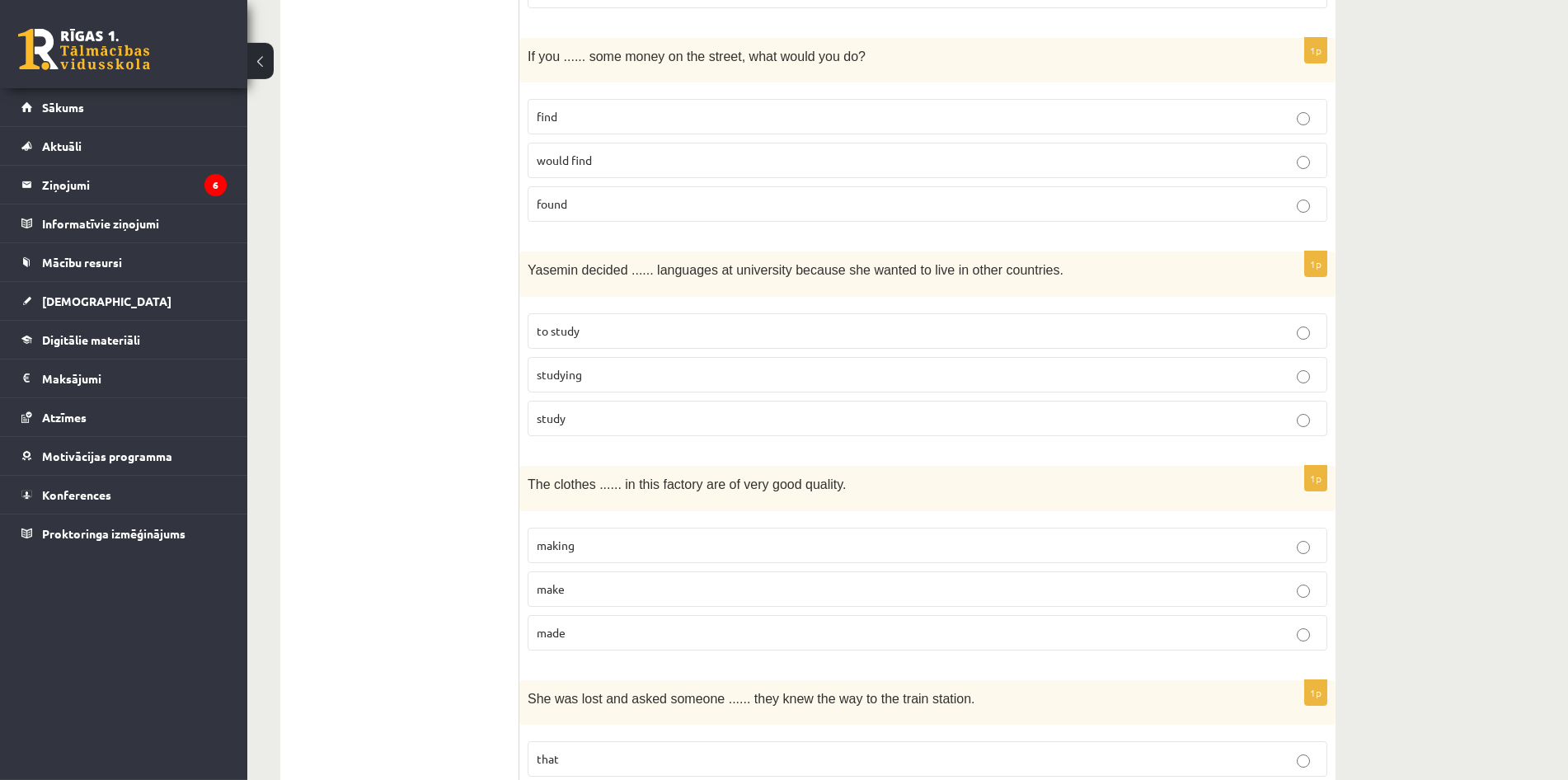
scroll to position [3108, 0]
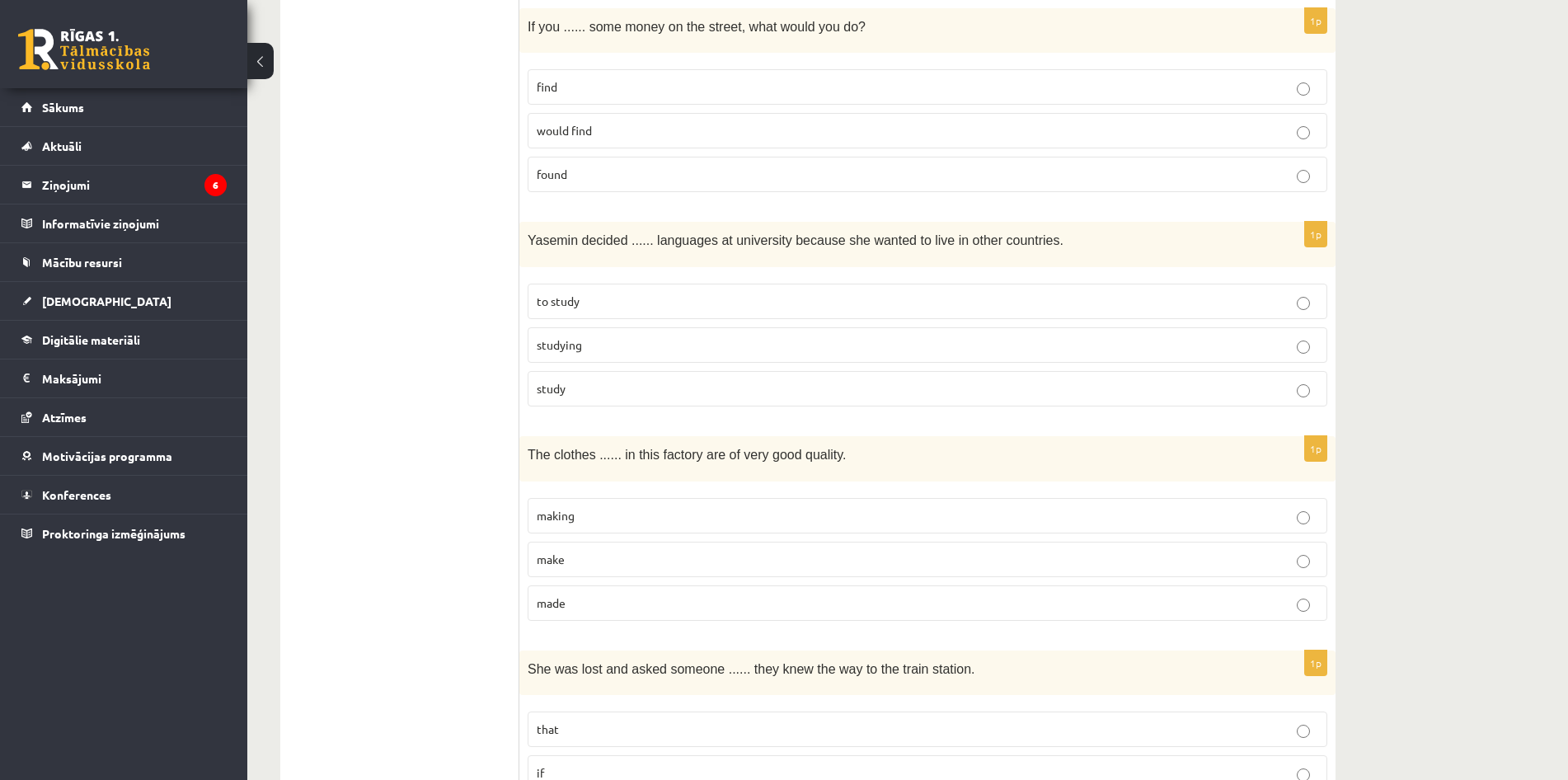
click at [884, 309] on label "to study" at bounding box center [928, 301] width 800 height 35
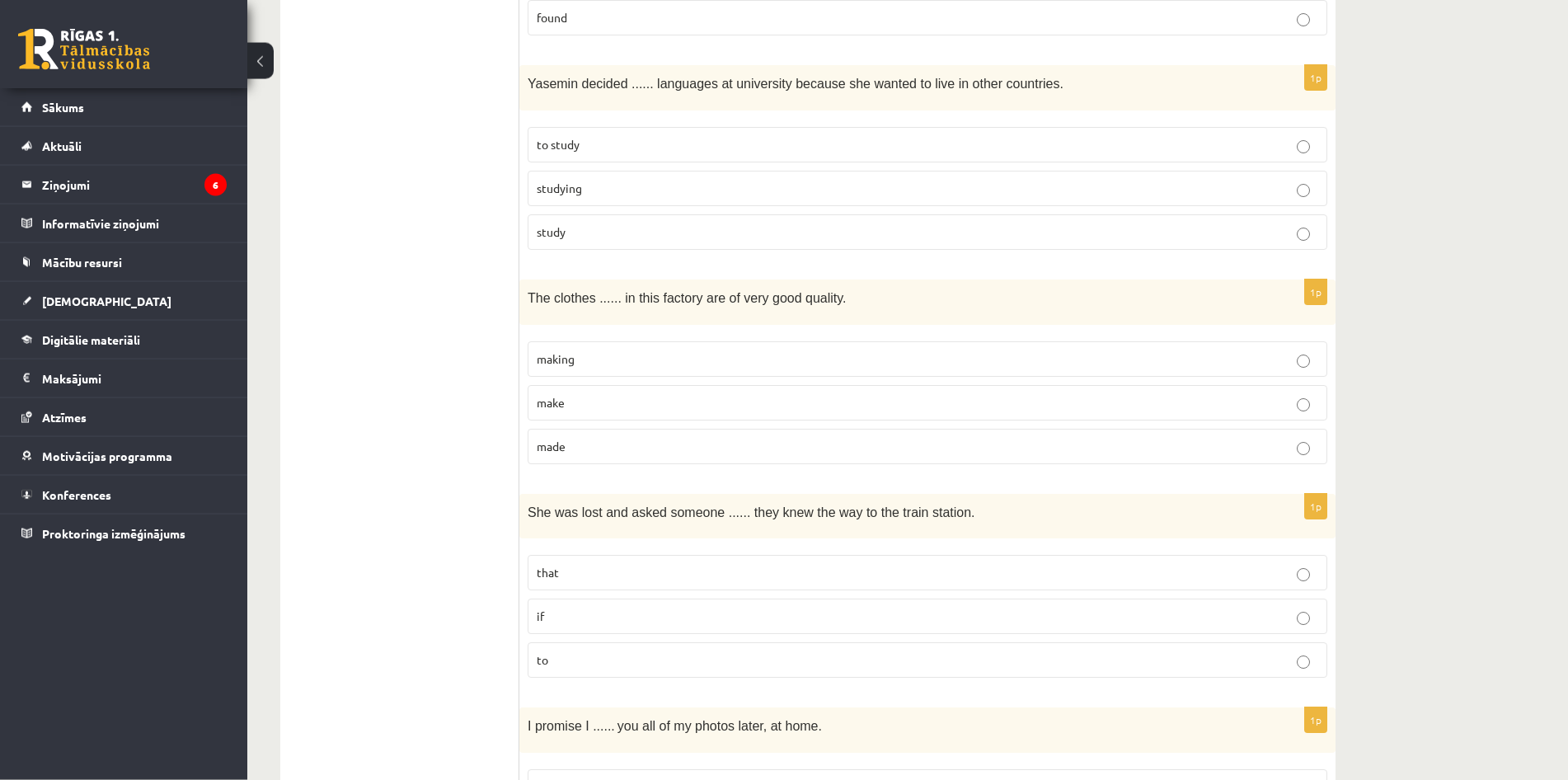
scroll to position [3277, 0]
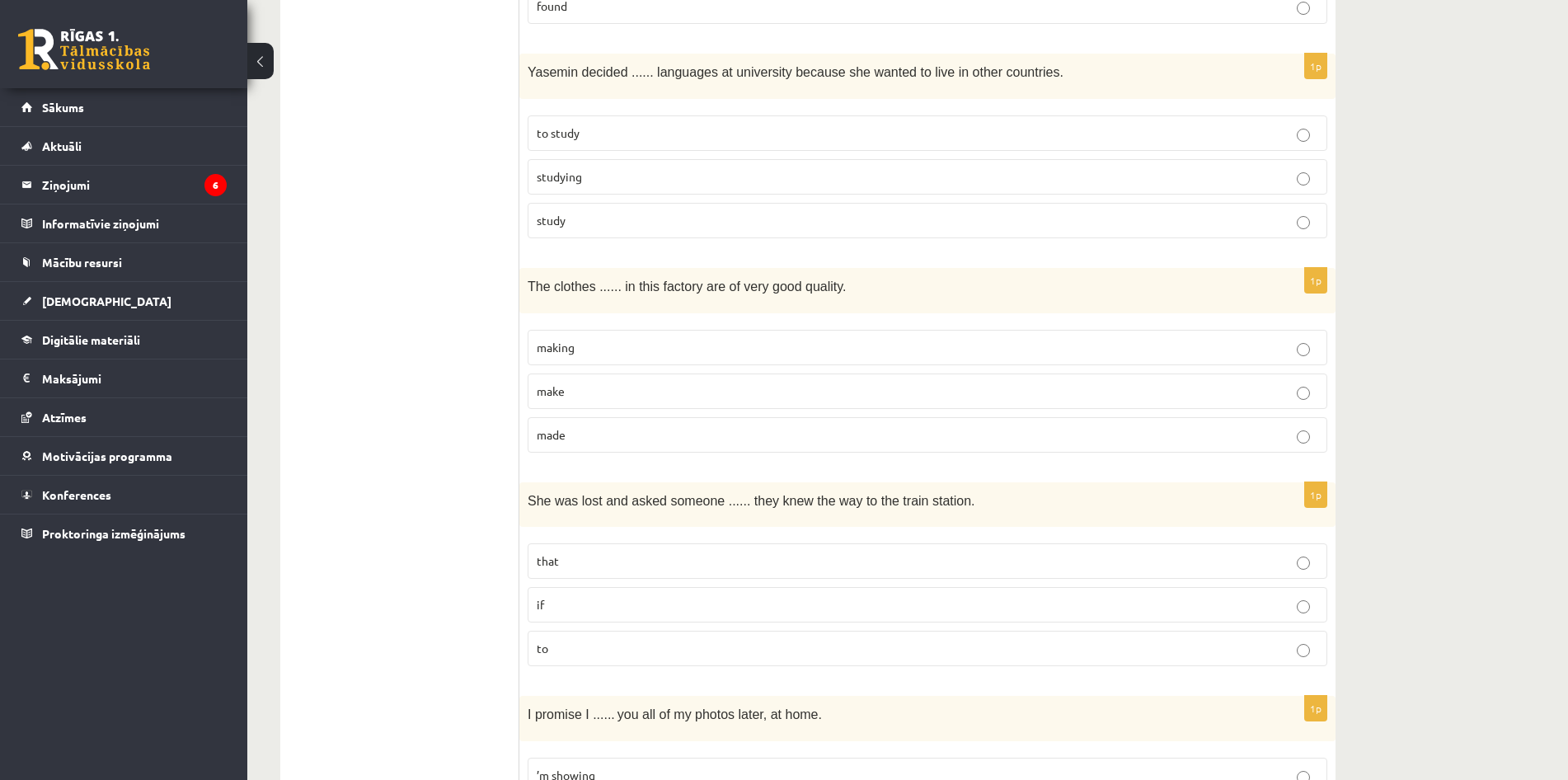
click at [869, 427] on p "made" at bounding box center [928, 435] width 782 height 17
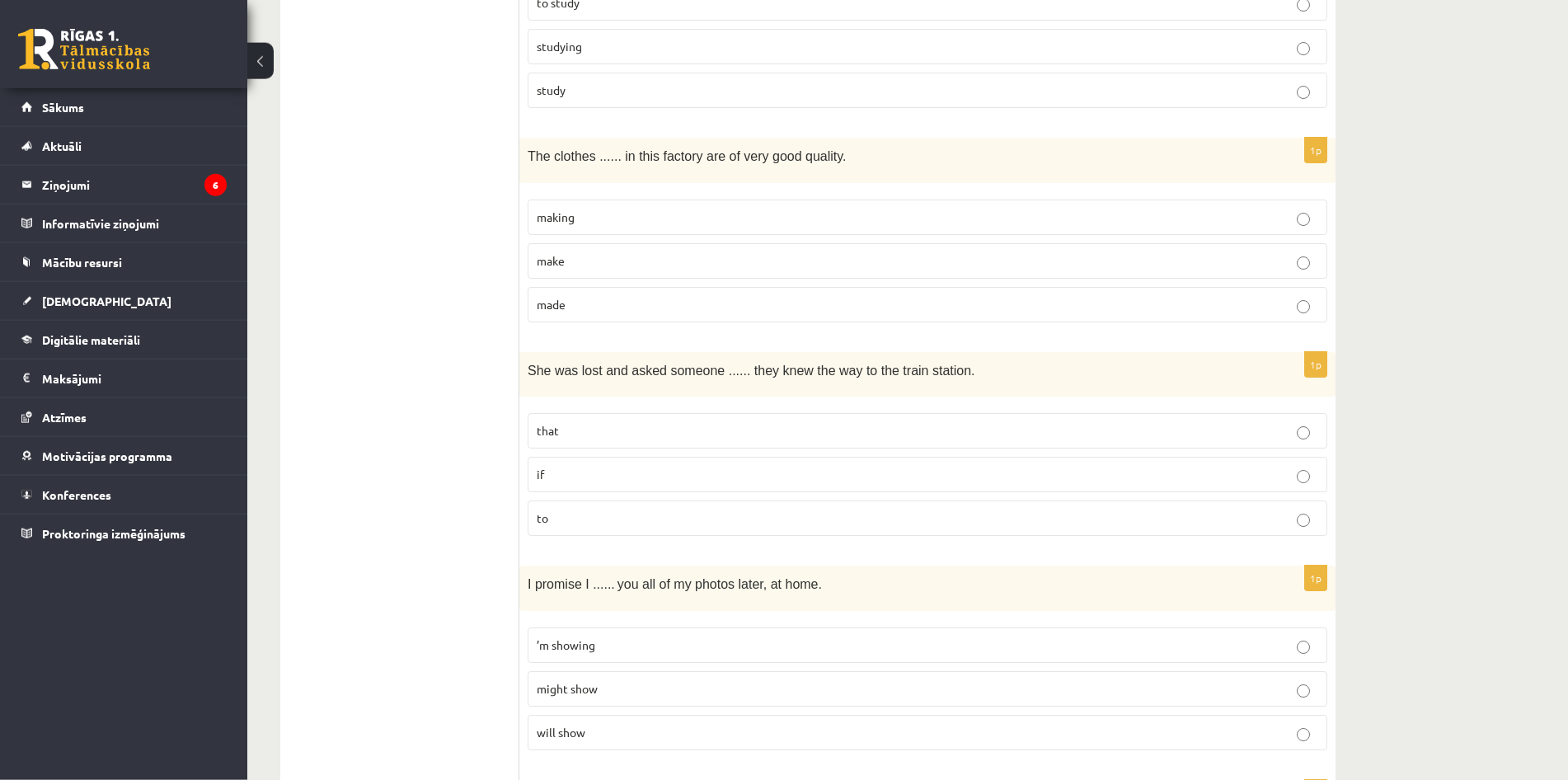
scroll to position [3445, 0]
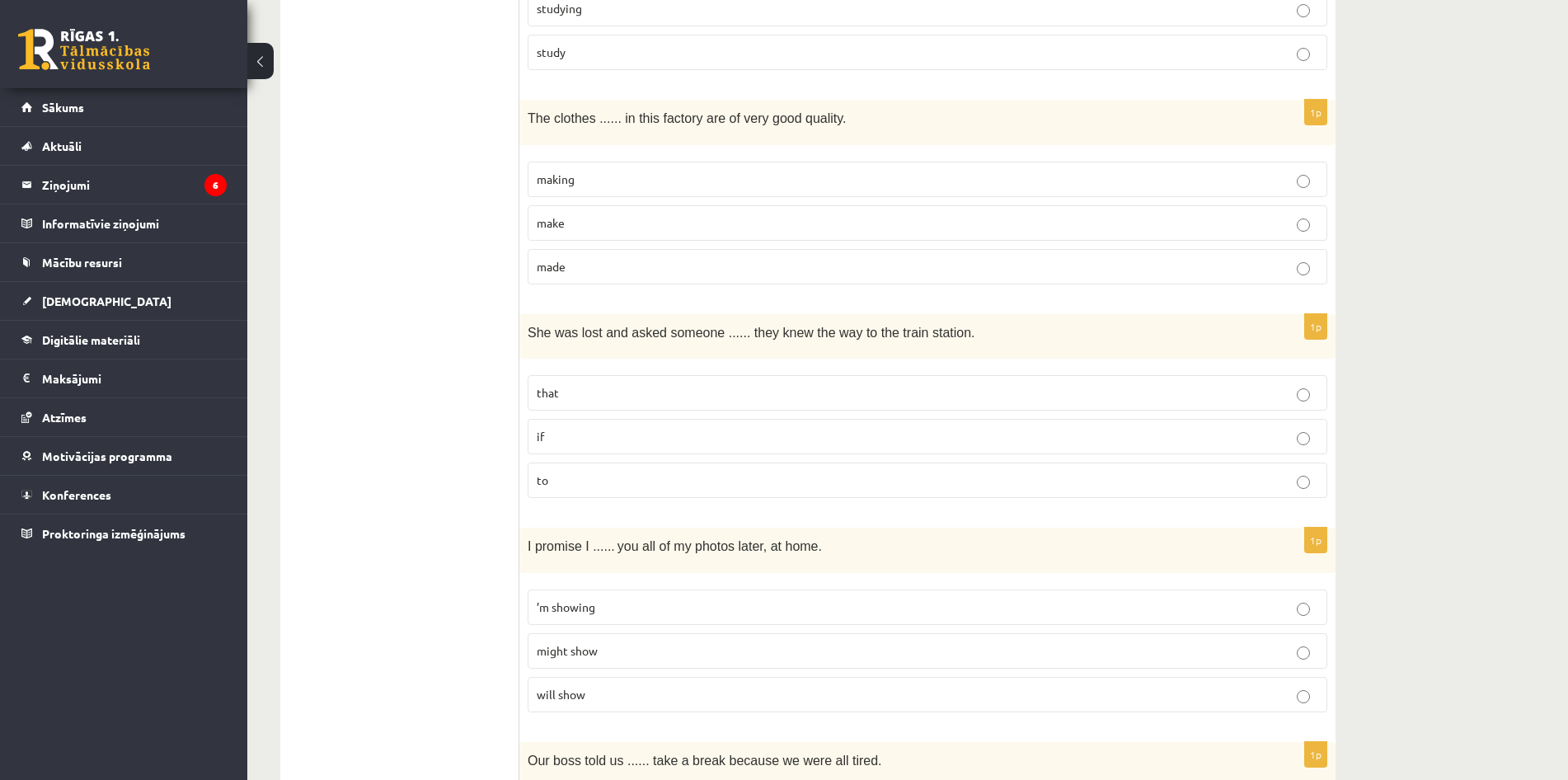
click at [874, 429] on p "if" at bounding box center [928, 436] width 782 height 17
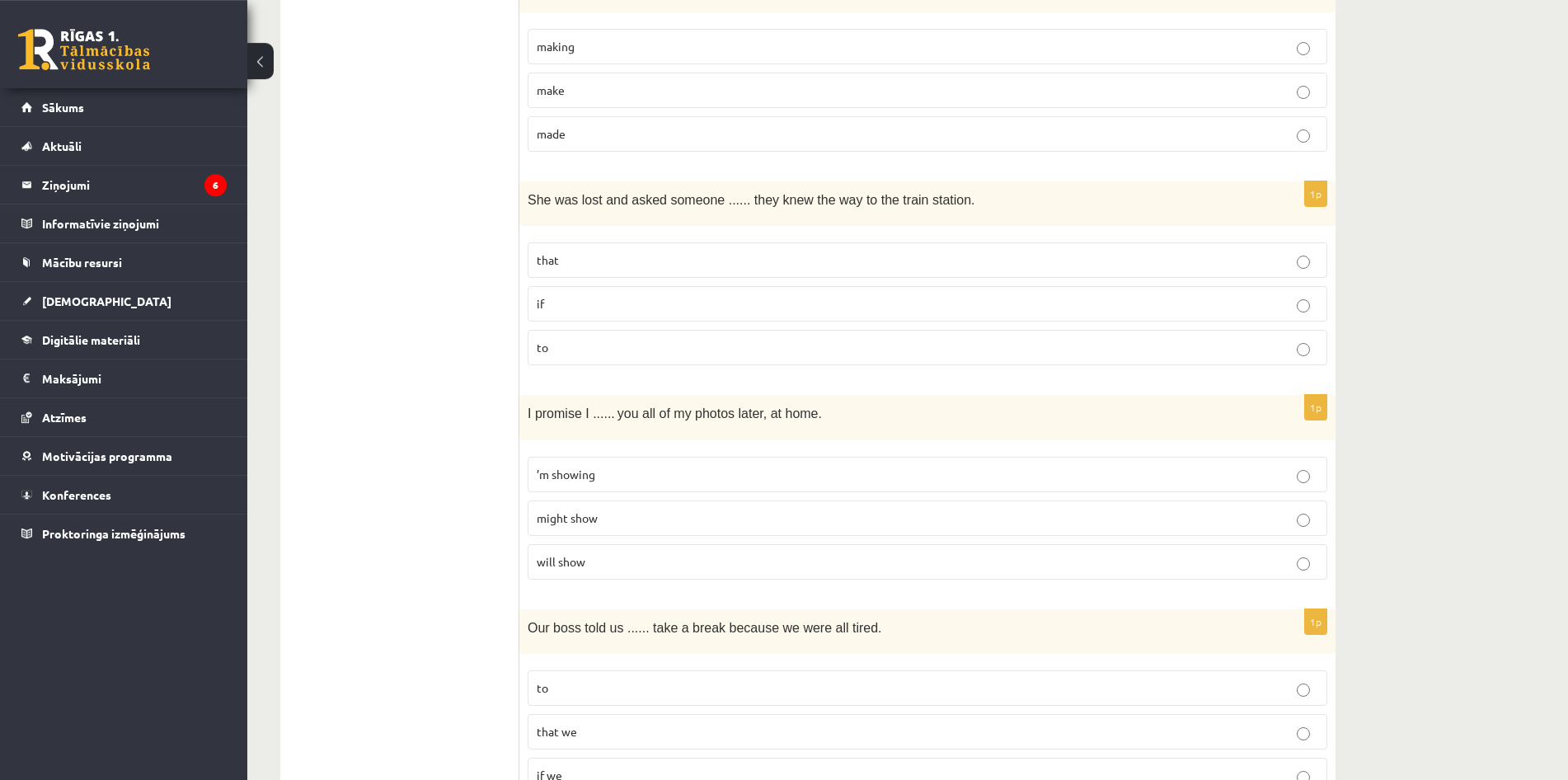
scroll to position [3613, 0]
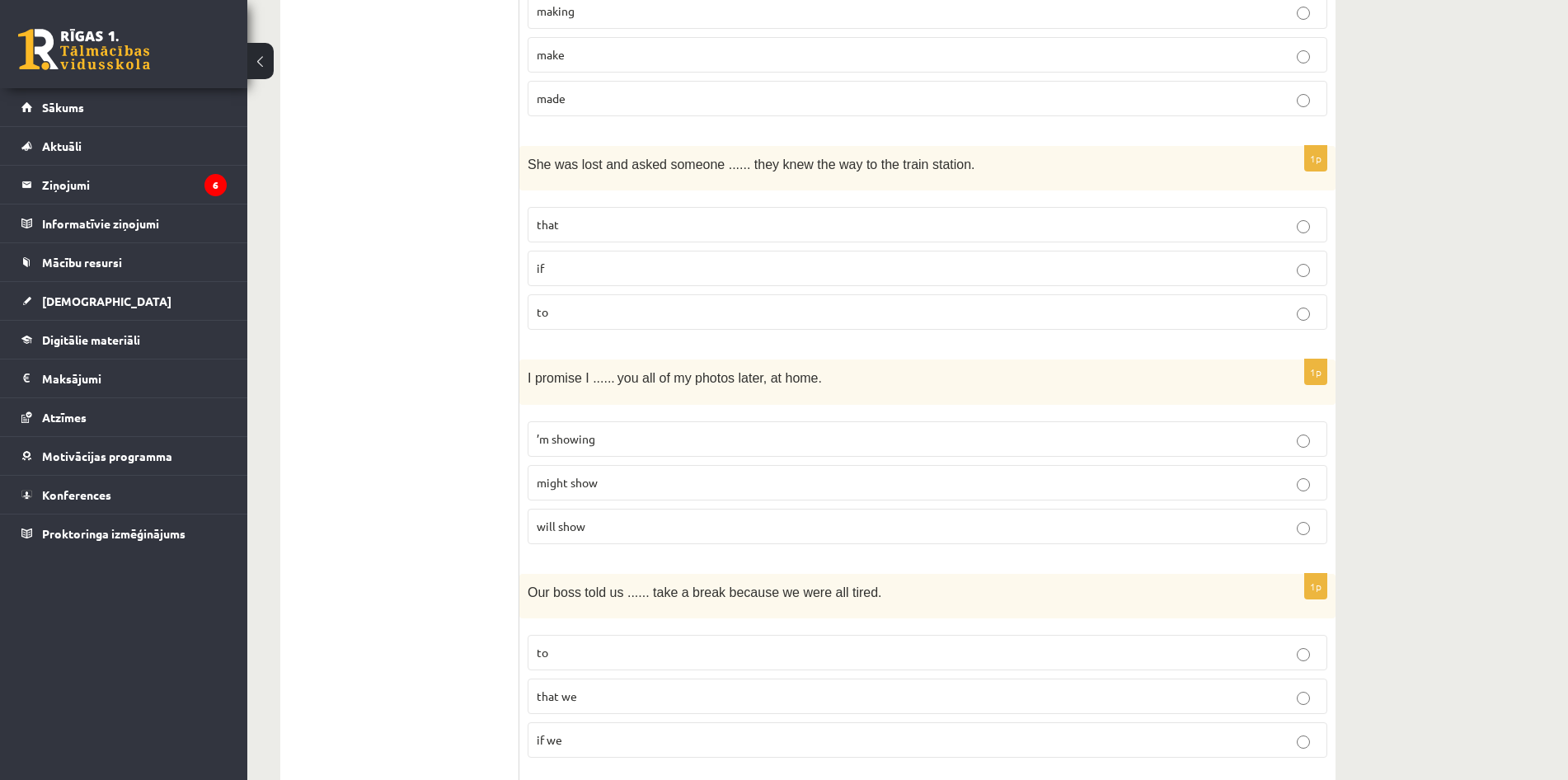
click at [870, 424] on label "’m showing" at bounding box center [928, 439] width 800 height 35
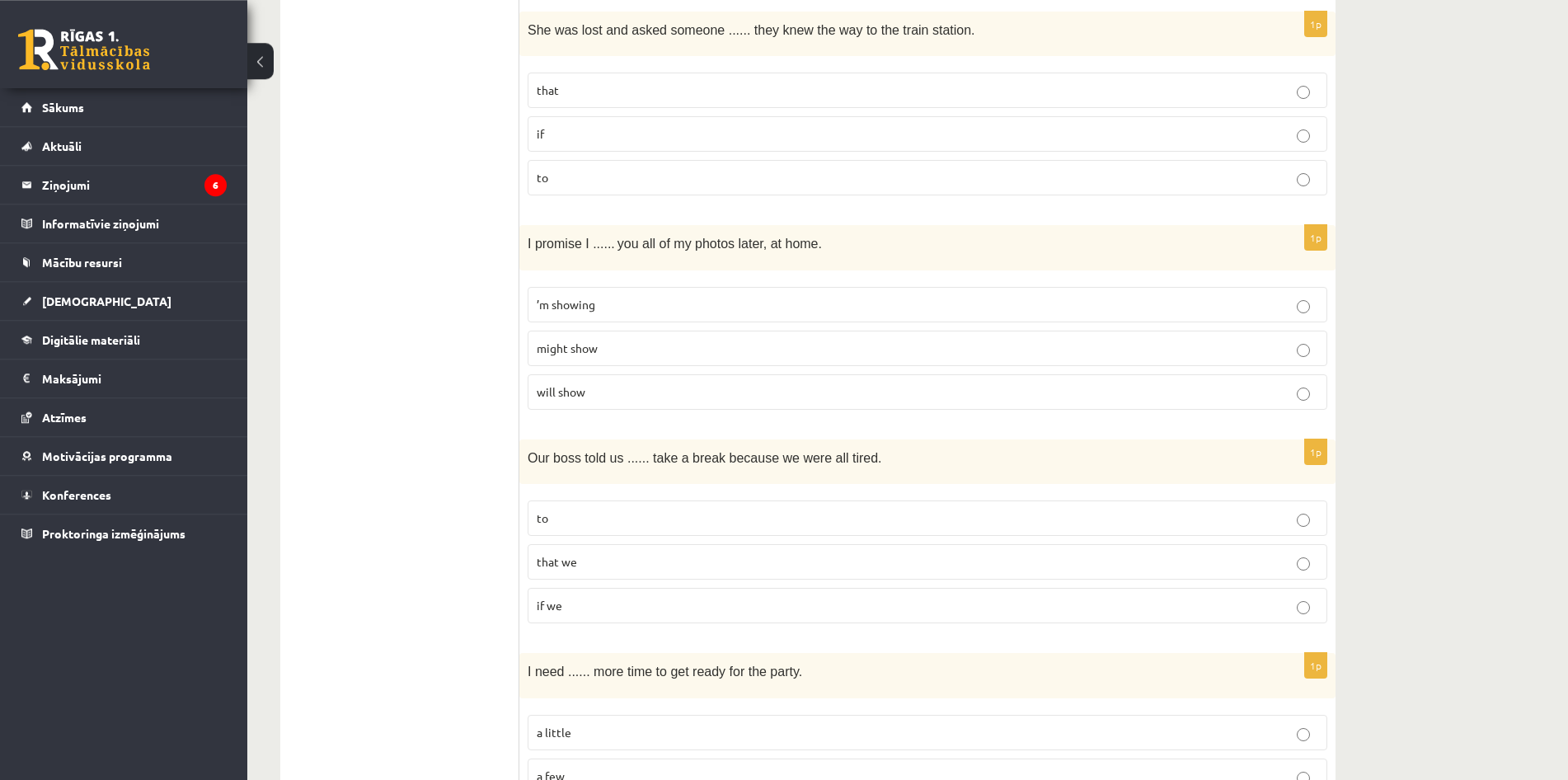
scroll to position [3781, 0]
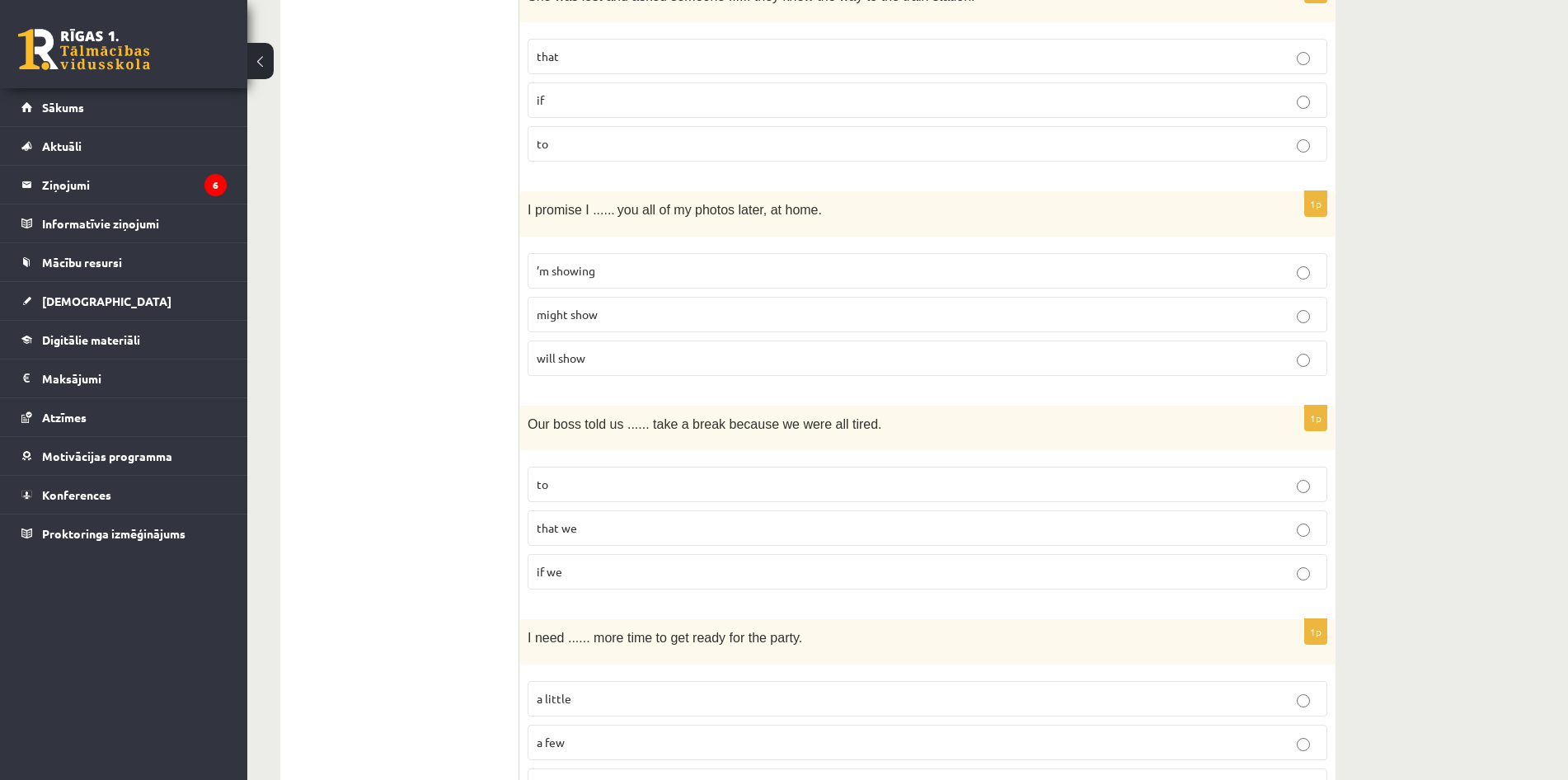
click at [673, 484] on p "to" at bounding box center [928, 484] width 782 height 17
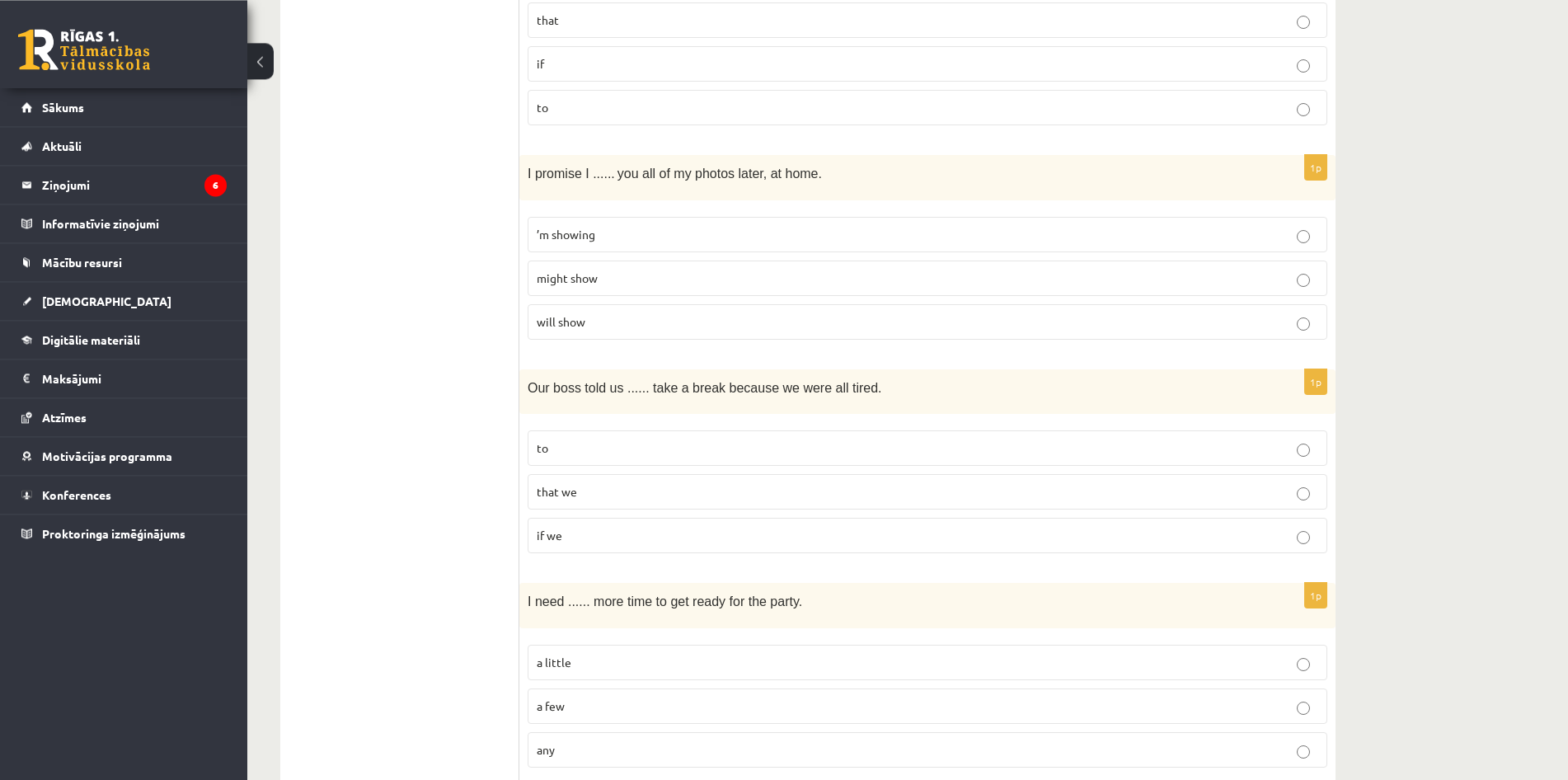
scroll to position [3866, 0]
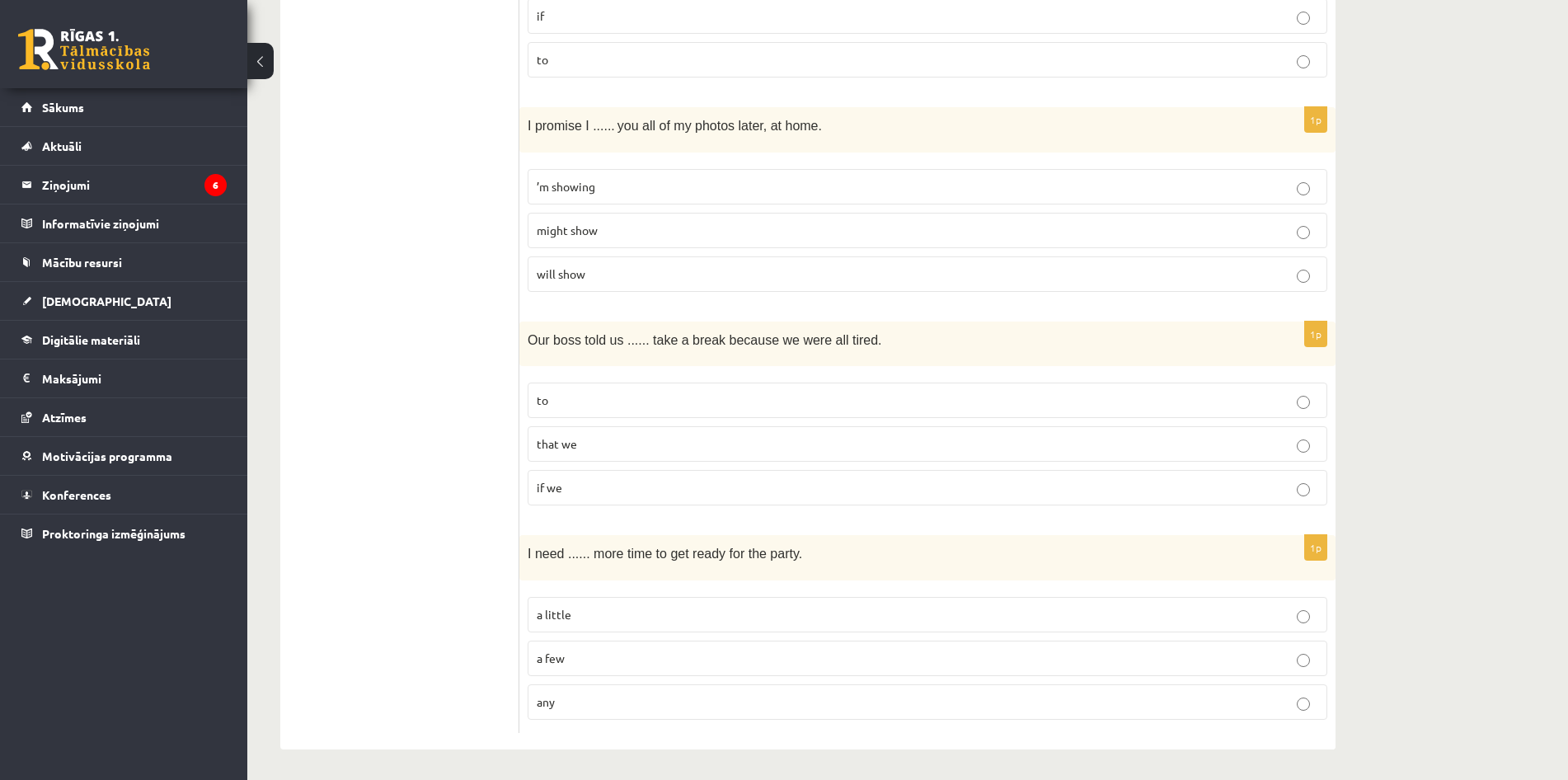
click at [686, 610] on p "a little" at bounding box center [928, 615] width 782 height 17
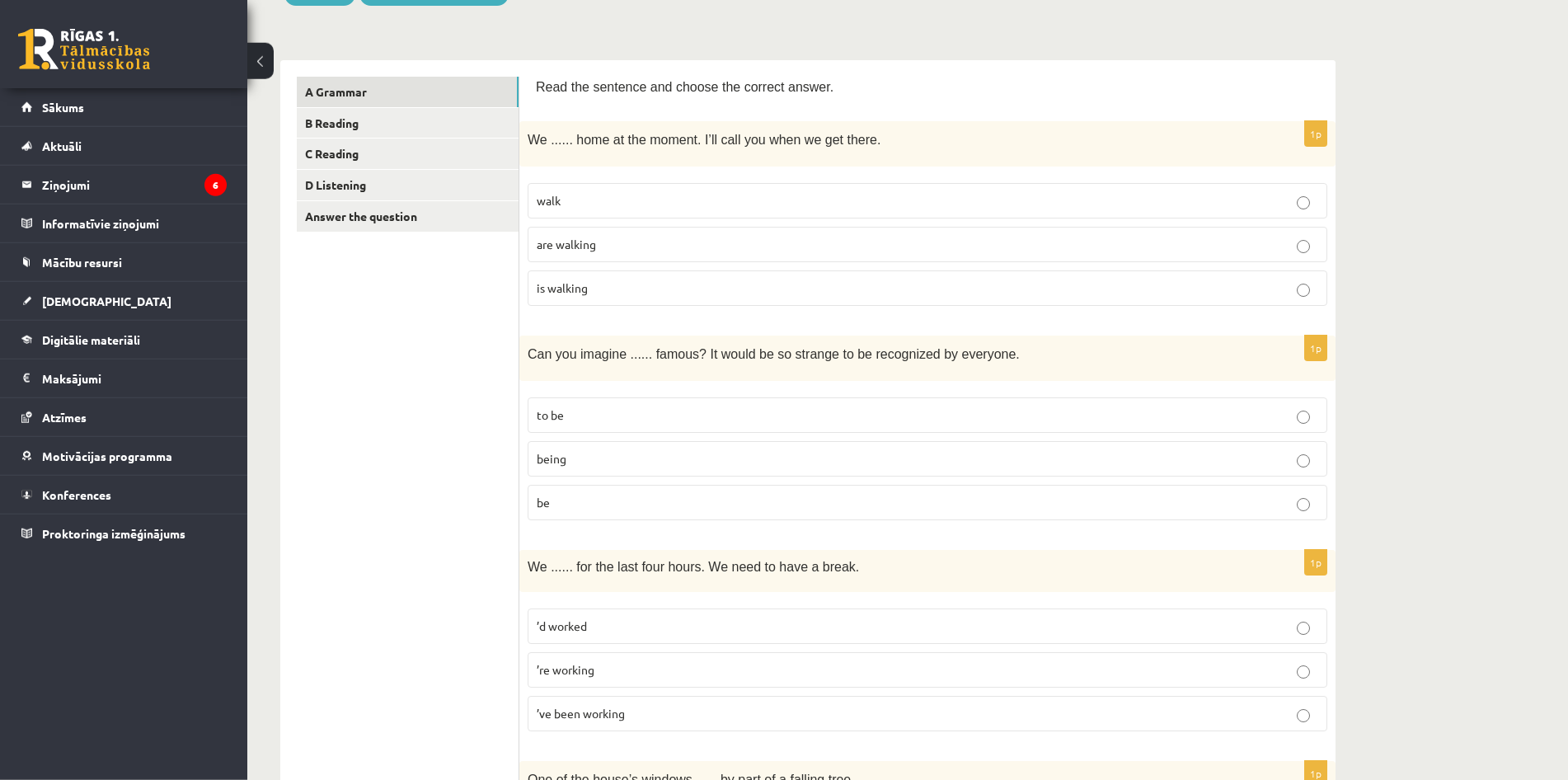
scroll to position [81, 0]
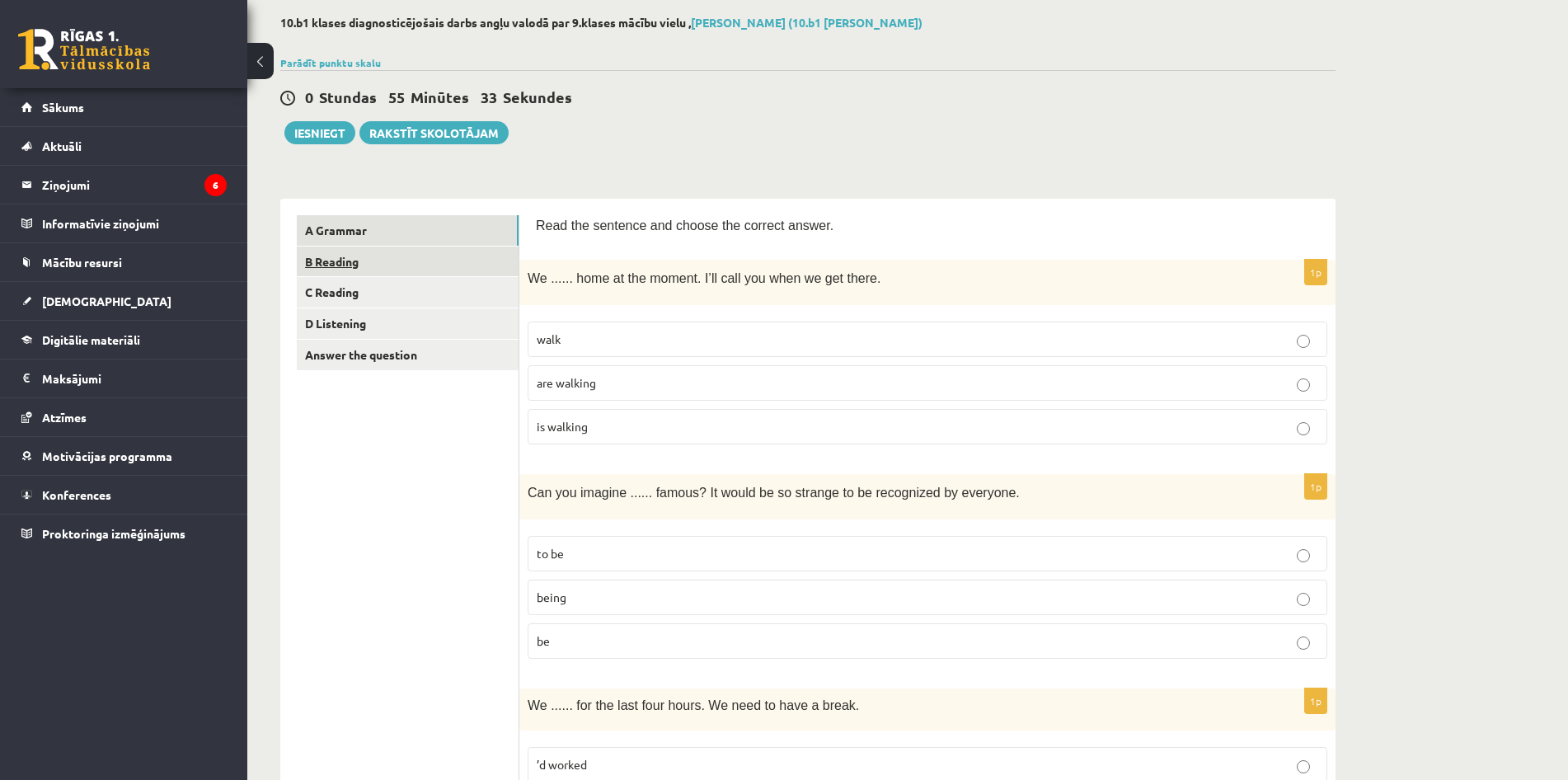
click at [359, 266] on link "B Reading" at bounding box center [407, 261] width 222 height 30
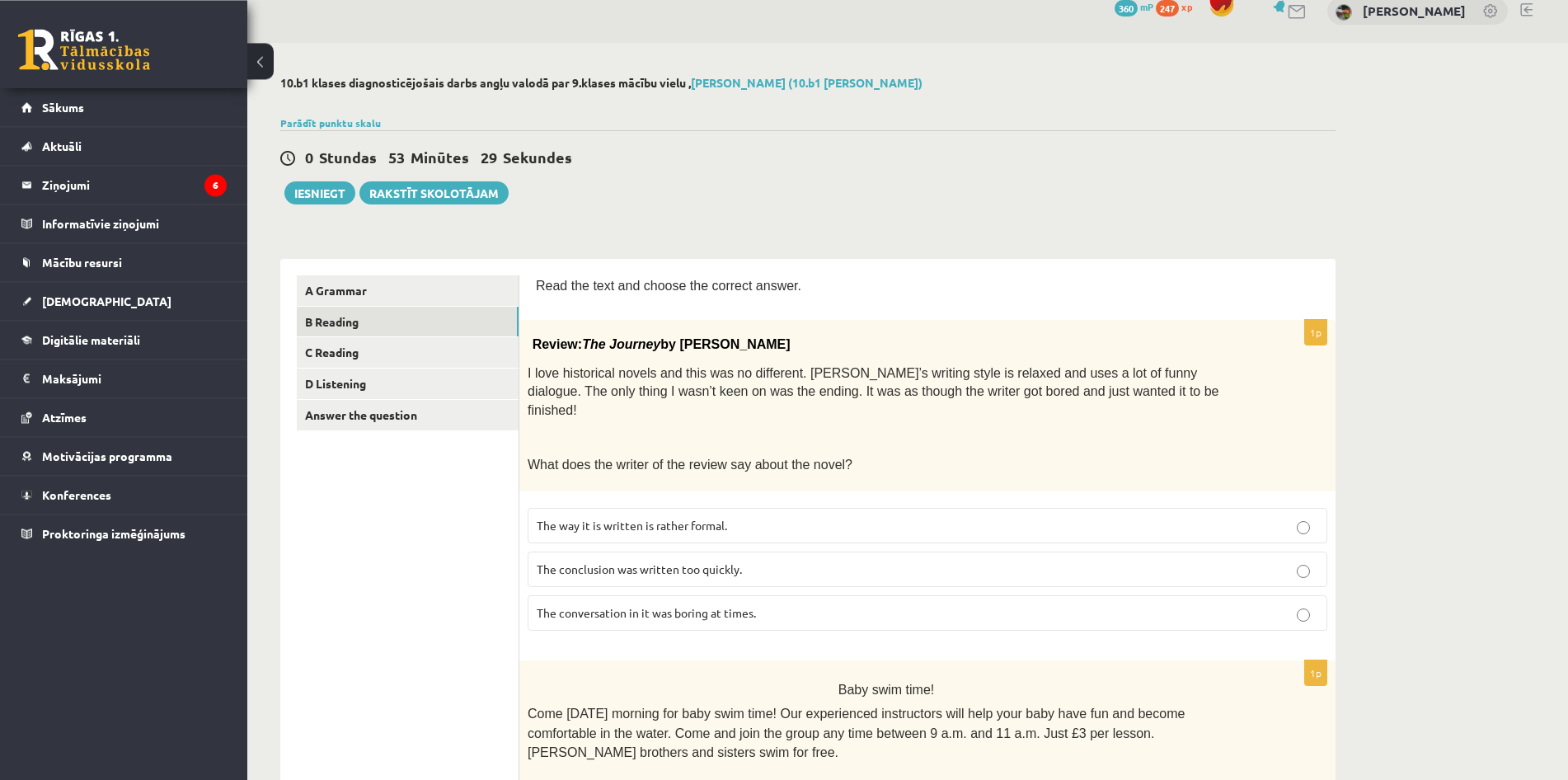
scroll to position [16, 0]
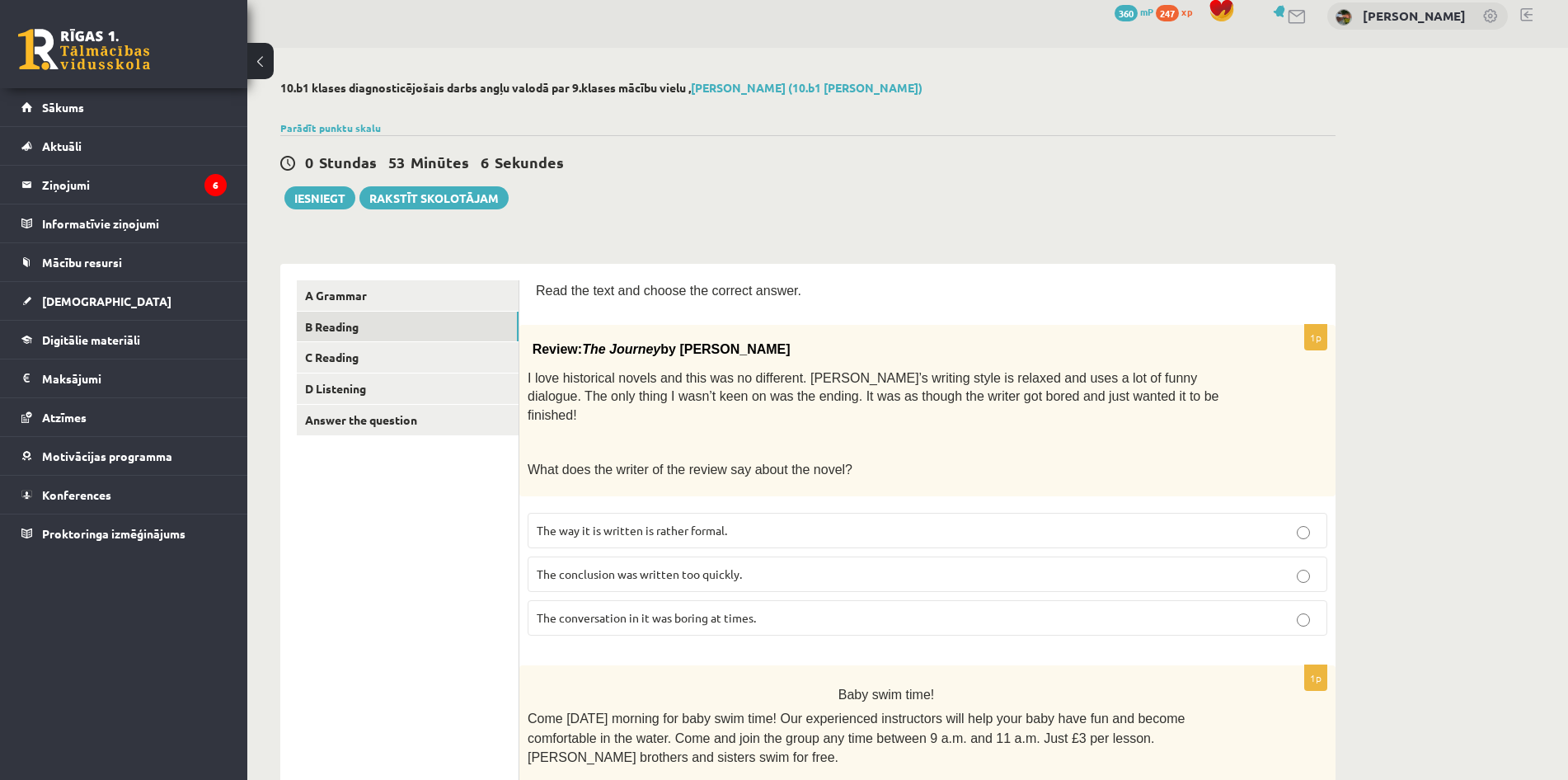
click at [859, 565] on p "The conclusion was written too quickly." at bounding box center [928, 574] width 782 height 17
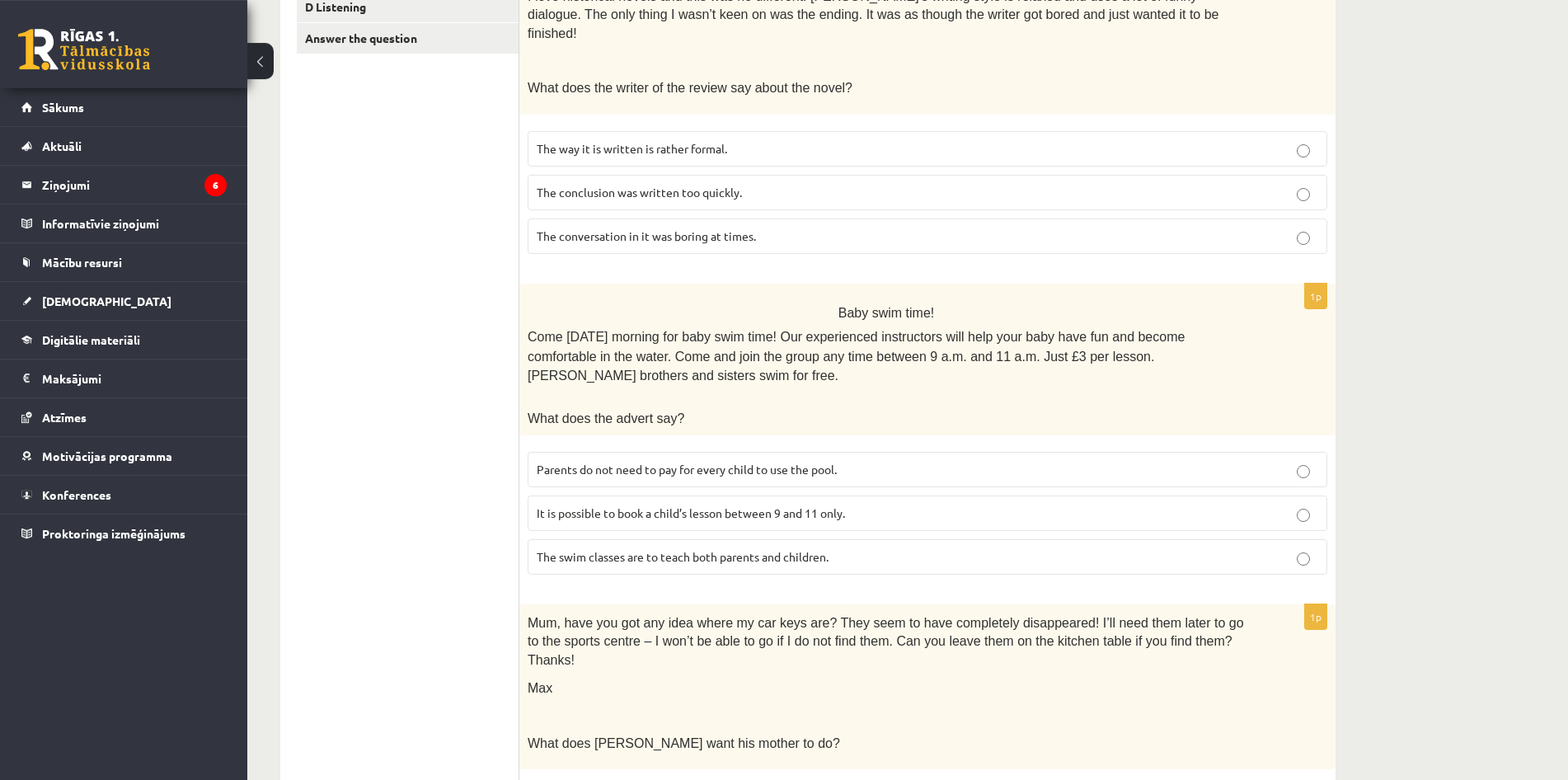
scroll to position [436, 0]
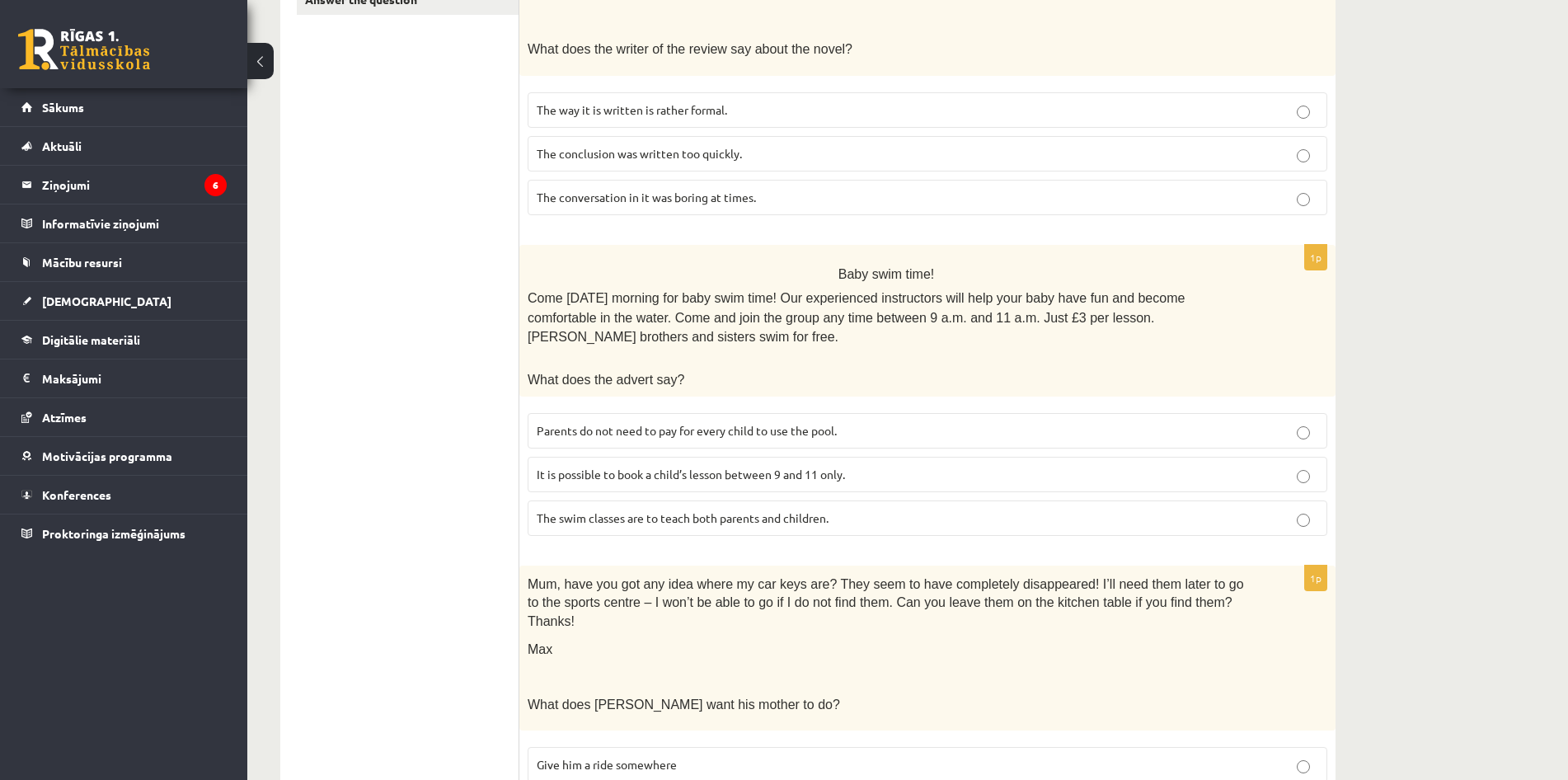
click at [837, 423] on span "Parents do not need to pay for every child to use the pool." at bounding box center [687, 430] width 300 height 15
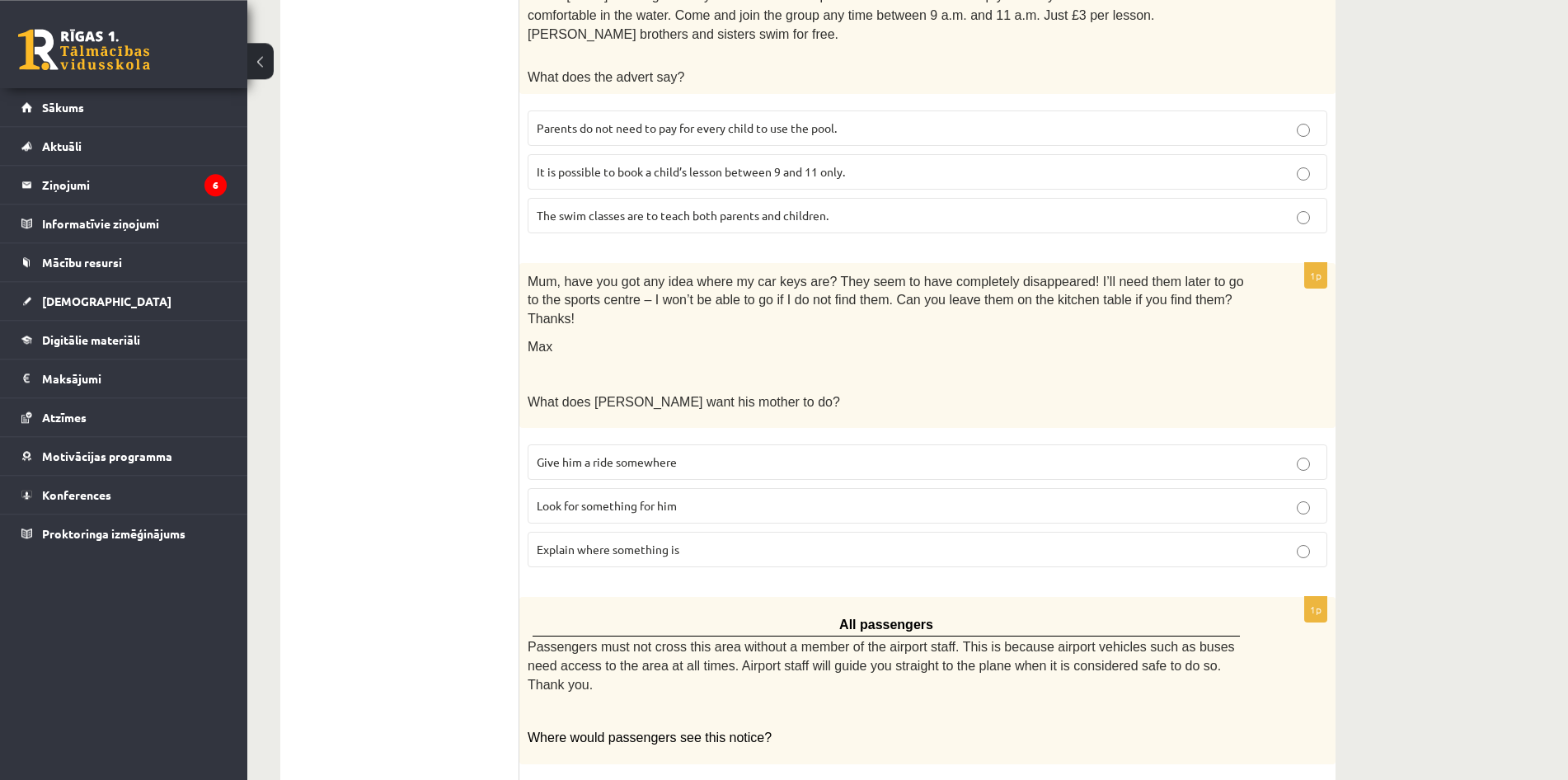
scroll to position [772, 0]
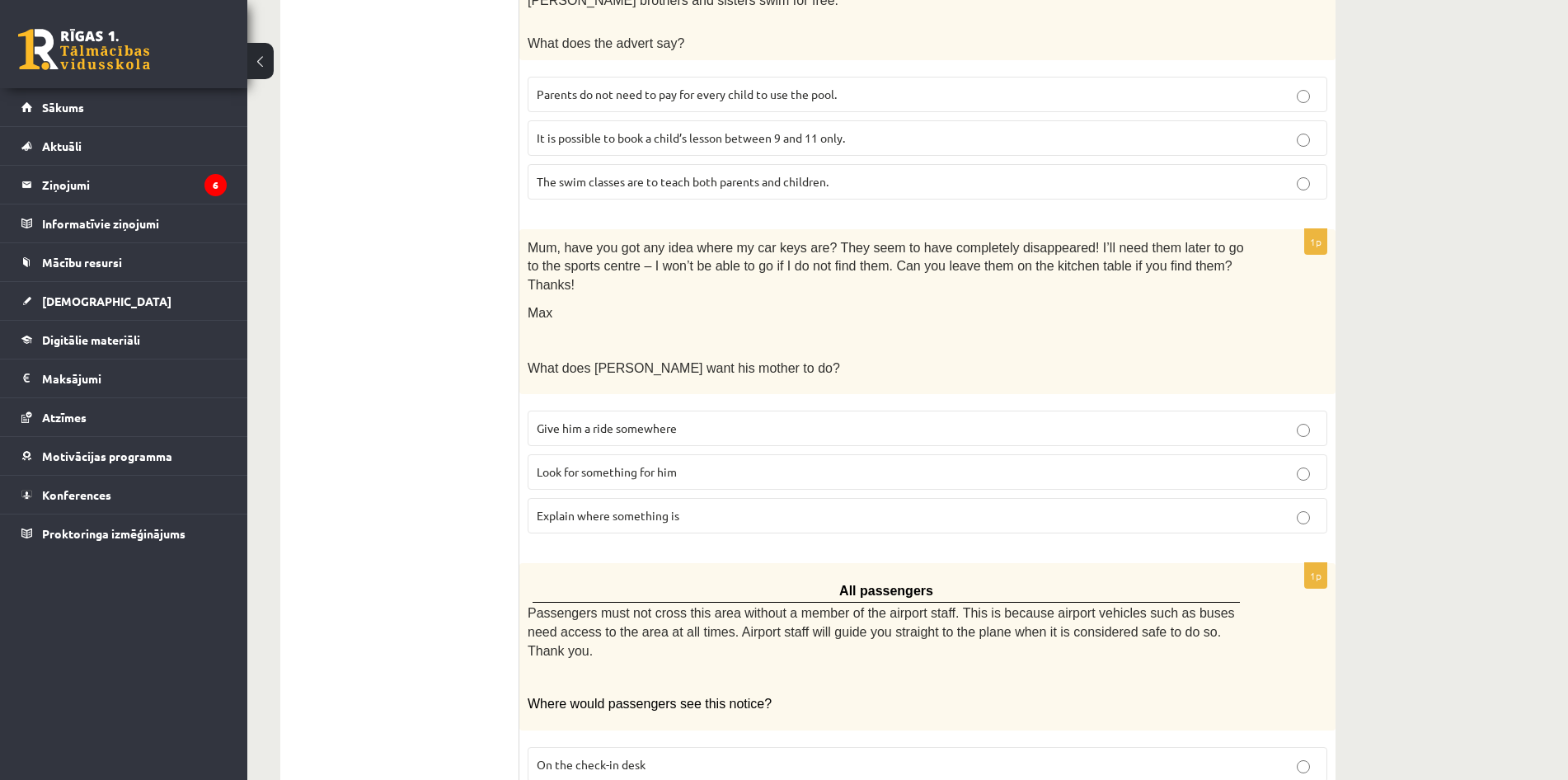
click at [836, 464] on p "Look for something for him" at bounding box center [928, 472] width 782 height 17
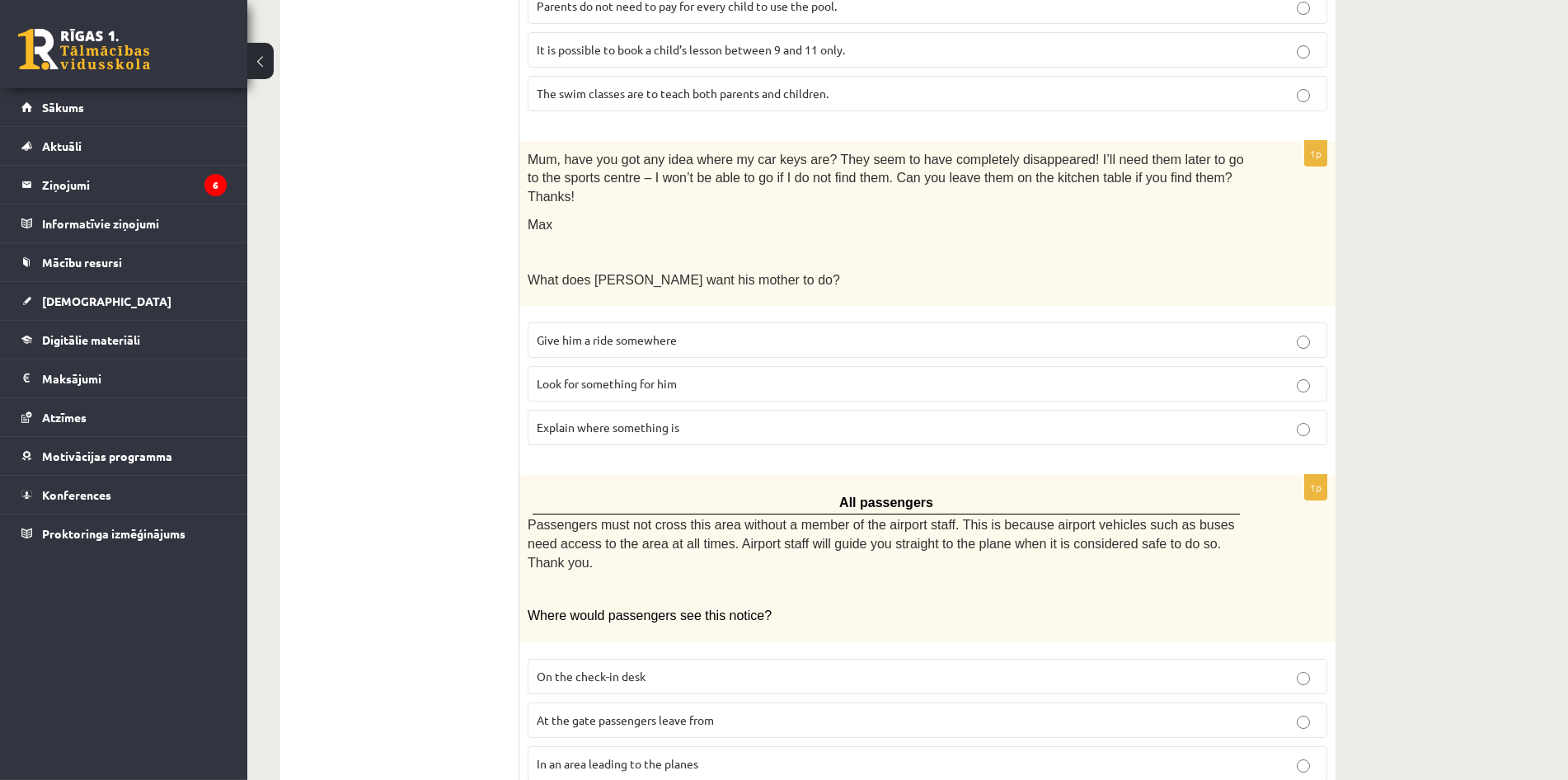
scroll to position [940, 0]
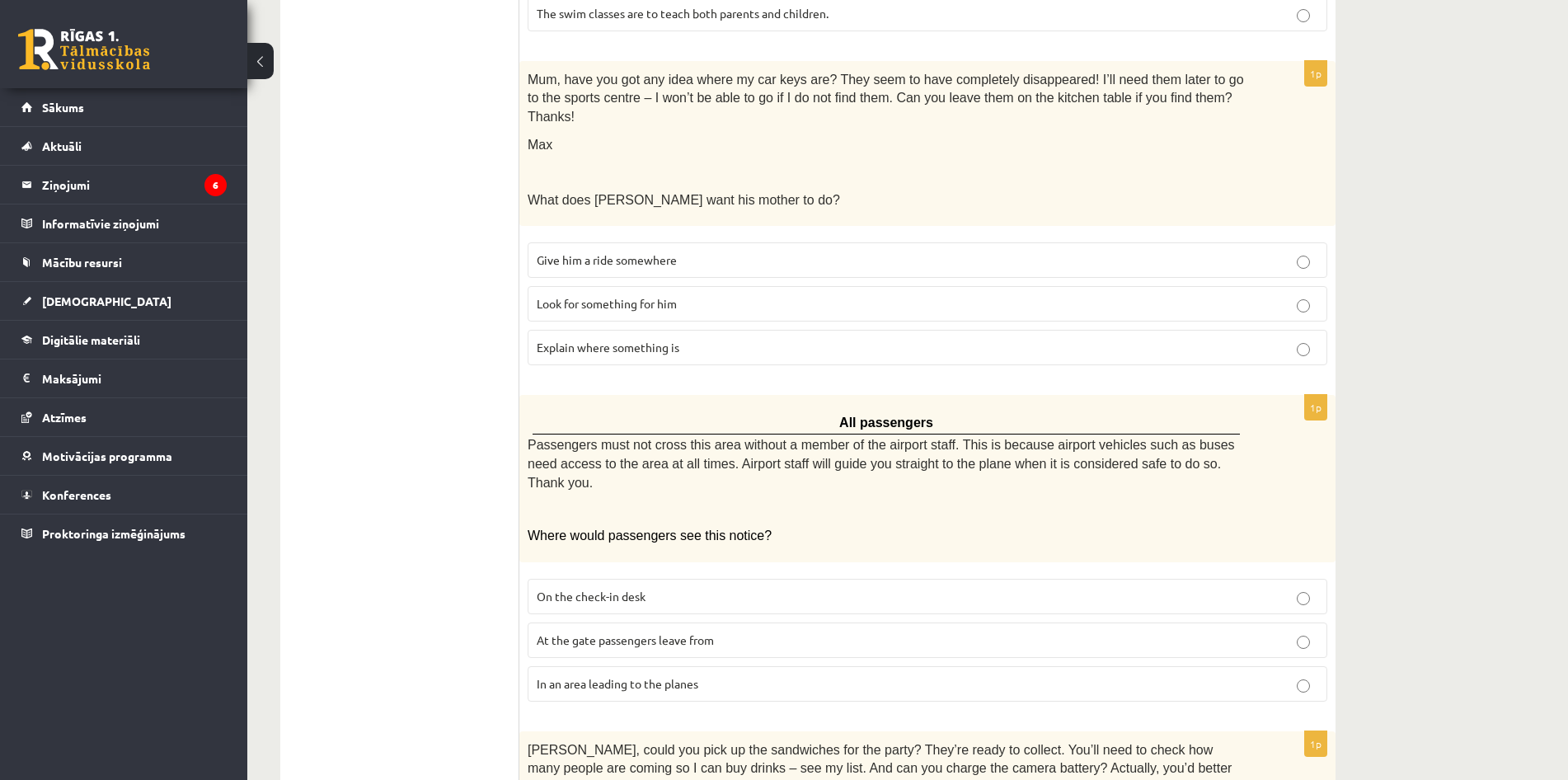
click at [697, 675] on p "In an area leading to the planes" at bounding box center [928, 683] width 782 height 17
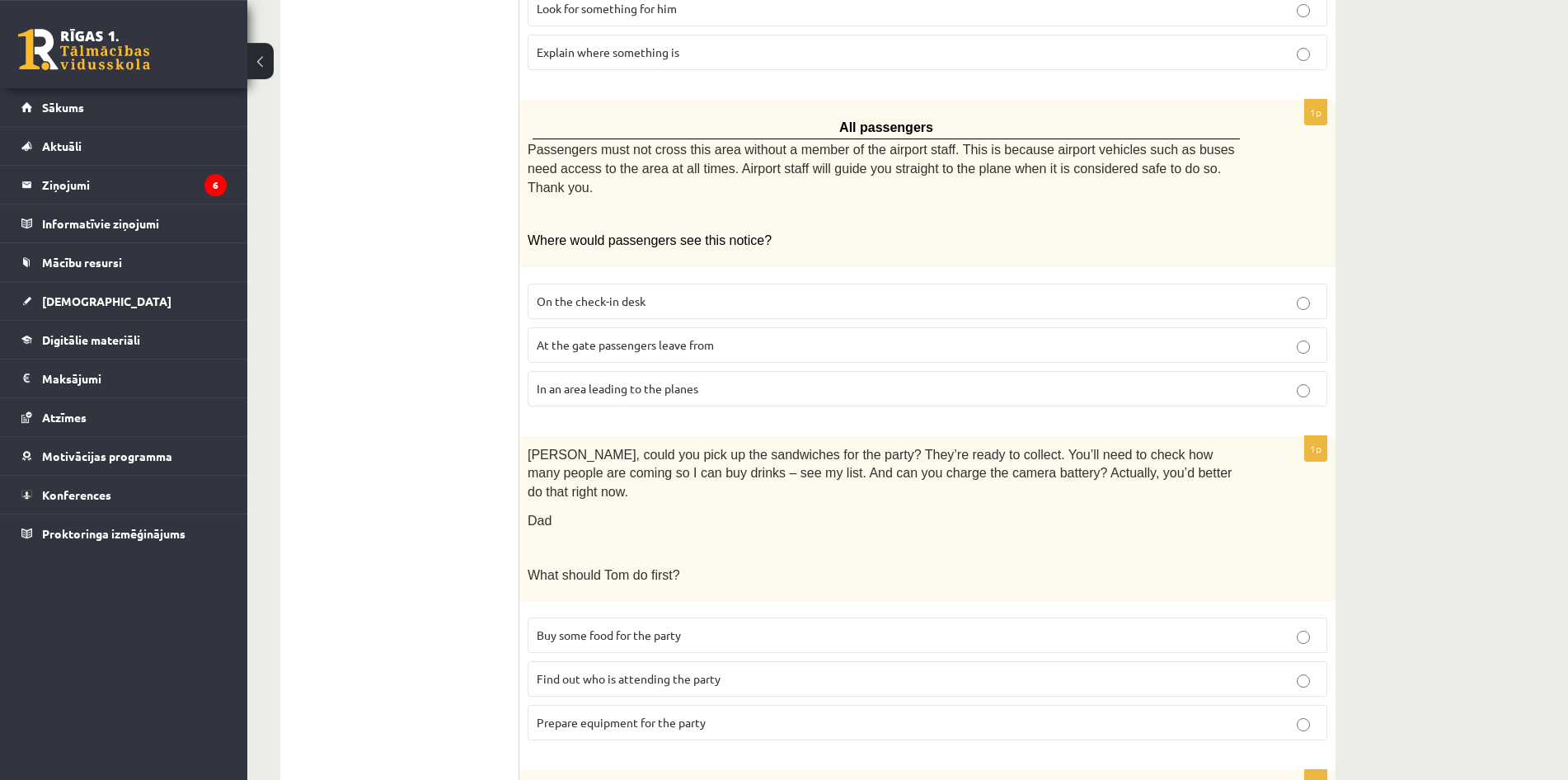
scroll to position [1277, 0]
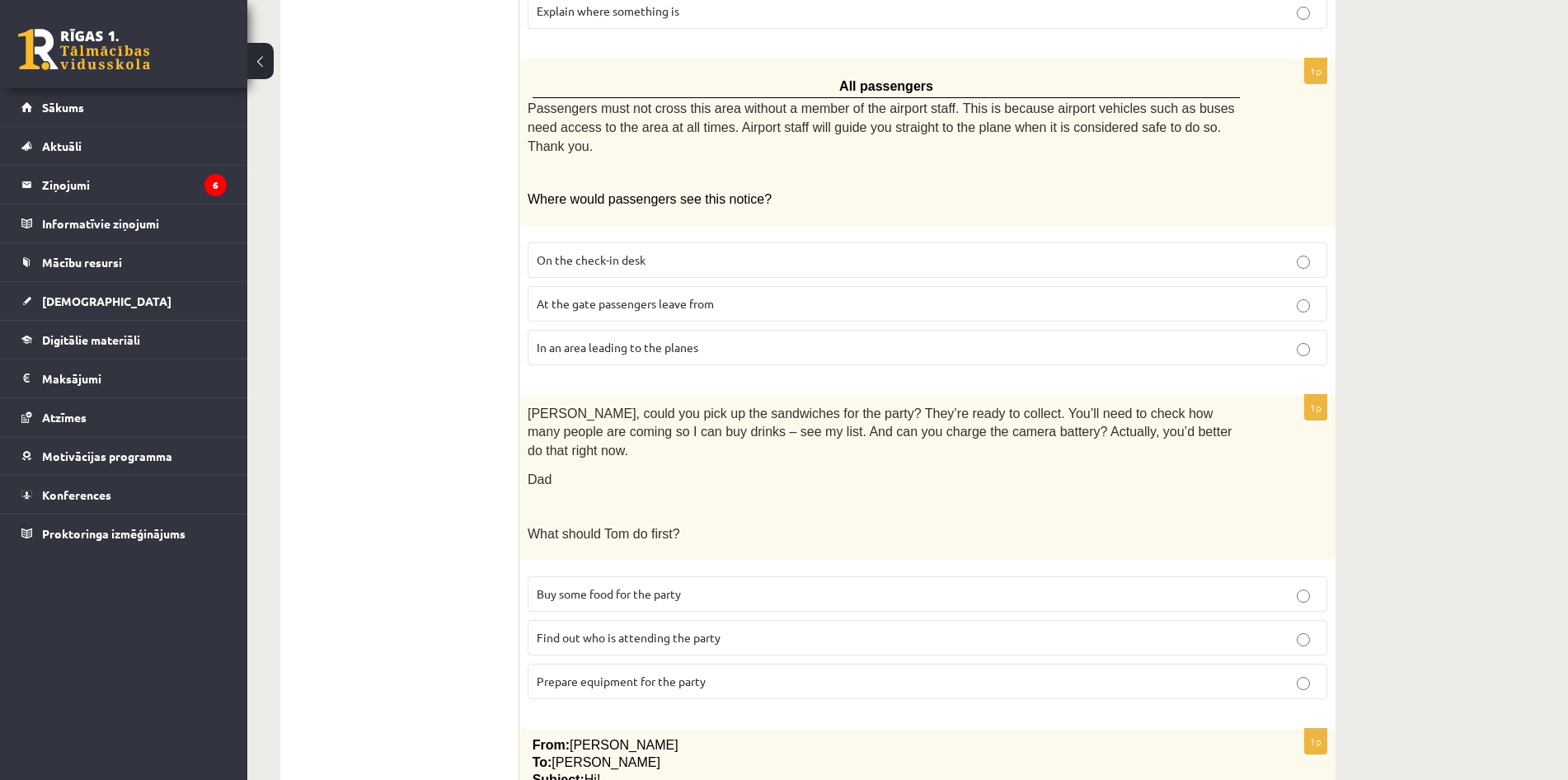
click at [713, 673] on p "Prepare equipment for the party" at bounding box center [928, 682] width 782 height 17
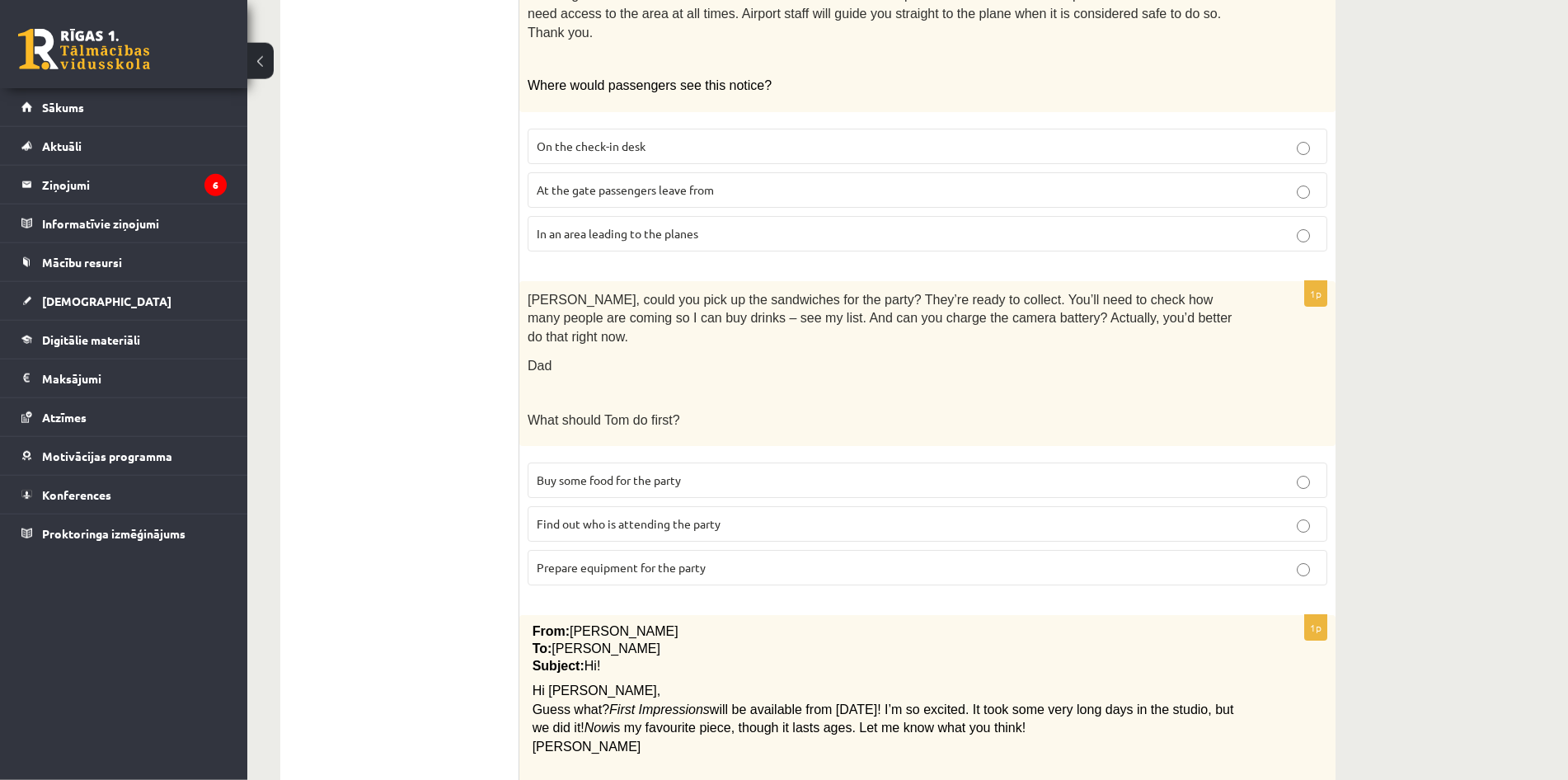
scroll to position [1530, 0]
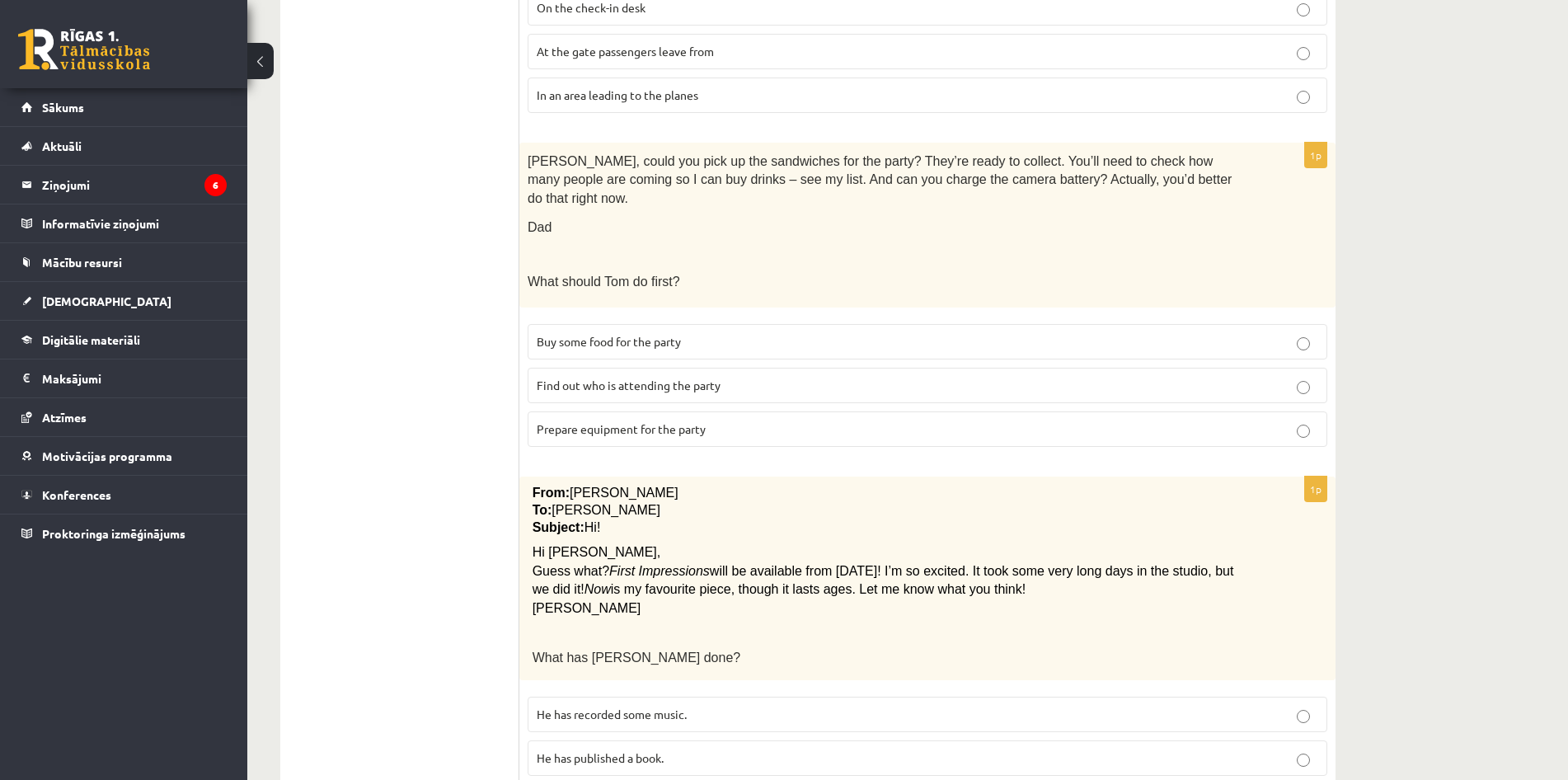
click at [697, 706] on p "He has recorded some music." at bounding box center [928, 714] width 782 height 17
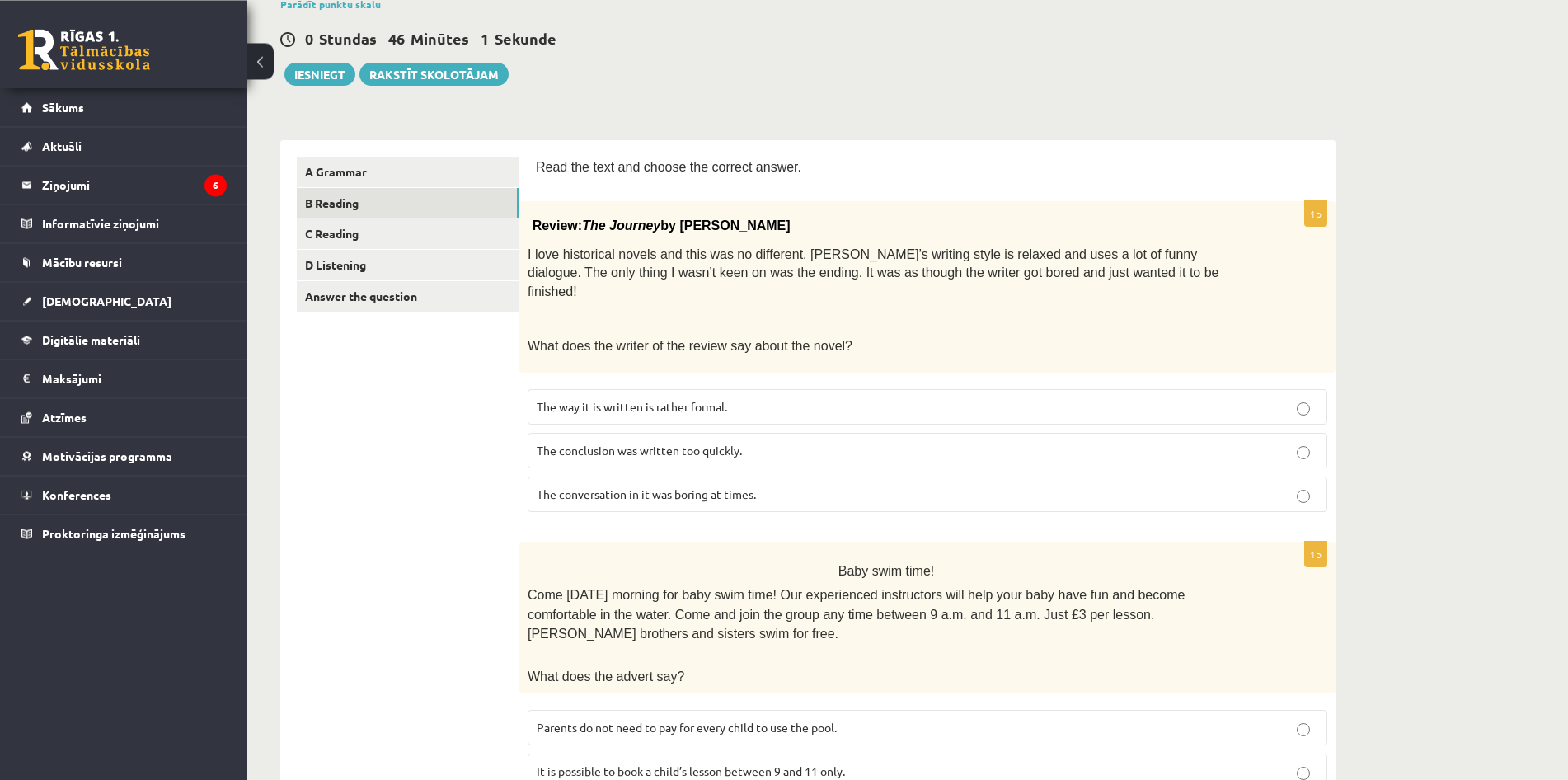
scroll to position [2, 0]
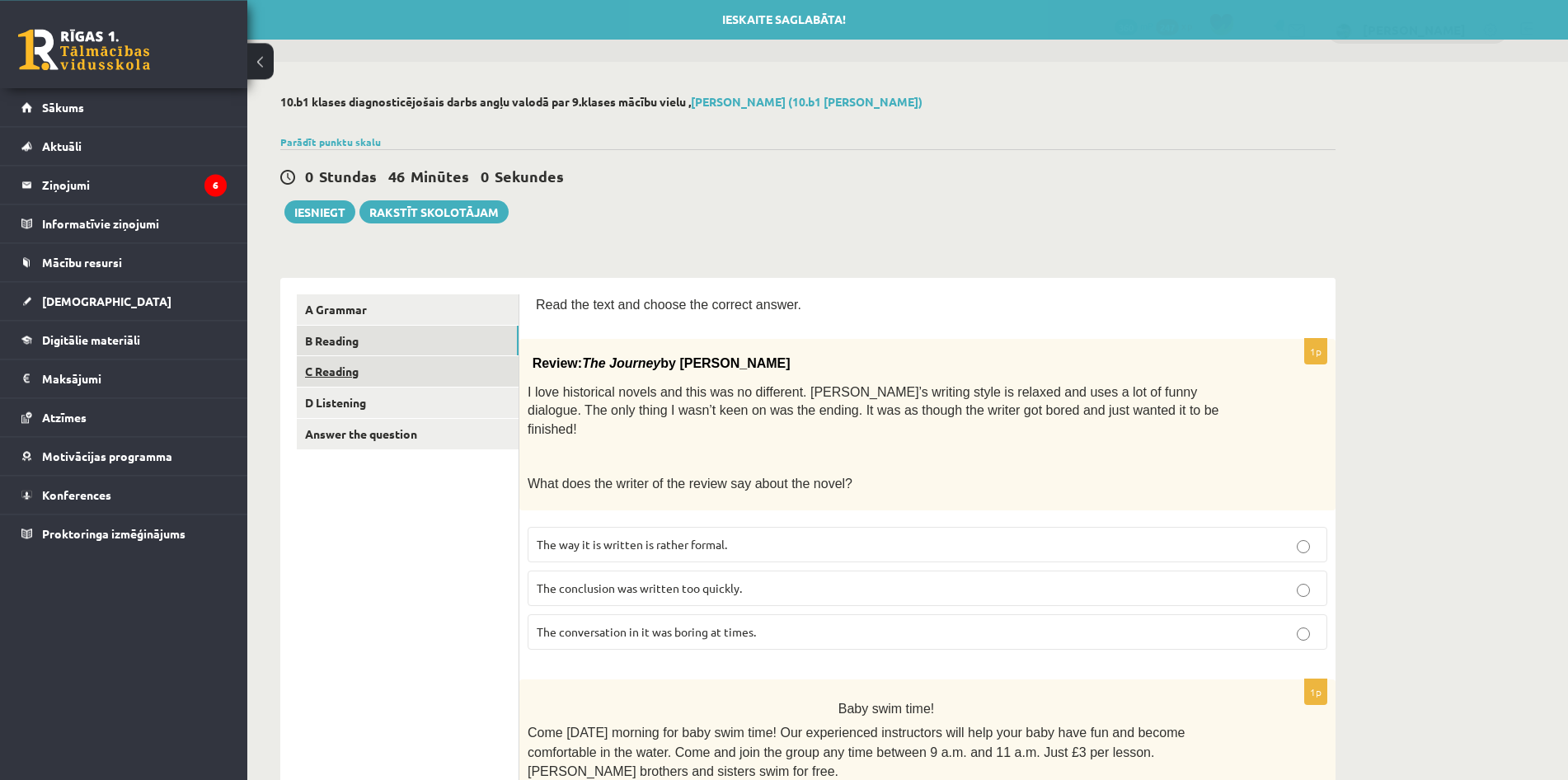
click at [464, 374] on link "C Reading" at bounding box center [407, 371] width 222 height 30
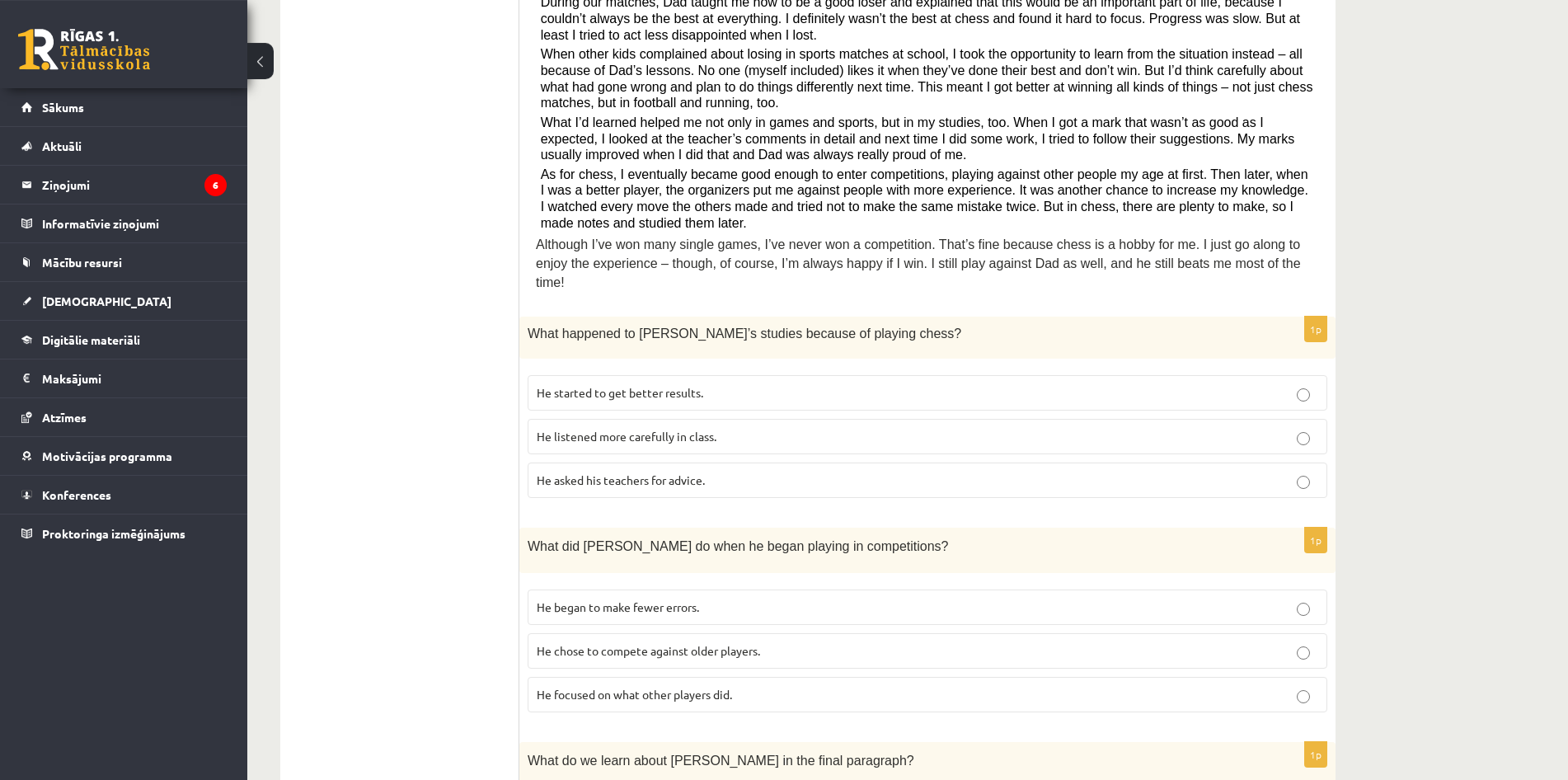
scroll to position [458, 0]
click at [1284, 384] on p "He started to get better results." at bounding box center [928, 392] width 782 height 17
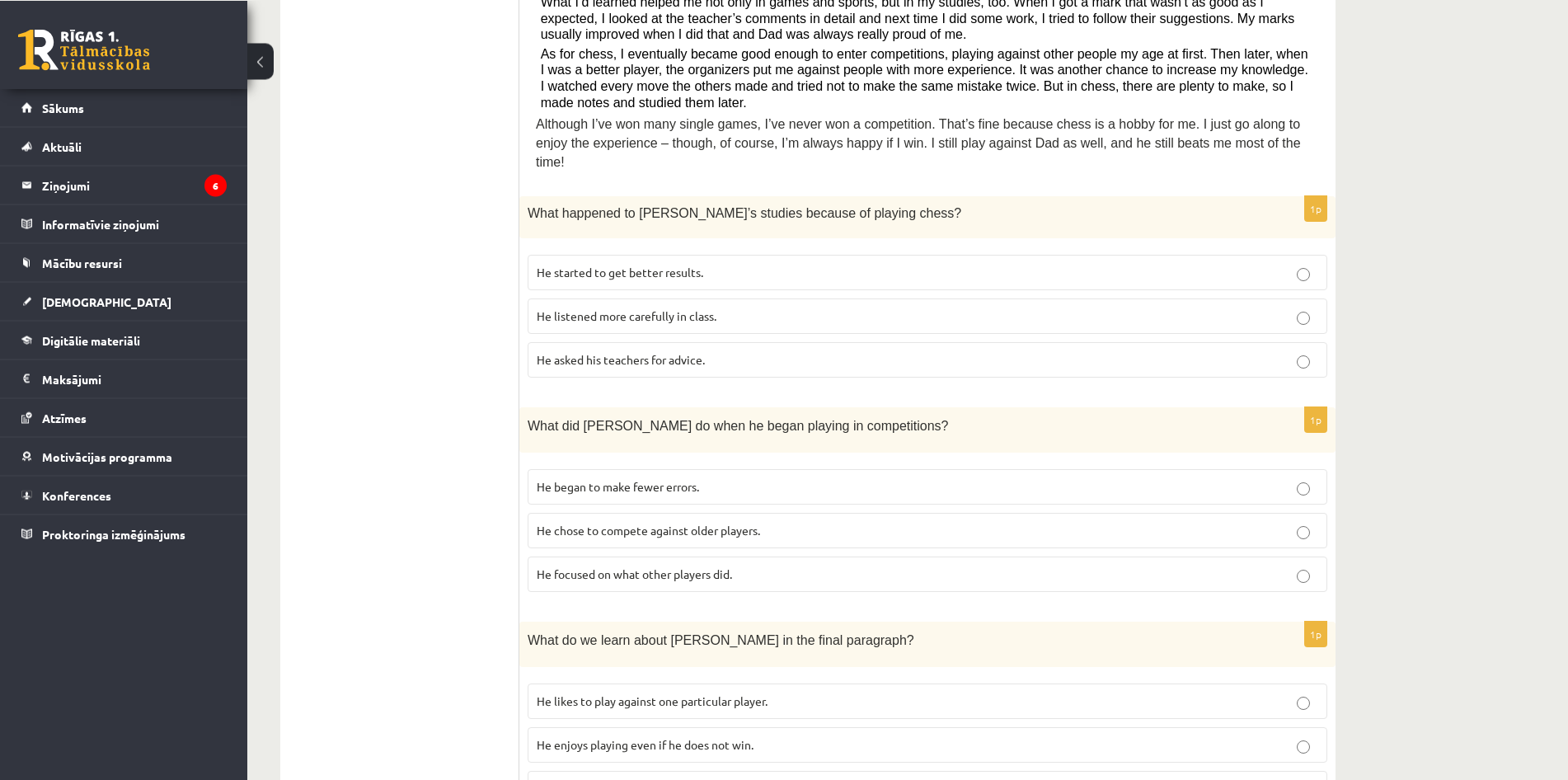
scroll to position [579, 0]
click at [1210, 564] on p "He focused on what other players did." at bounding box center [928, 572] width 782 height 17
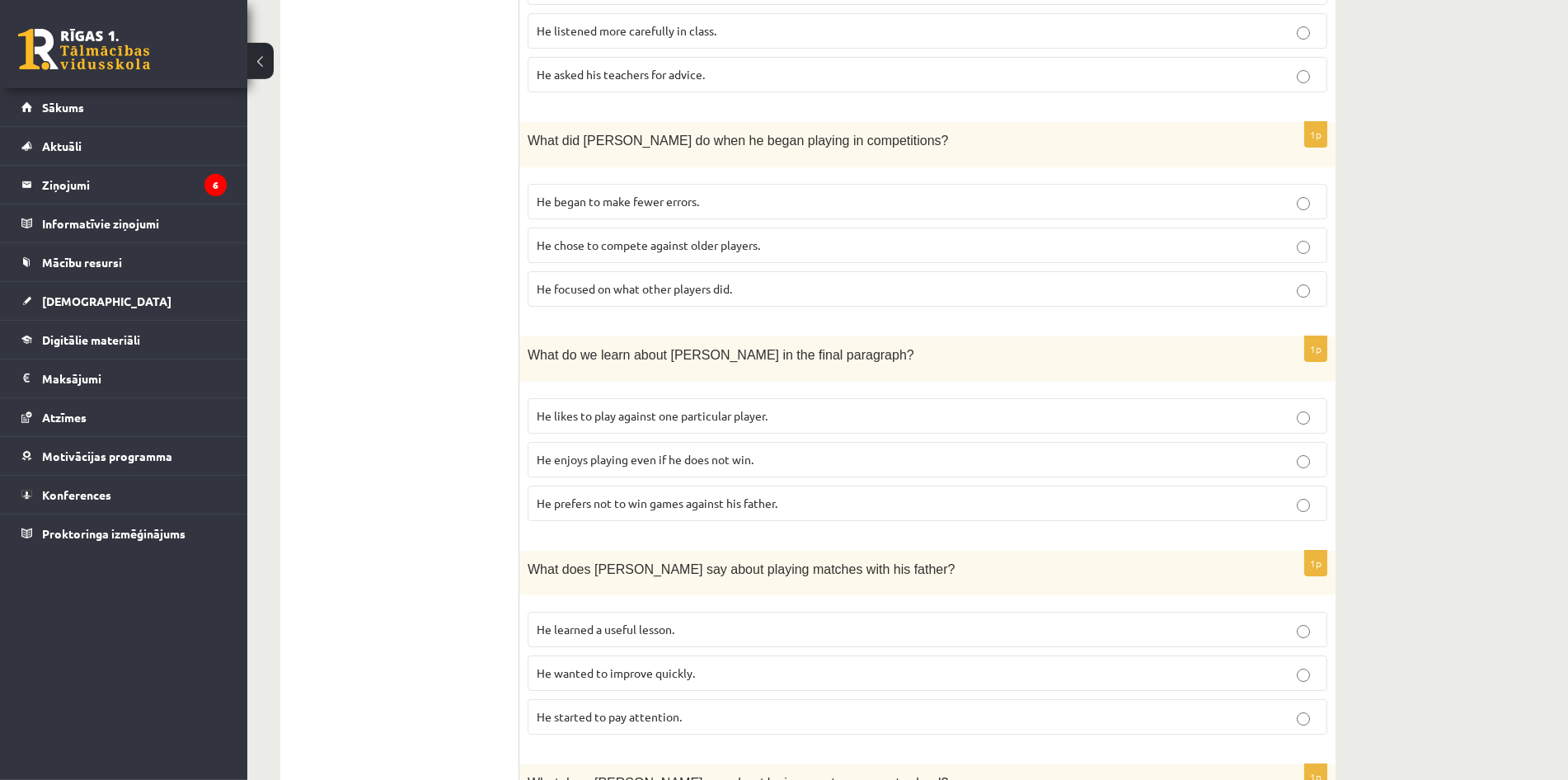
scroll to position [858, 0]
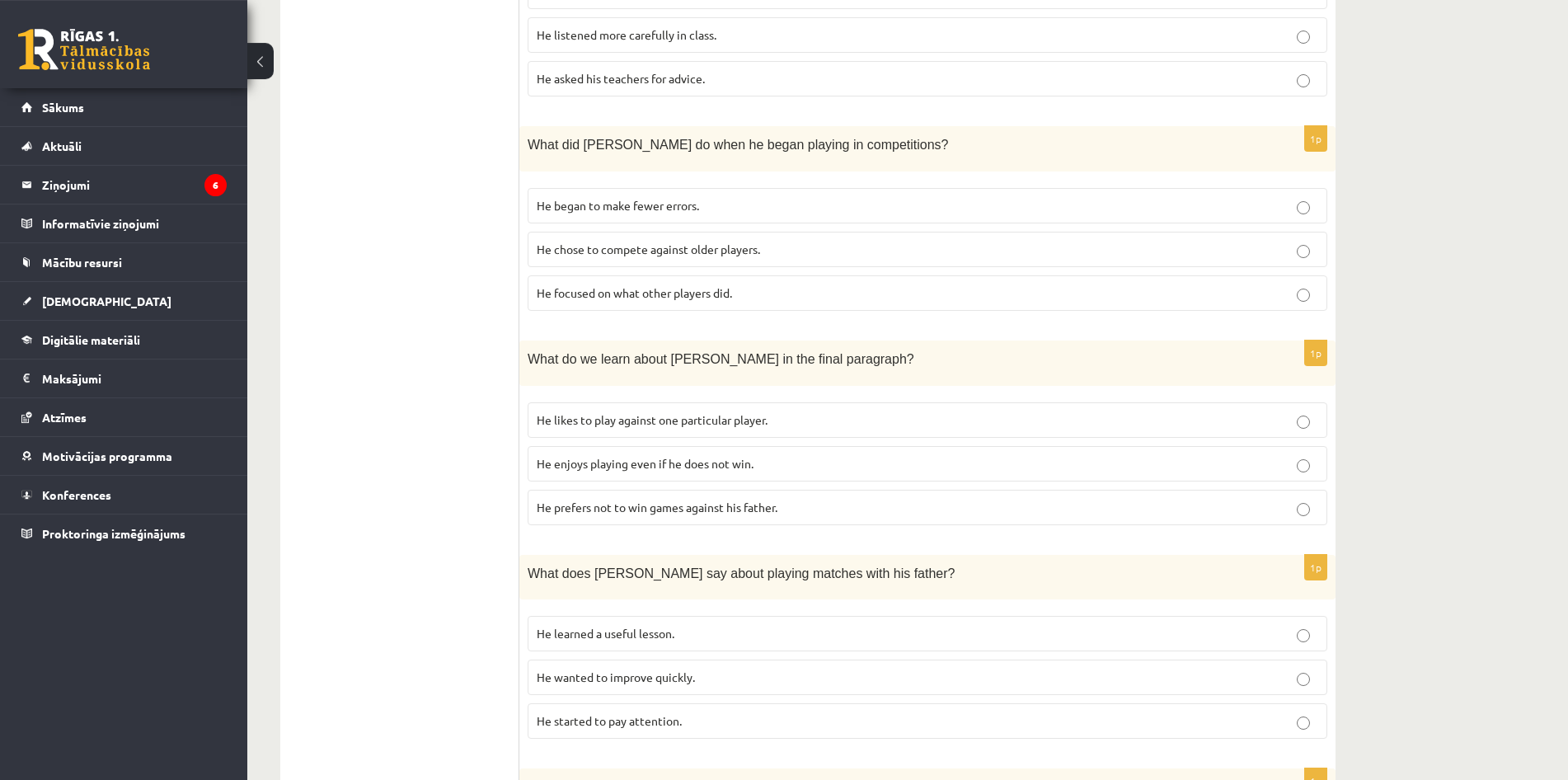
click at [1198, 455] on p "He enjoys playing even if he does not win." at bounding box center [928, 464] width 782 height 17
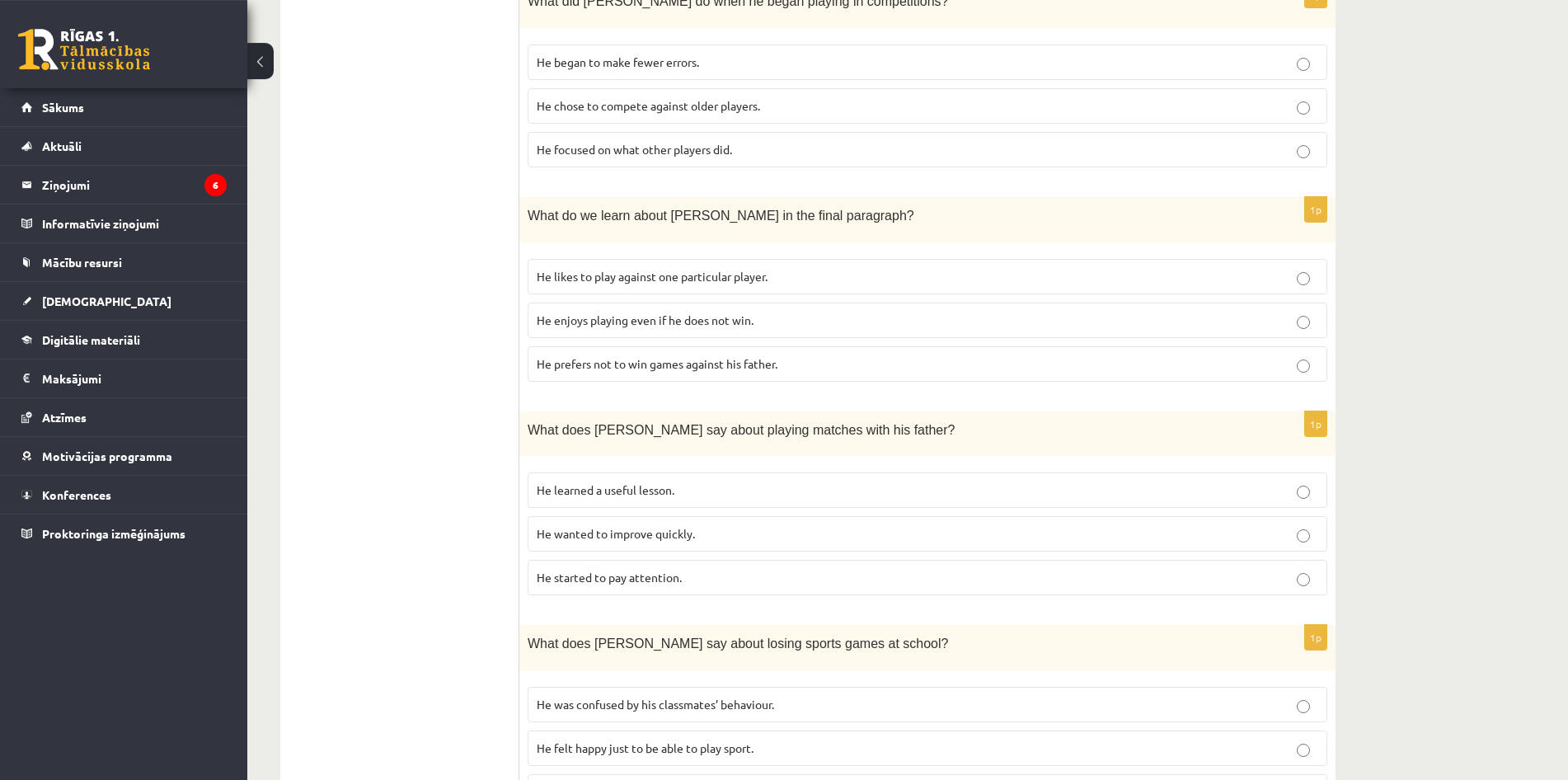
scroll to position [1006, 0]
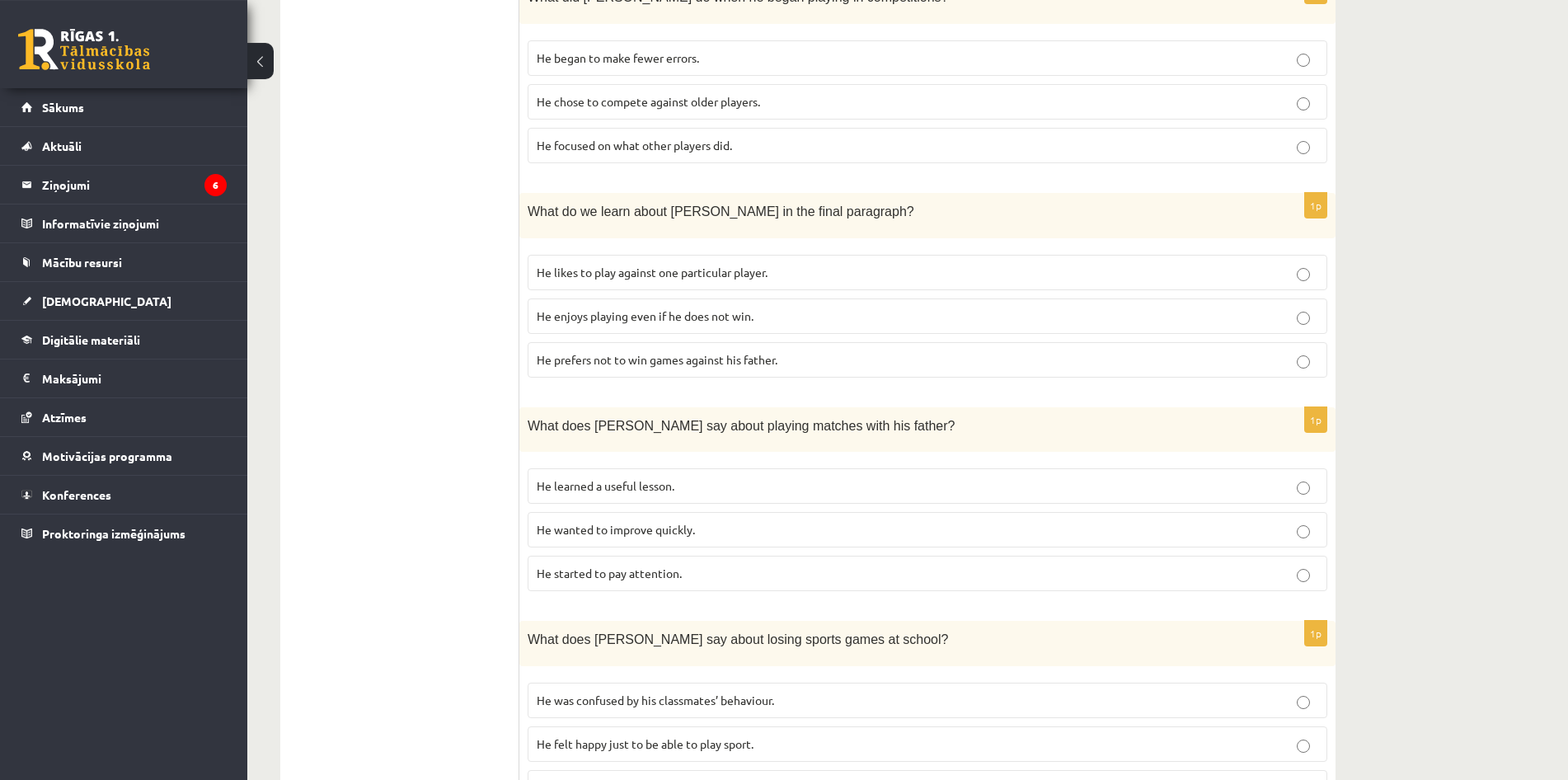
click at [814, 477] on p "He learned a useful lesson." at bounding box center [928, 486] width 782 height 17
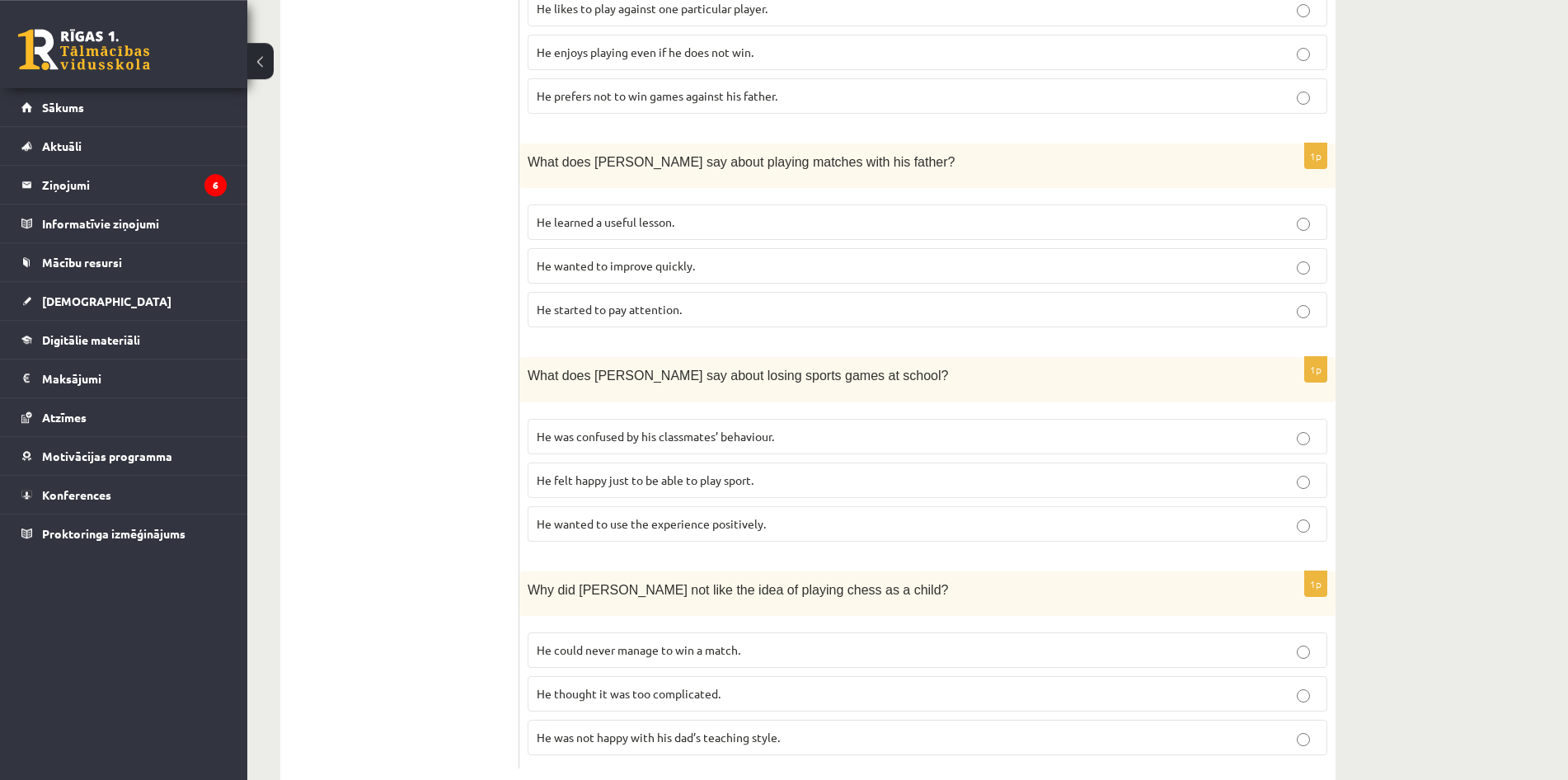
scroll to position [1270, 0]
click at [1096, 471] on p "He felt happy just to be able to play sport." at bounding box center [928, 479] width 782 height 17
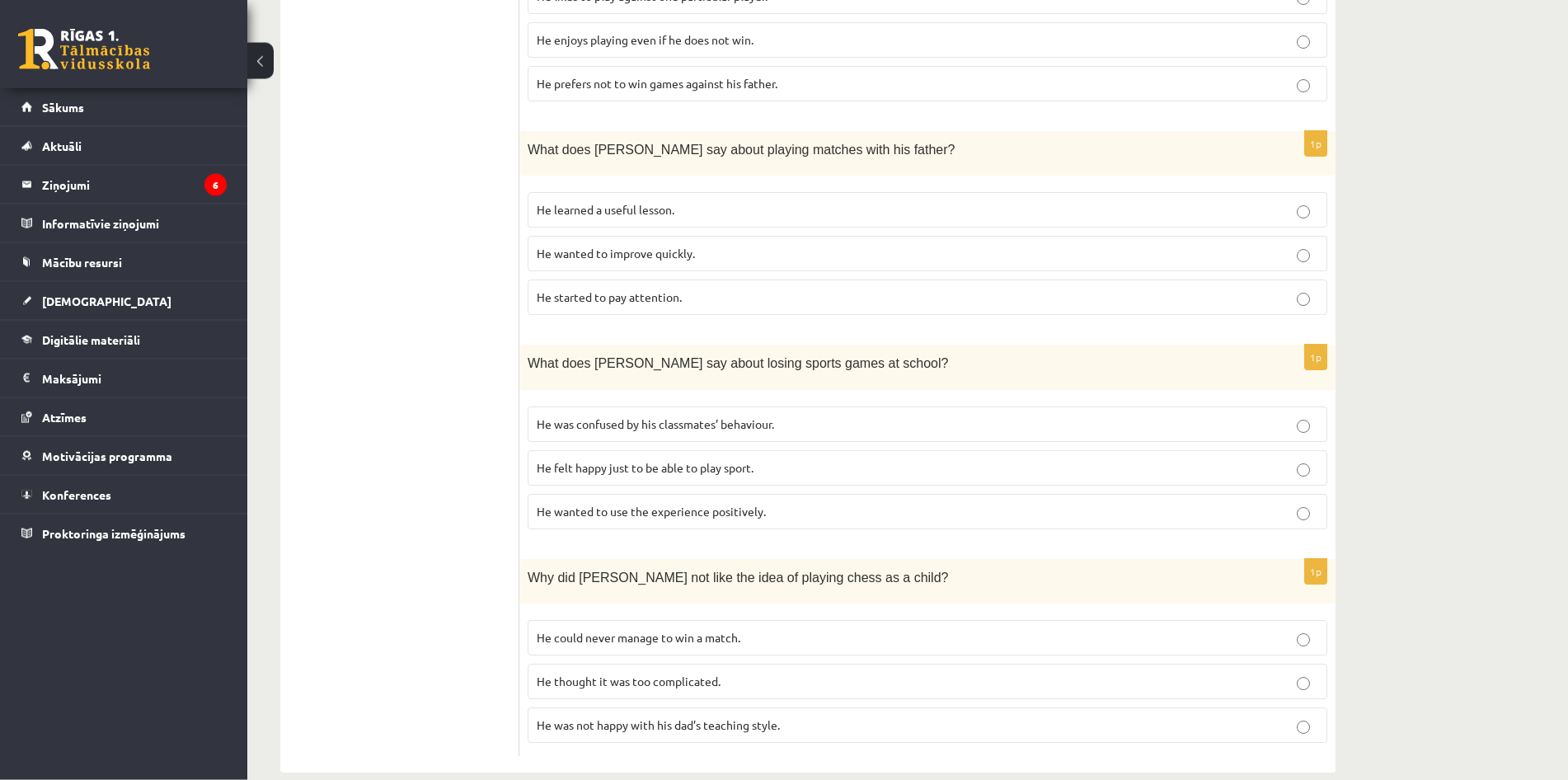
scroll to position [1288, 0]
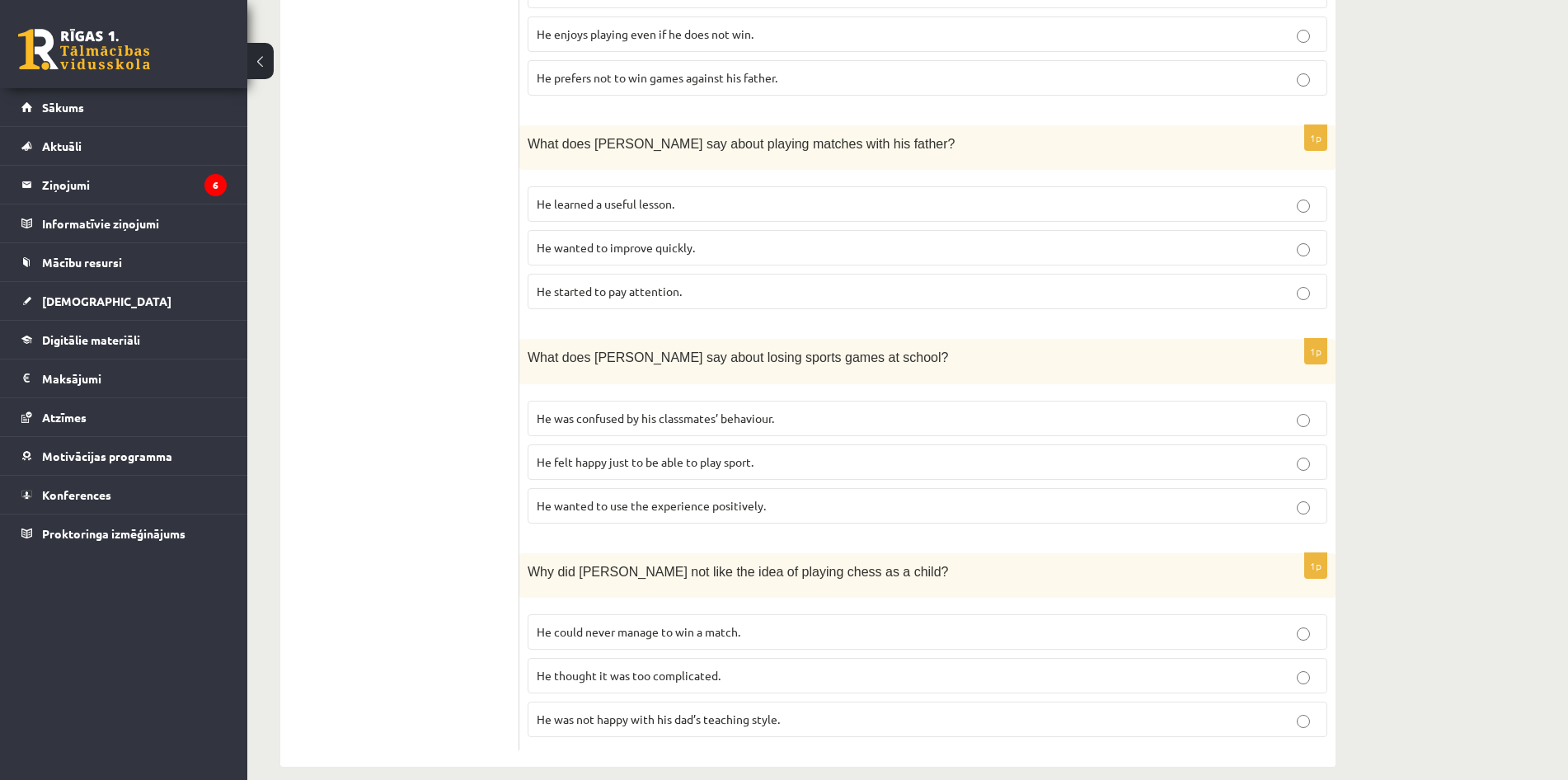
click at [837, 658] on label "He thought it was too complicated." at bounding box center [928, 675] width 800 height 35
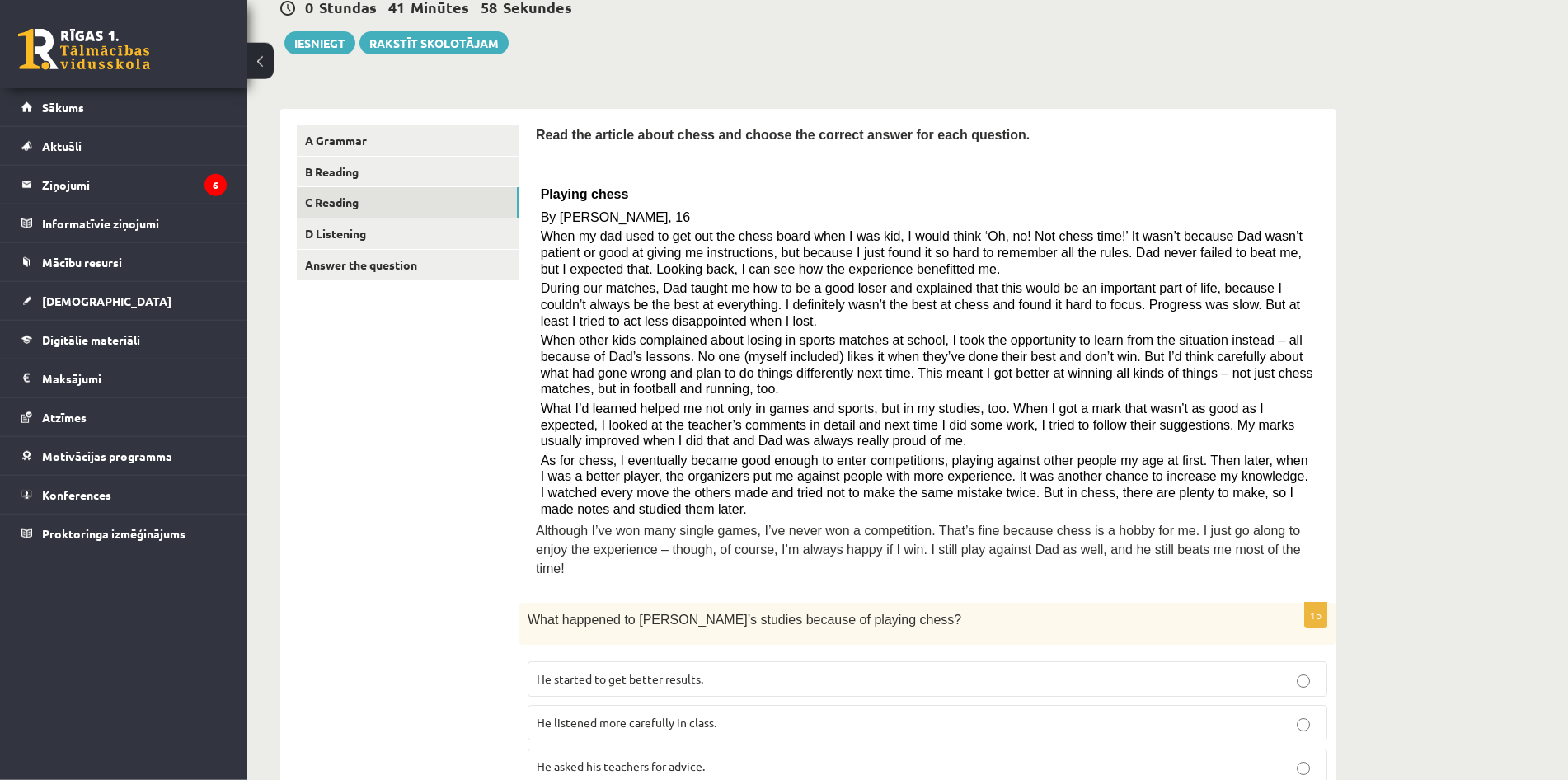
scroll to position [170, 0]
click at [336, 224] on link "D Listening" at bounding box center [407, 234] width 222 height 30
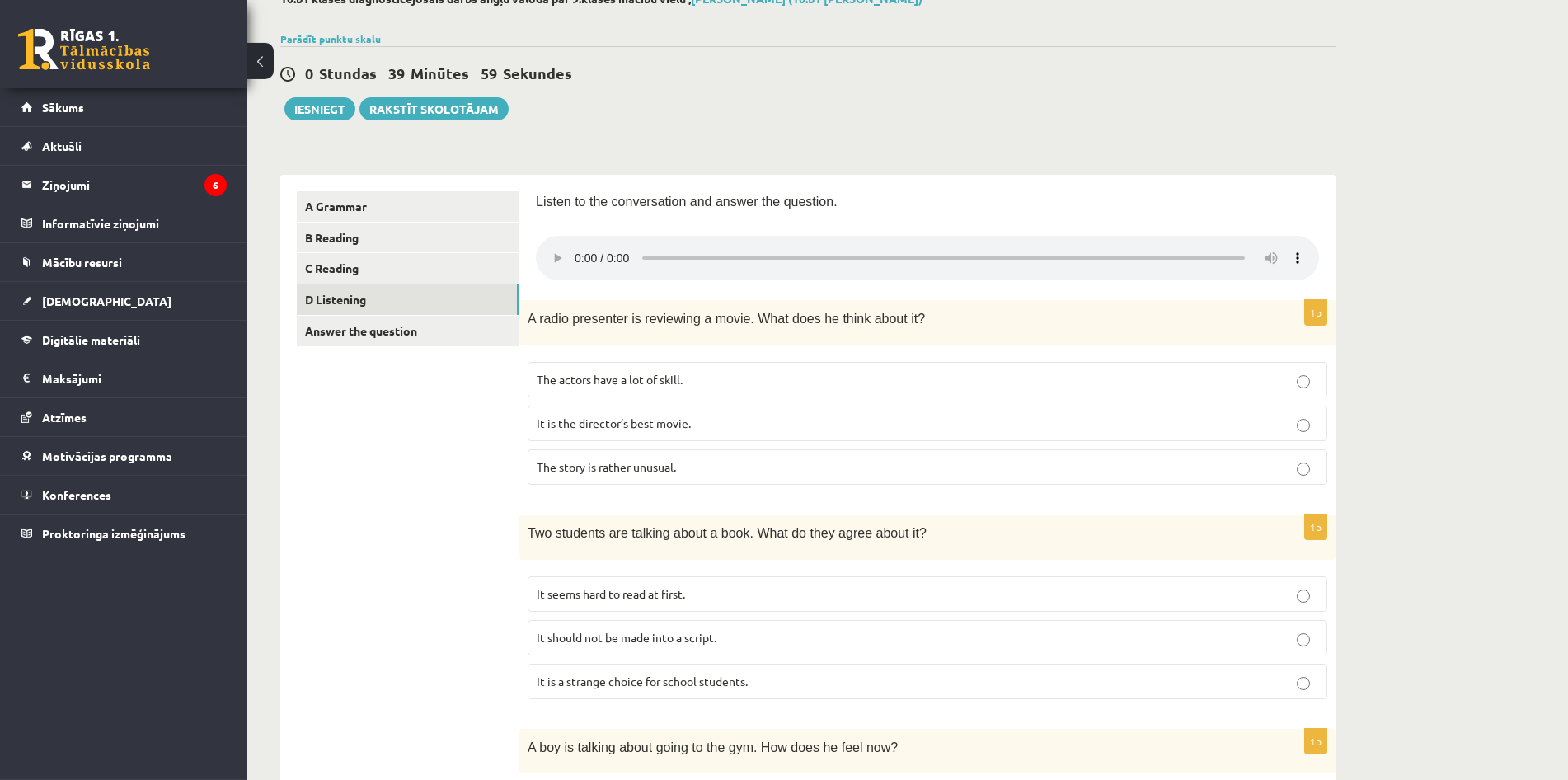
scroll to position [108, 0]
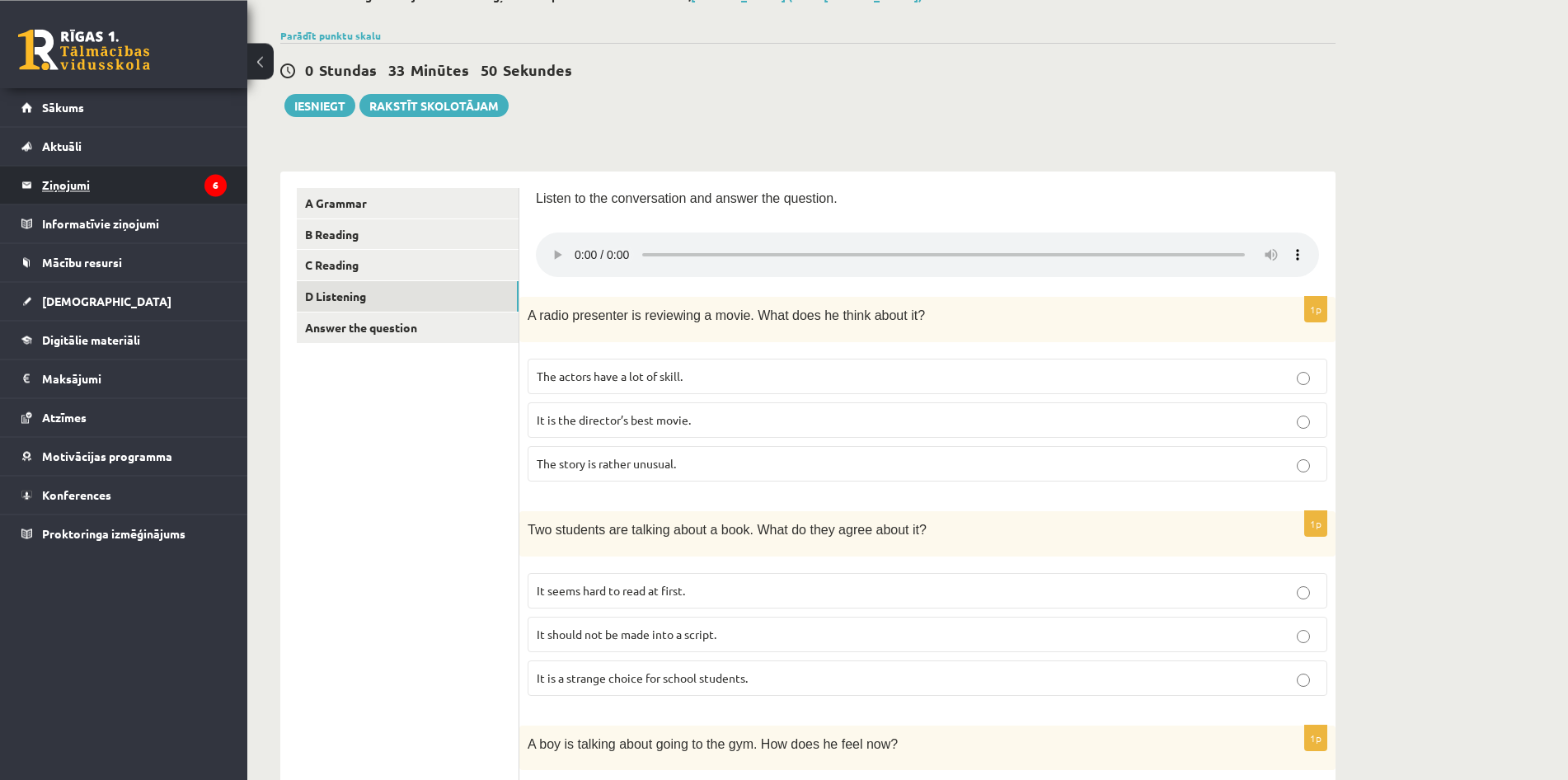
click at [212, 177] on icon "6" at bounding box center [216, 185] width 22 height 22
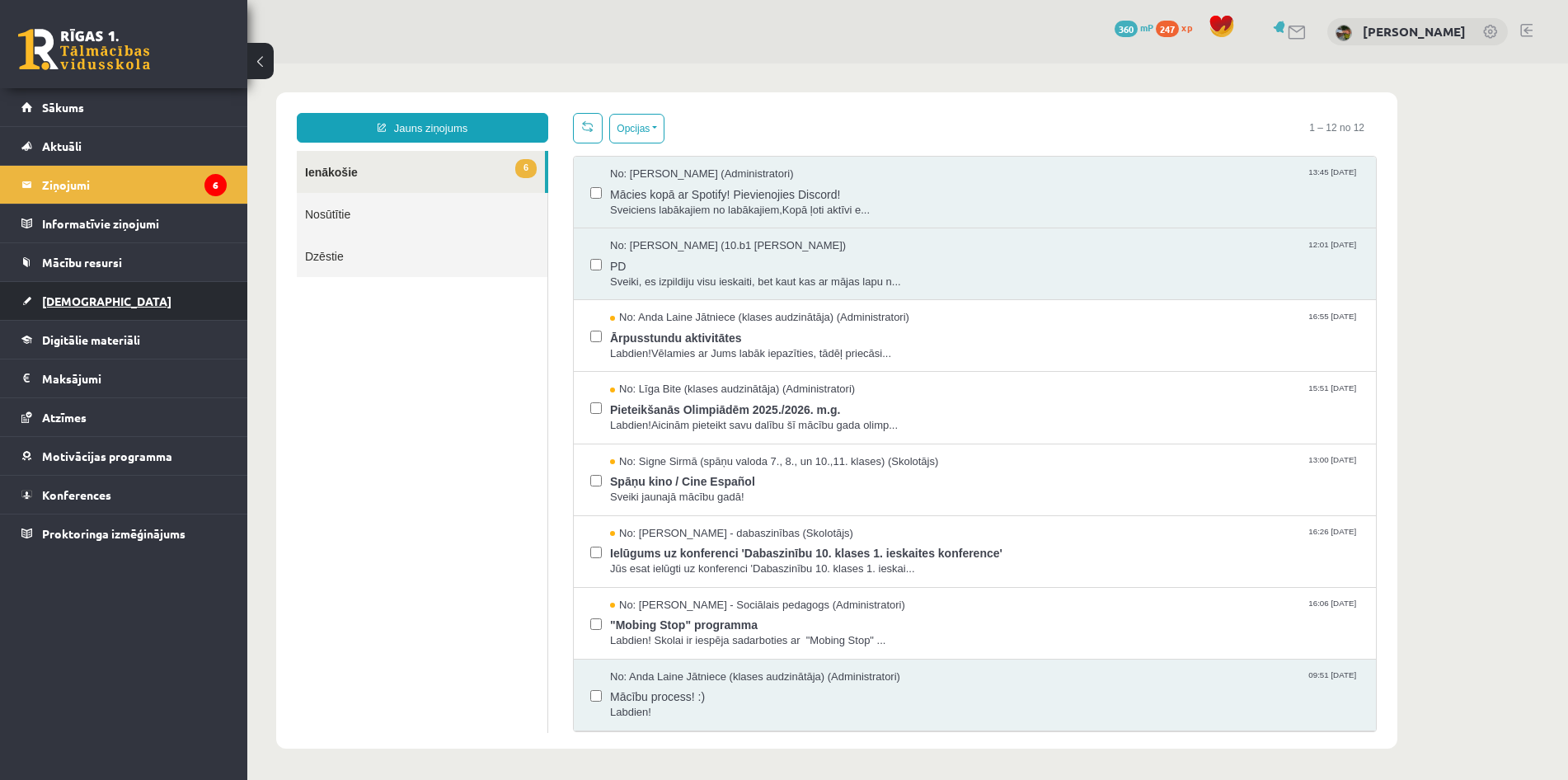
click at [184, 297] on link "[DEMOGRAPHIC_DATA]" at bounding box center [124, 301] width 205 height 38
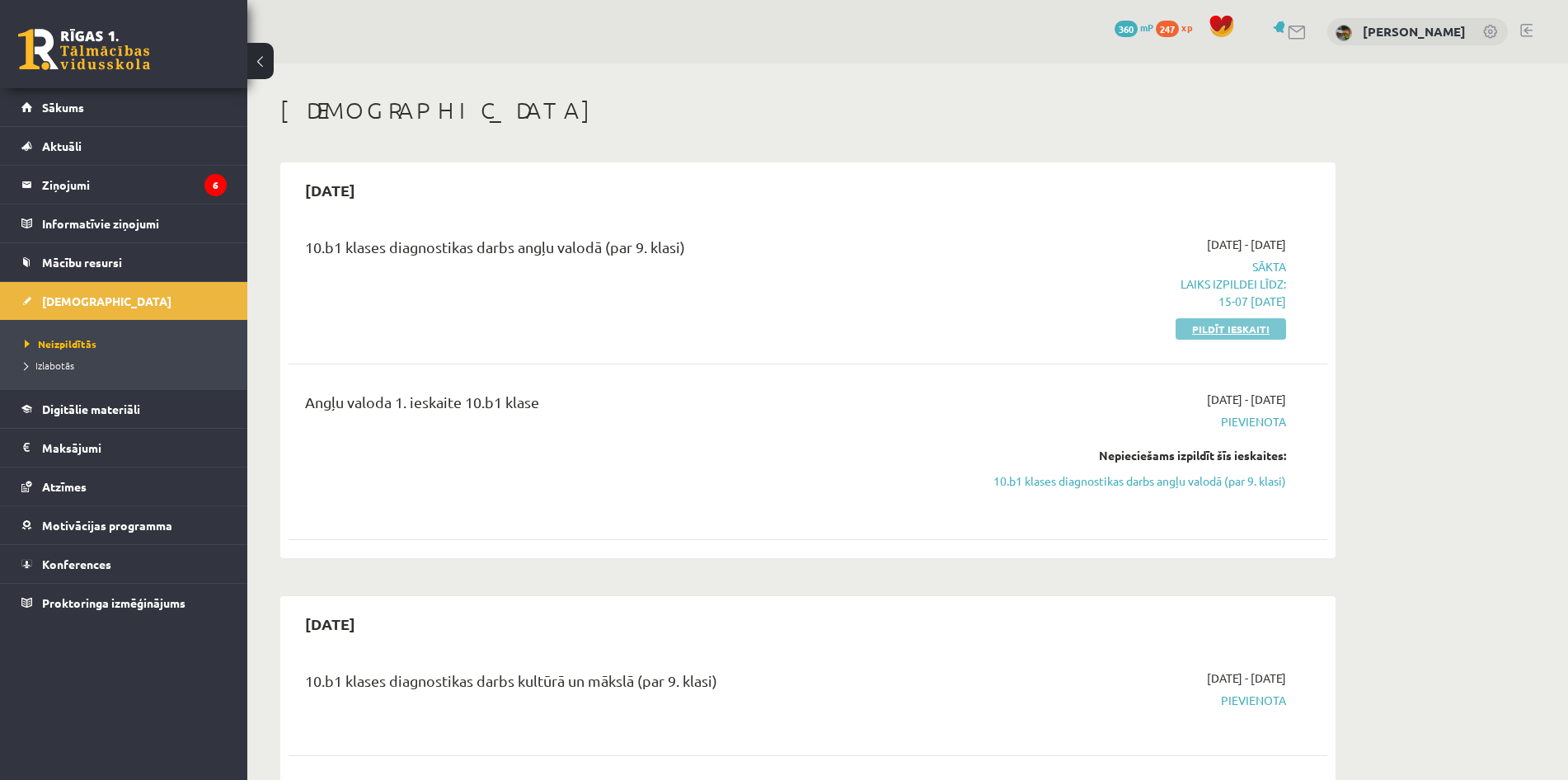
click at [1196, 330] on link "Pildīt ieskaiti" at bounding box center [1231, 328] width 110 height 22
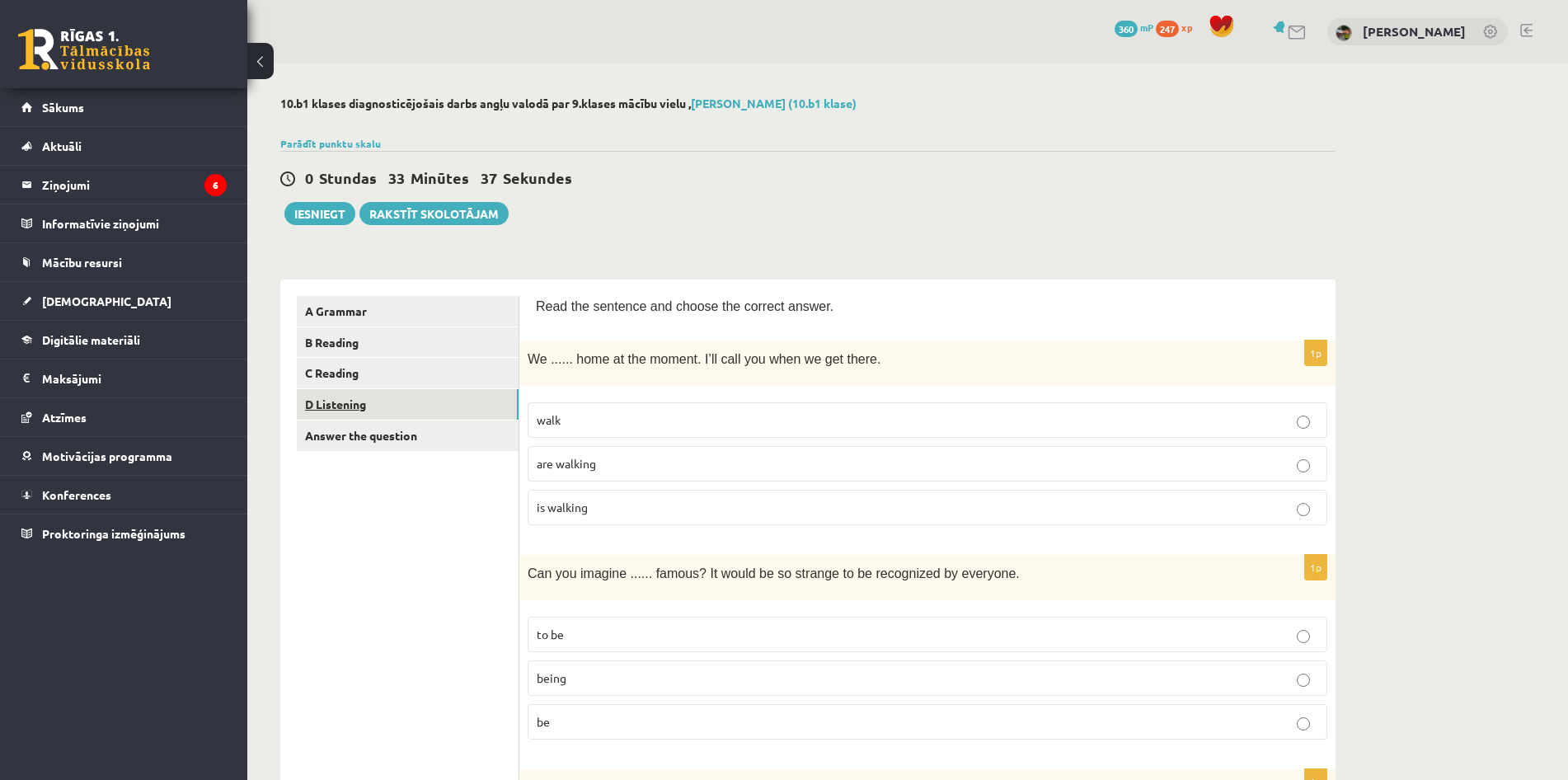
click at [462, 412] on link "D Listening" at bounding box center [407, 404] width 222 height 30
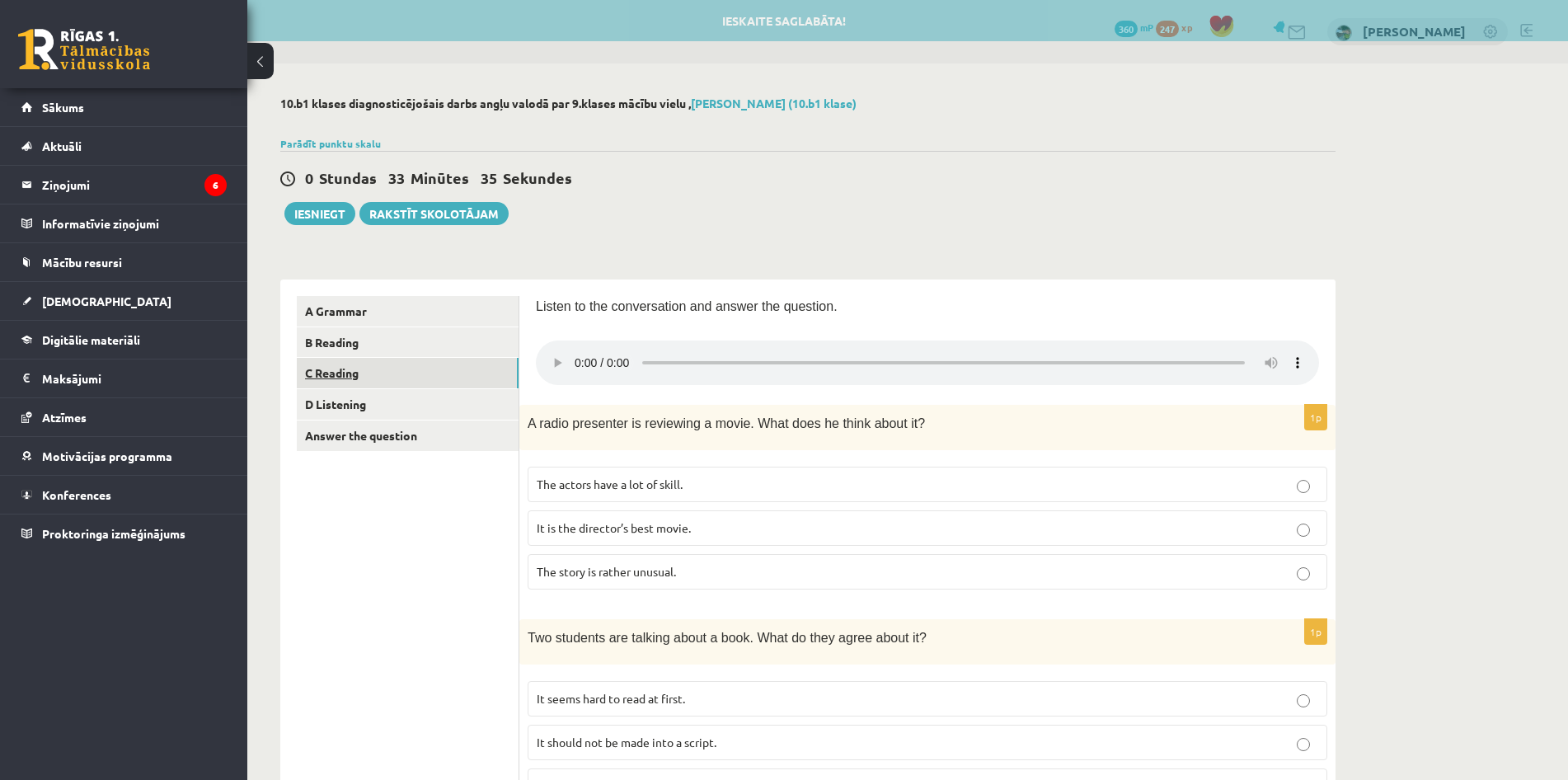
click at [450, 374] on link "C Reading" at bounding box center [407, 372] width 222 height 30
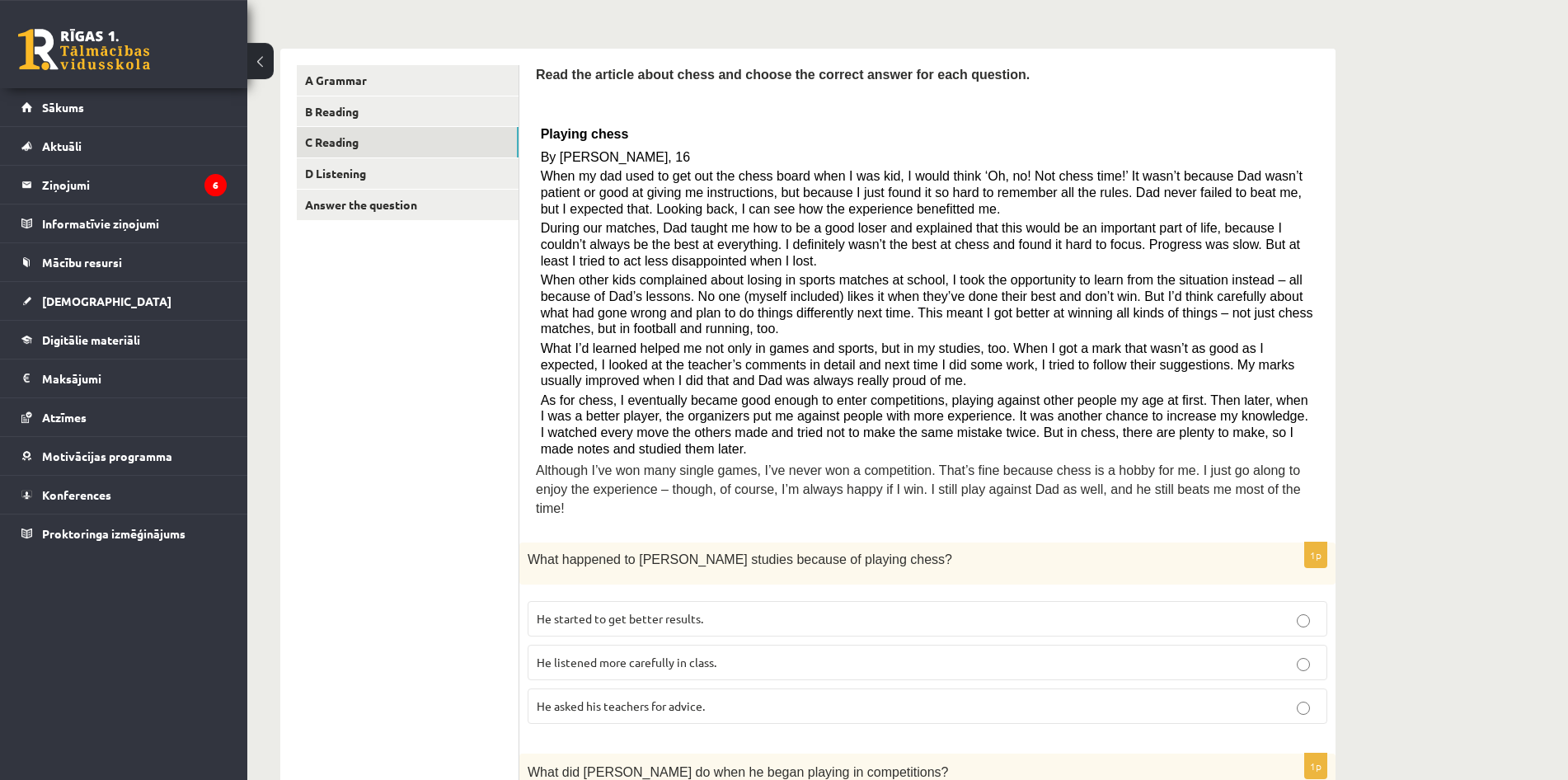
scroll to position [224, 0]
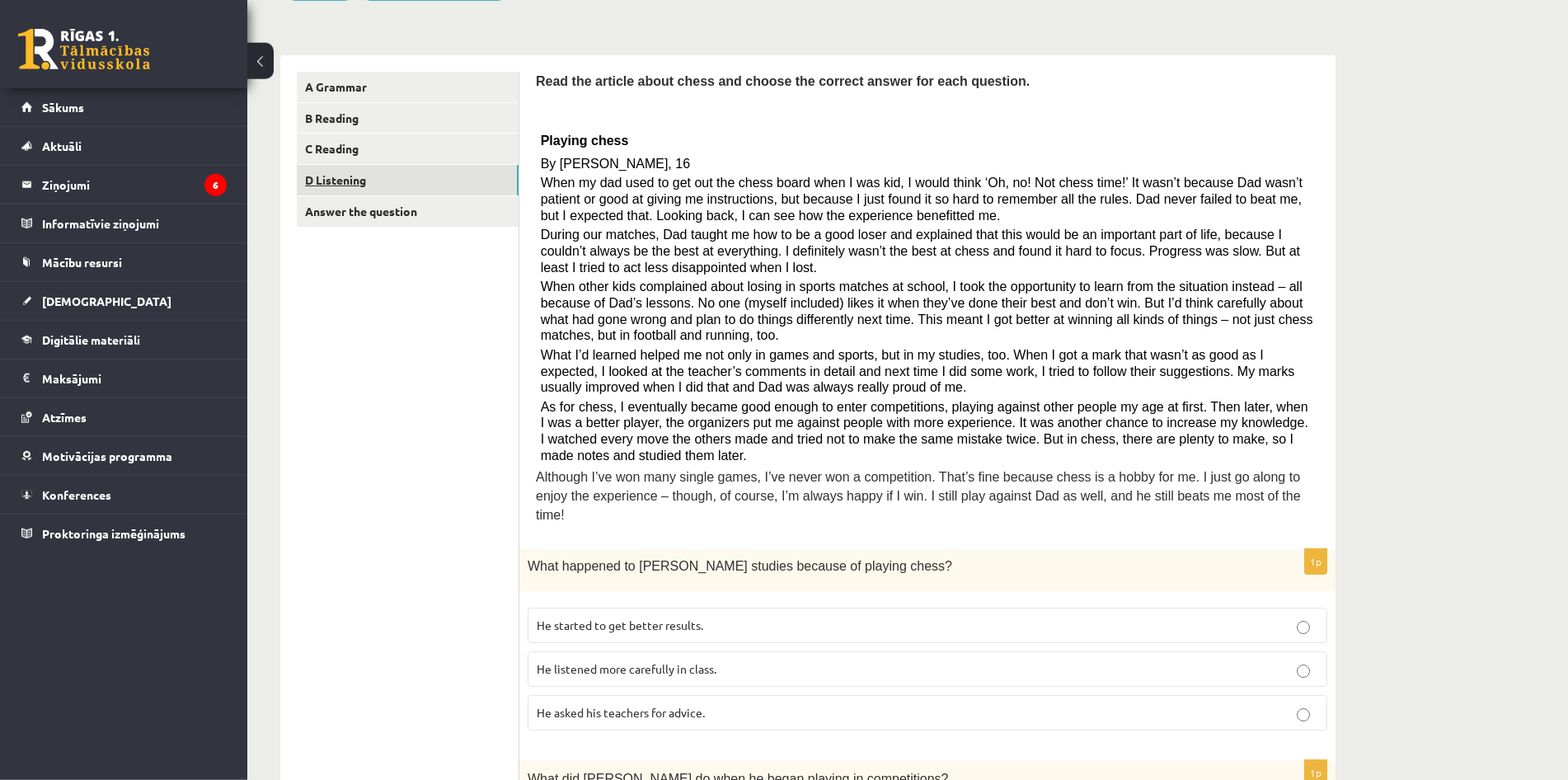
click at [331, 181] on link "D Listening" at bounding box center [407, 179] width 222 height 30
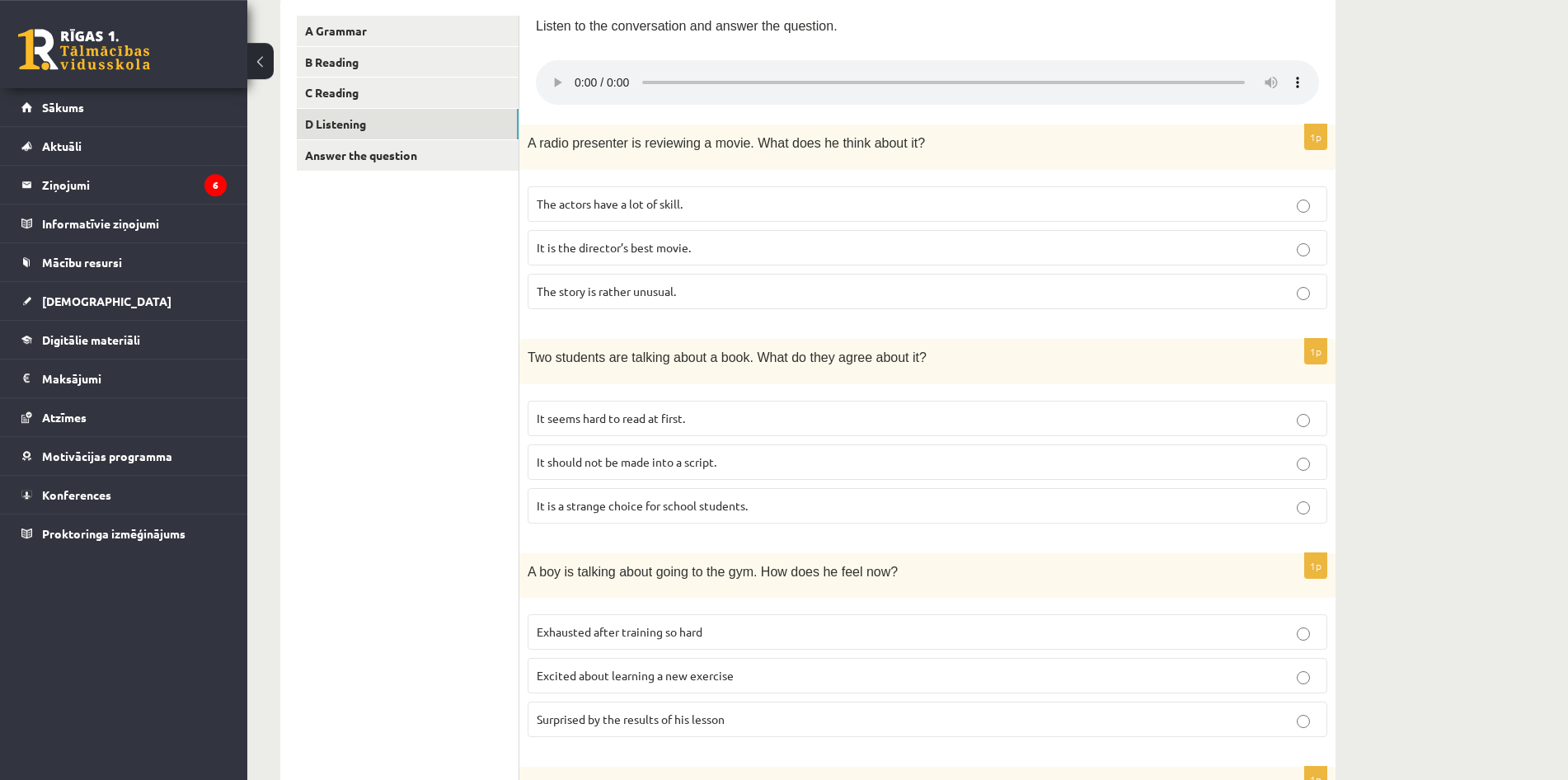
scroll to position [276, 0]
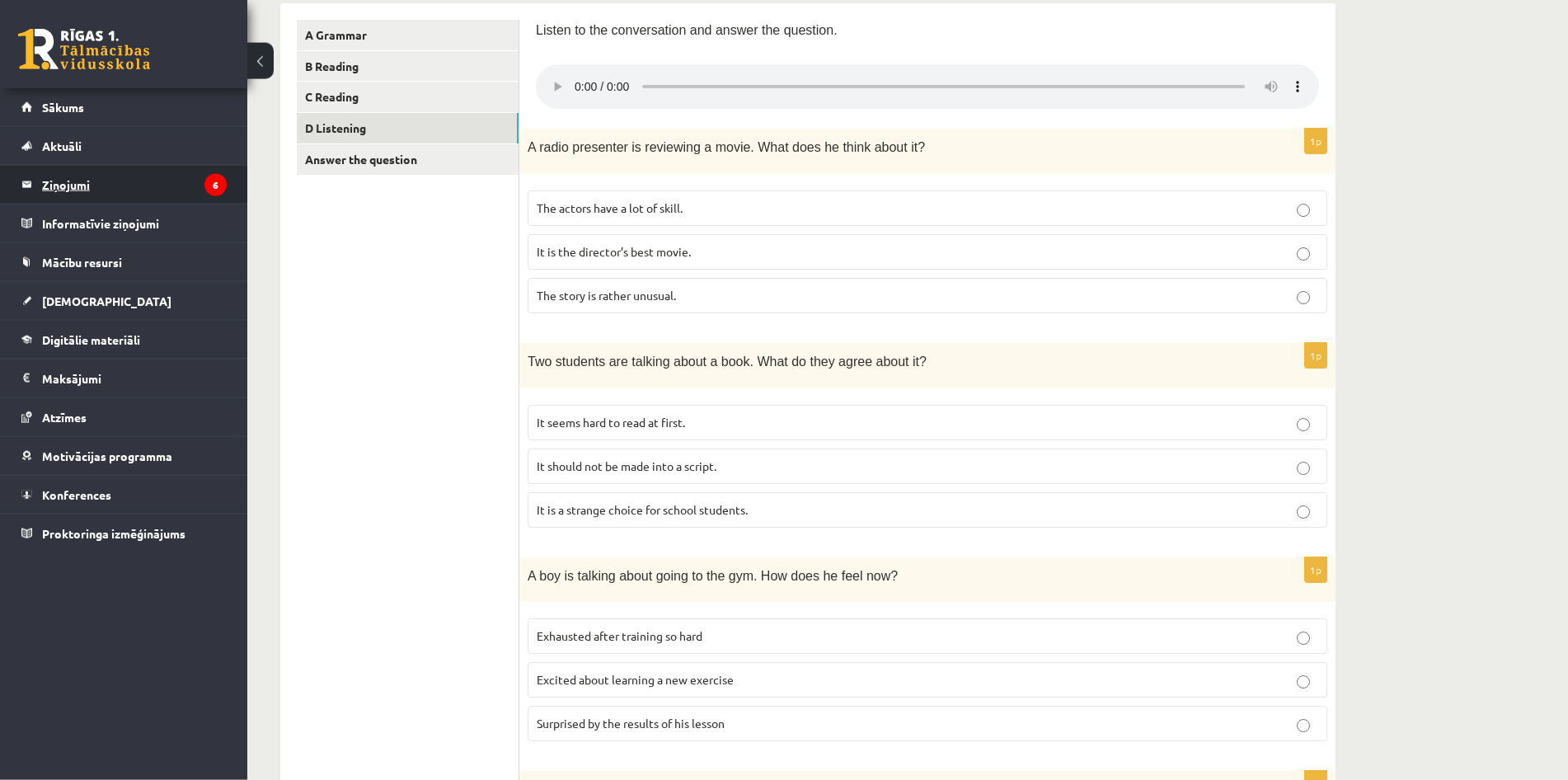
click at [123, 189] on legend "Ziņojumi 6" at bounding box center [134, 184] width 184 height 38
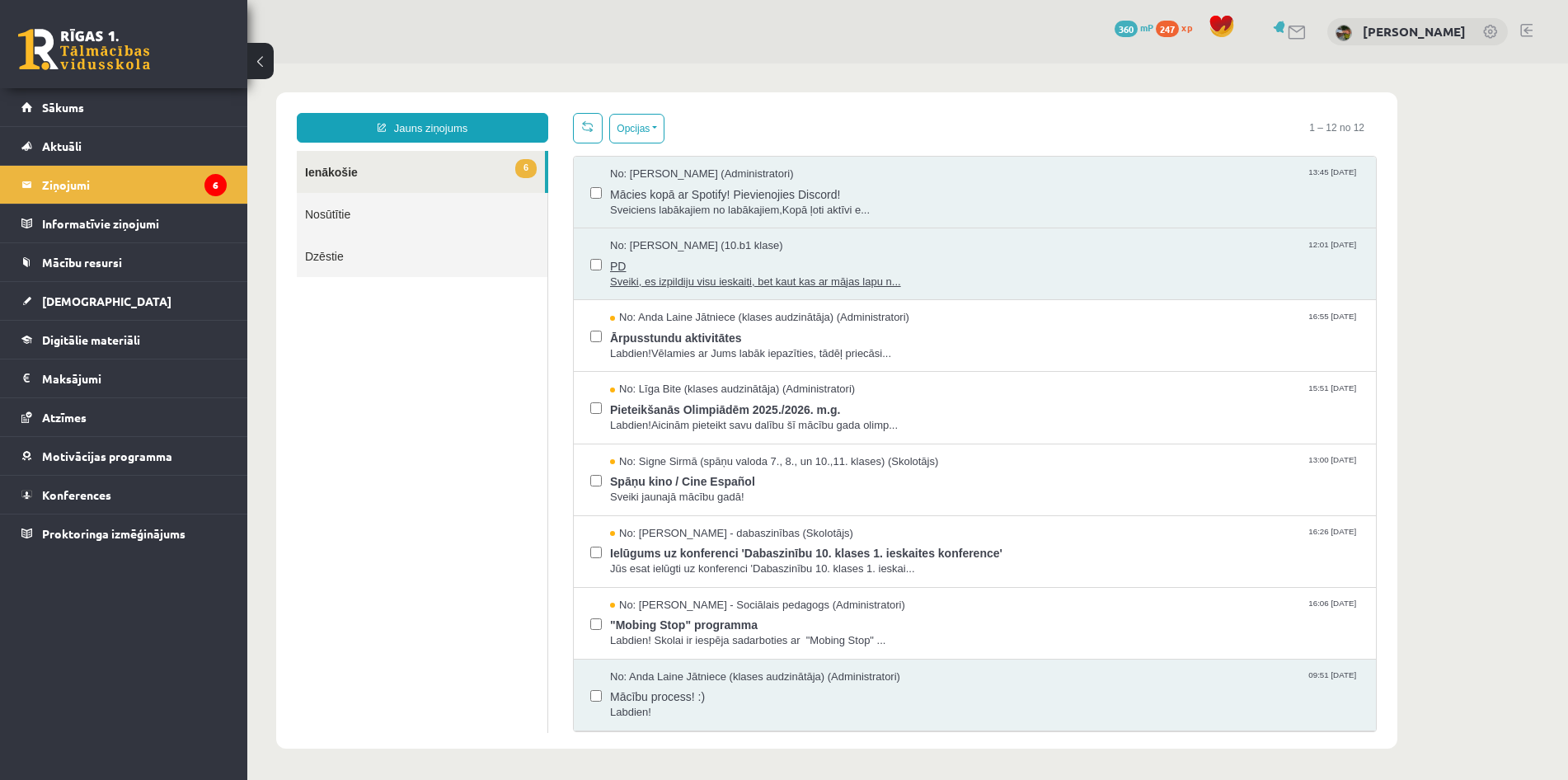
click at [696, 266] on span "PD" at bounding box center [985, 265] width 750 height 21
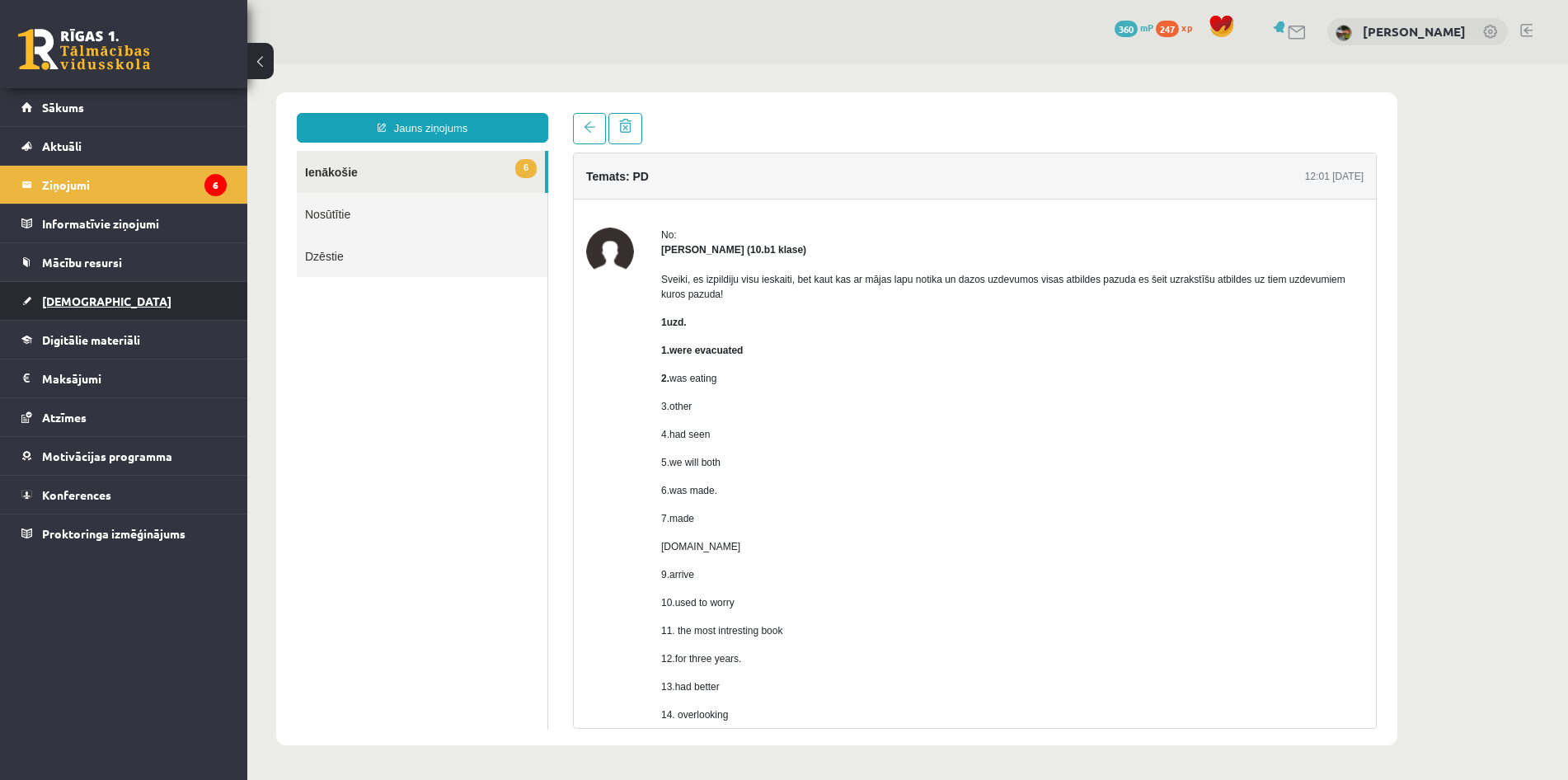
click at [97, 297] on link "[DEMOGRAPHIC_DATA]" at bounding box center [124, 301] width 205 height 38
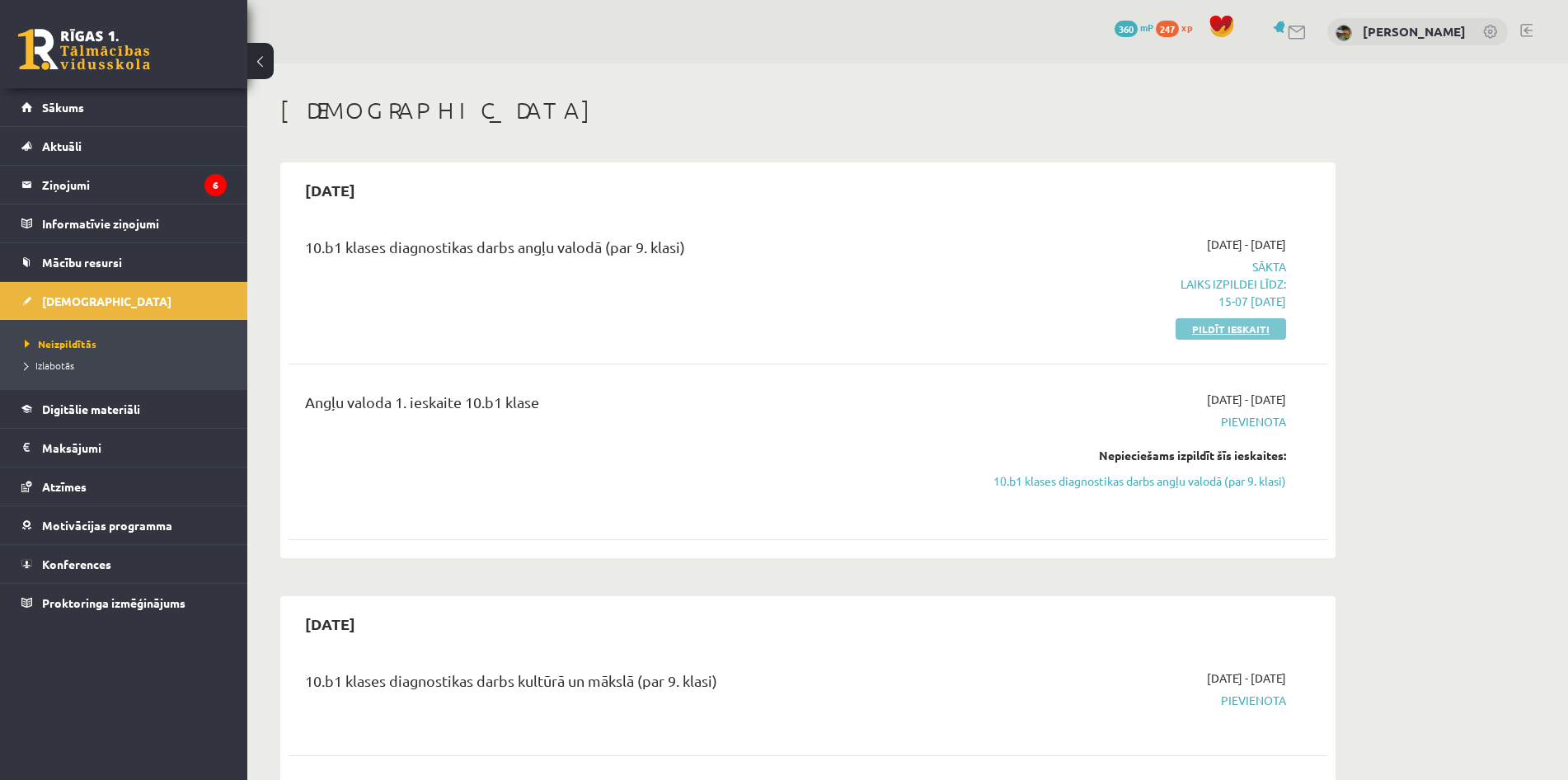
click at [1186, 334] on link "Pildīt ieskaiti" at bounding box center [1231, 328] width 110 height 22
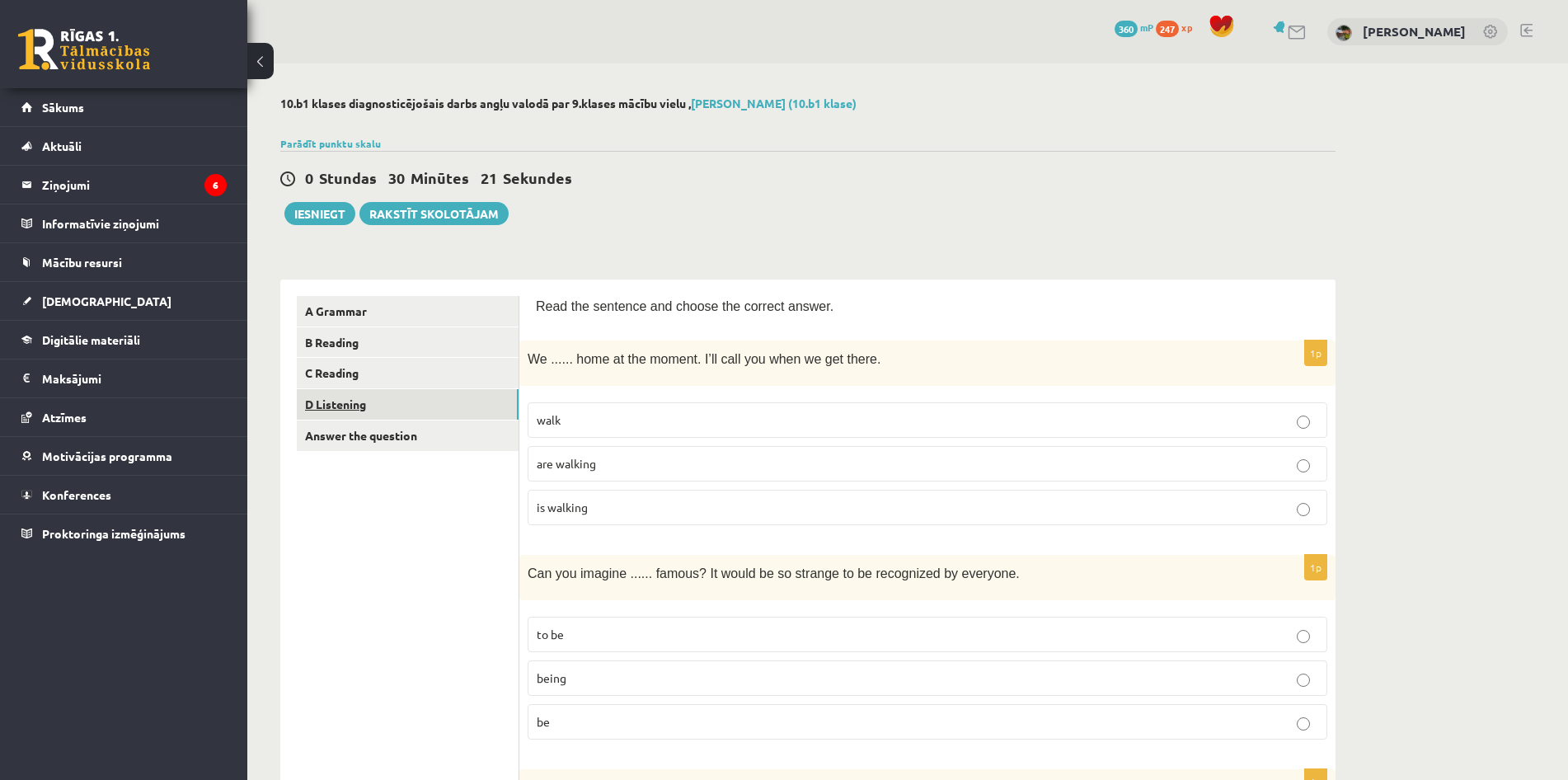
click at [409, 409] on link "D Listening" at bounding box center [407, 404] width 222 height 30
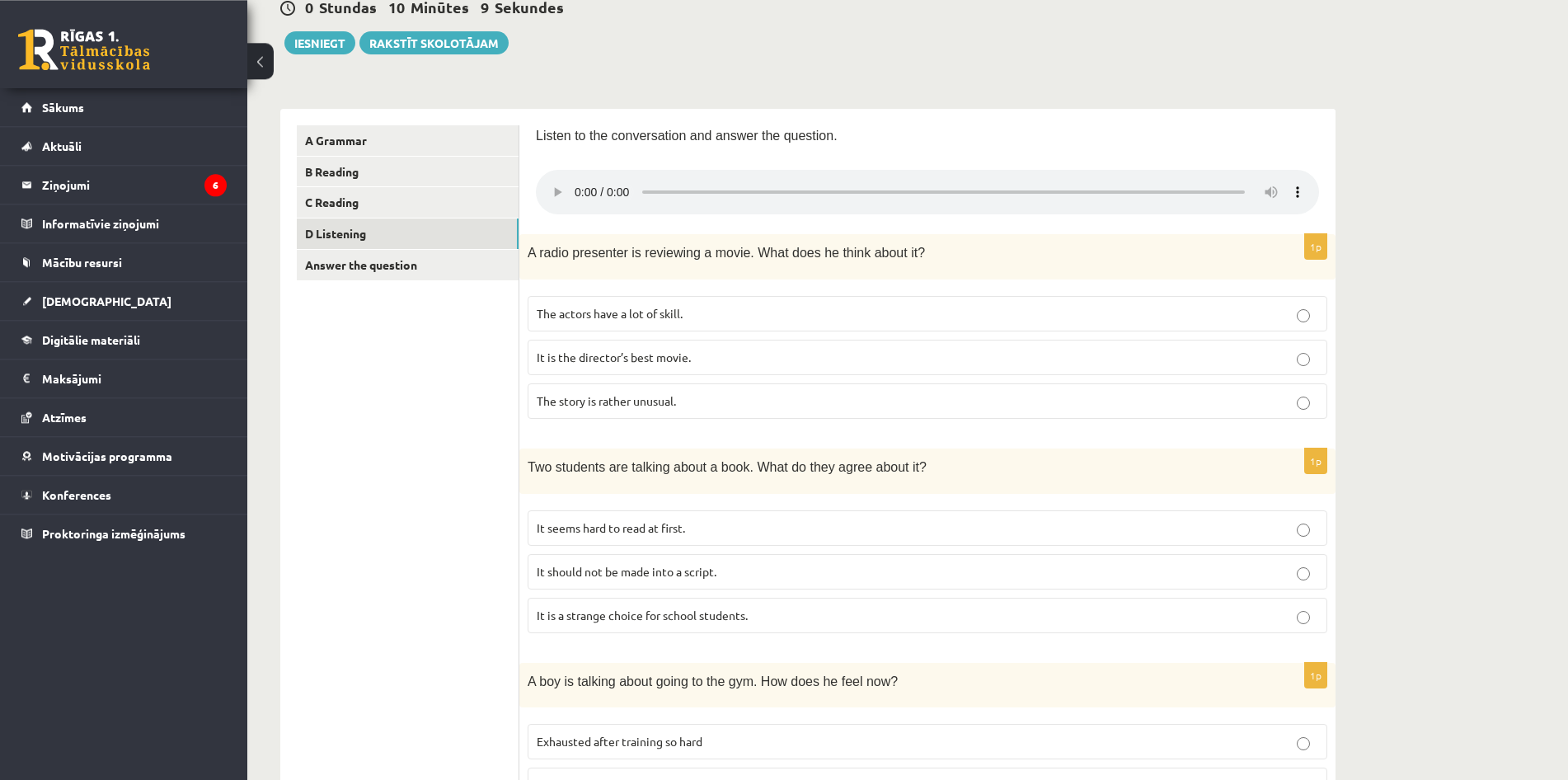
scroll to position [172, 0]
click at [809, 391] on p "The story is rather unusual." at bounding box center [928, 400] width 782 height 17
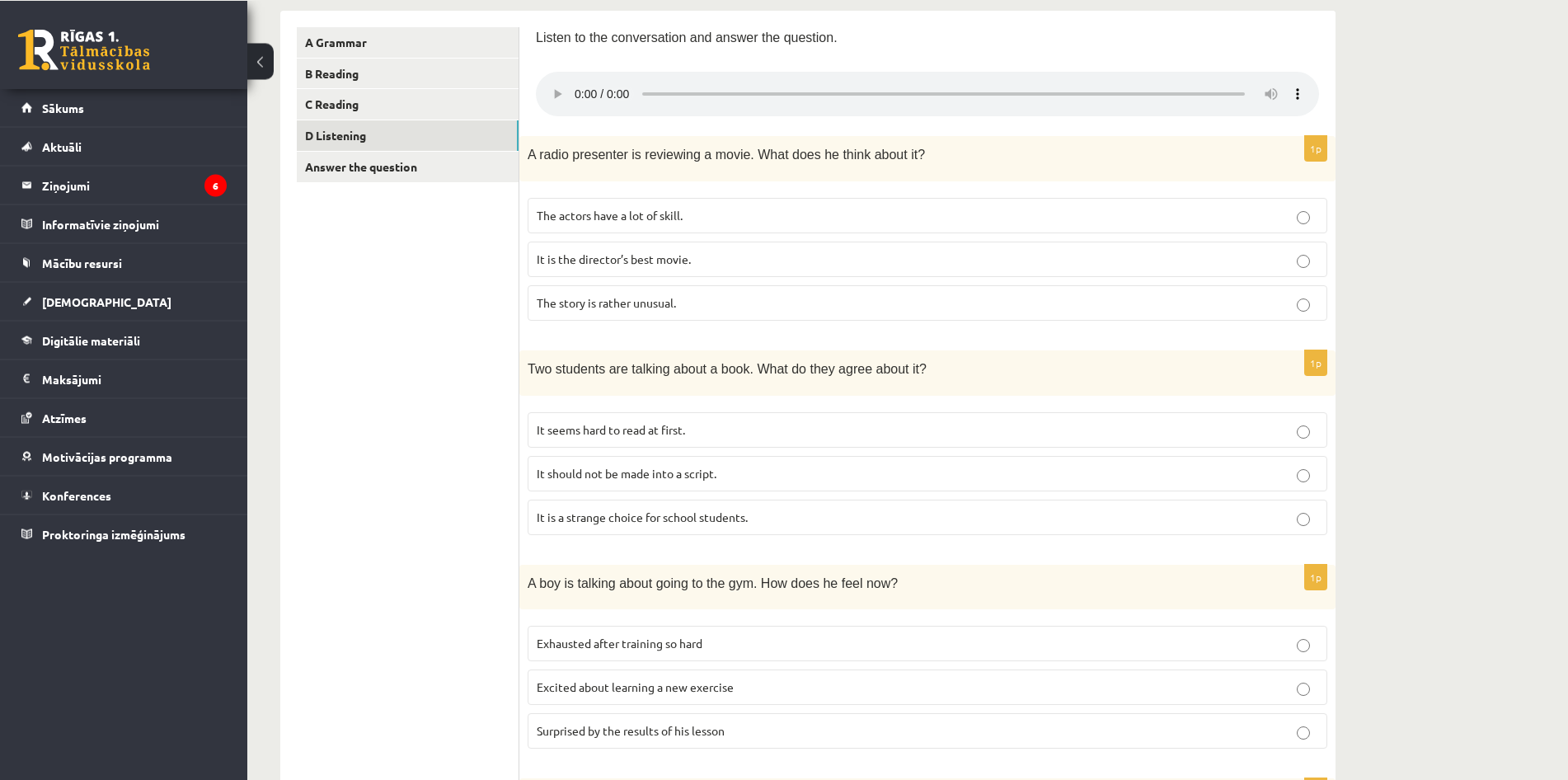
scroll to position [270, 0]
click at [859, 250] on p "It is the director’s best movie." at bounding box center [928, 259] width 782 height 17
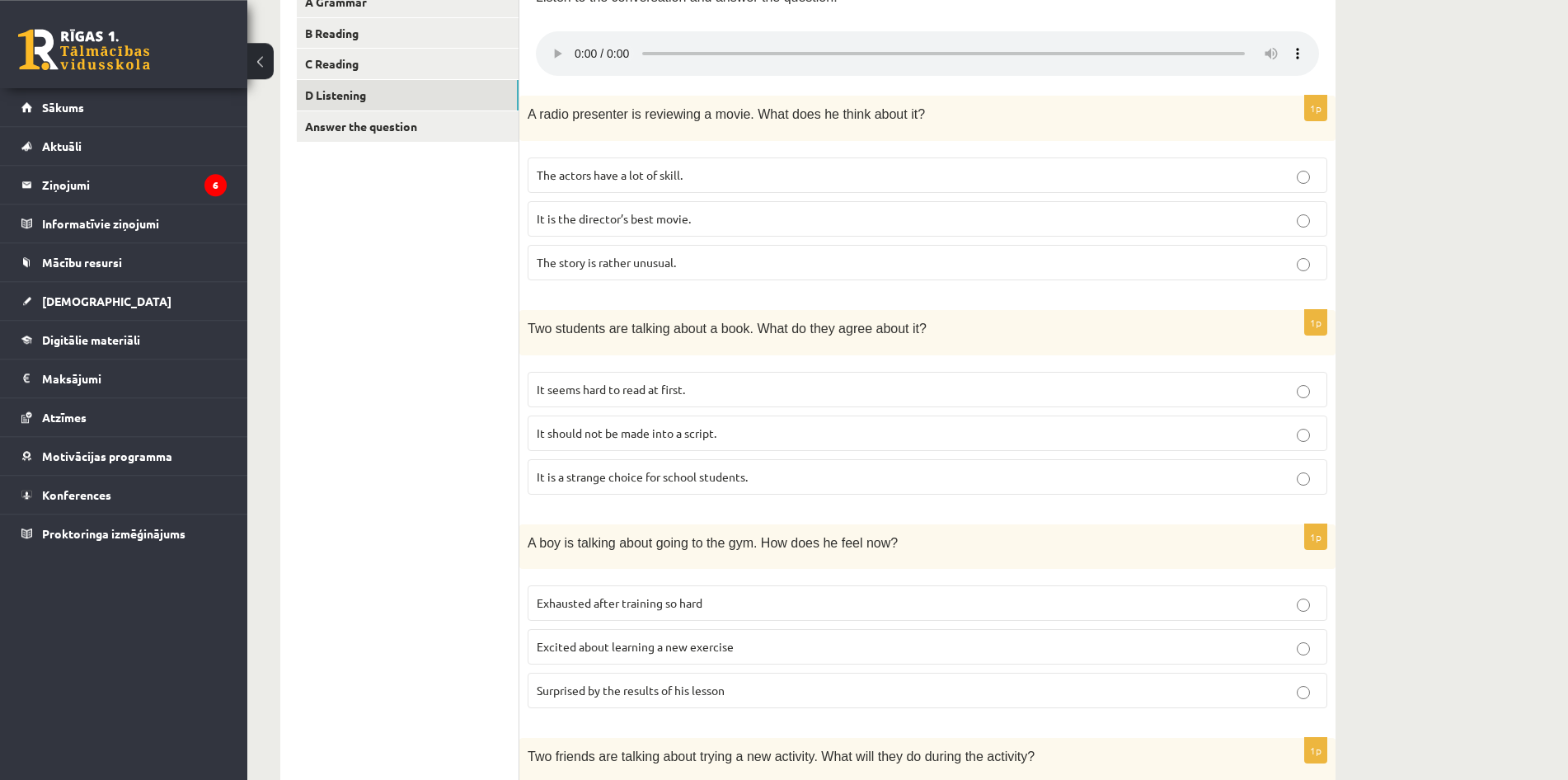
scroll to position [313, 0]
click at [795, 369] on label "It seems hard to read at first." at bounding box center [928, 386] width 800 height 35
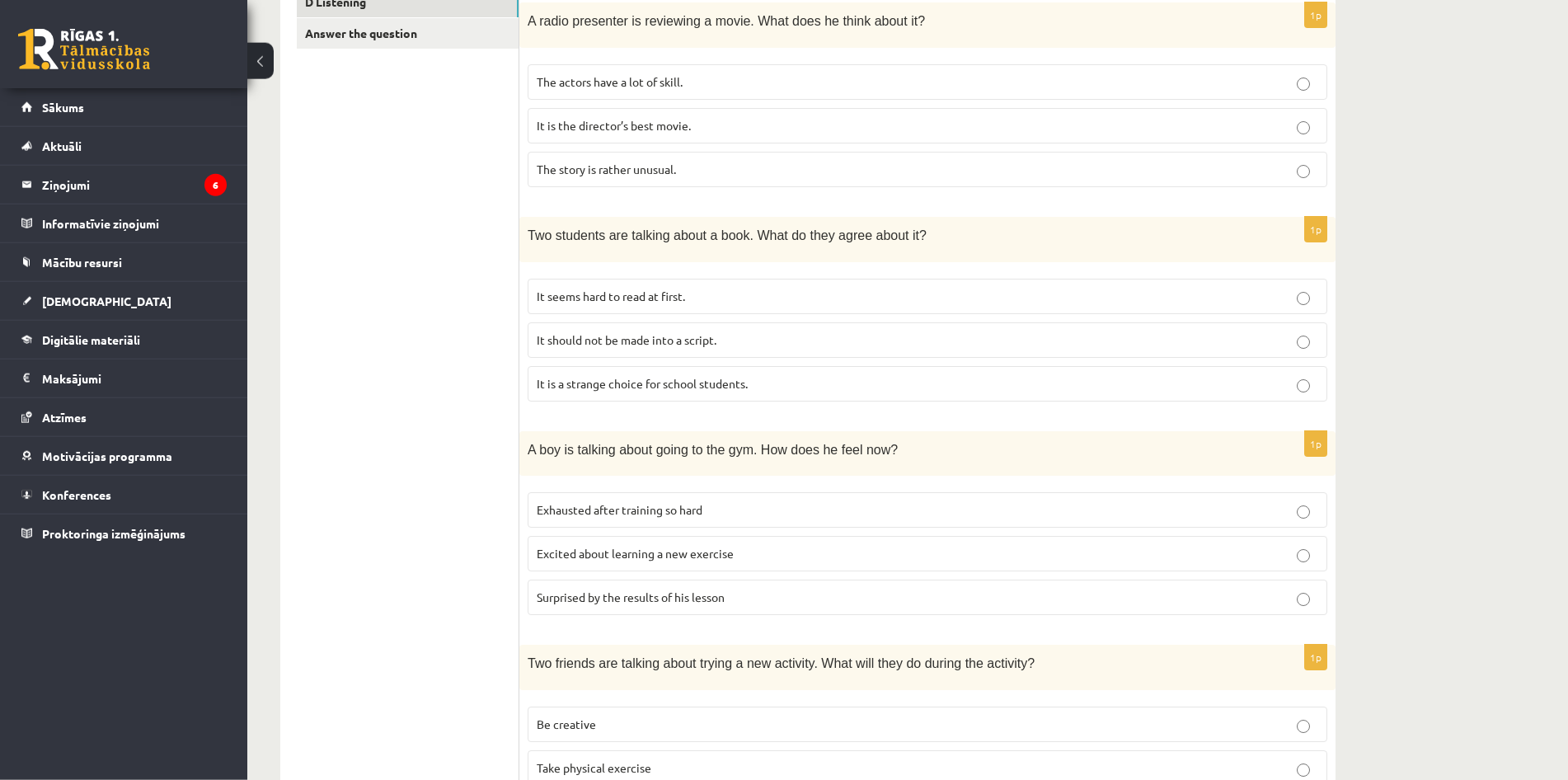
scroll to position [403, 0]
click at [789, 588] on p "Surprised by the results of his lesson" at bounding box center [928, 596] width 782 height 17
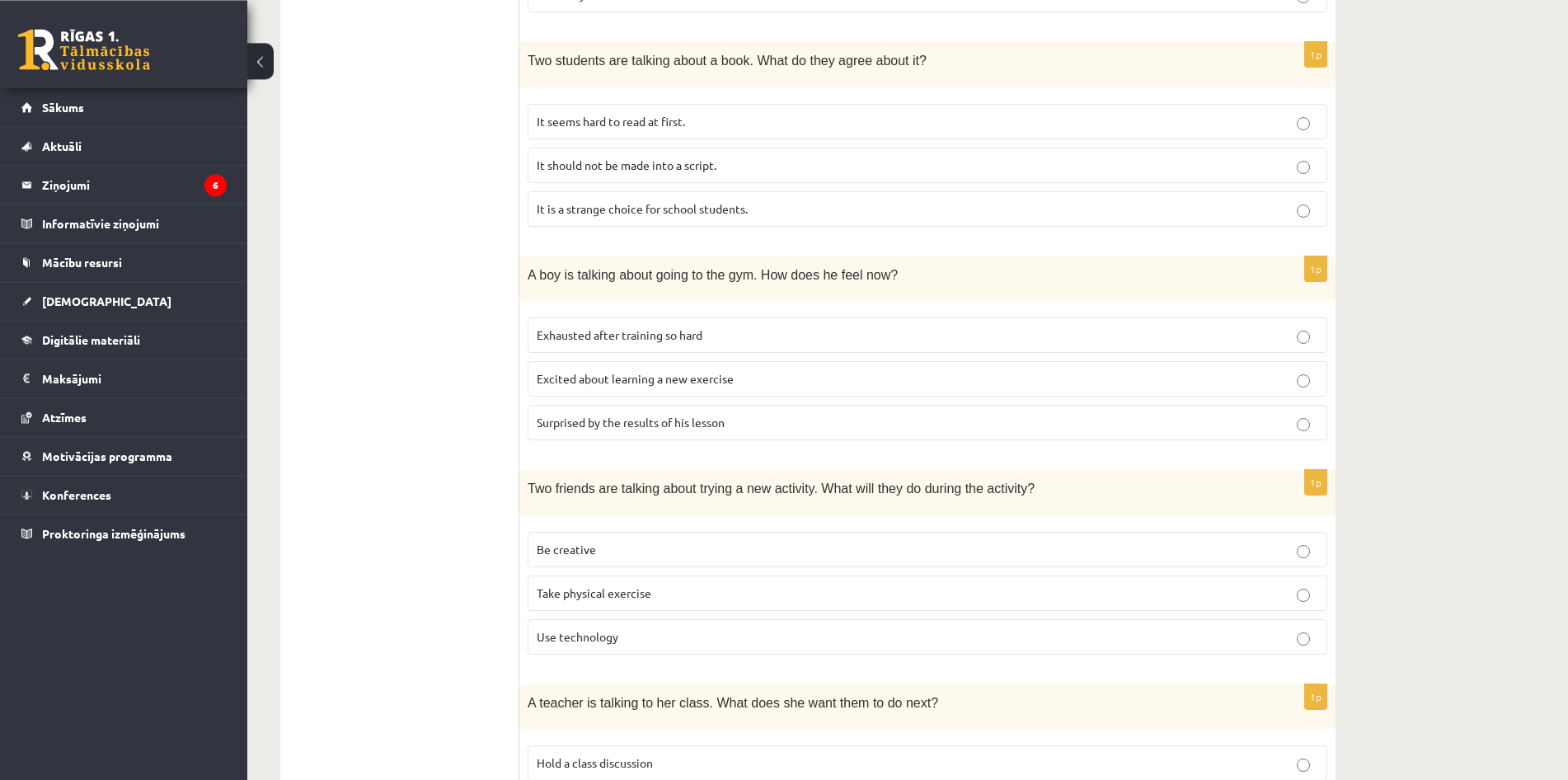
scroll to position [583, 0]
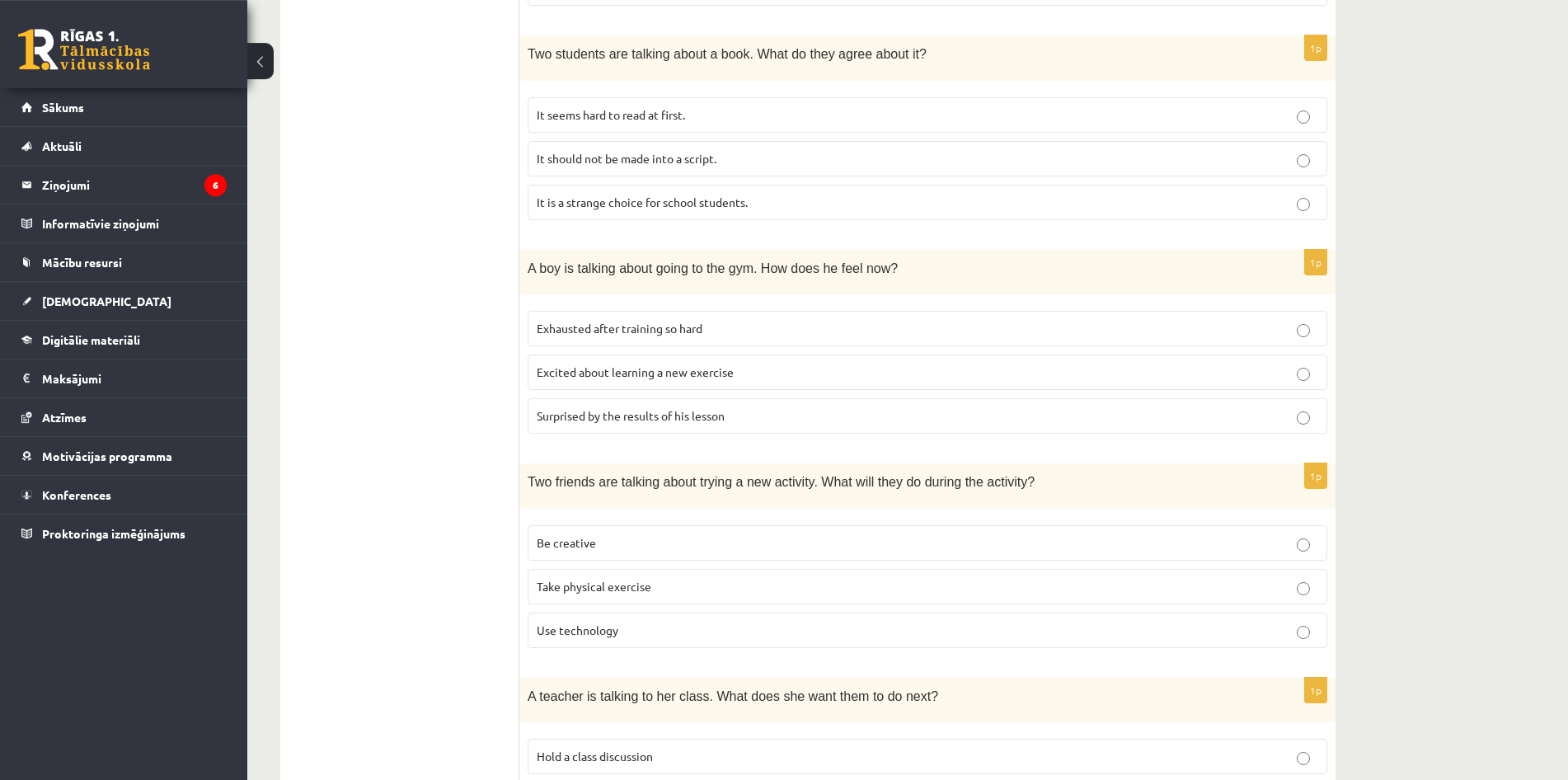
click at [779, 525] on label "Be creative" at bounding box center [928, 542] width 800 height 35
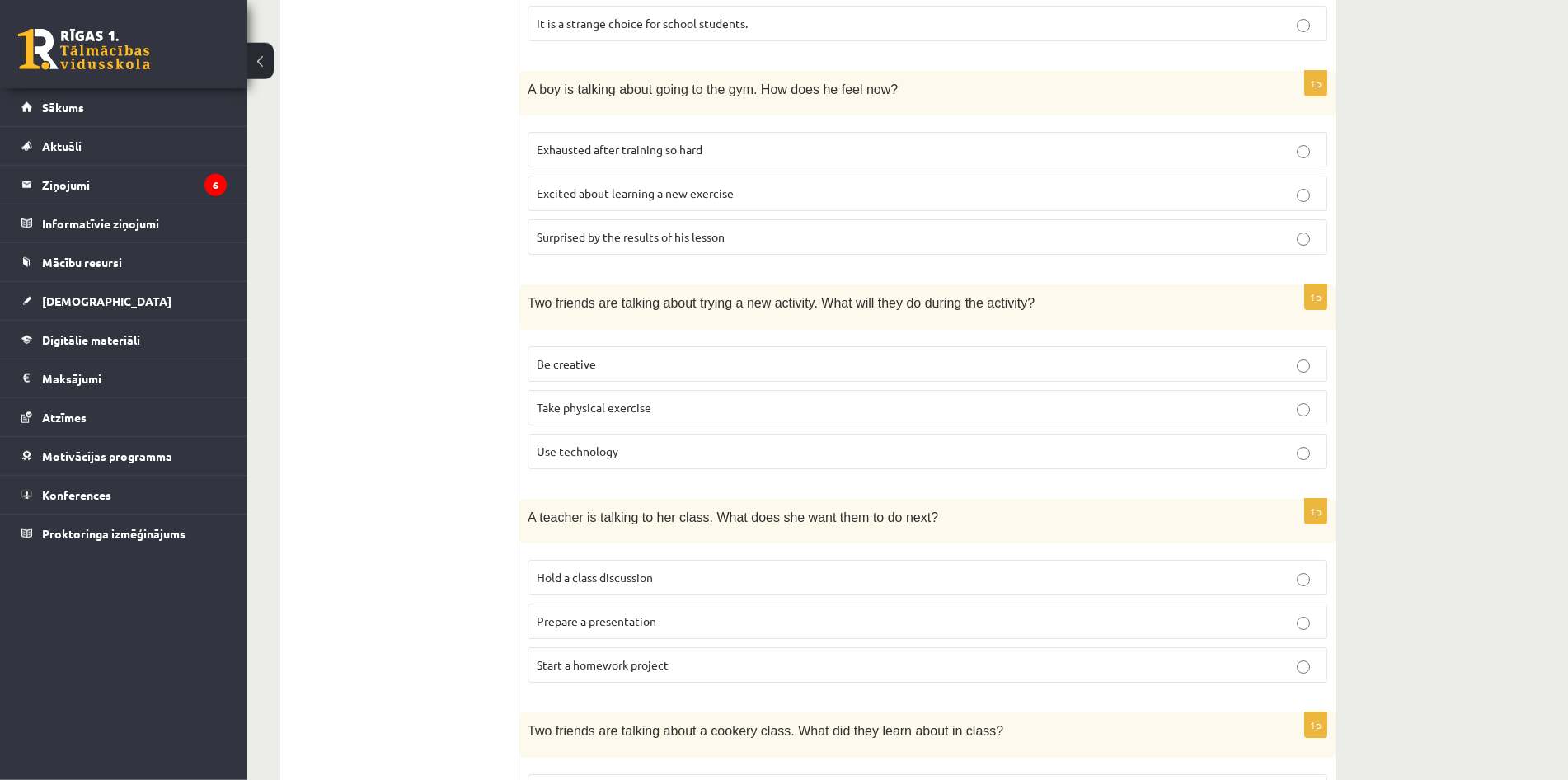
scroll to position [771, 0]
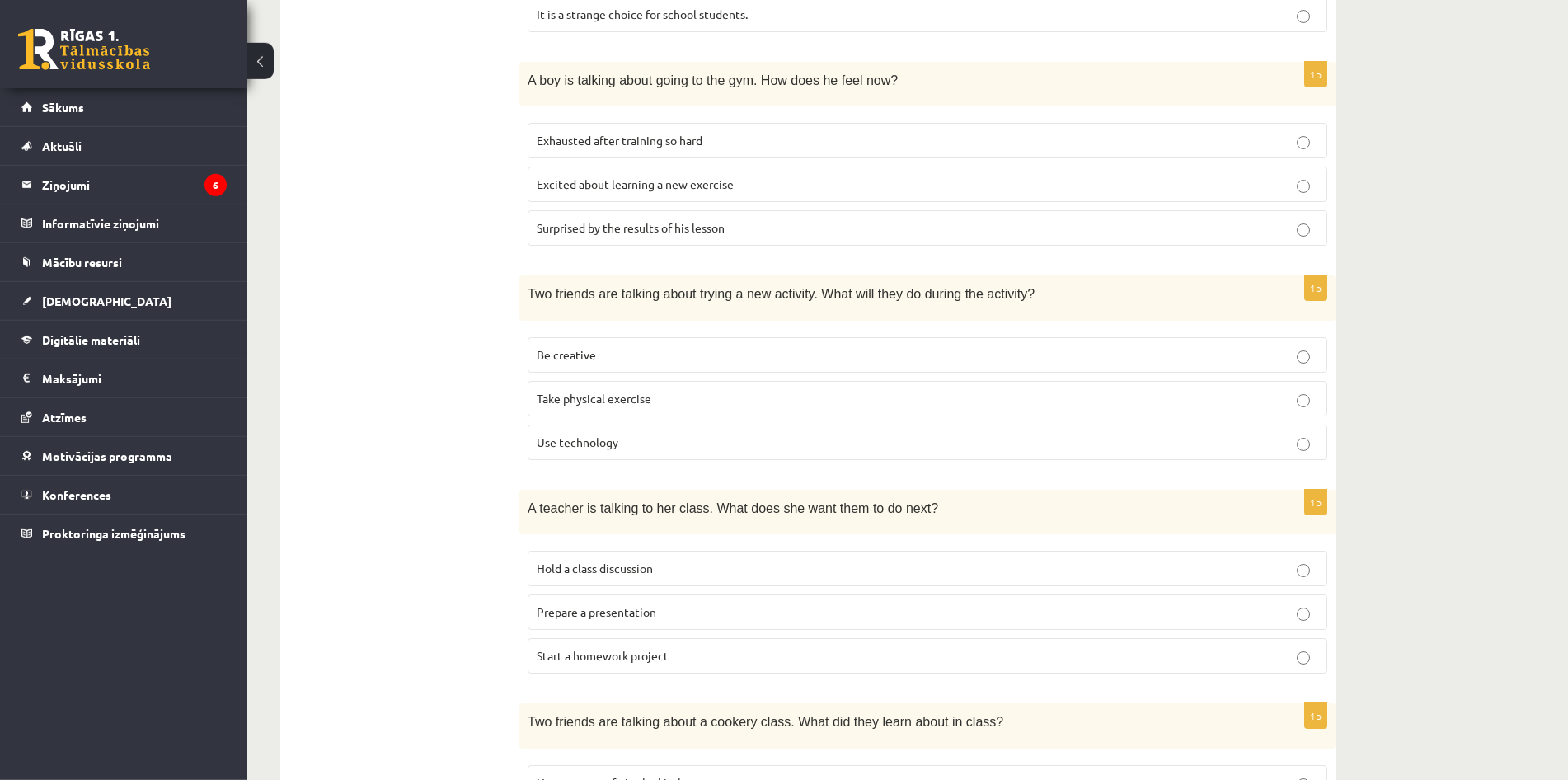
click at [805, 647] on p "Start a homework project" at bounding box center [928, 656] width 782 height 17
click at [799, 560] on p "Hold a class discussion" at bounding box center [928, 569] width 782 height 17
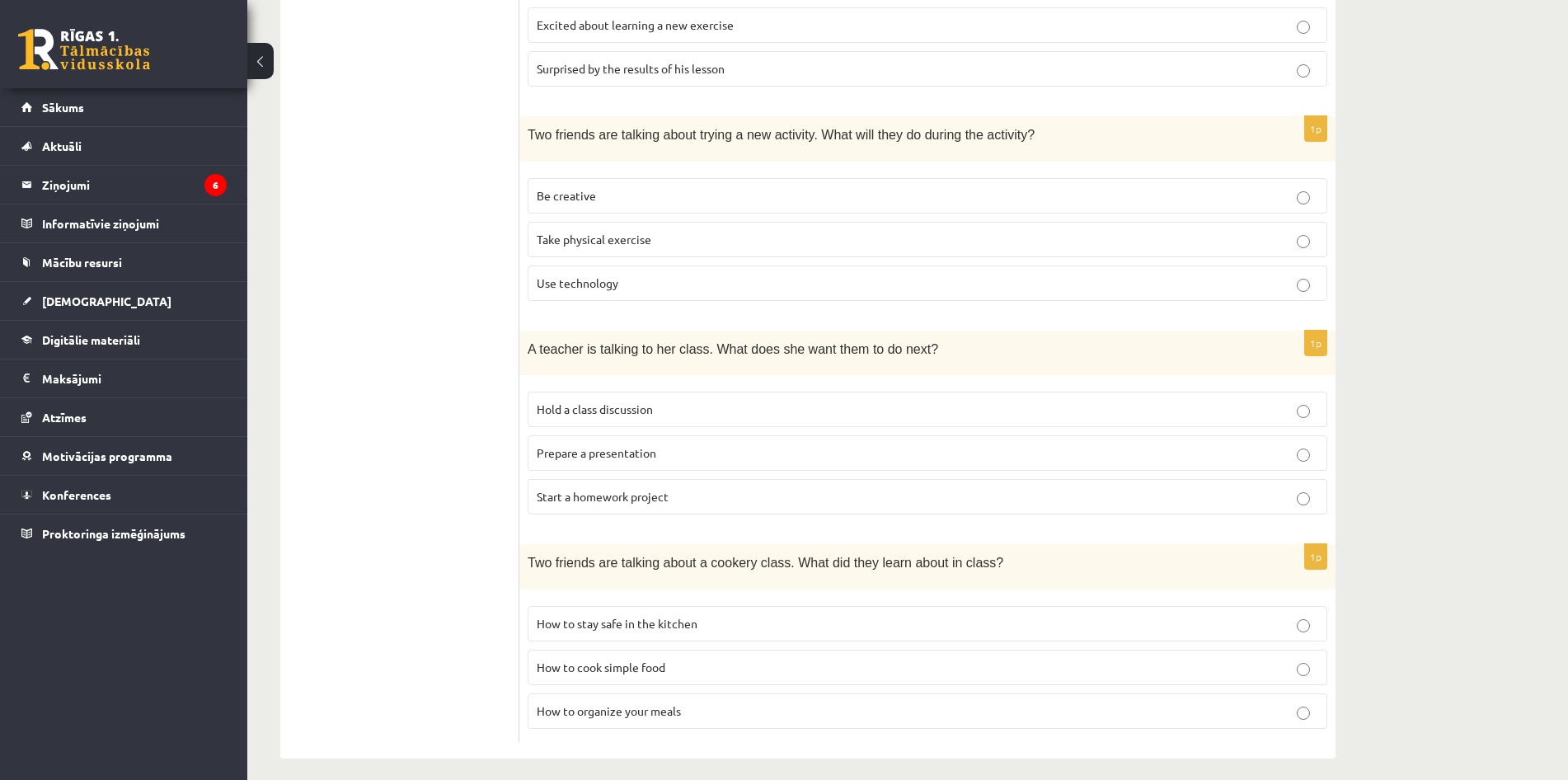
click at [816, 606] on label "How to stay safe in the kitchen" at bounding box center [928, 623] width 800 height 35
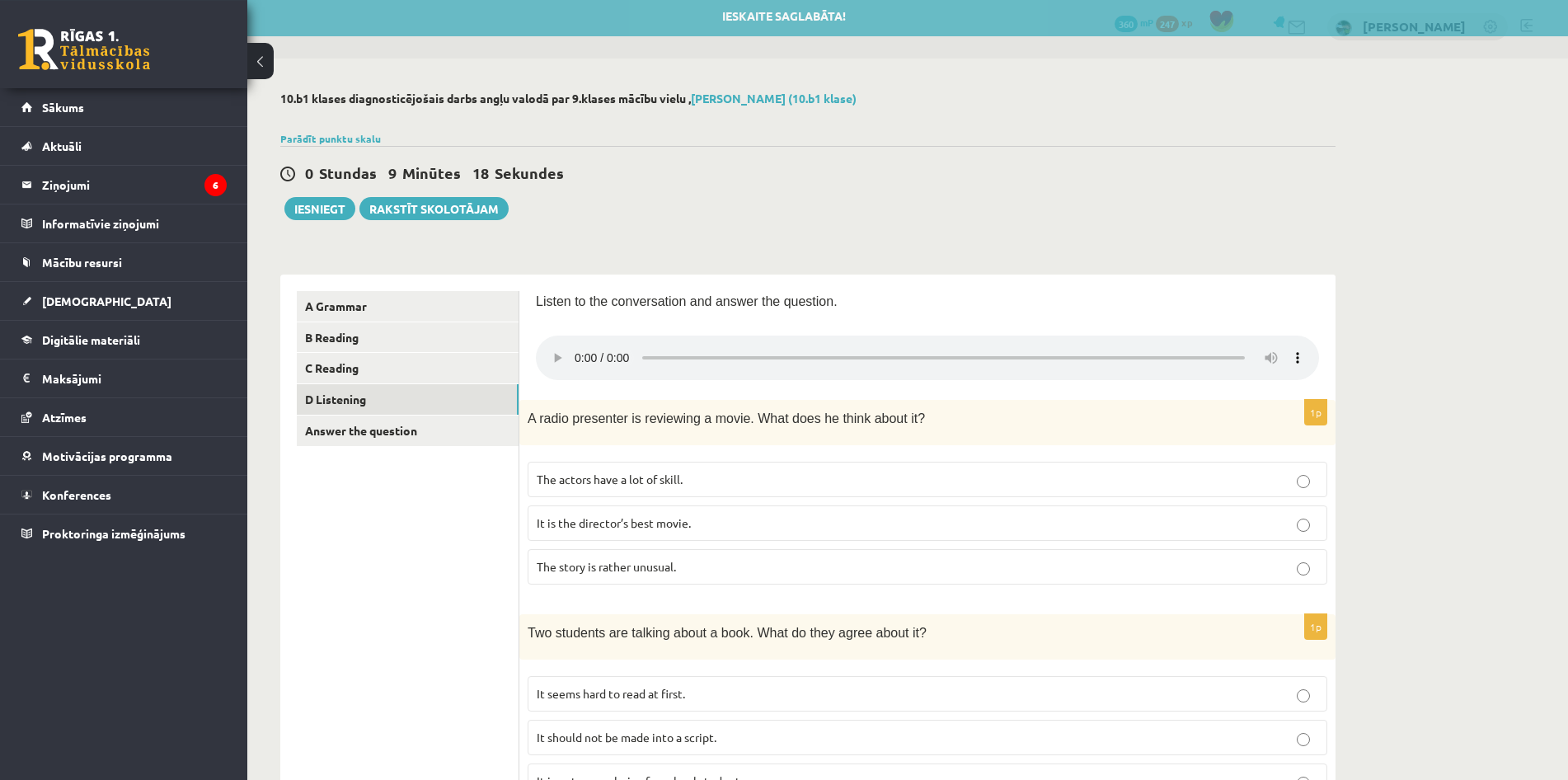
scroll to position [0, 0]
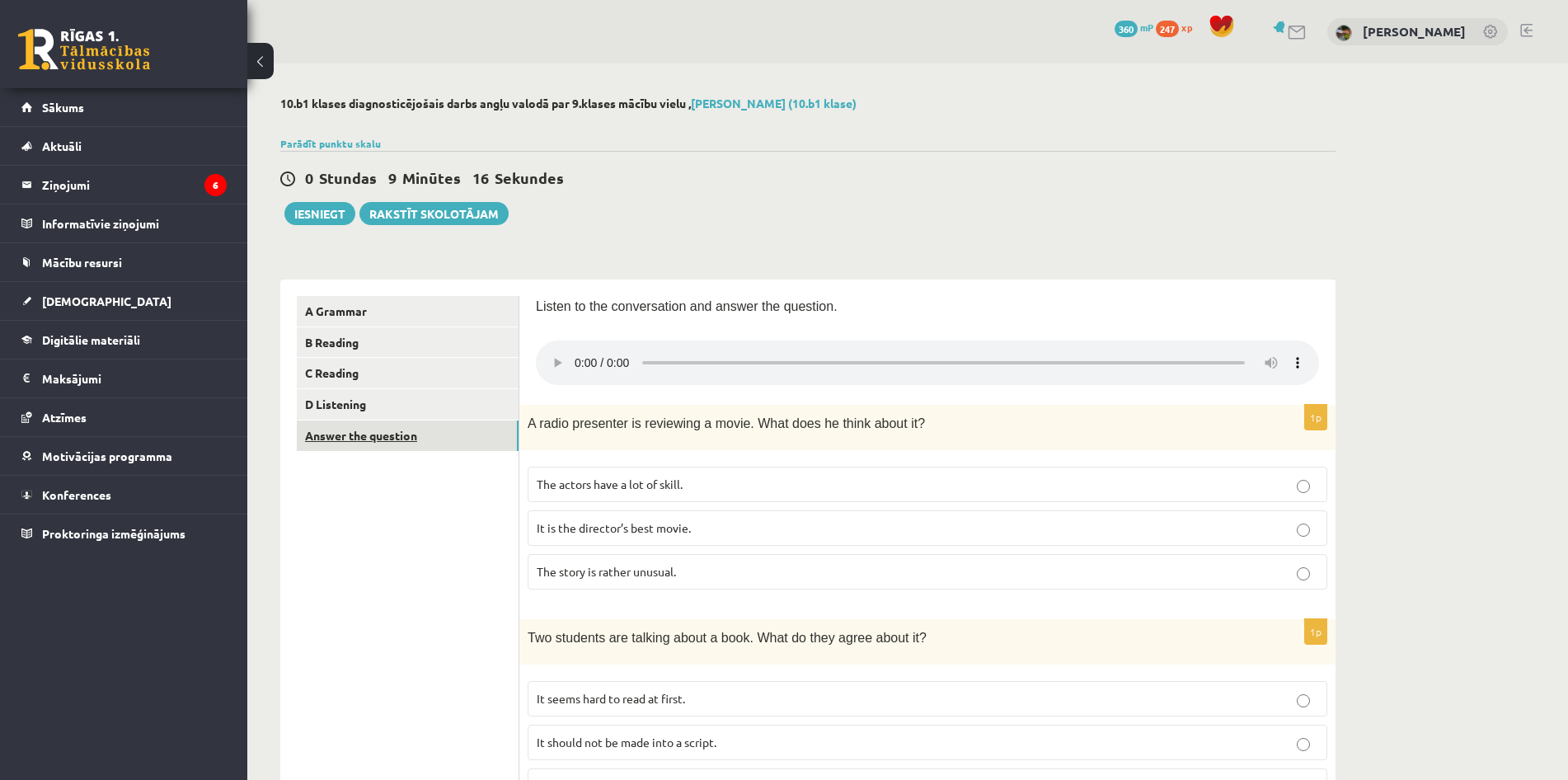
click at [415, 433] on link "Answer the question" at bounding box center [407, 435] width 222 height 30
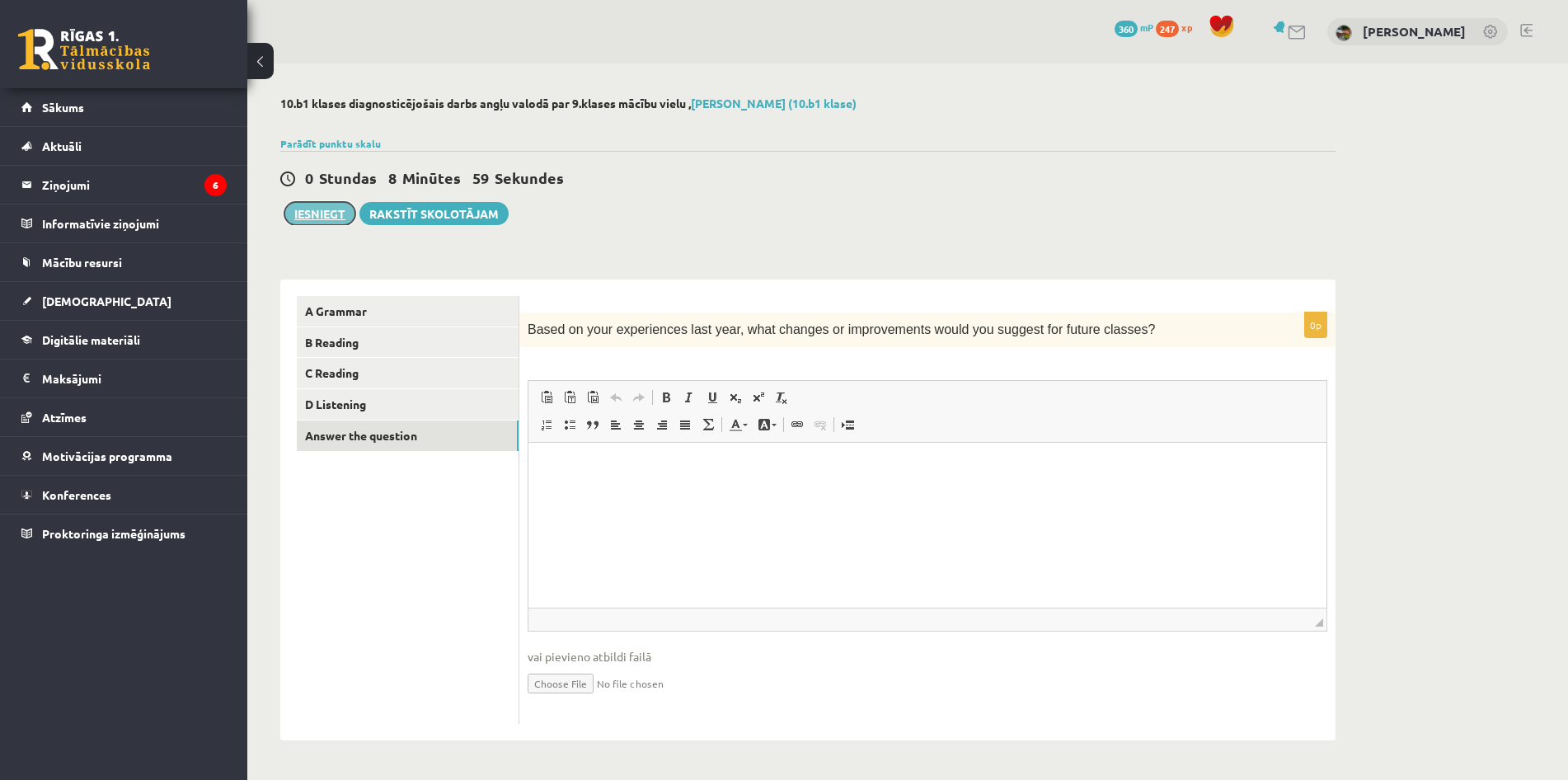
click at [330, 215] on button "Iesniegt" at bounding box center [320, 213] width 71 height 23
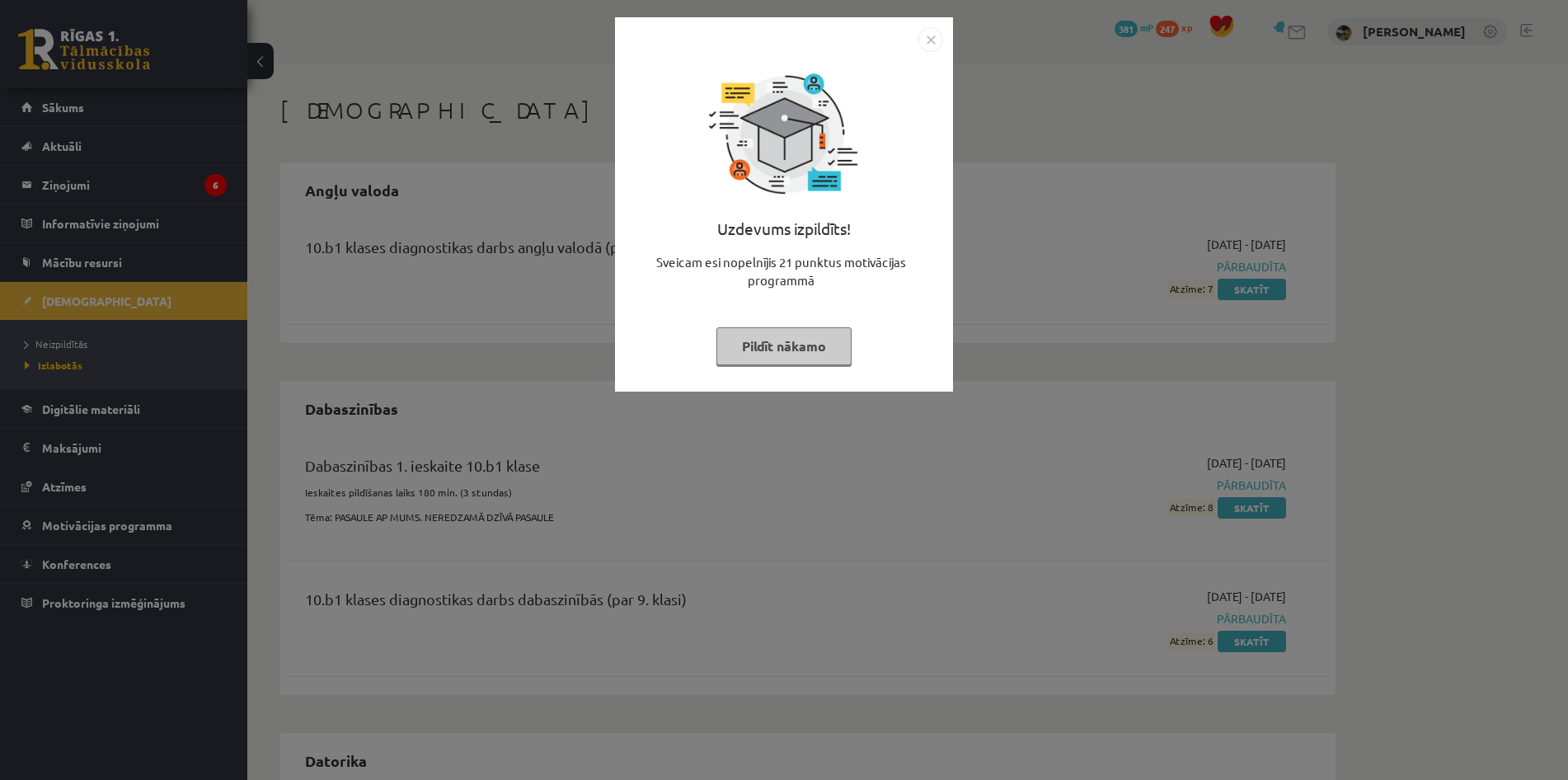
click at [822, 346] on button "Pildīt nākamo" at bounding box center [784, 346] width 135 height 38
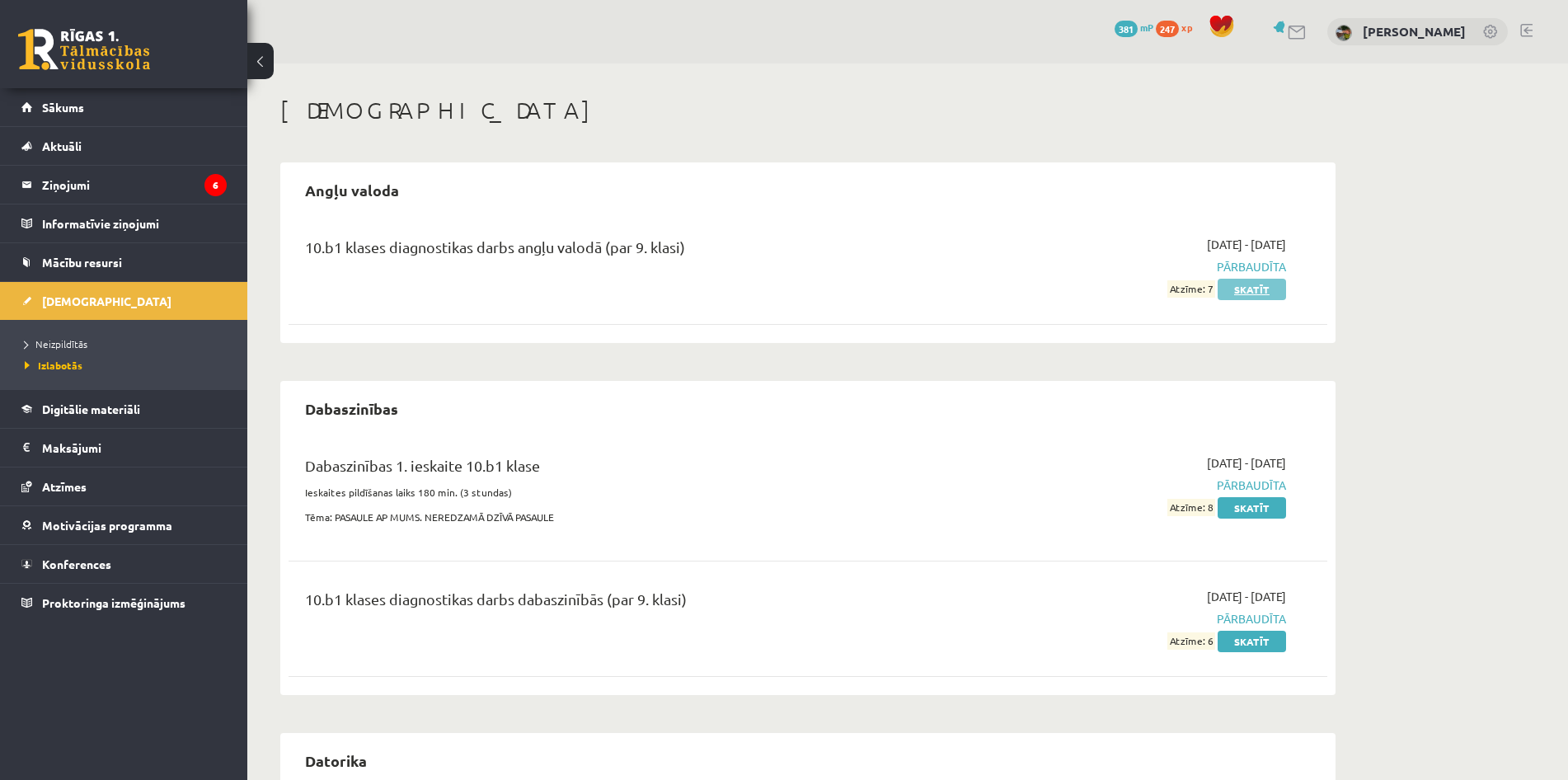
click at [1262, 281] on link "Skatīt" at bounding box center [1252, 289] width 68 height 22
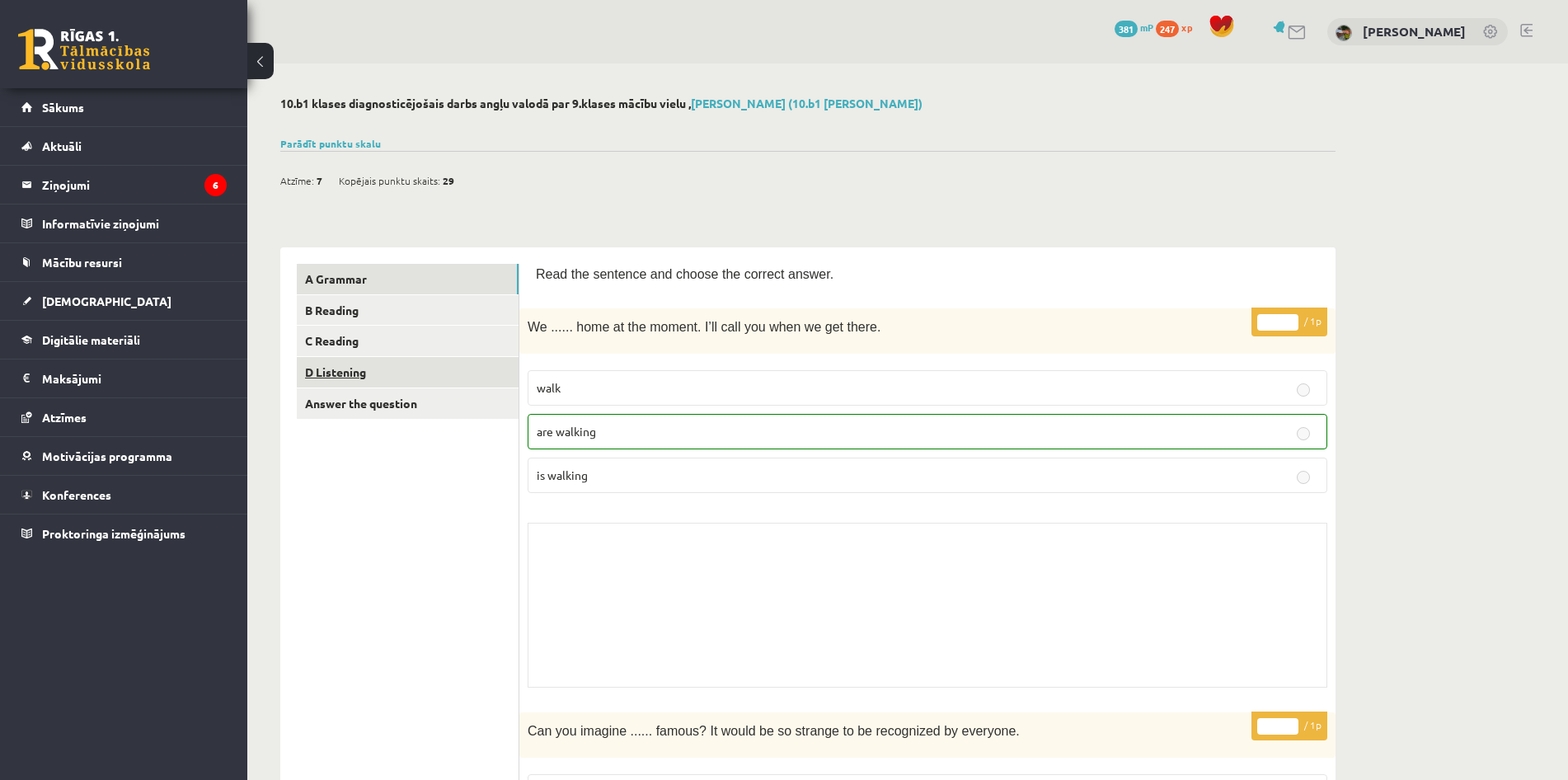
click at [351, 363] on link "D Listening" at bounding box center [407, 371] width 222 height 30
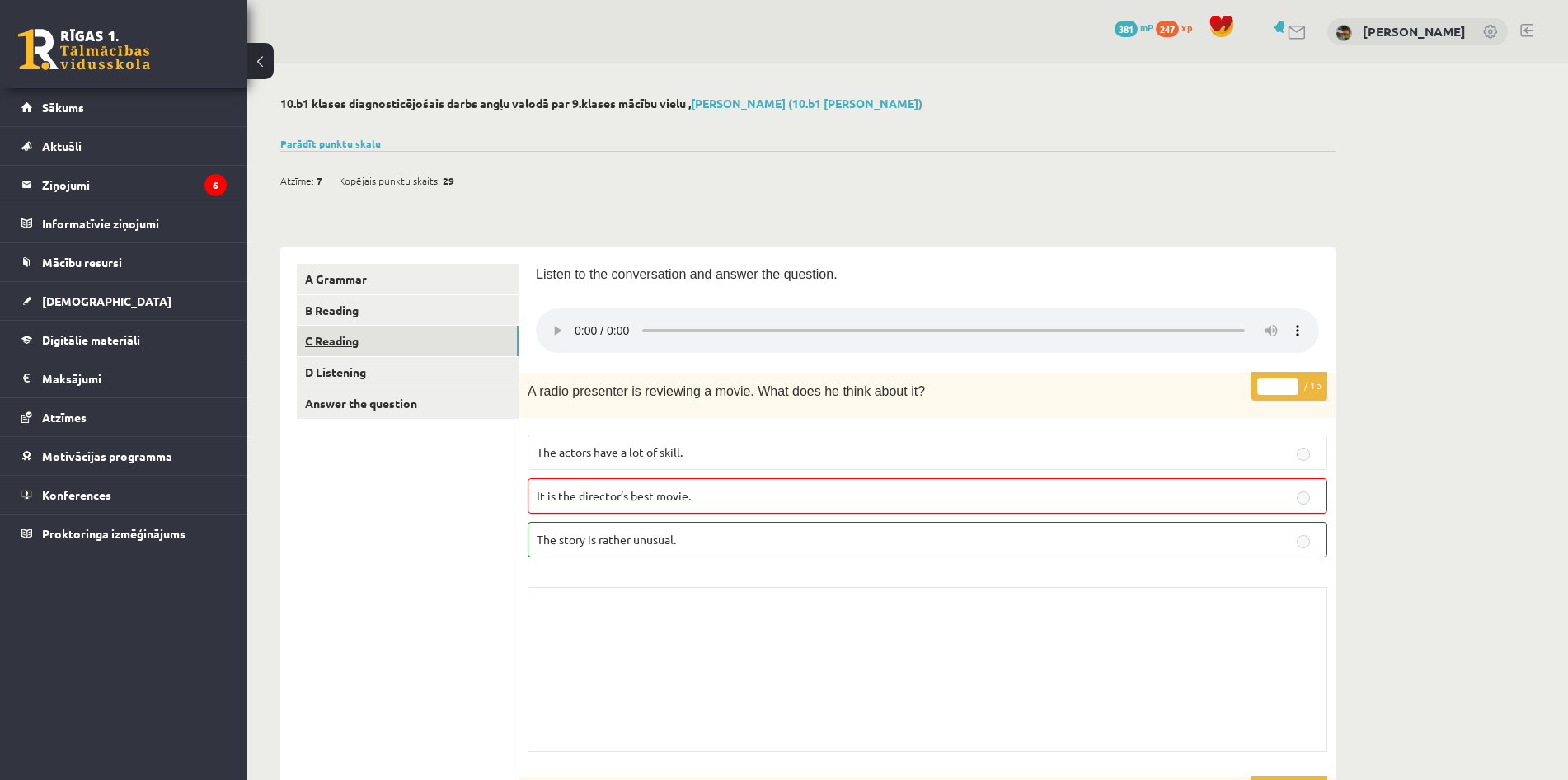
click at [481, 341] on link "C Reading" at bounding box center [407, 340] width 222 height 30
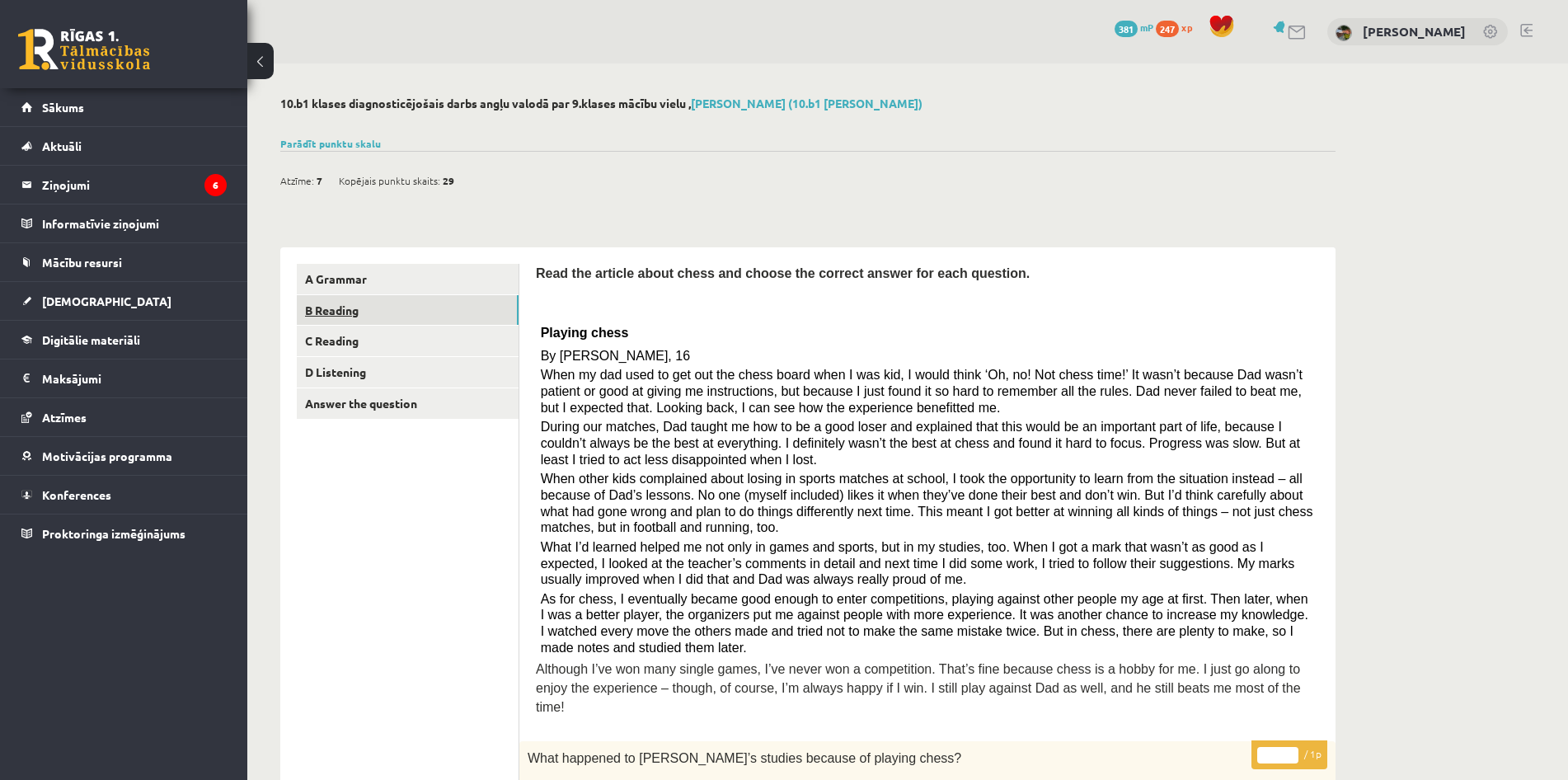
click at [426, 298] on link "B Reading" at bounding box center [407, 309] width 222 height 30
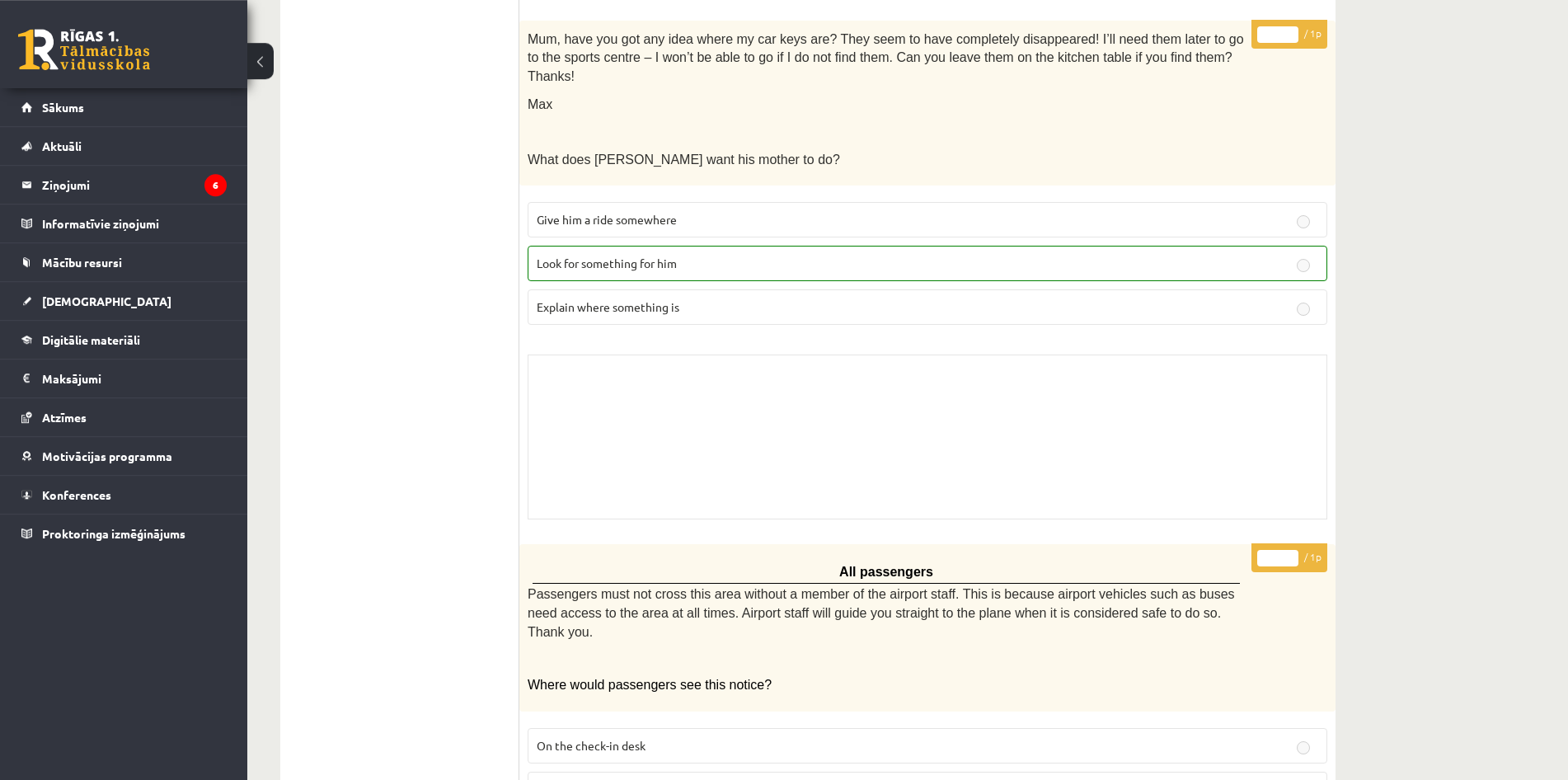
scroll to position [1332, 0]
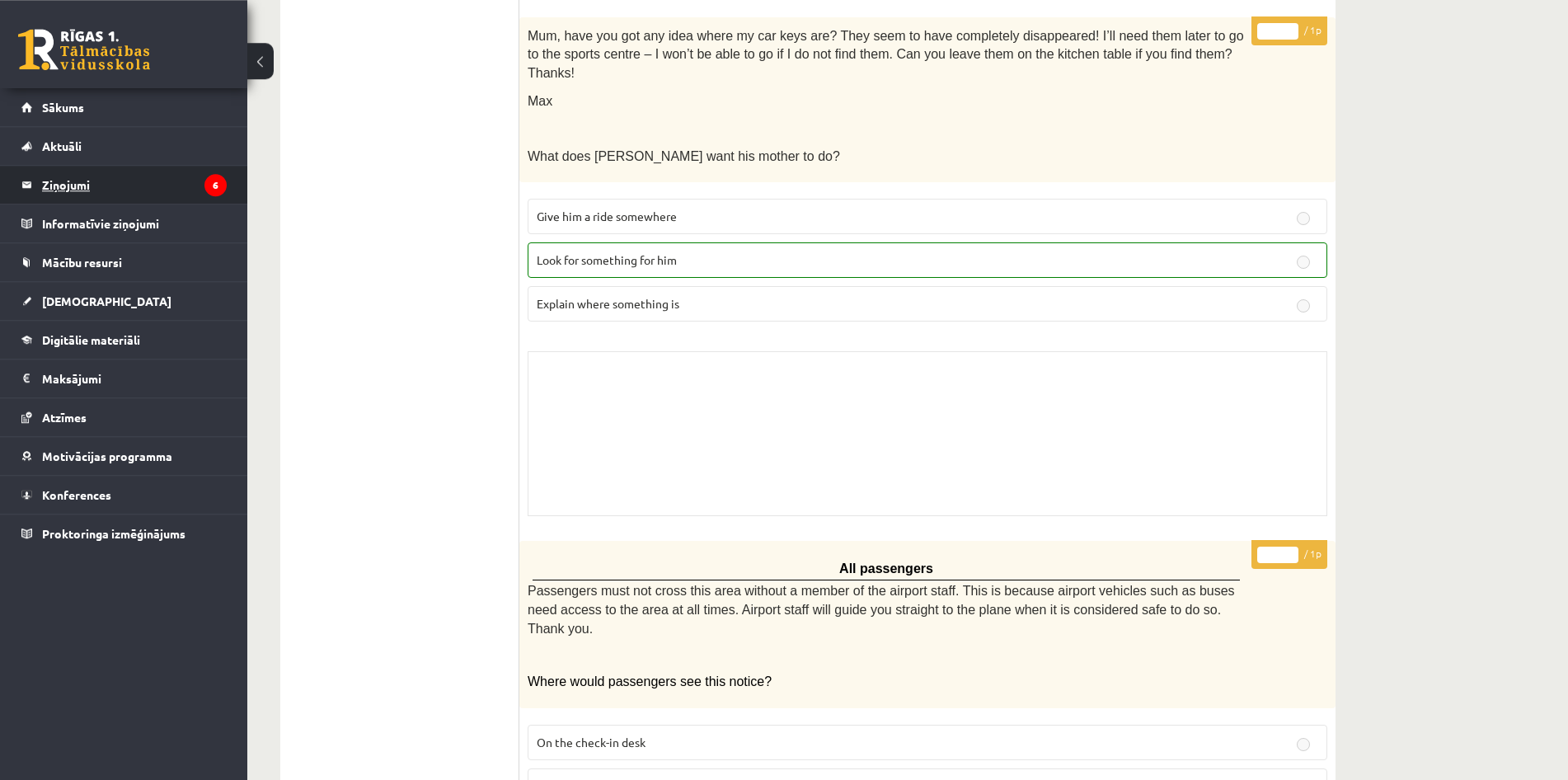
click at [66, 189] on legend "Ziņojumi 6" at bounding box center [134, 184] width 184 height 38
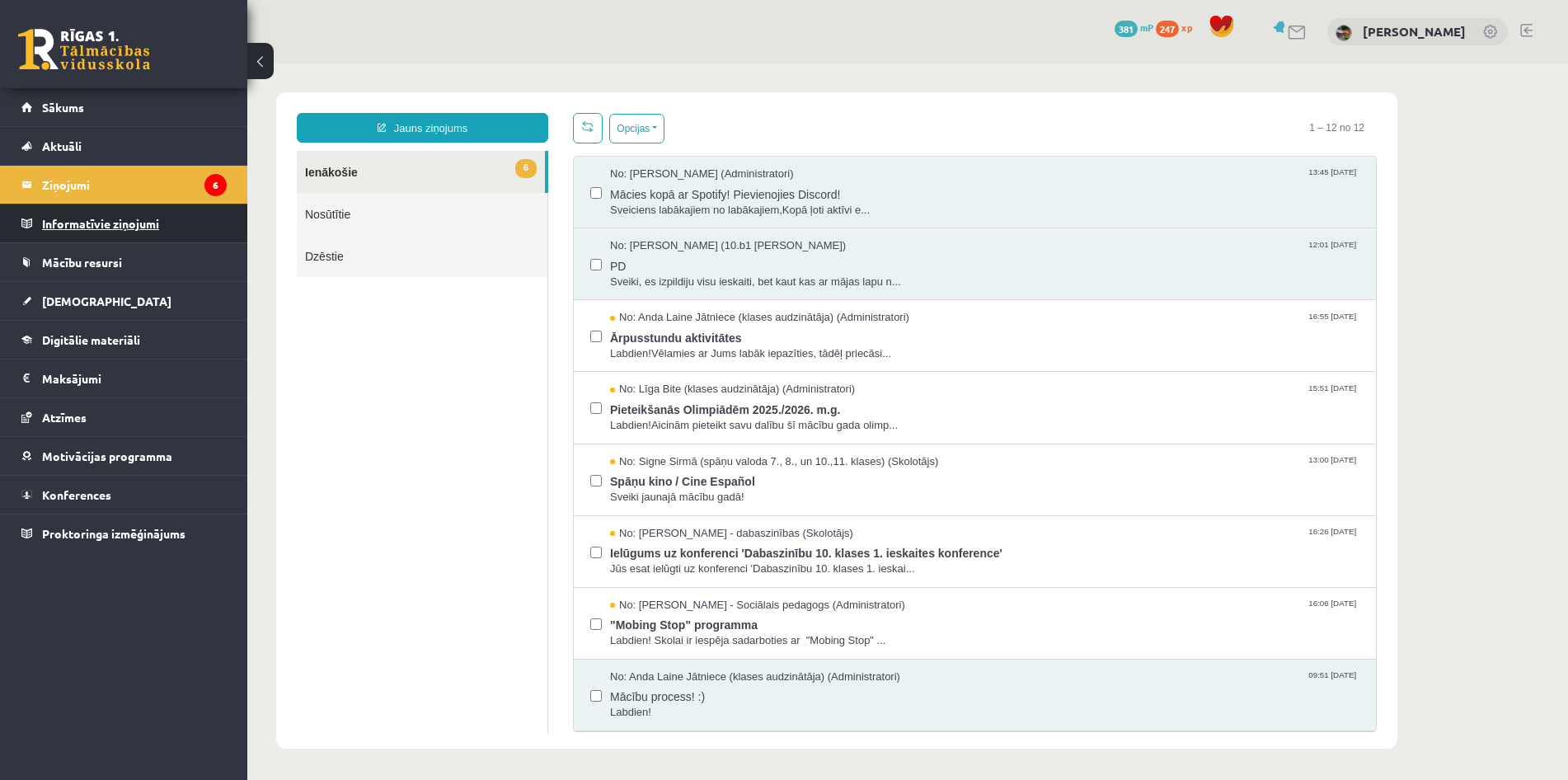
click at [47, 220] on legend "Informatīvie ziņojumi 0" at bounding box center [134, 223] width 184 height 38
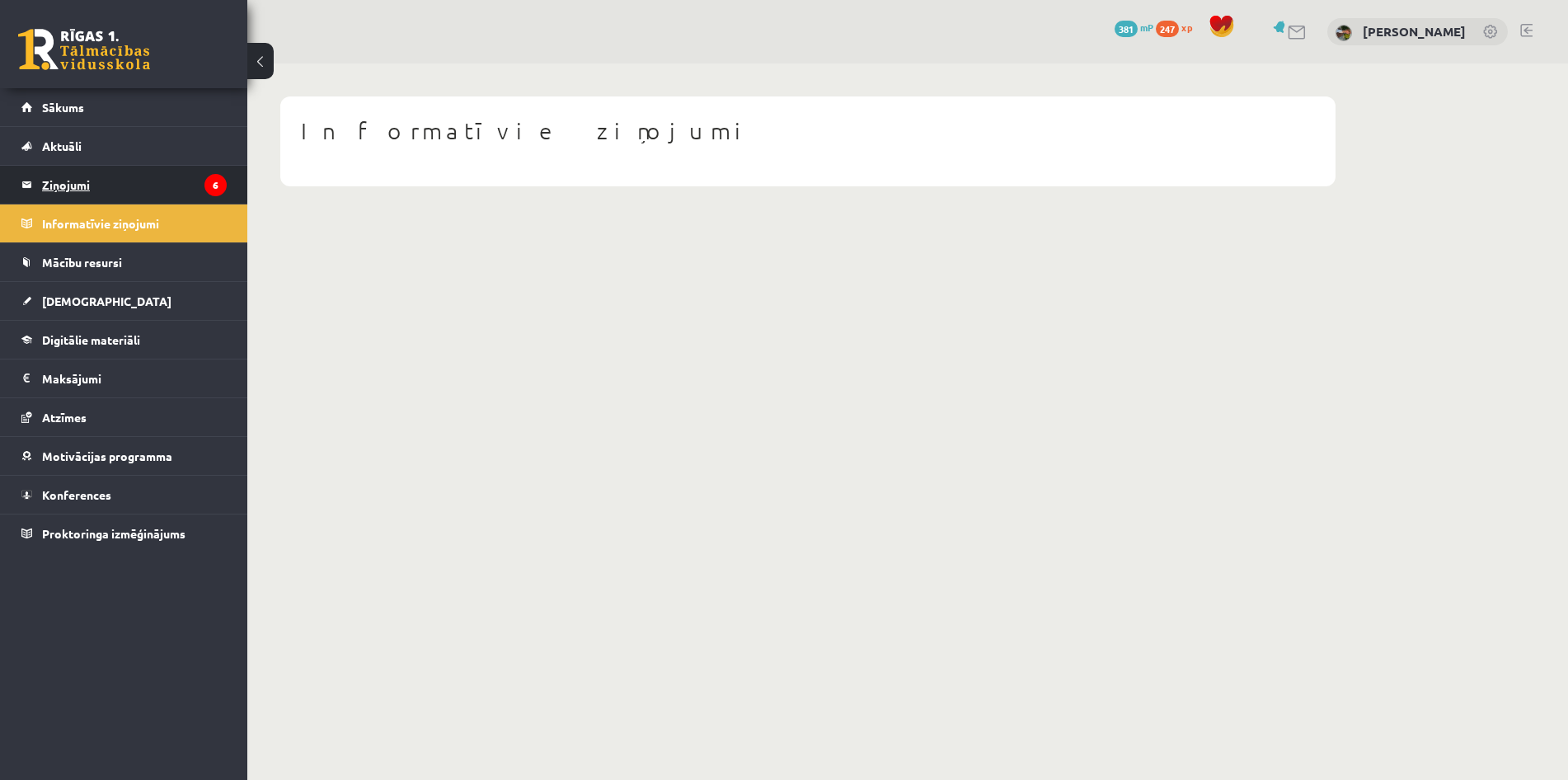
click at [85, 202] on legend "Ziņojumi 6" at bounding box center [134, 184] width 184 height 38
